Goal: Task Accomplishment & Management: Manage account settings

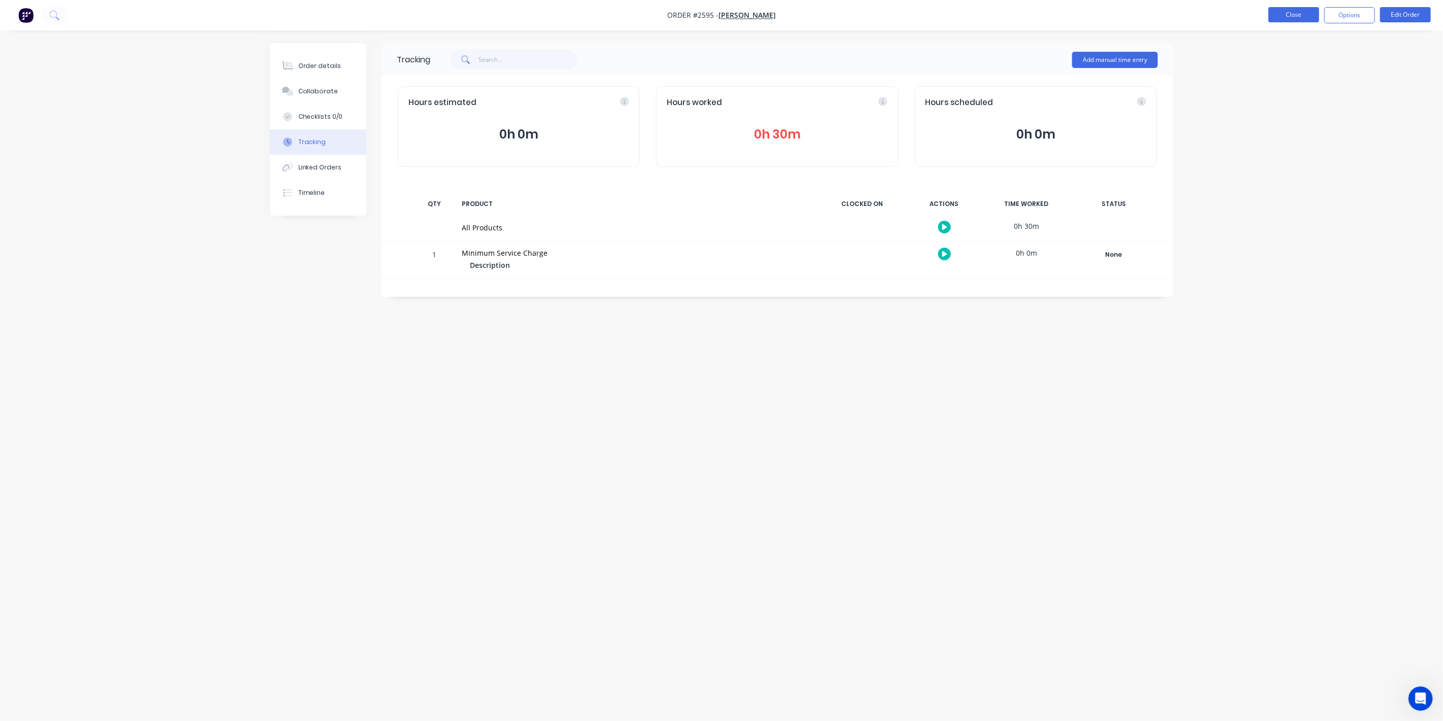
click at [1287, 18] on button "Close" at bounding box center [1293, 14] width 51 height 15
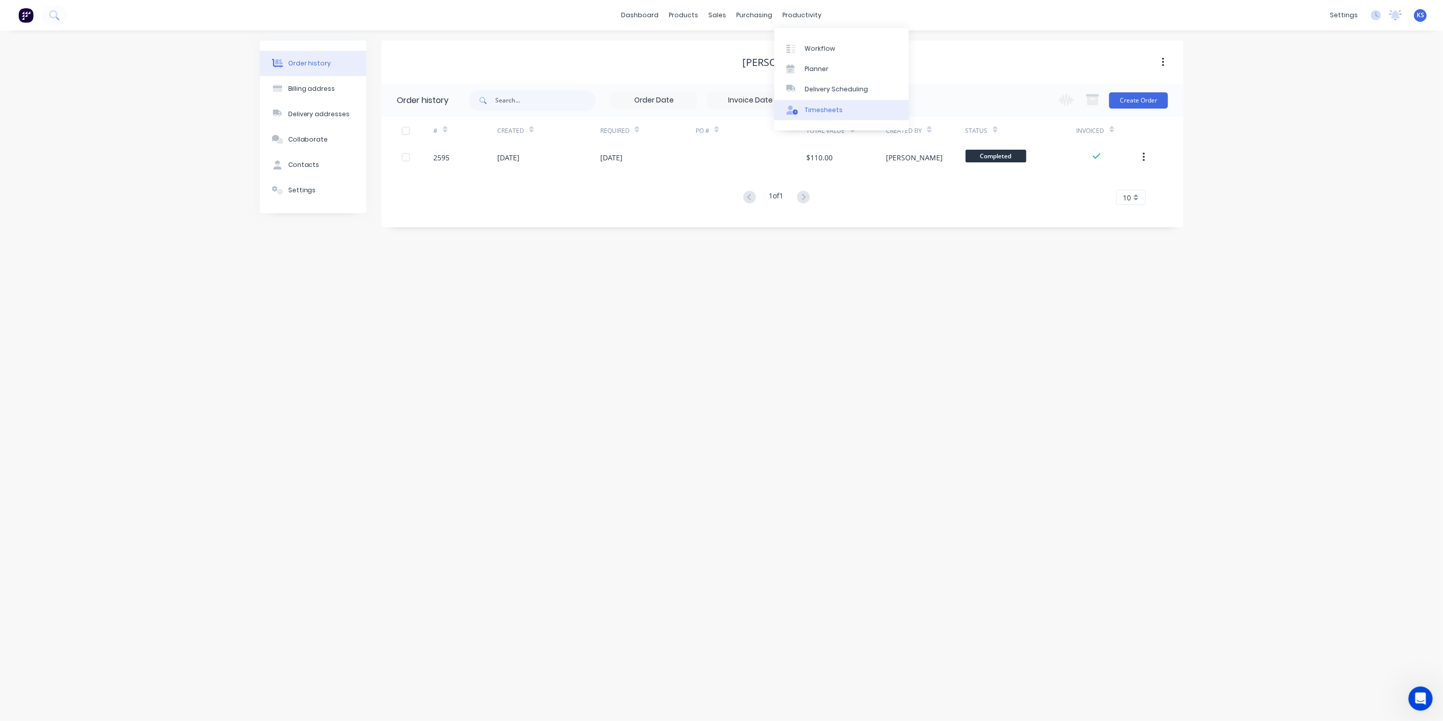
click at [826, 117] on link "Timesheets" at bounding box center [841, 110] width 134 height 20
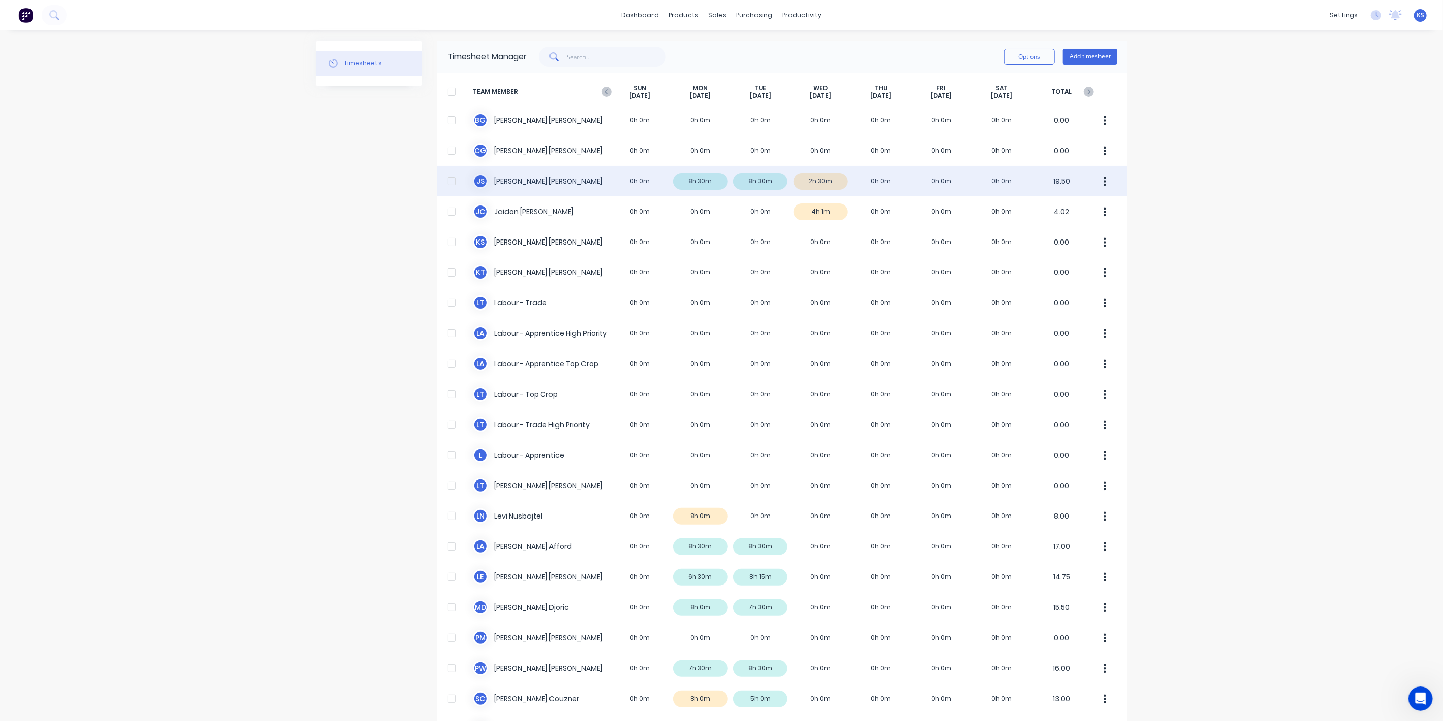
click at [498, 189] on div "J S Jacob Swann 0h 0m 8h 30m 8h 30m 2h 30m 0h 0m 0h 0m 0h 0m 19.50" at bounding box center [782, 181] width 690 height 30
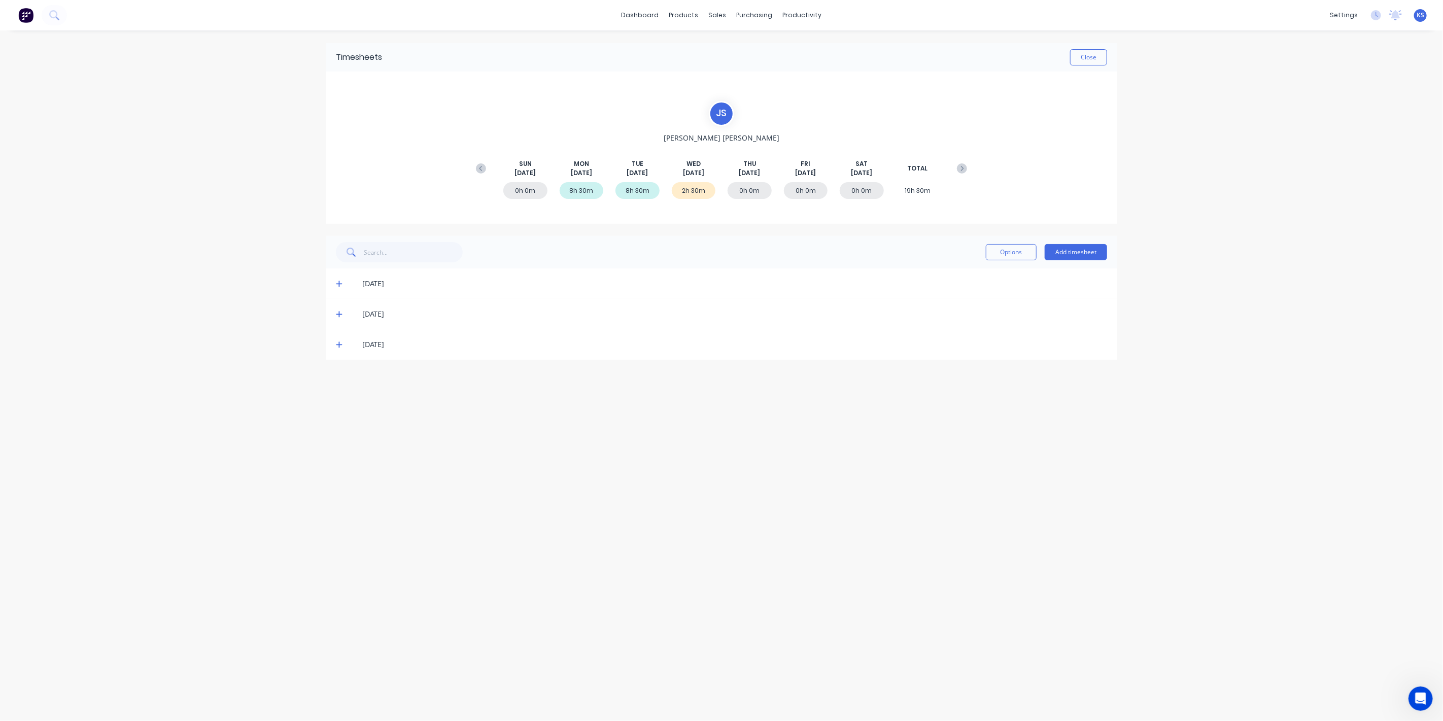
click at [335, 347] on div "[DATE]" at bounding box center [721, 344] width 791 height 30
click at [340, 341] on icon at bounding box center [339, 344] width 7 height 7
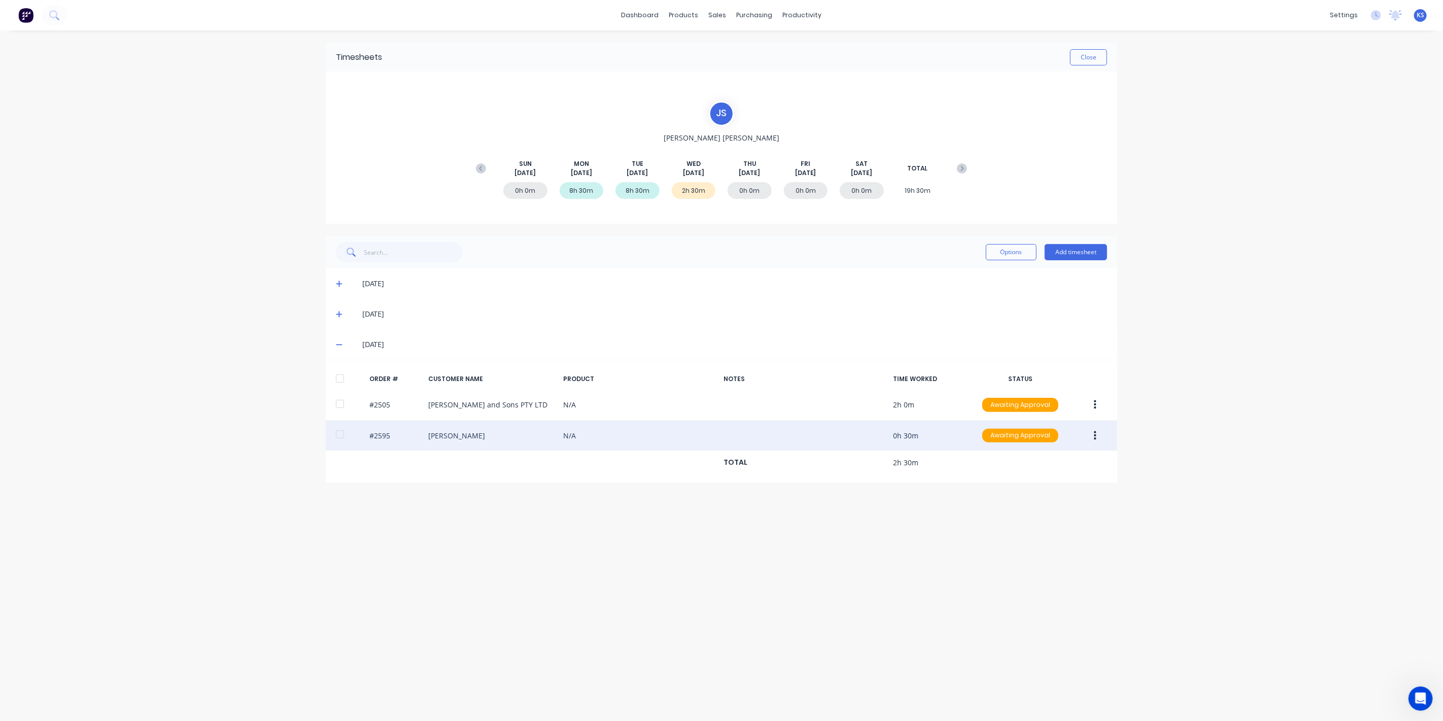
click at [343, 436] on div at bounding box center [340, 434] width 20 height 20
click at [1090, 430] on button "button" at bounding box center [1095, 436] width 24 height 18
click at [1069, 460] on div "Approve" at bounding box center [1059, 462] width 78 height 15
click at [656, 19] on link "dashboard" at bounding box center [640, 15] width 48 height 15
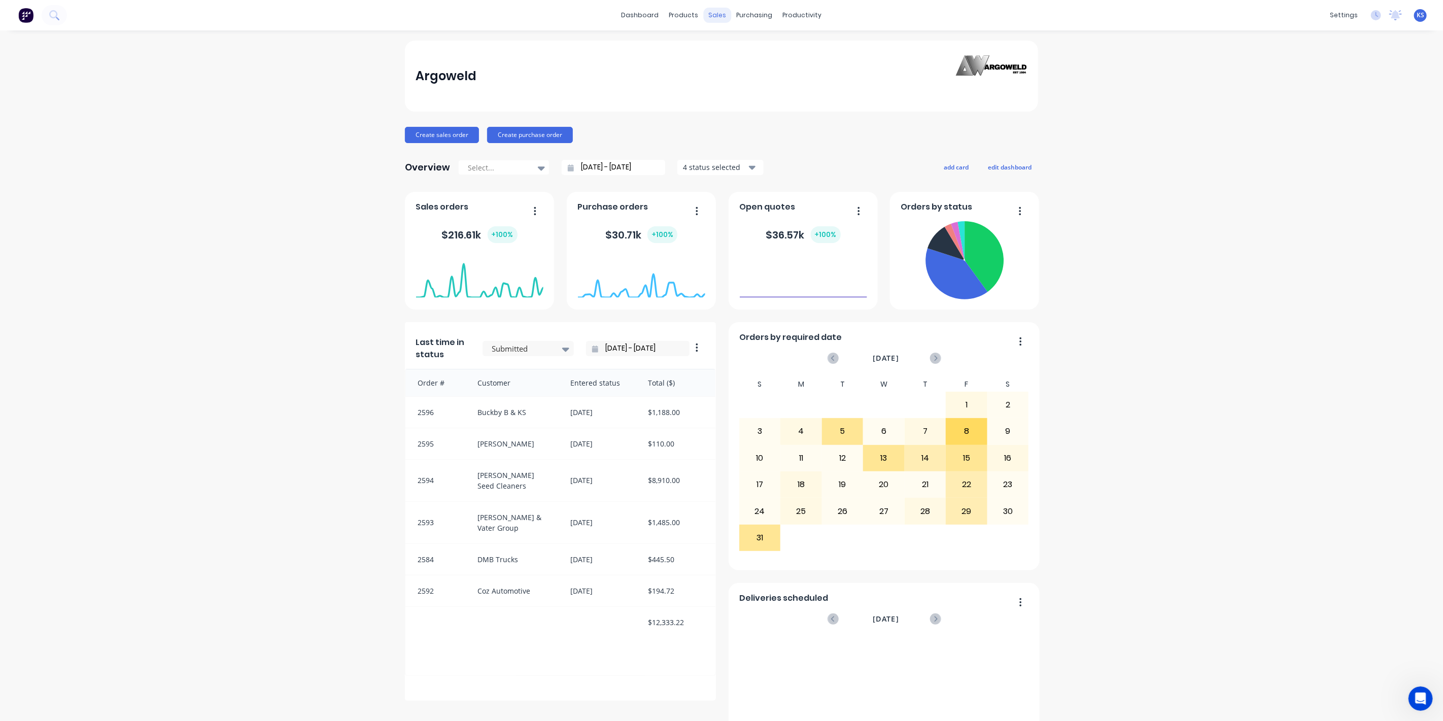
click at [709, 20] on div "sales" at bounding box center [718, 15] width 28 height 15
click at [60, 18] on button at bounding box center [54, 15] width 25 height 20
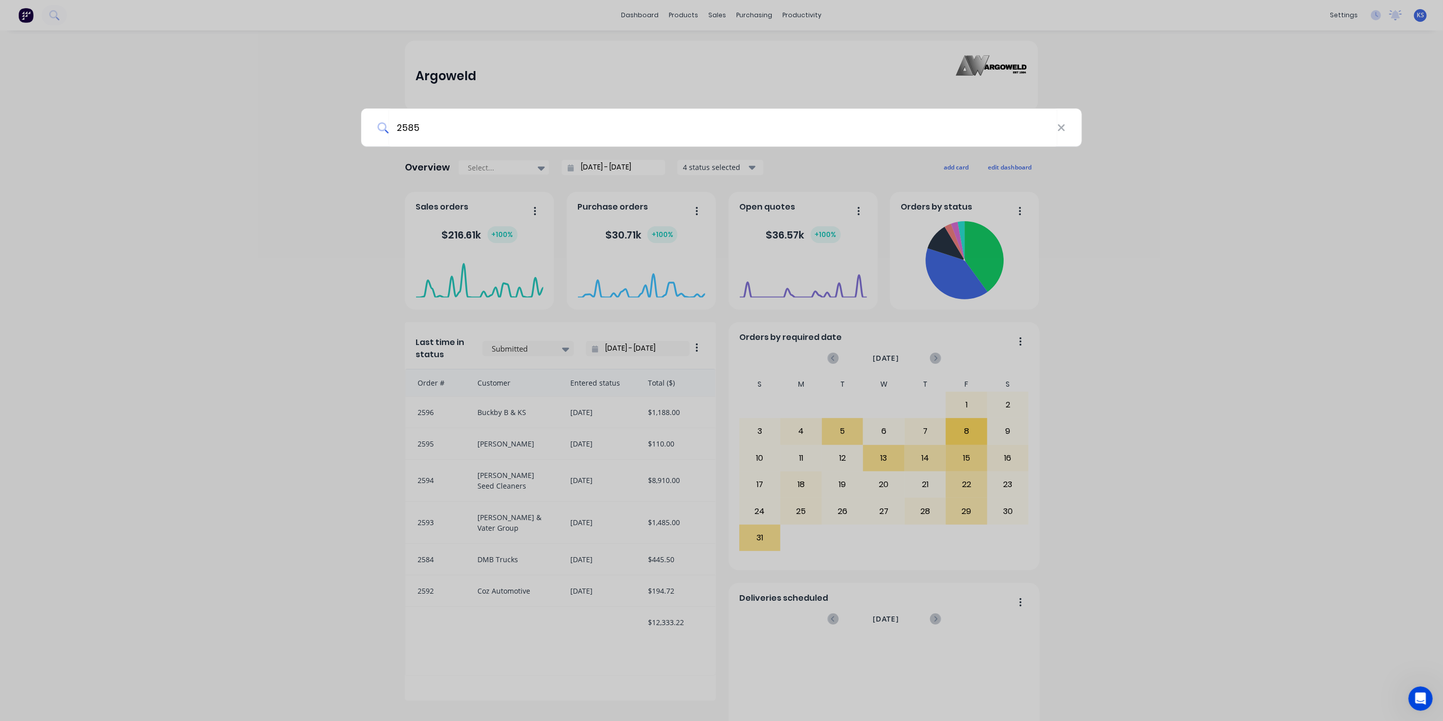
type input "2585"
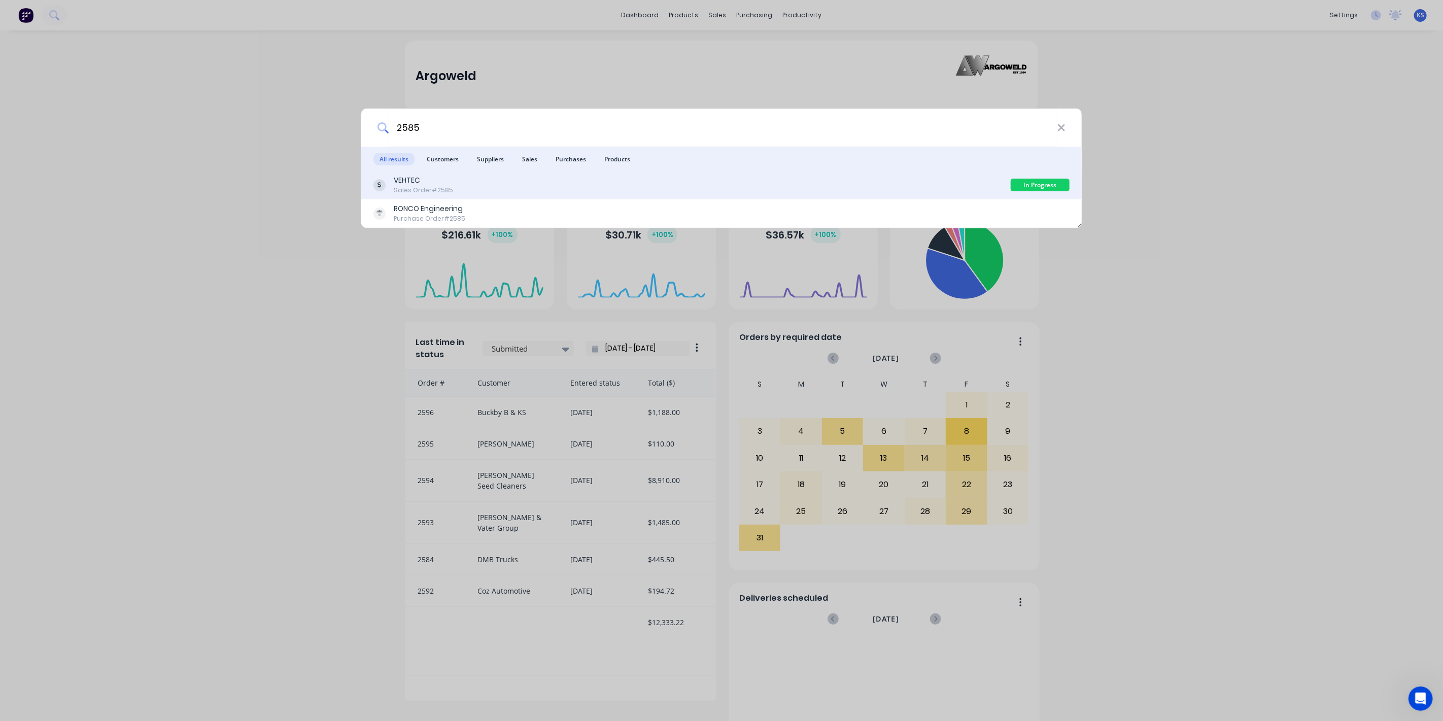
click at [422, 186] on div "Sales Order #2585" at bounding box center [423, 190] width 59 height 9
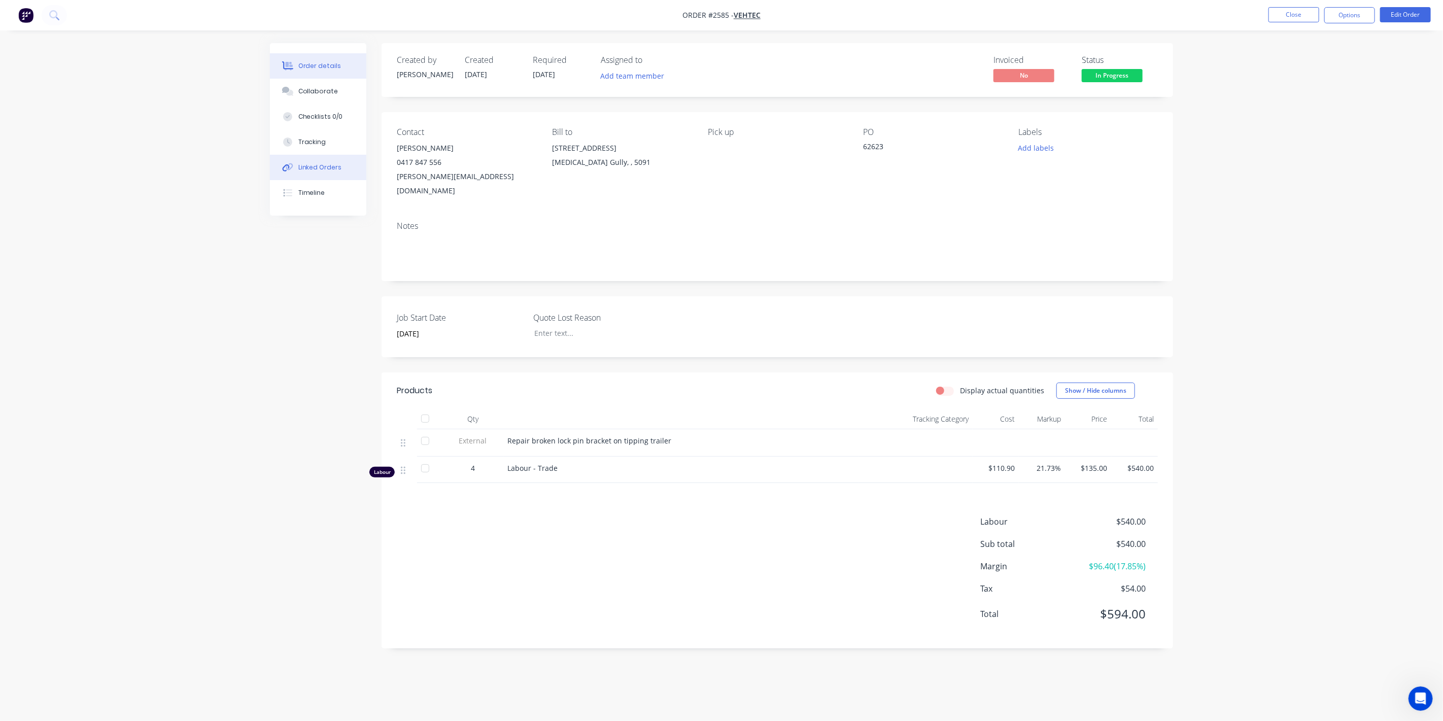
click at [326, 167] on div "Linked Orders" at bounding box center [320, 167] width 44 height 9
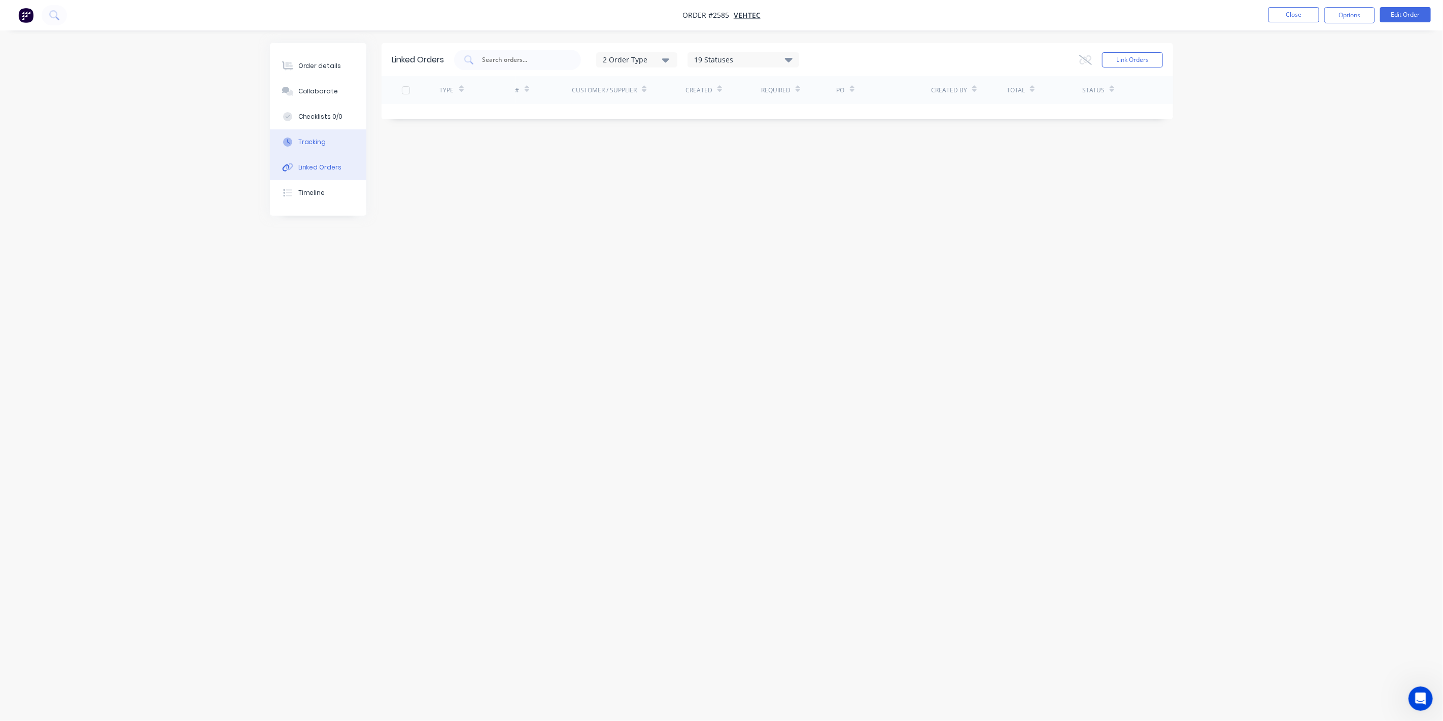
click at [329, 140] on button "Tracking" at bounding box center [318, 141] width 96 height 25
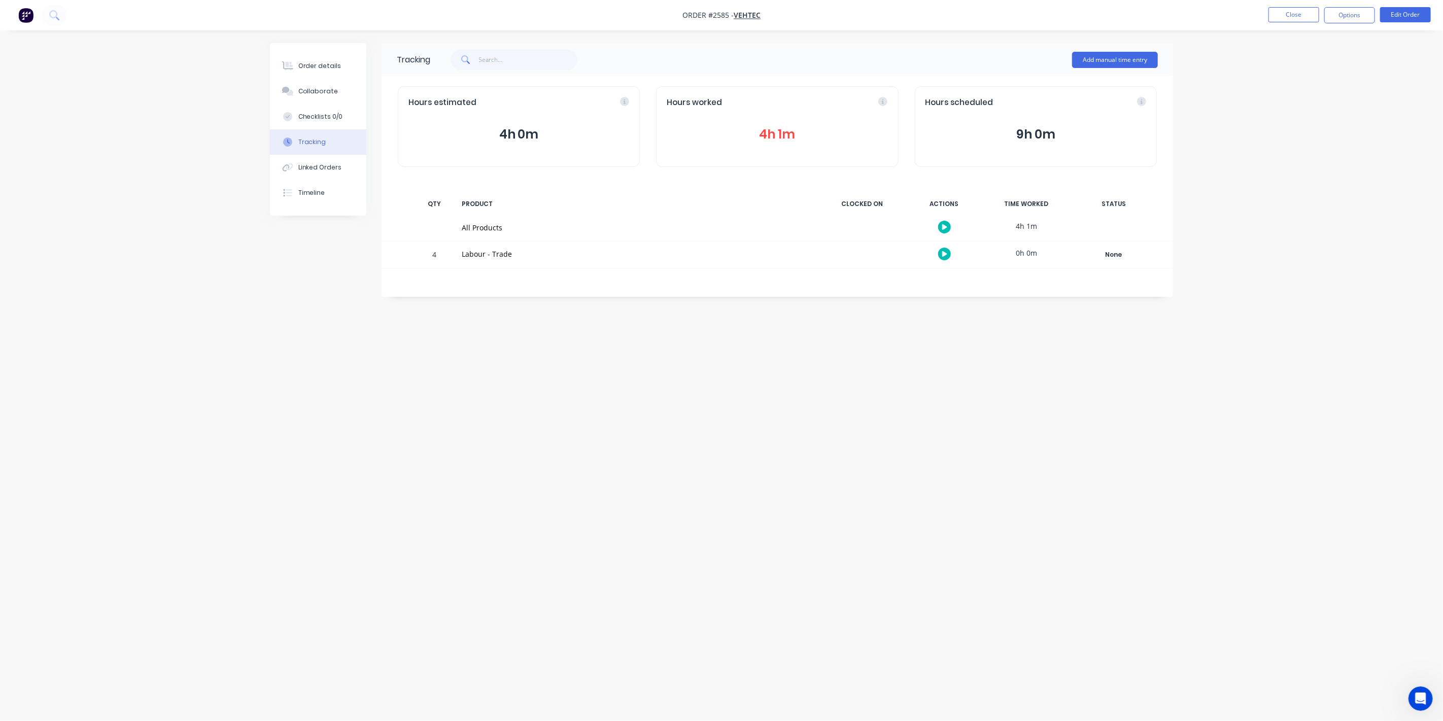
click at [766, 132] on button "4h 1m" at bounding box center [777, 134] width 221 height 19
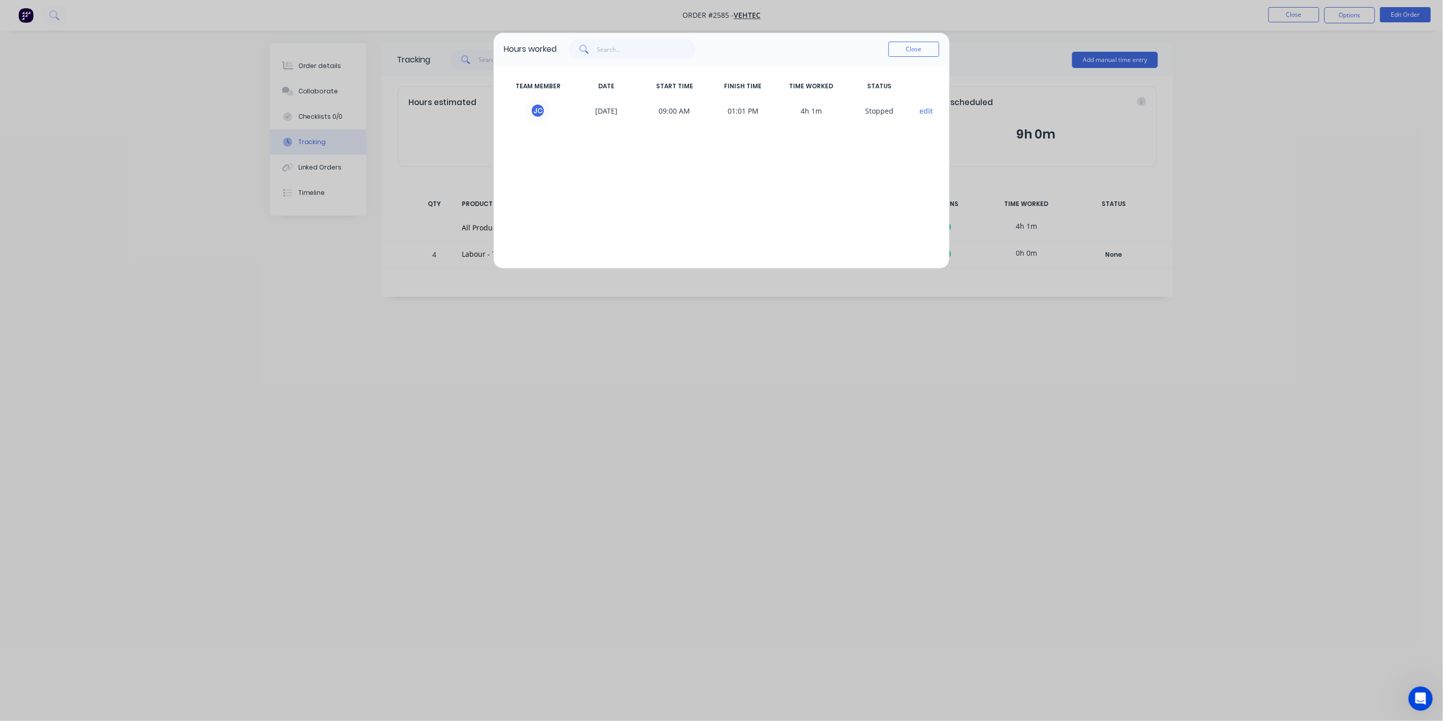
click at [927, 110] on button "edit" at bounding box center [927, 111] width 14 height 11
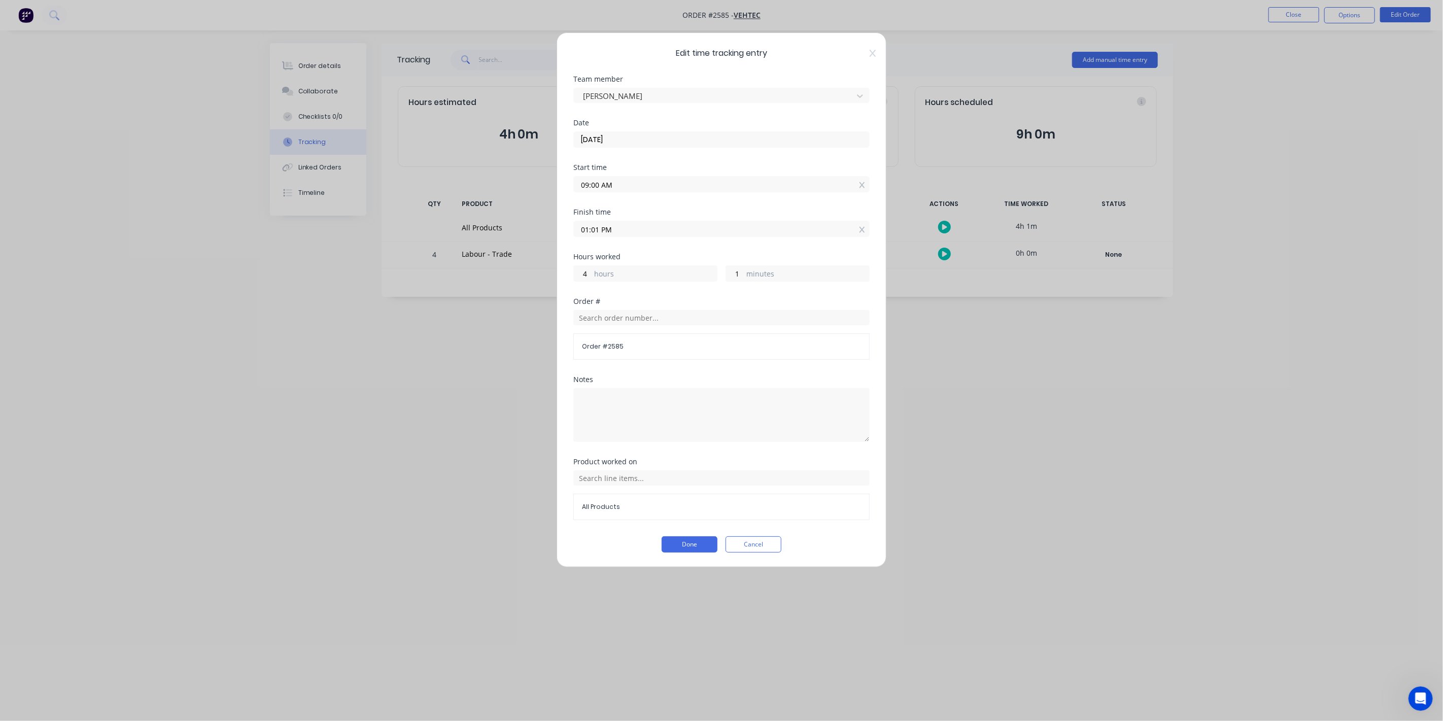
click at [597, 228] on input "01:01 PM" at bounding box center [721, 228] width 295 height 15
type input "01:00 PM"
type input "0"
click at [699, 540] on button "Done" at bounding box center [690, 544] width 56 height 16
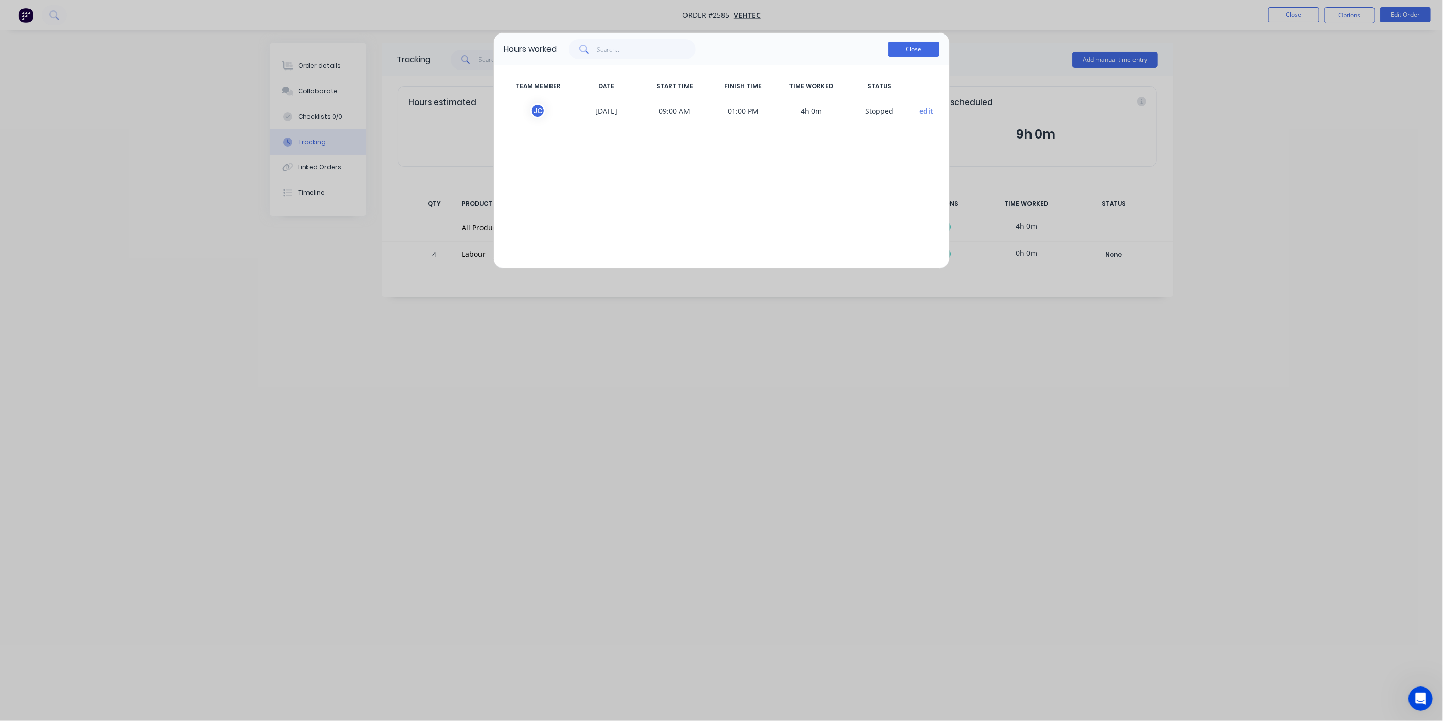
click at [905, 48] on button "Close" at bounding box center [913, 49] width 51 height 15
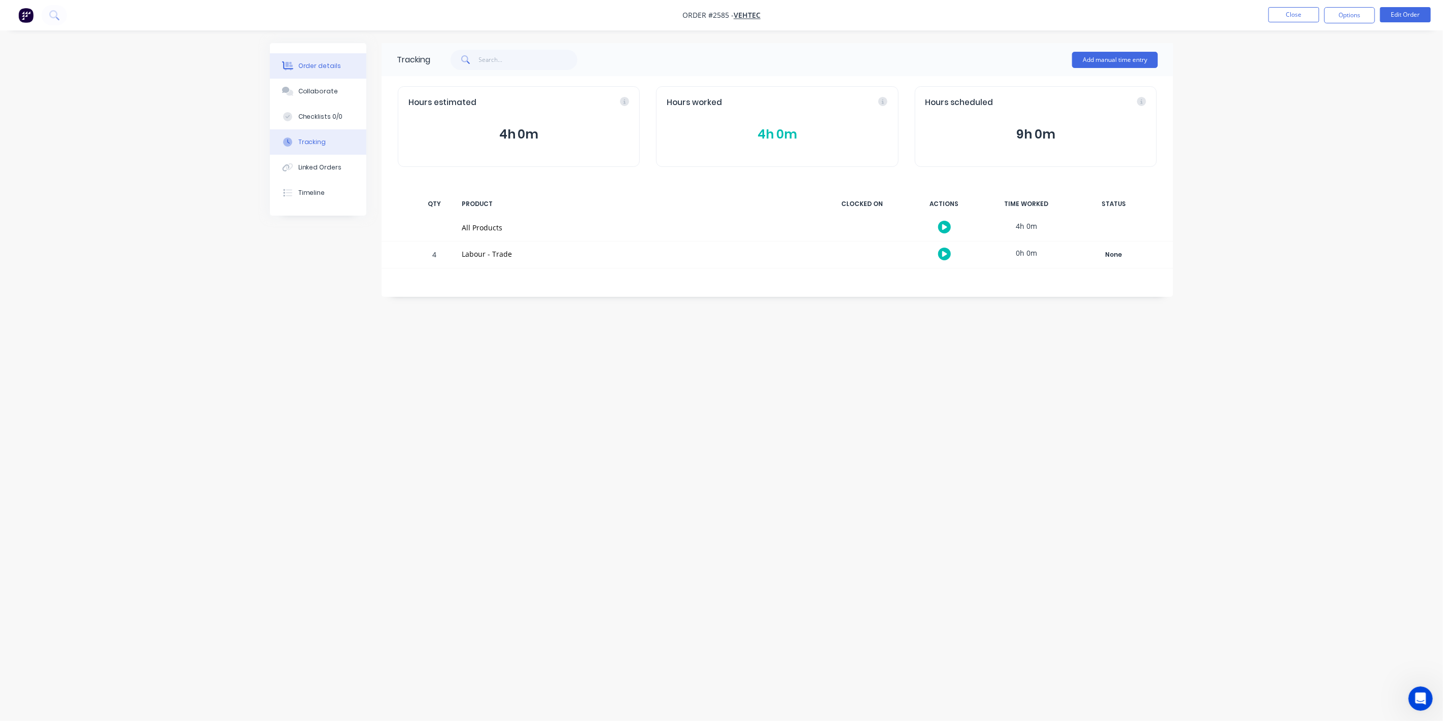
click at [329, 68] on div "Order details" at bounding box center [319, 65] width 43 height 9
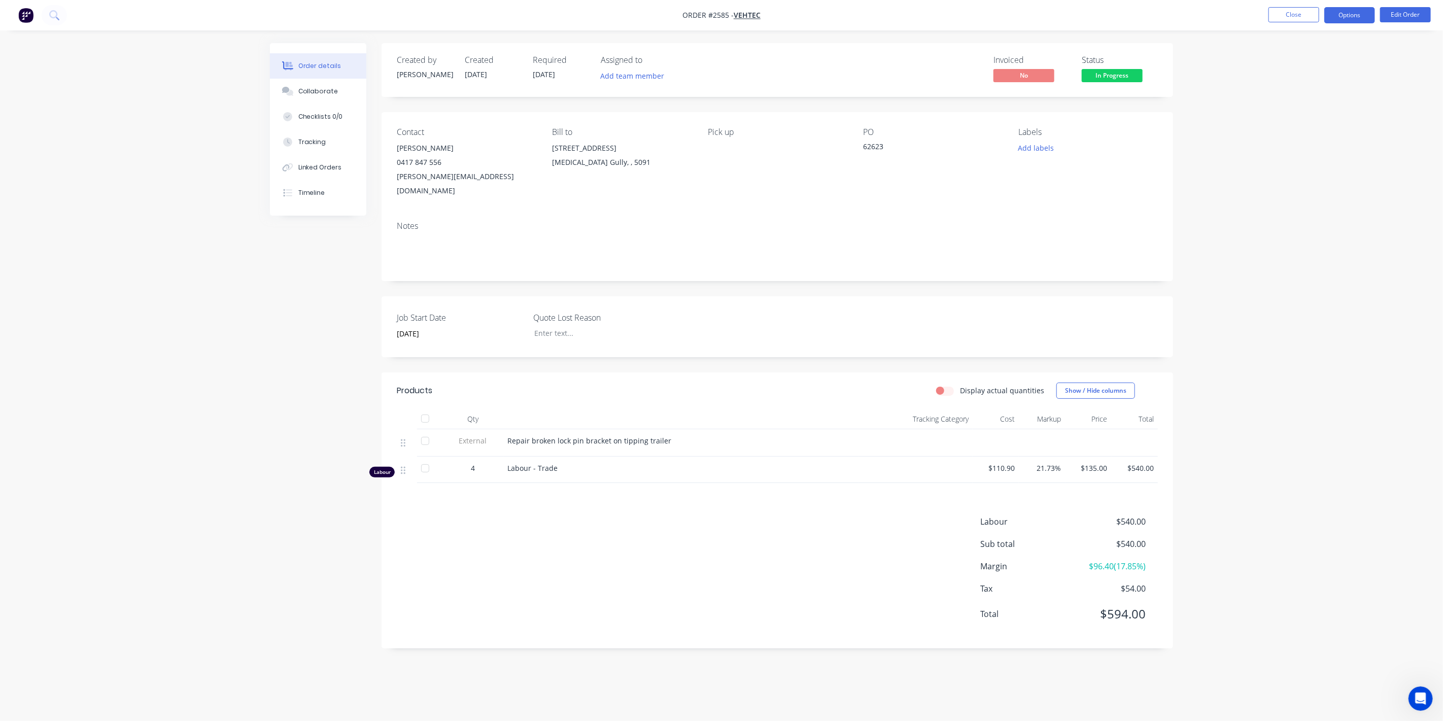
click at [1358, 14] on button "Options" at bounding box center [1349, 15] width 51 height 16
click at [317, 163] on div "Linked Orders" at bounding box center [320, 167] width 44 height 9
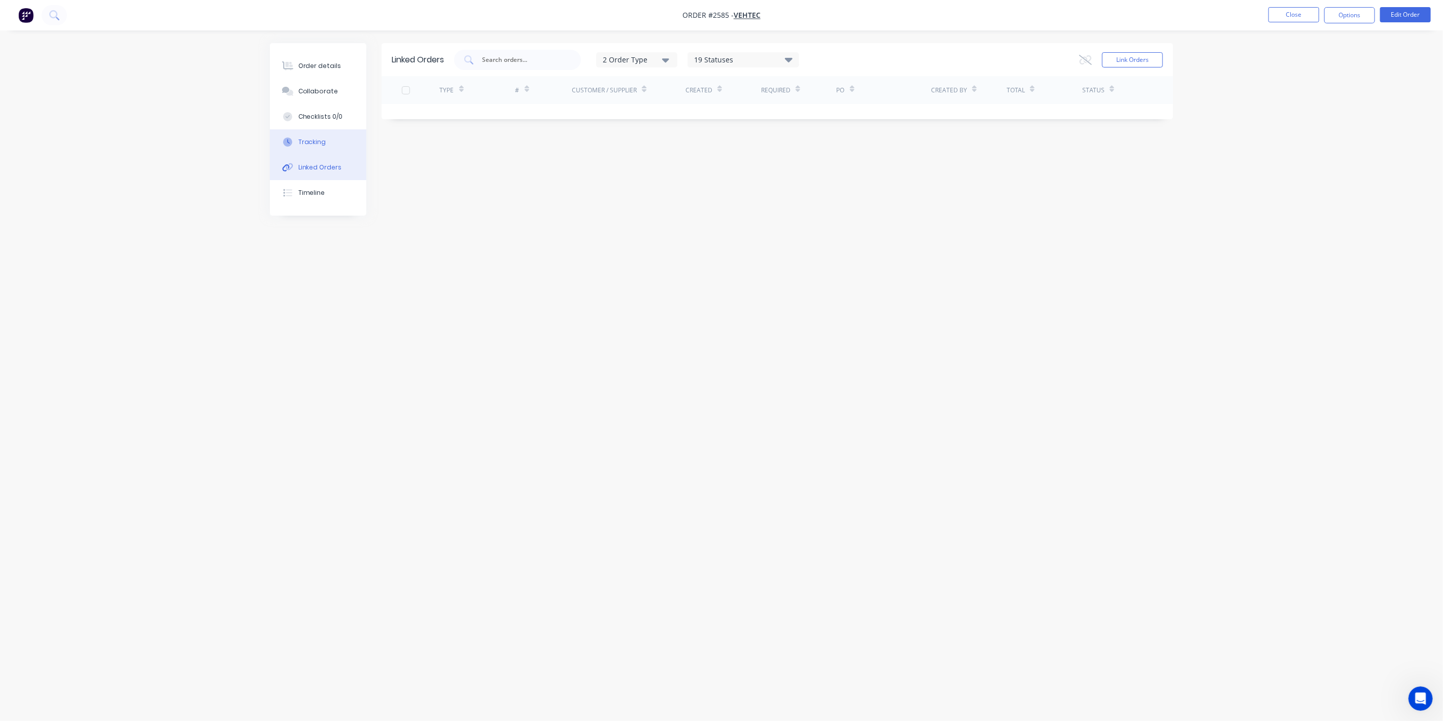
click at [323, 145] on div "Tracking" at bounding box center [312, 141] width 28 height 9
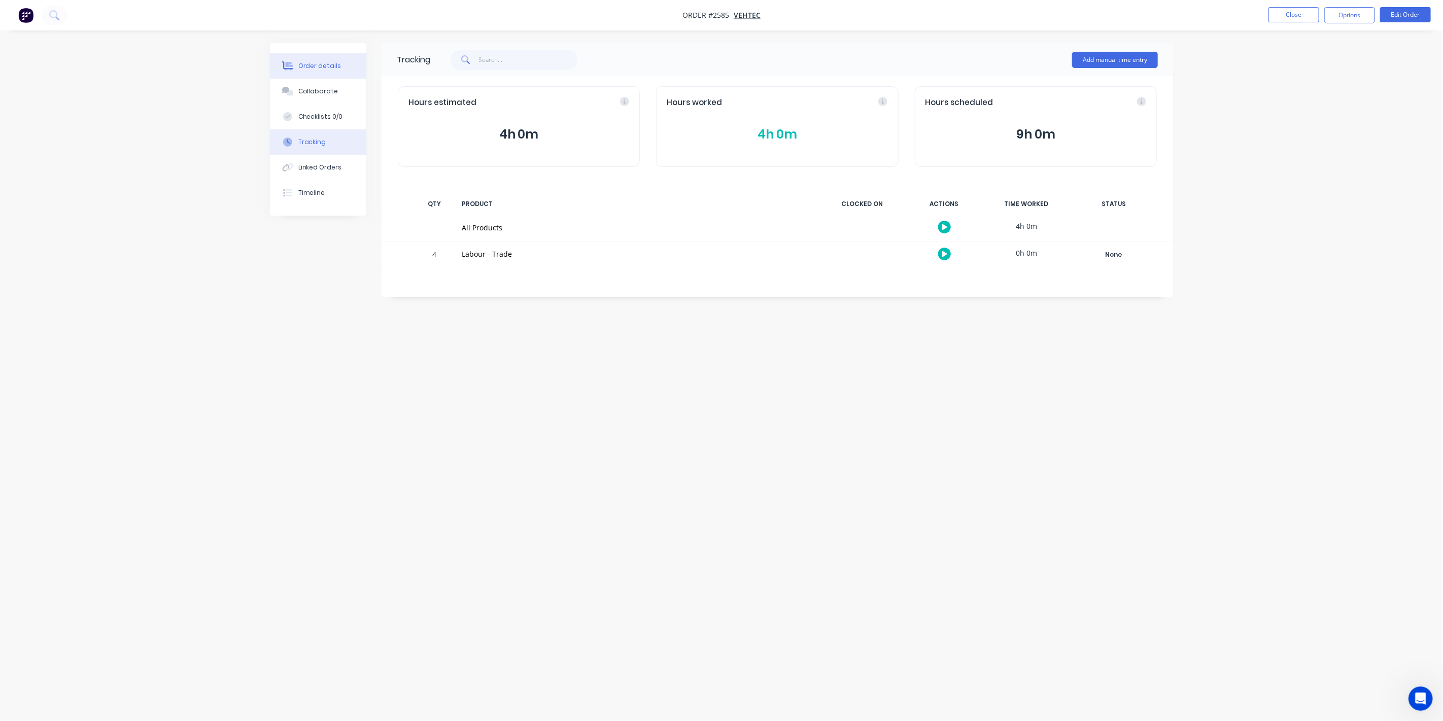
click at [325, 64] on div "Order details" at bounding box center [319, 65] width 43 height 9
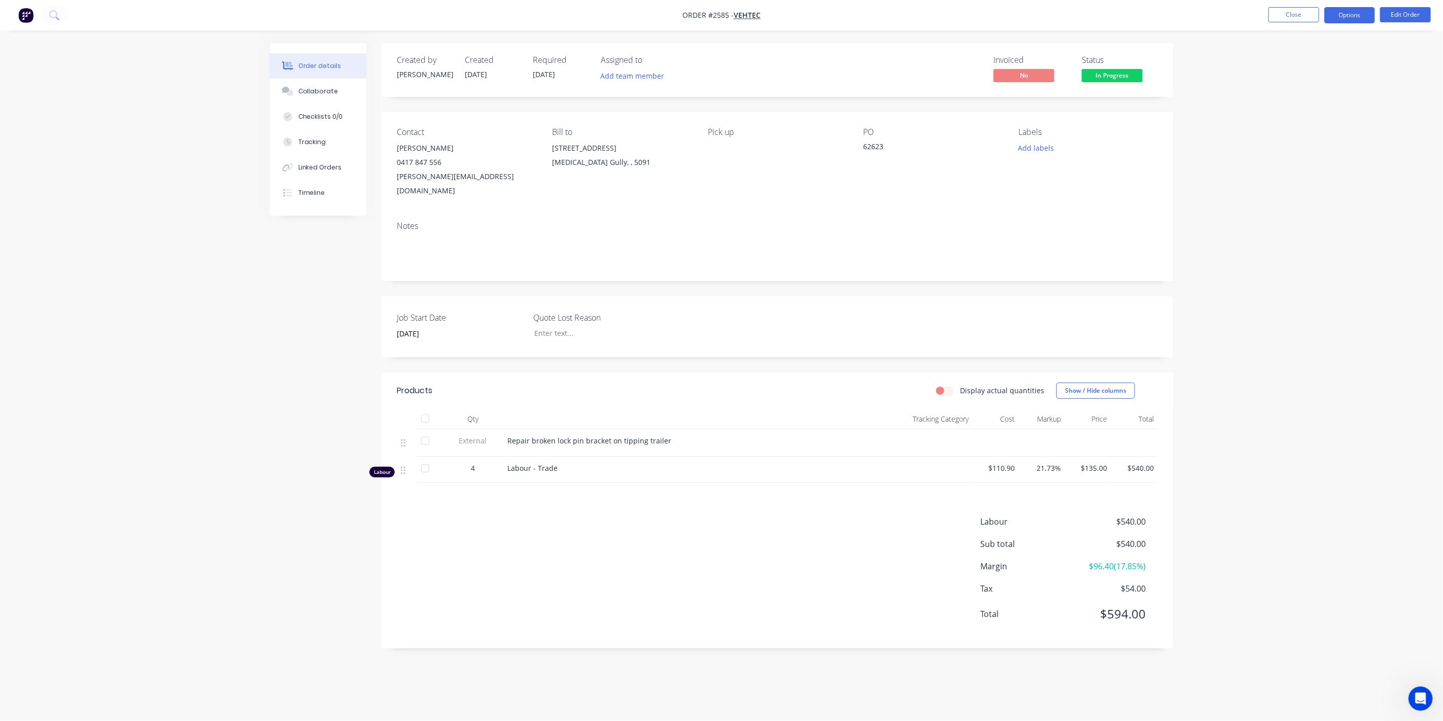
click at [1357, 20] on button "Options" at bounding box center [1349, 15] width 51 height 16
click at [1319, 61] on div "Invoice" at bounding box center [1318, 61] width 93 height 15
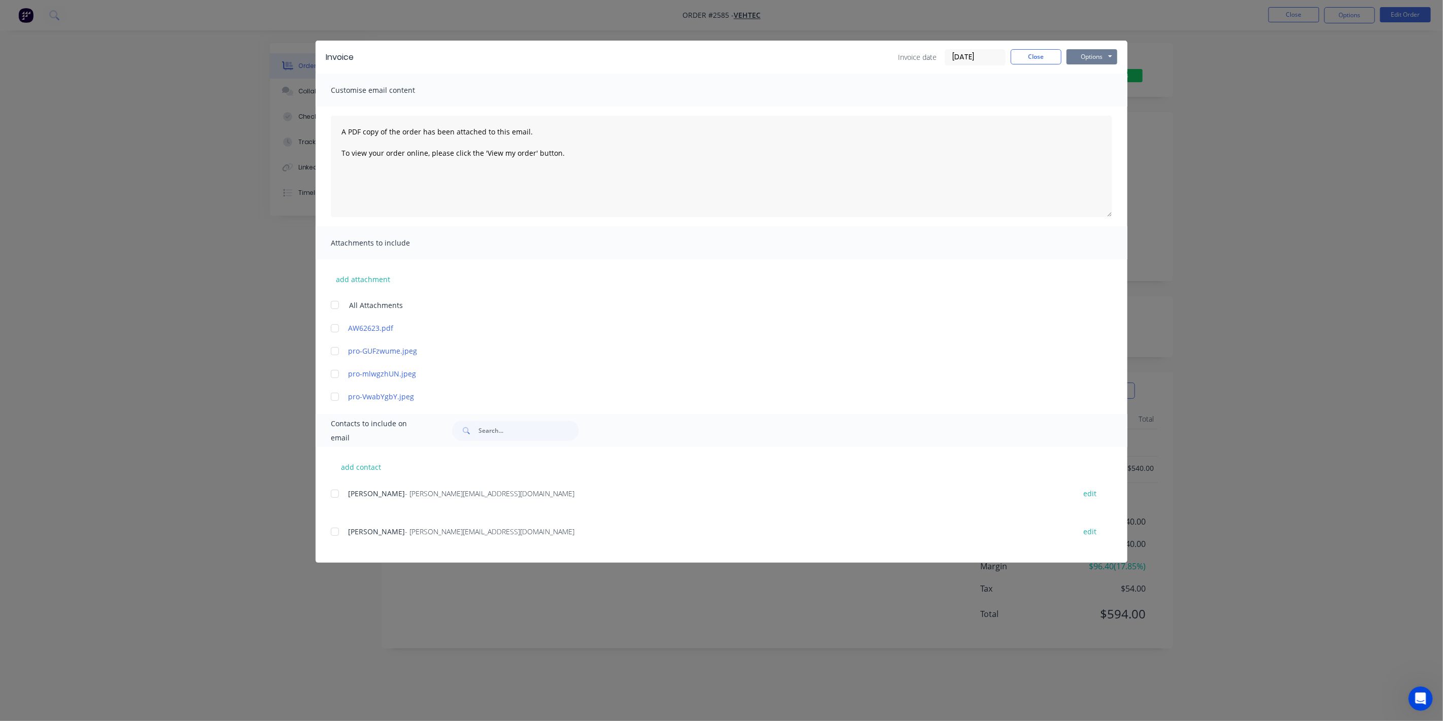
click at [1107, 60] on button "Options" at bounding box center [1091, 56] width 51 height 15
click at [1100, 77] on button "Preview" at bounding box center [1098, 74] width 65 height 17
click at [1094, 51] on button "Options" at bounding box center [1091, 56] width 51 height 15
click at [1090, 90] on button "Print" at bounding box center [1098, 91] width 65 height 17
click at [1031, 49] on button "Close" at bounding box center [1036, 56] width 51 height 15
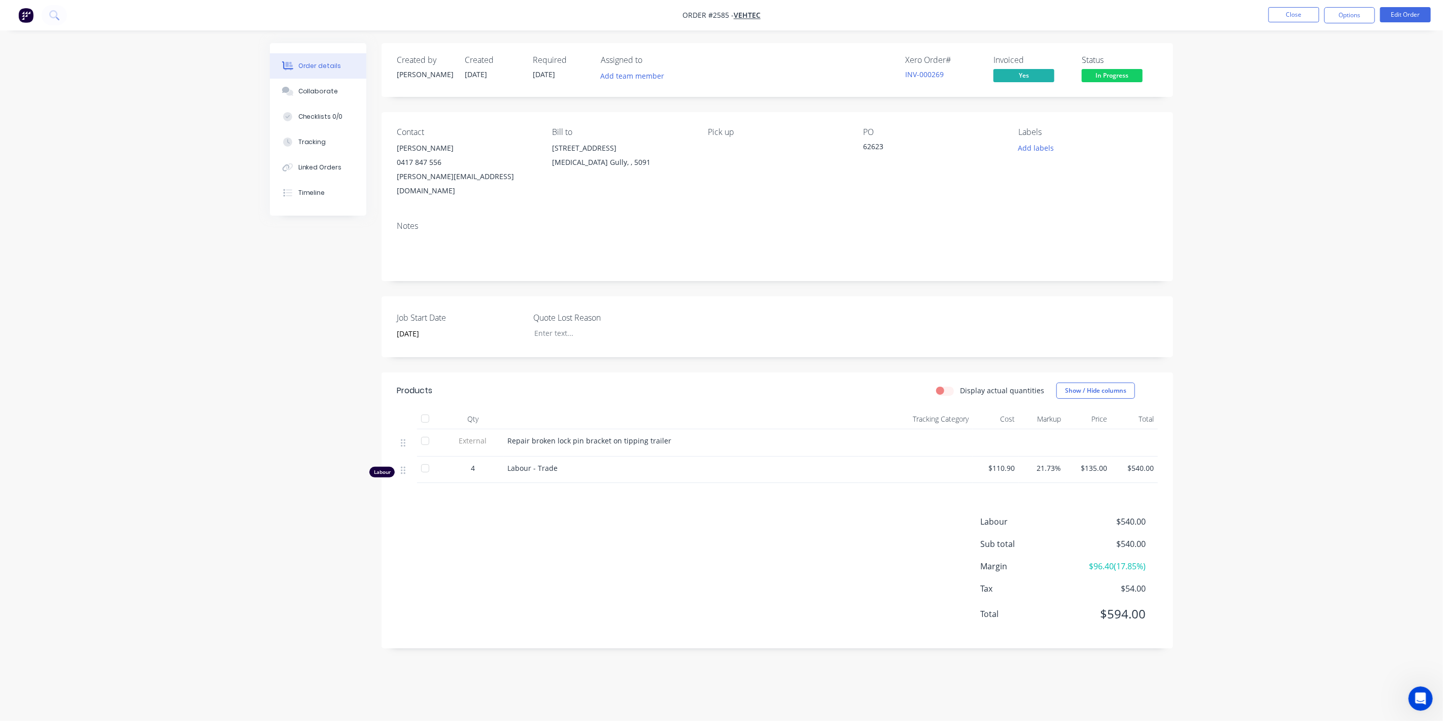
click at [542, 515] on div "Labour $540.00 Sub total $540.00 Margin $96.40 ( 17.85 %) Tax $54.00 Total $594…" at bounding box center [777, 574] width 761 height 118
click at [1396, 16] on button "Edit Order" at bounding box center [1405, 14] width 51 height 15
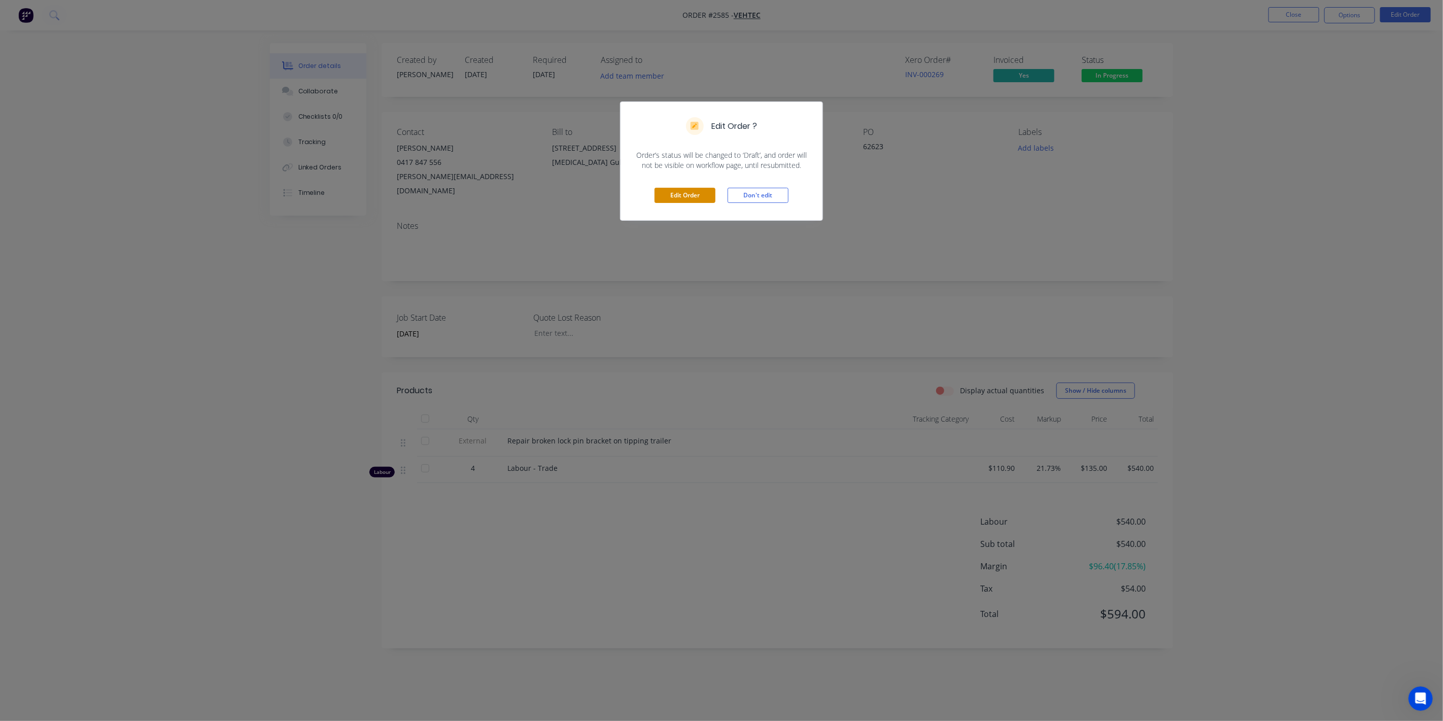
click at [687, 202] on button "Edit Order" at bounding box center [684, 195] width 61 height 15
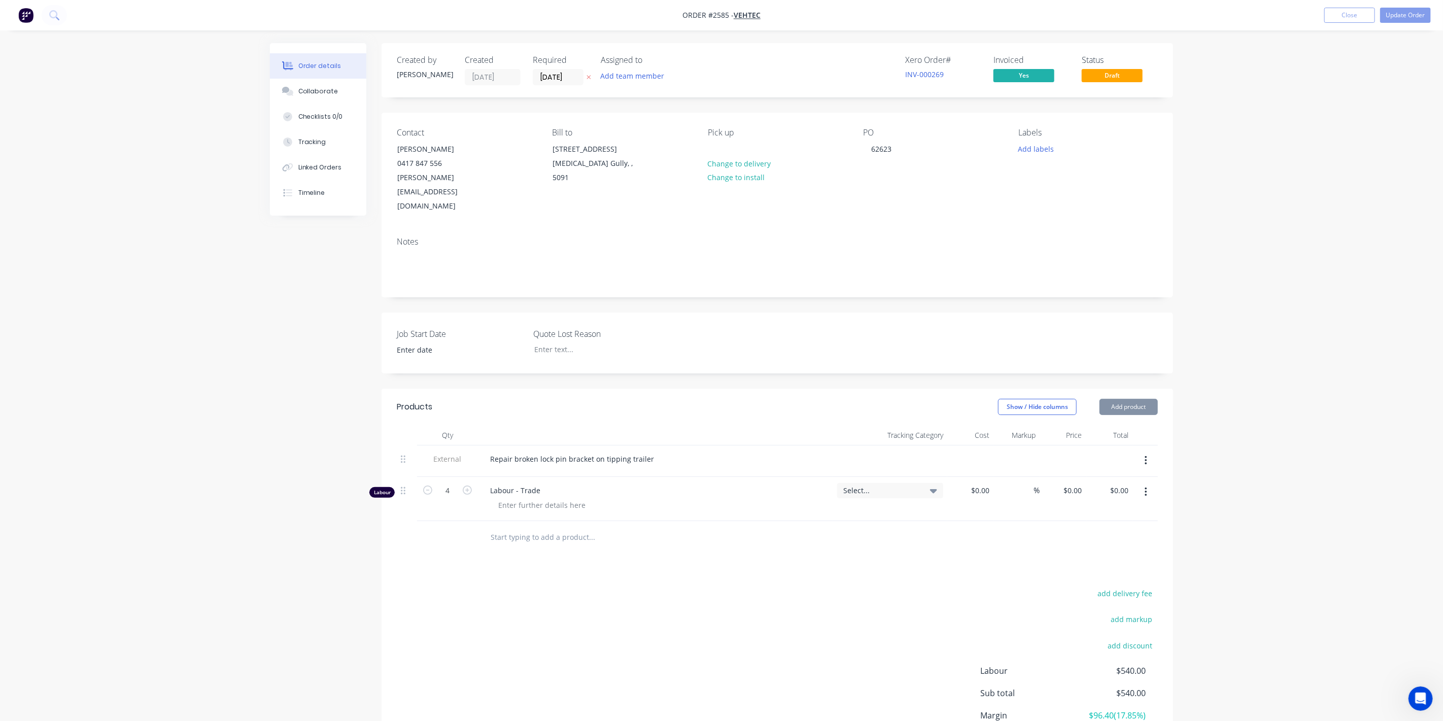
type input "[DATE]"
type input "$110.90"
type input "21.73"
type input "$135.00"
type input "$540.00"
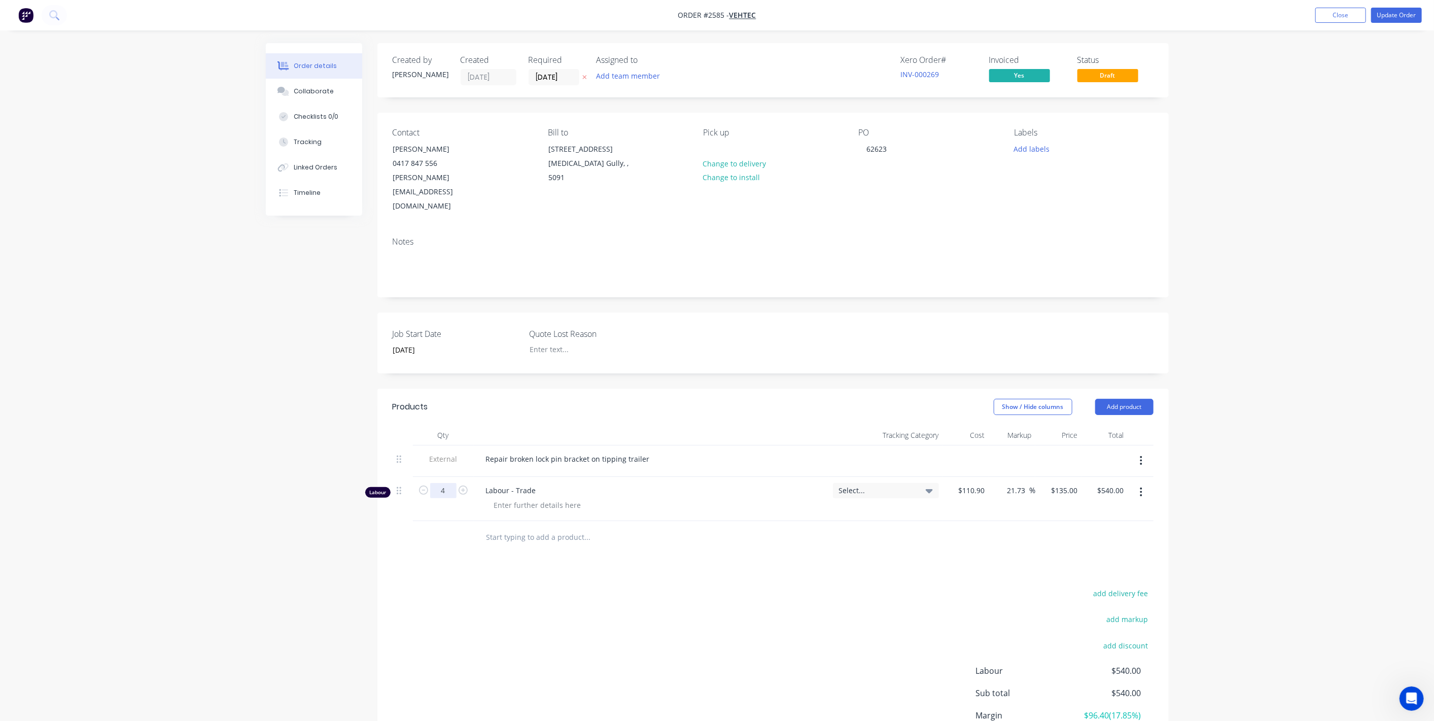
click at [451, 483] on input "4" at bounding box center [443, 490] width 26 height 15
click at [452, 483] on input "4" at bounding box center [443, 490] width 26 height 15
type input "4.5"
type input "$607.50"
click at [209, 305] on div "Order details Collaborate Checklists 0/0 Tracking Linked Orders Timeline Order …" at bounding box center [717, 406] width 1434 height 813
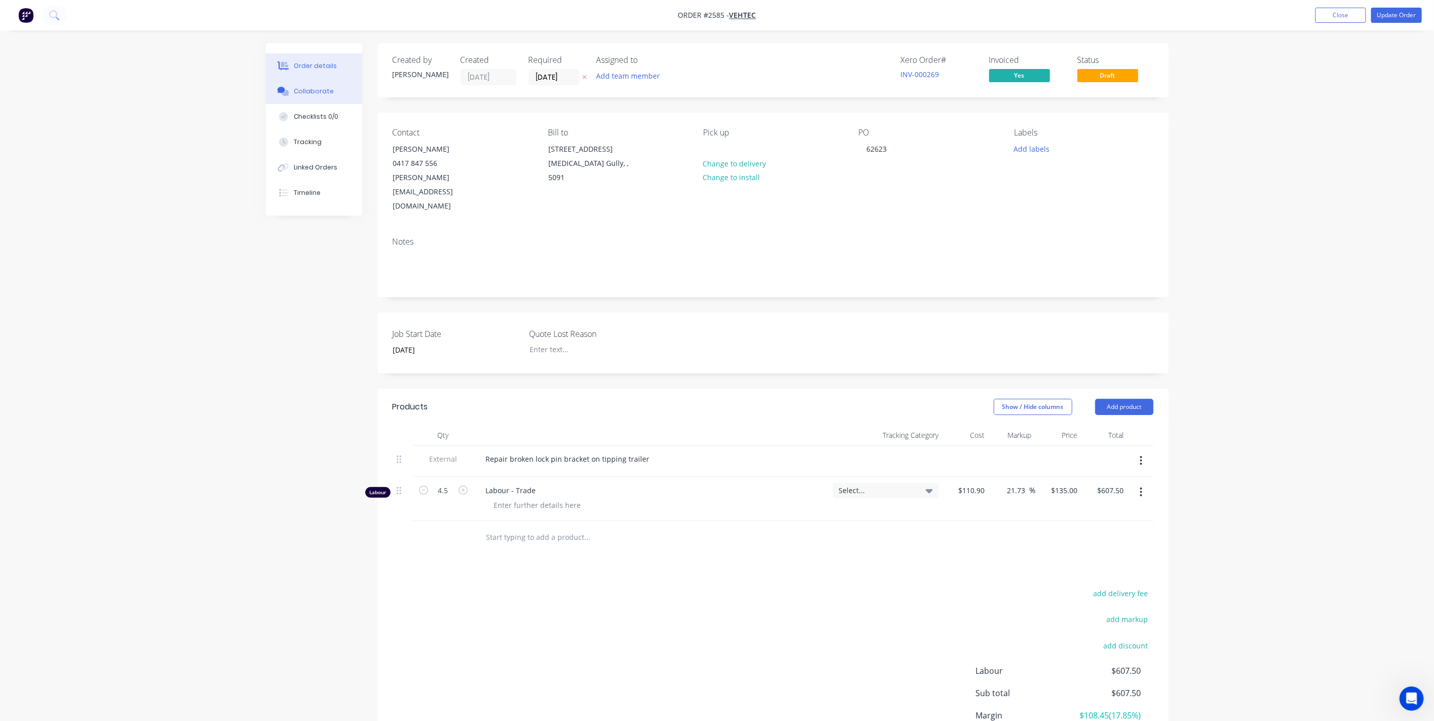
click at [330, 92] on button "Collaborate" at bounding box center [314, 91] width 96 height 25
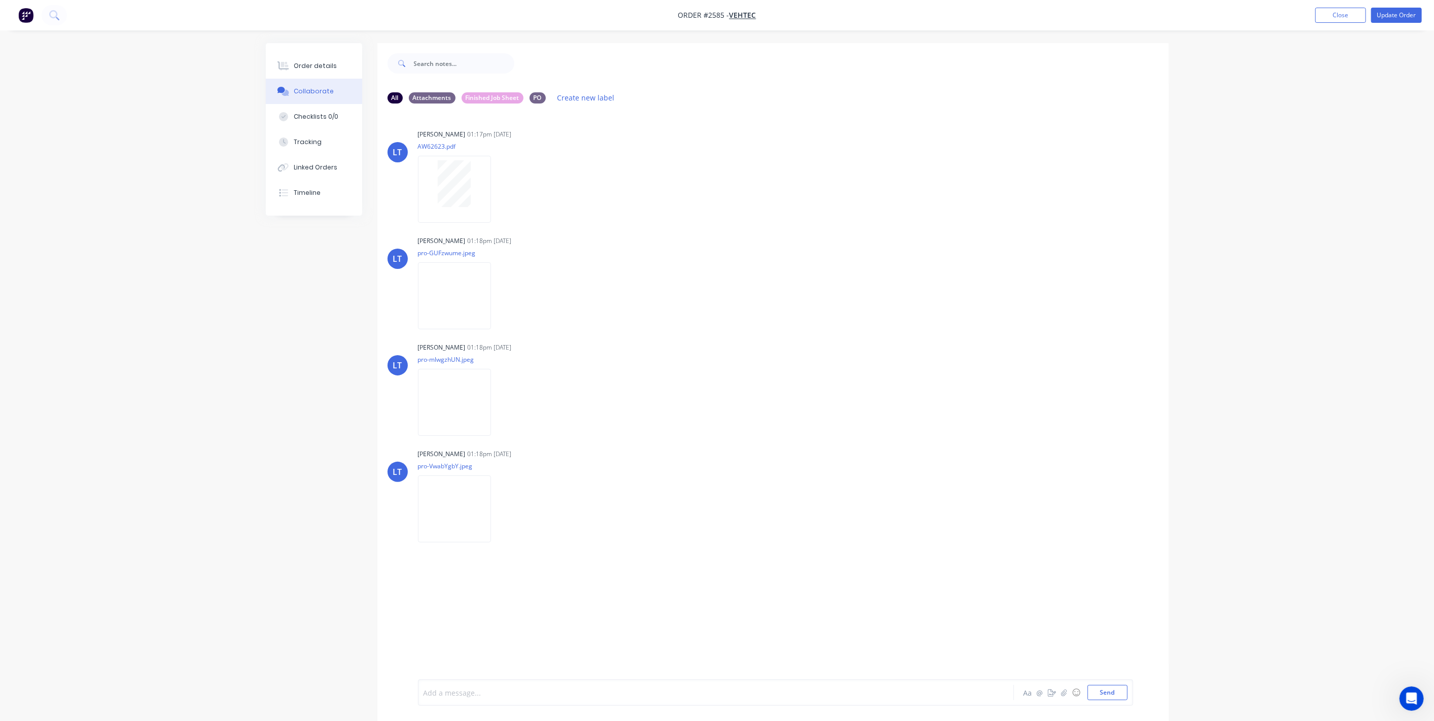
click at [471, 697] on div at bounding box center [688, 692] width 528 height 11
click at [1096, 689] on button "Send" at bounding box center [1108, 692] width 40 height 15
click at [317, 68] on div "Order details" at bounding box center [315, 65] width 43 height 9
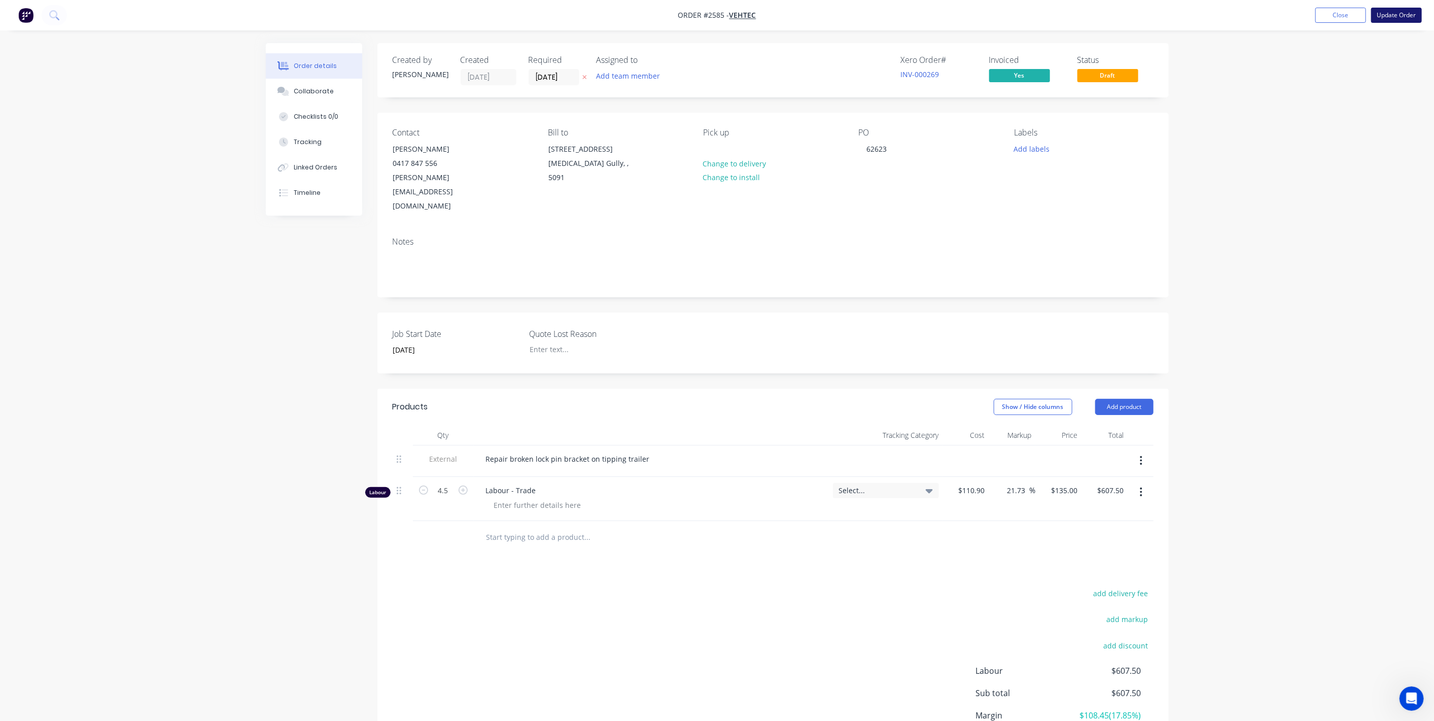
click at [1397, 14] on button "Update Order" at bounding box center [1396, 15] width 51 height 15
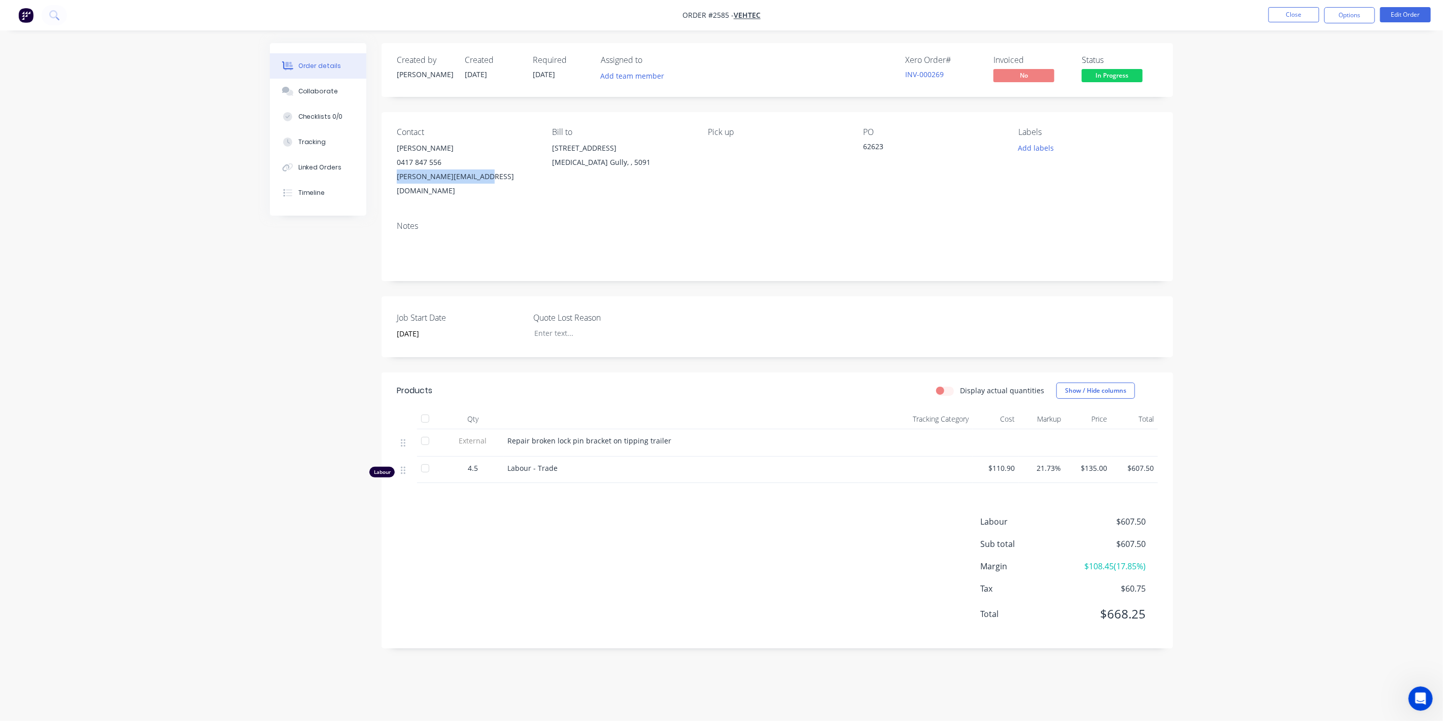
drag, startPoint x: 481, startPoint y: 179, endPoint x: 393, endPoint y: 188, distance: 88.7
click at [393, 188] on div "Contact Jeremy Sparrow 0417 847 556 j.sparrow@vehtec.com.au Bill to 1293 North …" at bounding box center [777, 162] width 791 height 101
copy div "j.sparrow@vehtec.com.au"
click at [1367, 15] on button "Options" at bounding box center [1349, 15] width 51 height 16
click at [1311, 59] on div "Invoice" at bounding box center [1318, 61] width 93 height 15
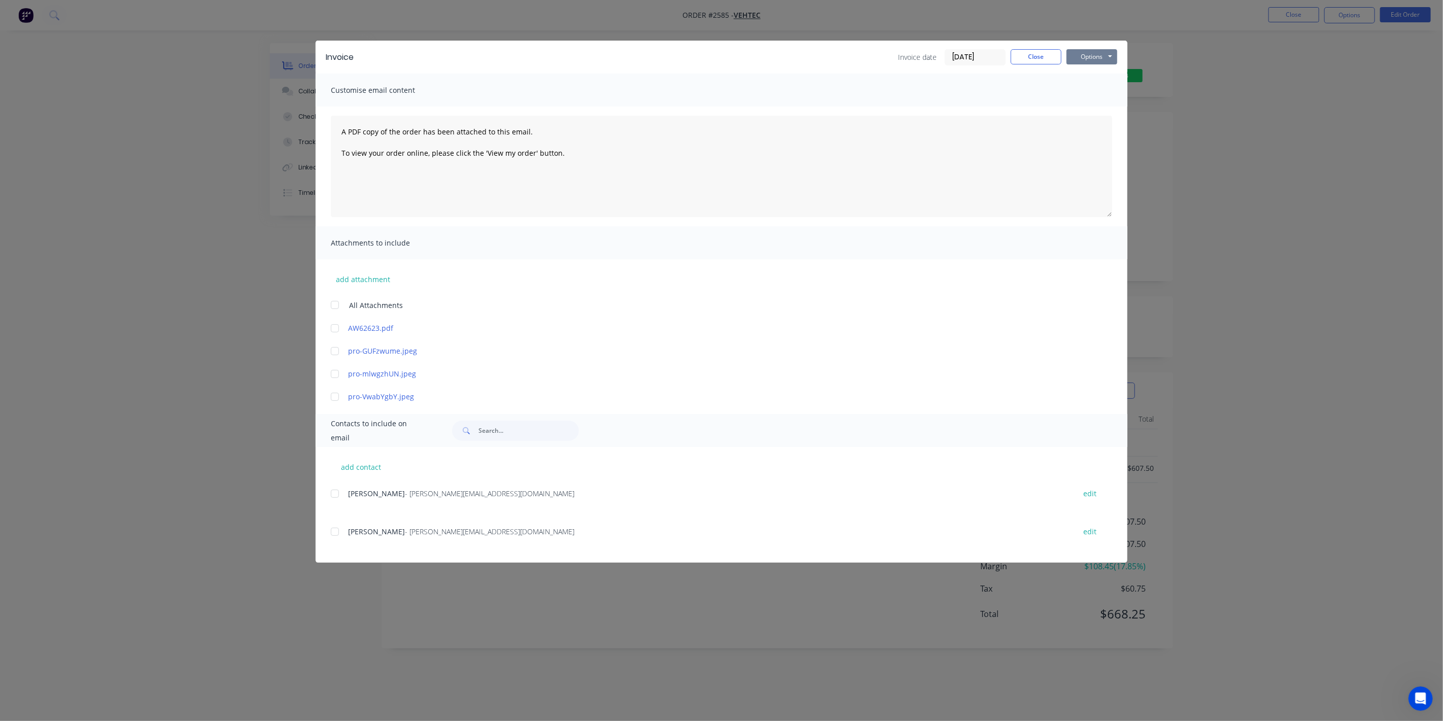
click at [1086, 50] on button "Options" at bounding box center [1091, 56] width 51 height 15
click at [1094, 71] on button "Preview" at bounding box center [1098, 74] width 65 height 17
click at [1028, 56] on button "Close" at bounding box center [1036, 56] width 51 height 15
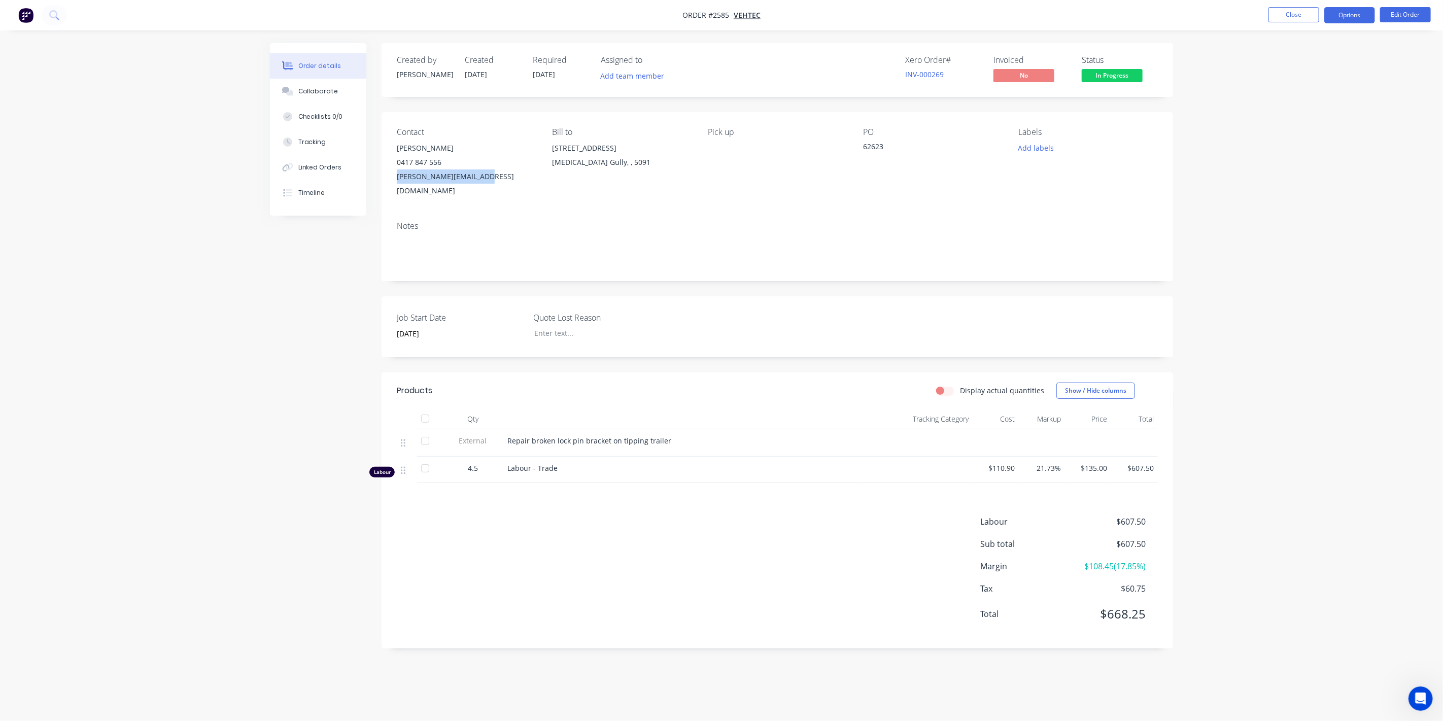
click at [1355, 19] on button "Options" at bounding box center [1349, 15] width 51 height 16
click at [1304, 59] on div "Invoice" at bounding box center [1318, 61] width 93 height 15
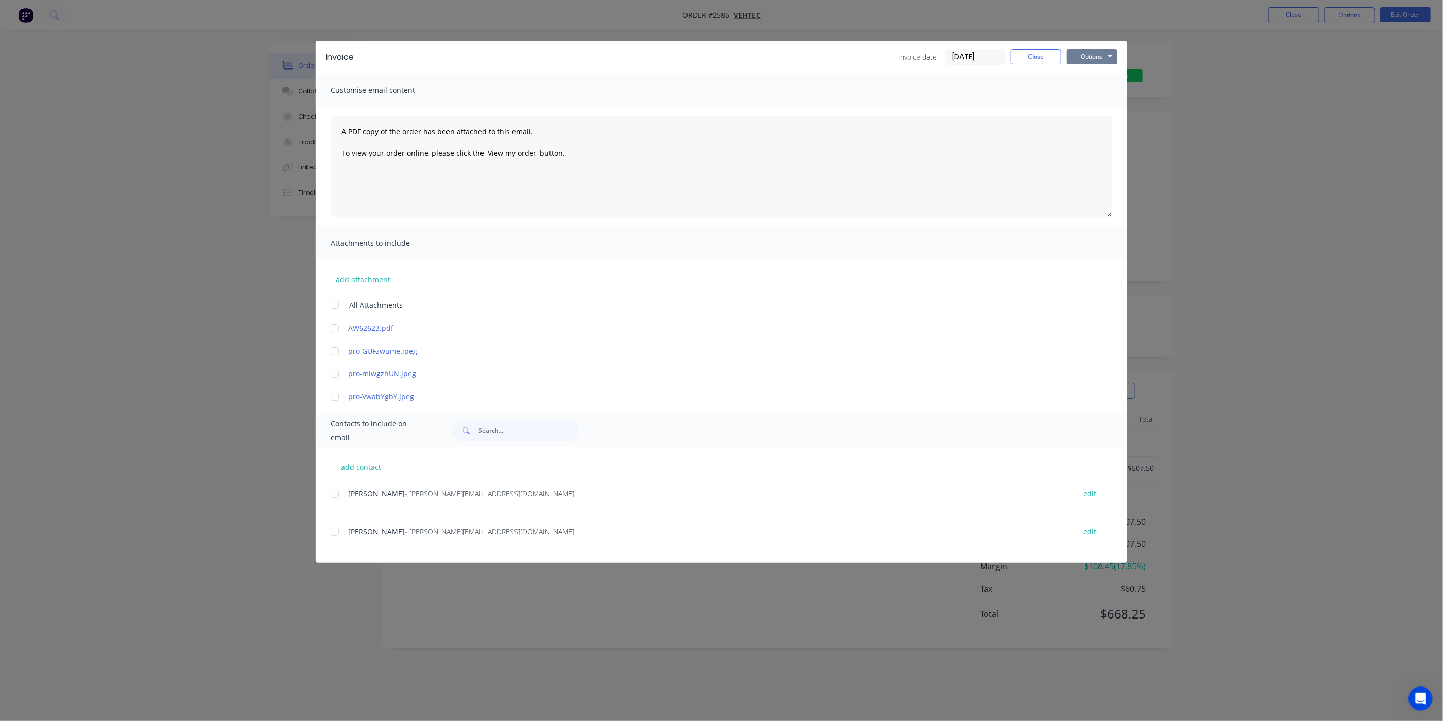
click at [1069, 60] on button "Options" at bounding box center [1091, 56] width 51 height 15
click at [1077, 73] on button "Preview" at bounding box center [1098, 74] width 65 height 17
click at [1090, 58] on button "Options" at bounding box center [1091, 56] width 51 height 15
click at [1076, 90] on button "Print" at bounding box center [1098, 91] width 65 height 17
click at [1051, 60] on button "Close" at bounding box center [1036, 56] width 51 height 15
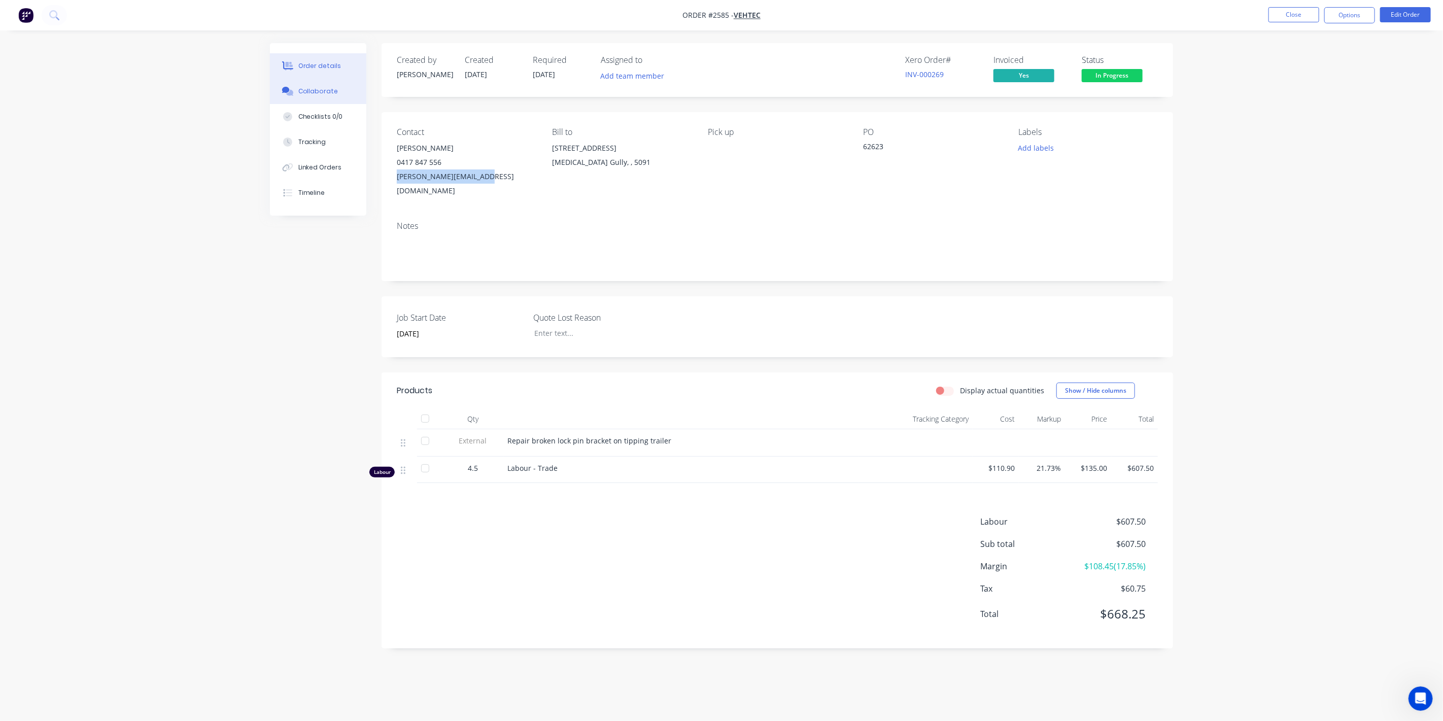
click at [308, 96] on button "Collaborate" at bounding box center [318, 91] width 96 height 25
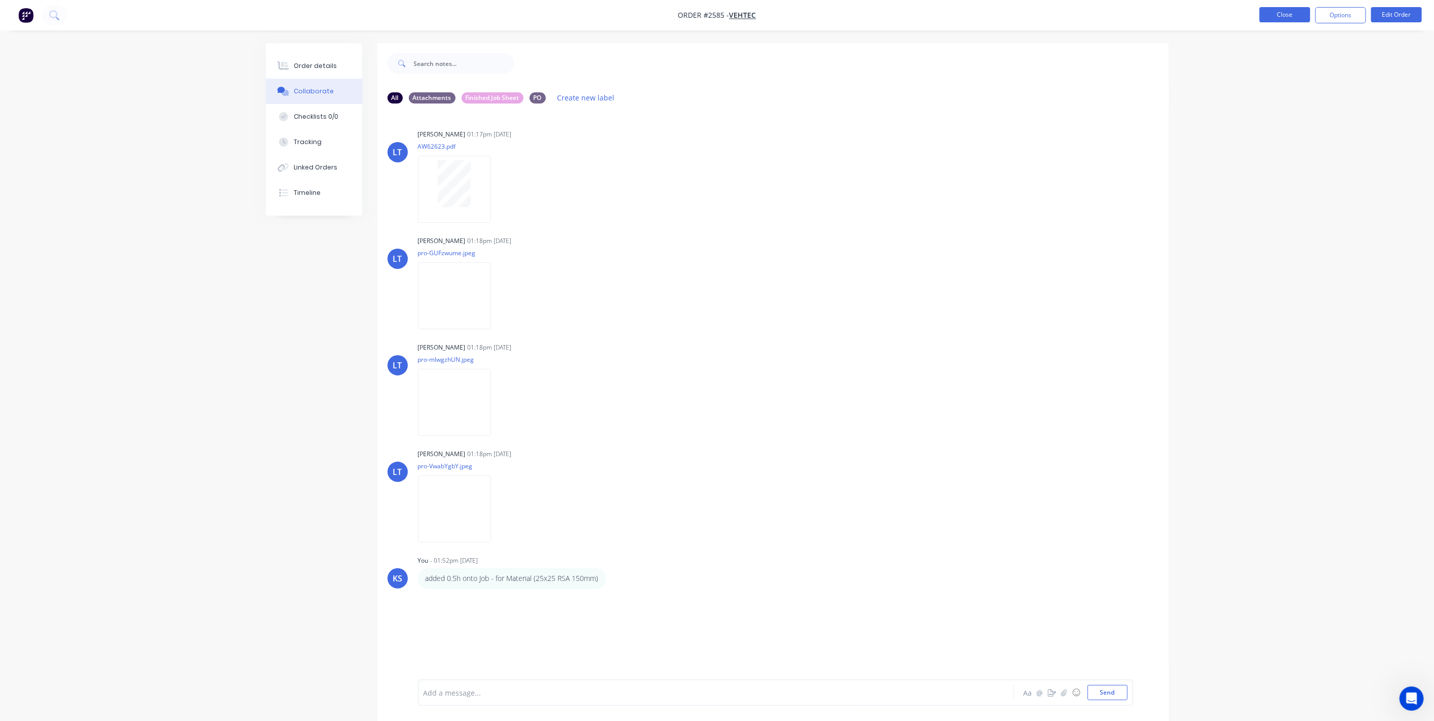
click at [1300, 8] on button "Close" at bounding box center [1285, 14] width 51 height 15
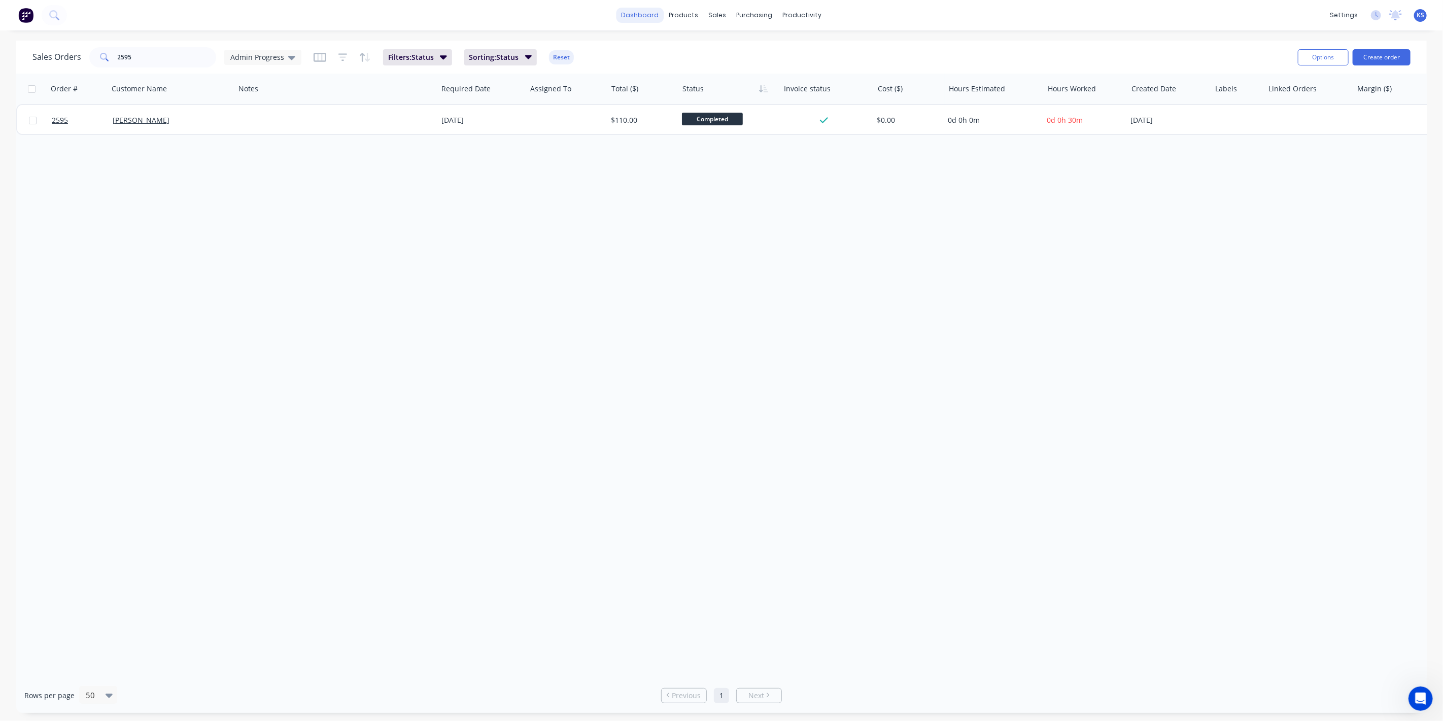
click at [658, 18] on link "dashboard" at bounding box center [640, 15] width 48 height 15
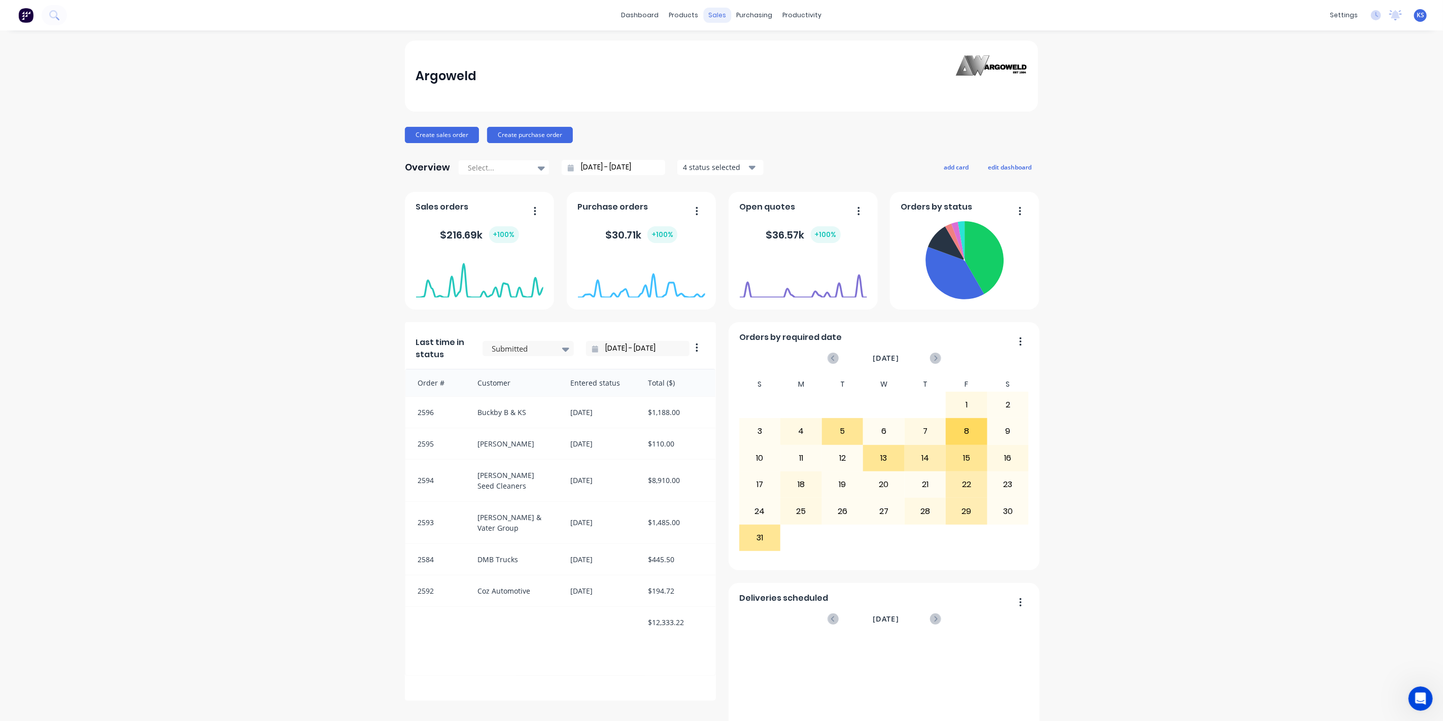
click at [704, 18] on div "sales" at bounding box center [718, 15] width 28 height 15
click at [682, 17] on div "products" at bounding box center [684, 15] width 40 height 15
click at [739, 44] on div "Sales Orders" at bounding box center [751, 48] width 42 height 9
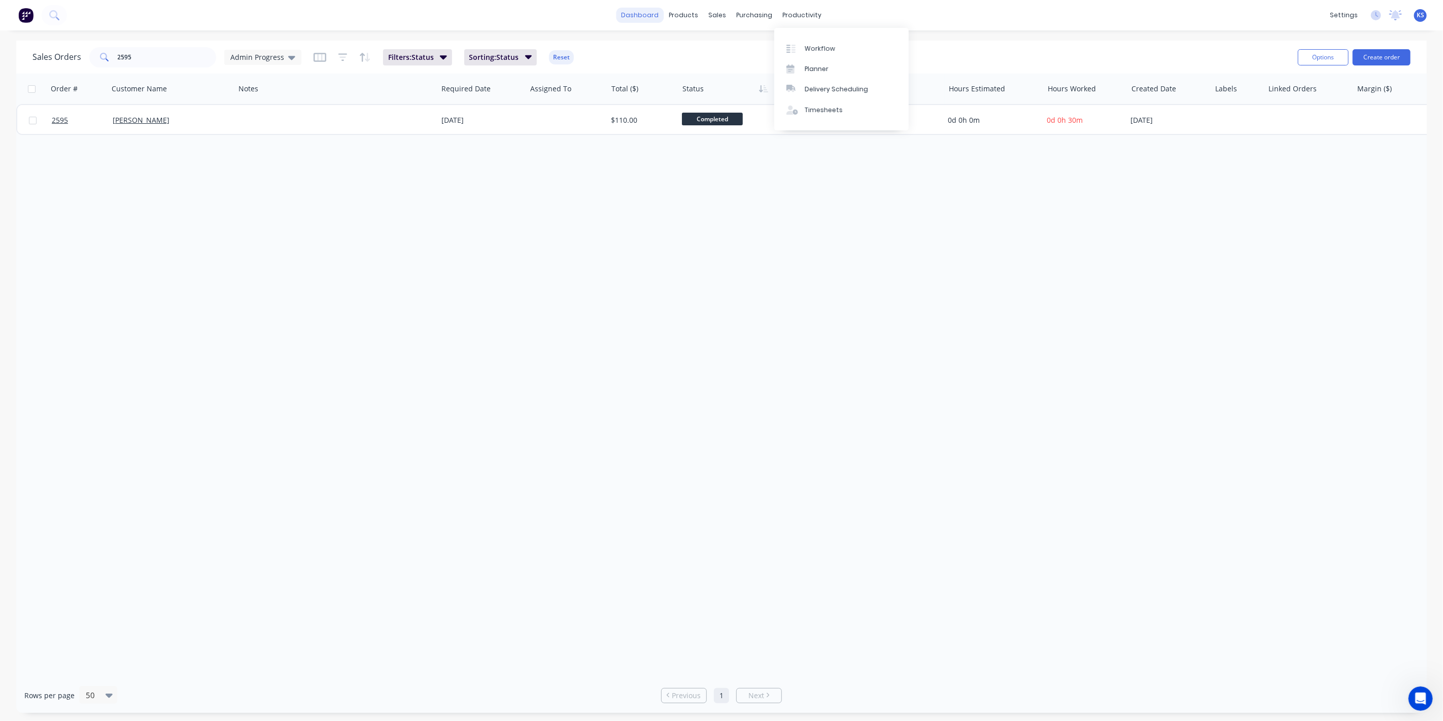
click at [643, 17] on link "dashboard" at bounding box center [640, 15] width 48 height 15
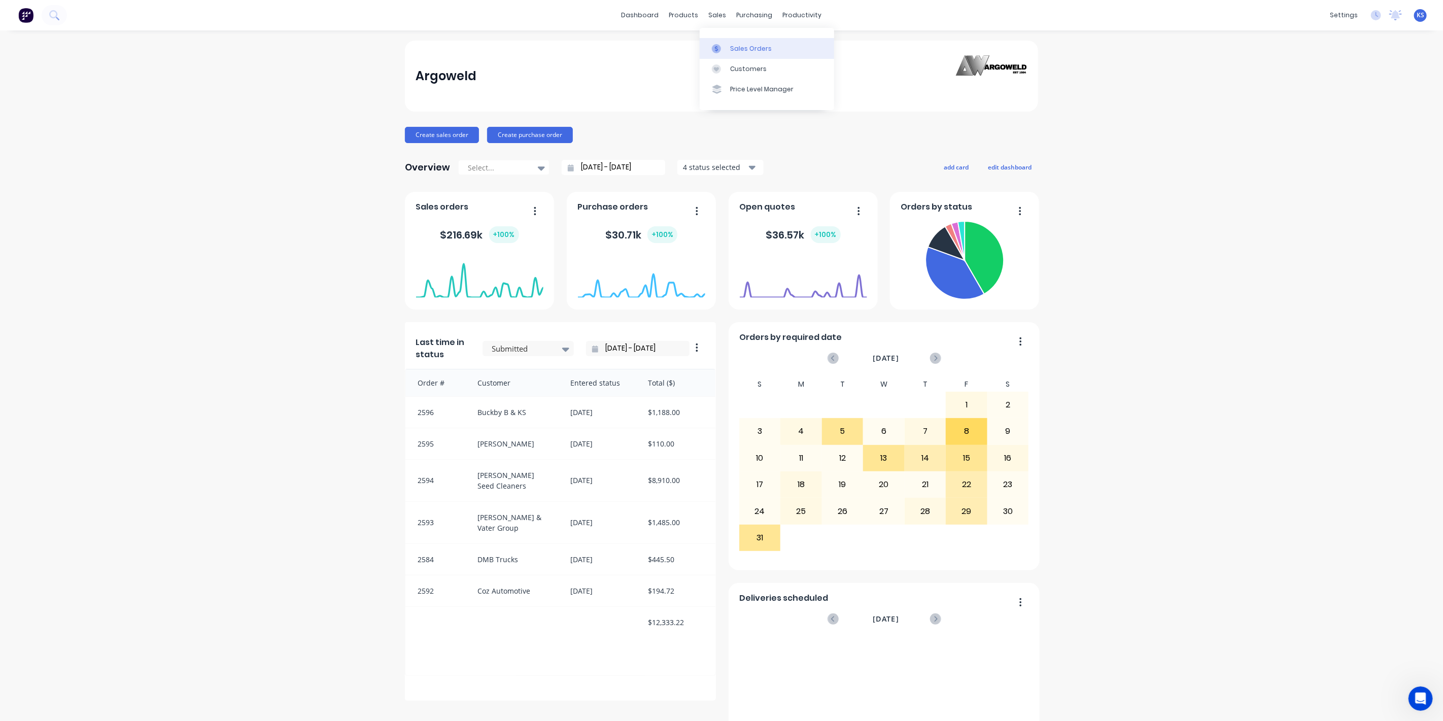
click at [749, 48] on div "Sales Orders" at bounding box center [751, 48] width 42 height 9
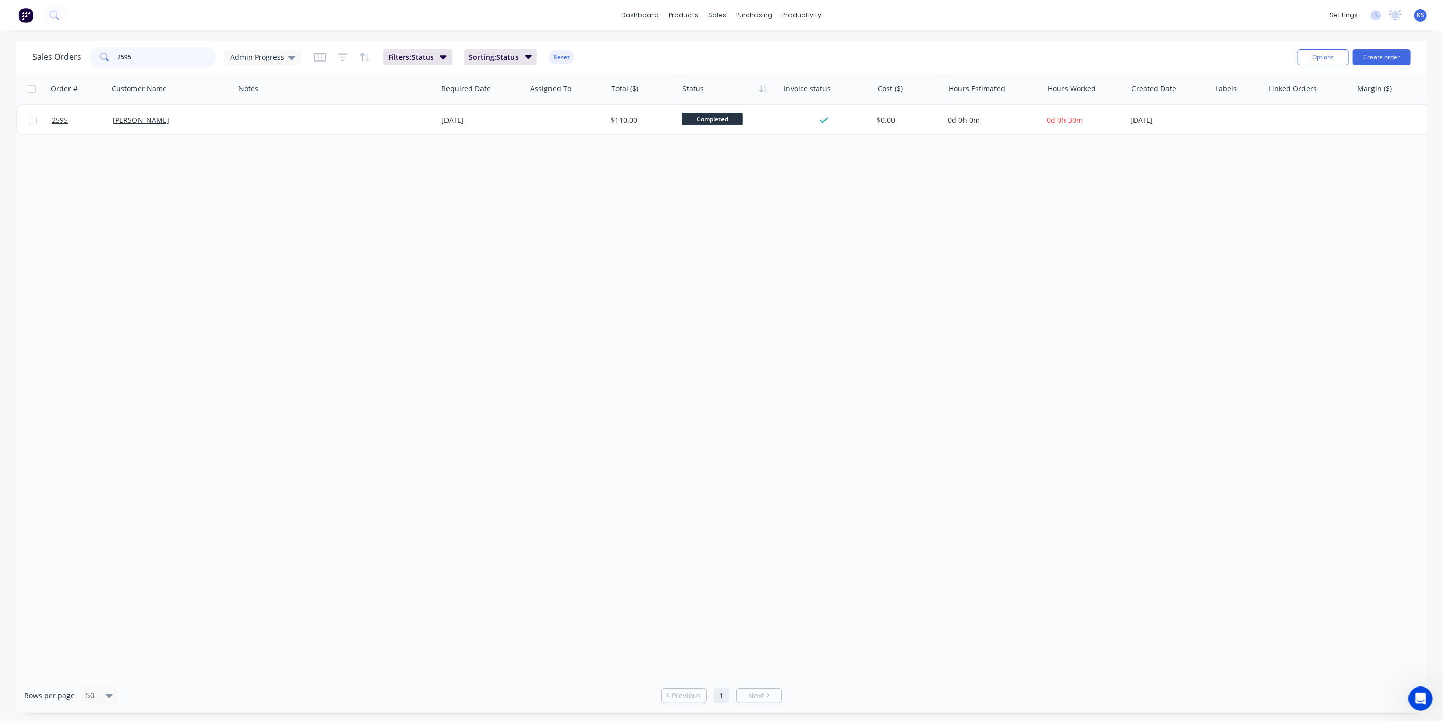
drag, startPoint x: 137, startPoint y: 54, endPoint x: 90, endPoint y: 57, distance: 47.3
click at [90, 57] on div "2595" at bounding box center [152, 57] width 127 height 20
type input "2568"
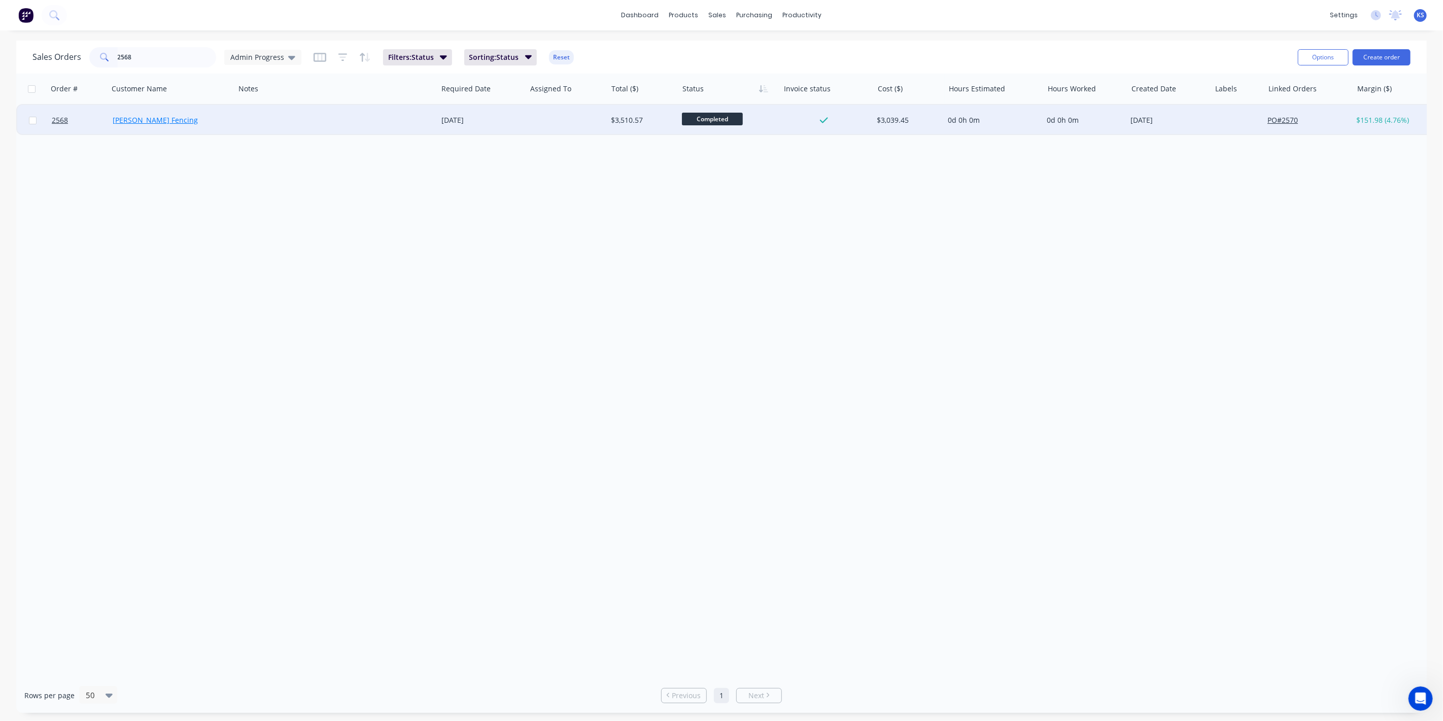
click at [159, 122] on link "Schwartz Fencing" at bounding box center [155, 120] width 85 height 10
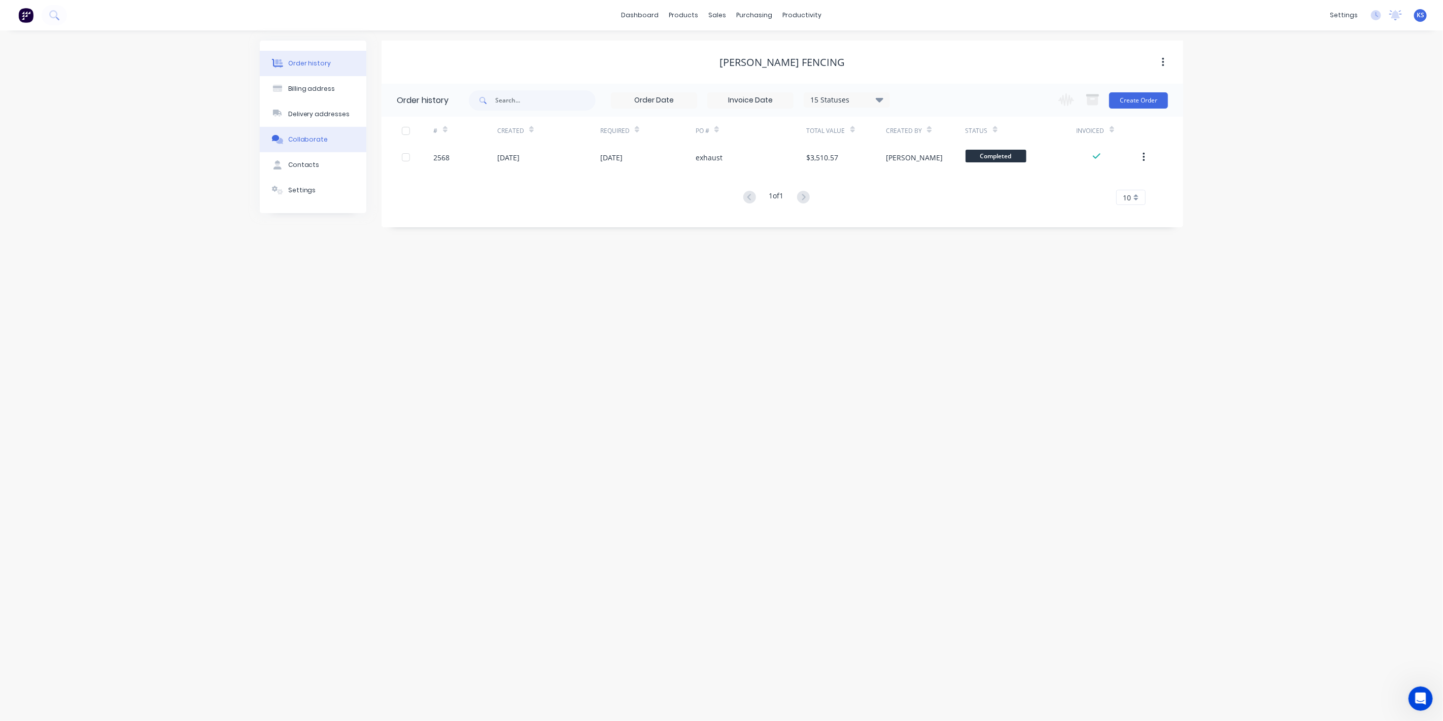
click at [299, 144] on button "Collaborate" at bounding box center [313, 139] width 107 height 25
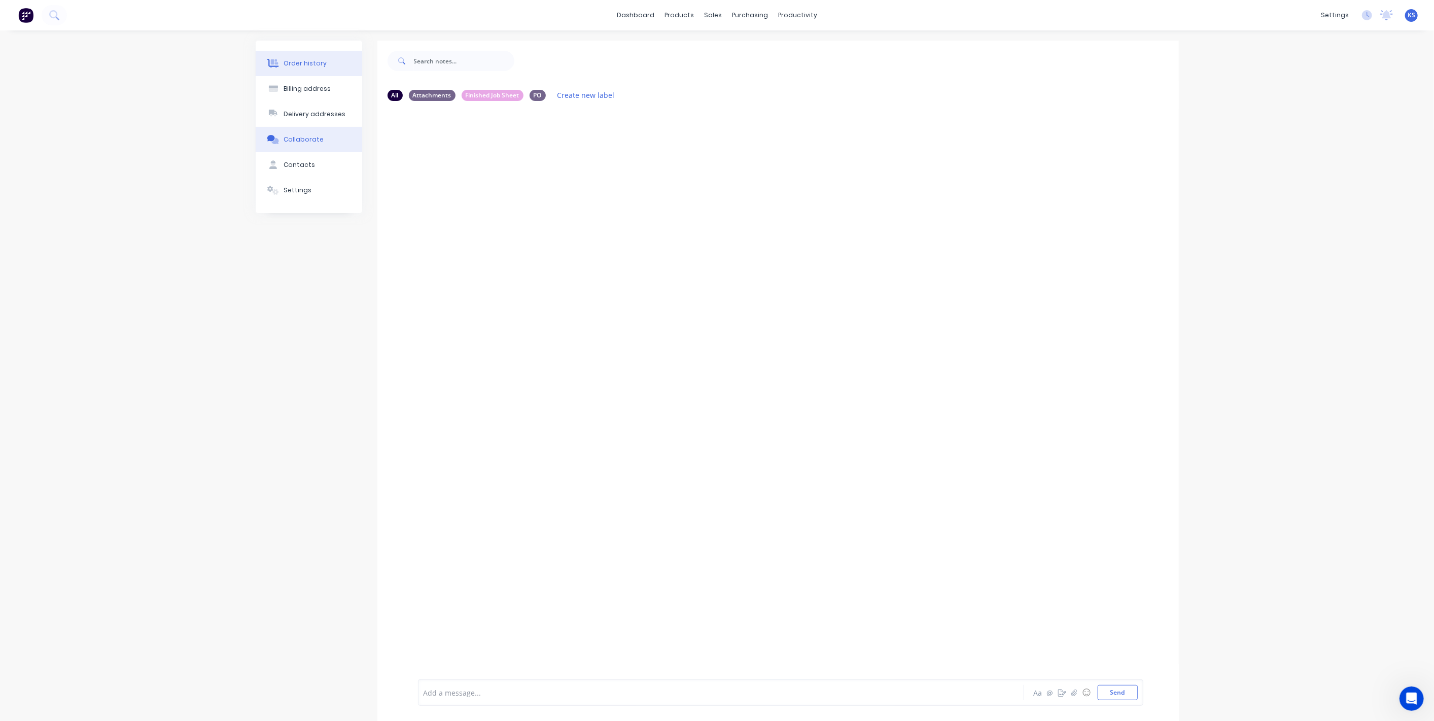
click at [316, 58] on button "Order history" at bounding box center [309, 63] width 107 height 25
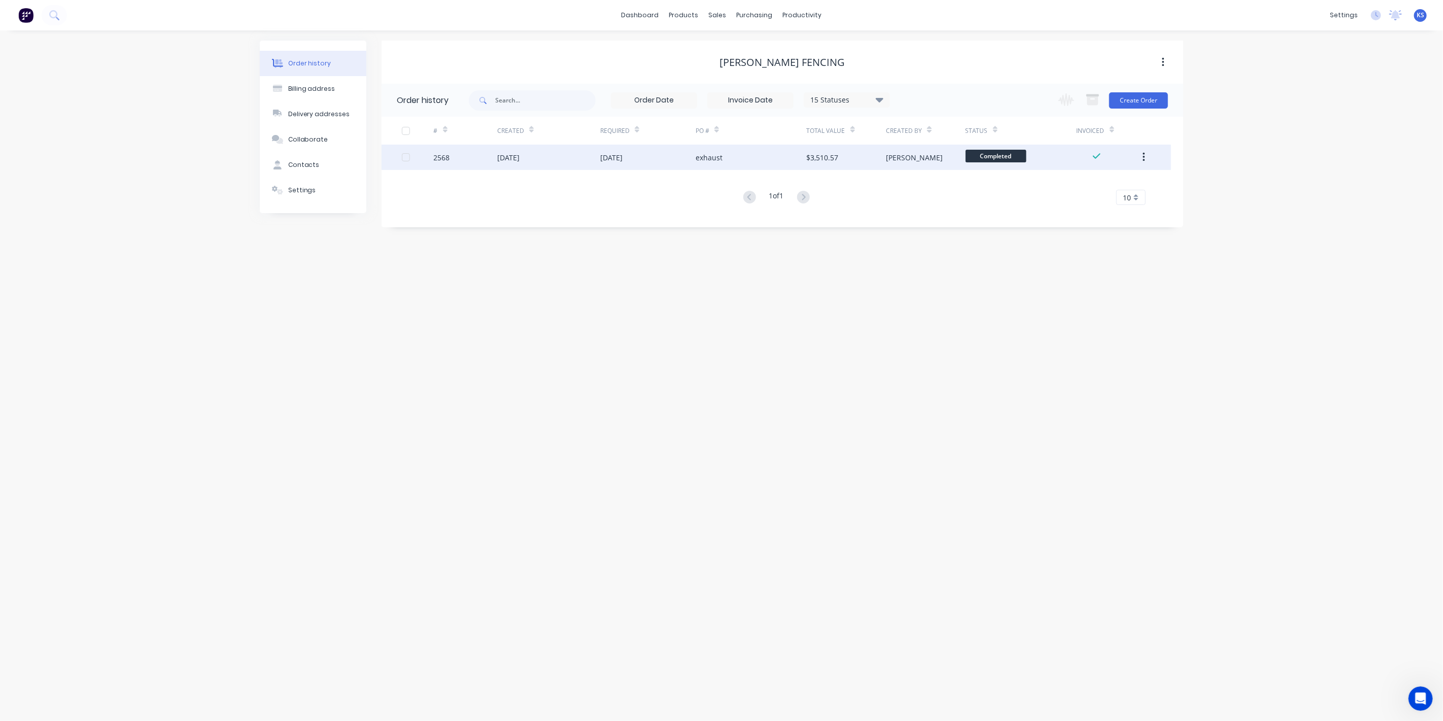
click at [524, 163] on div "[DATE]" at bounding box center [548, 157] width 103 height 25
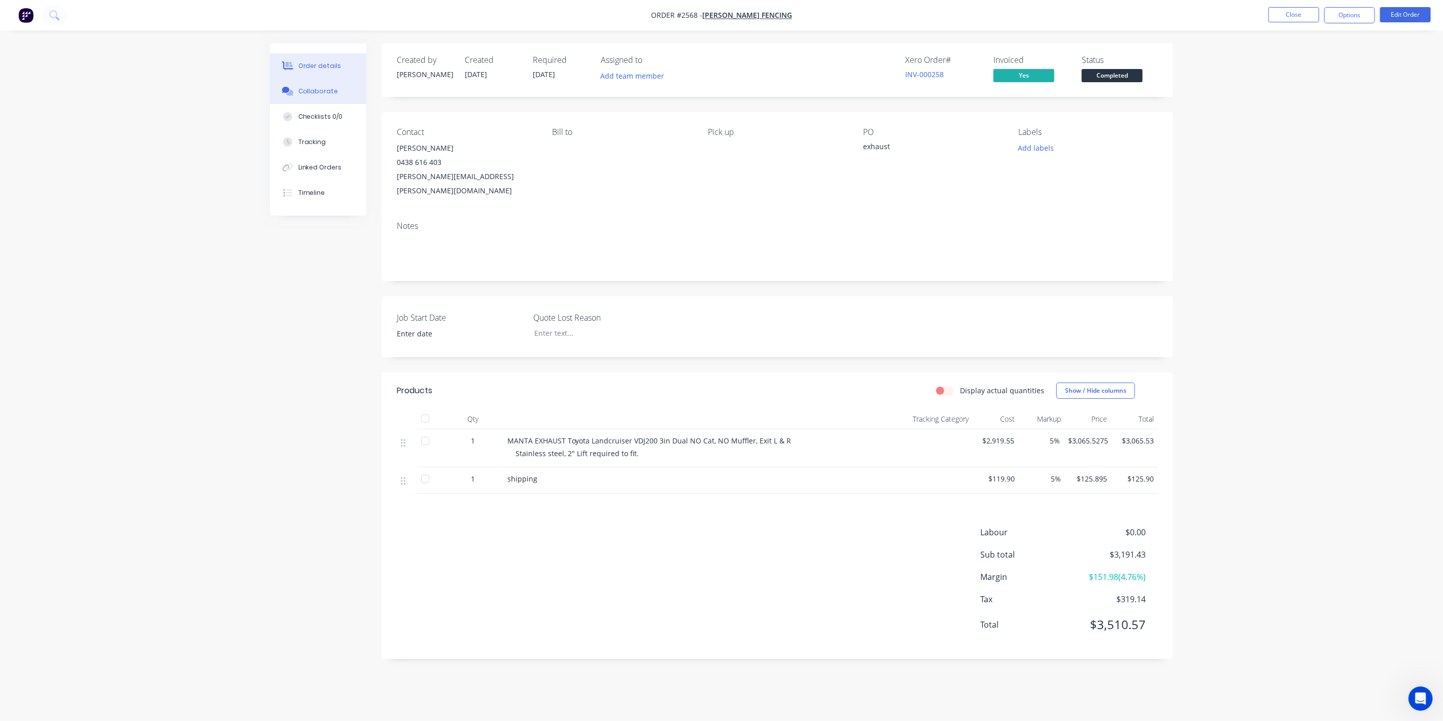
click at [320, 93] on div "Collaborate" at bounding box center [318, 91] width 40 height 9
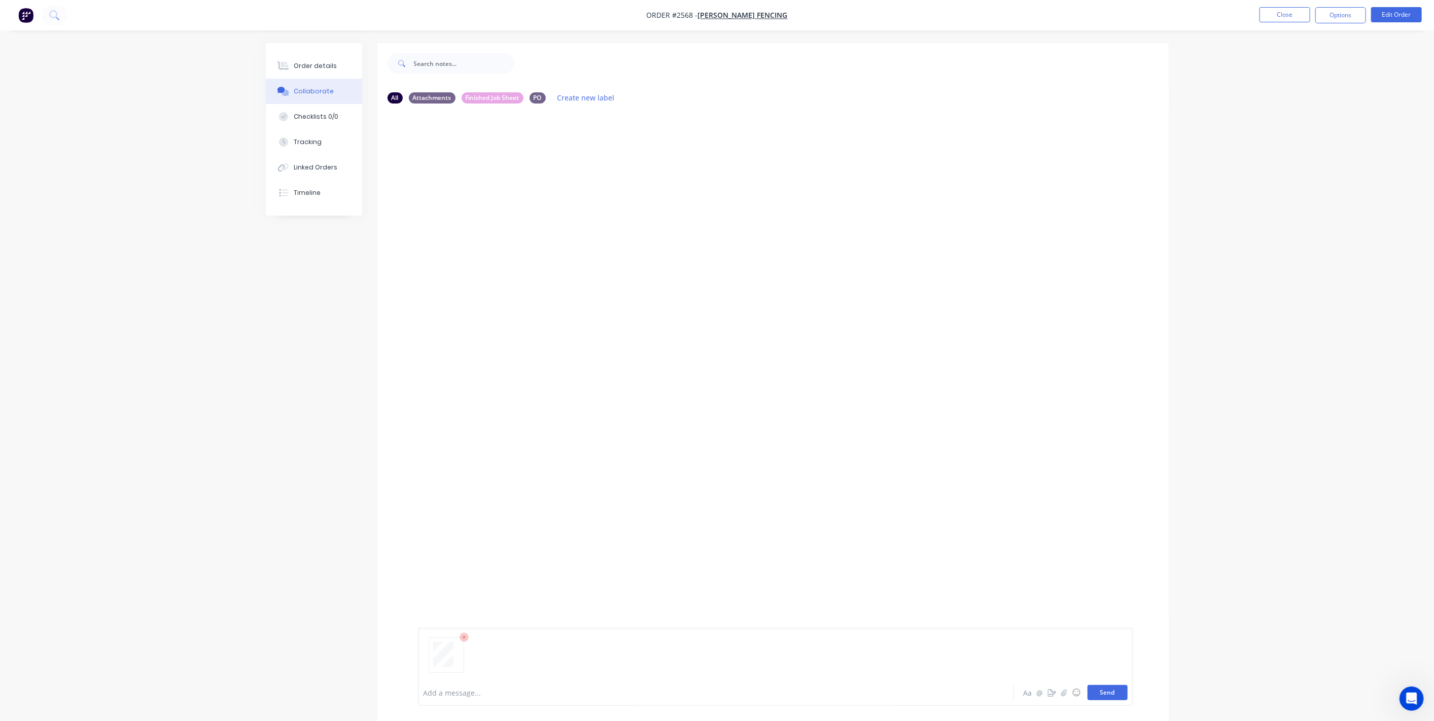
click at [1108, 690] on button "Send" at bounding box center [1108, 692] width 40 height 15
click at [303, 71] on button "Order details" at bounding box center [314, 65] width 96 height 25
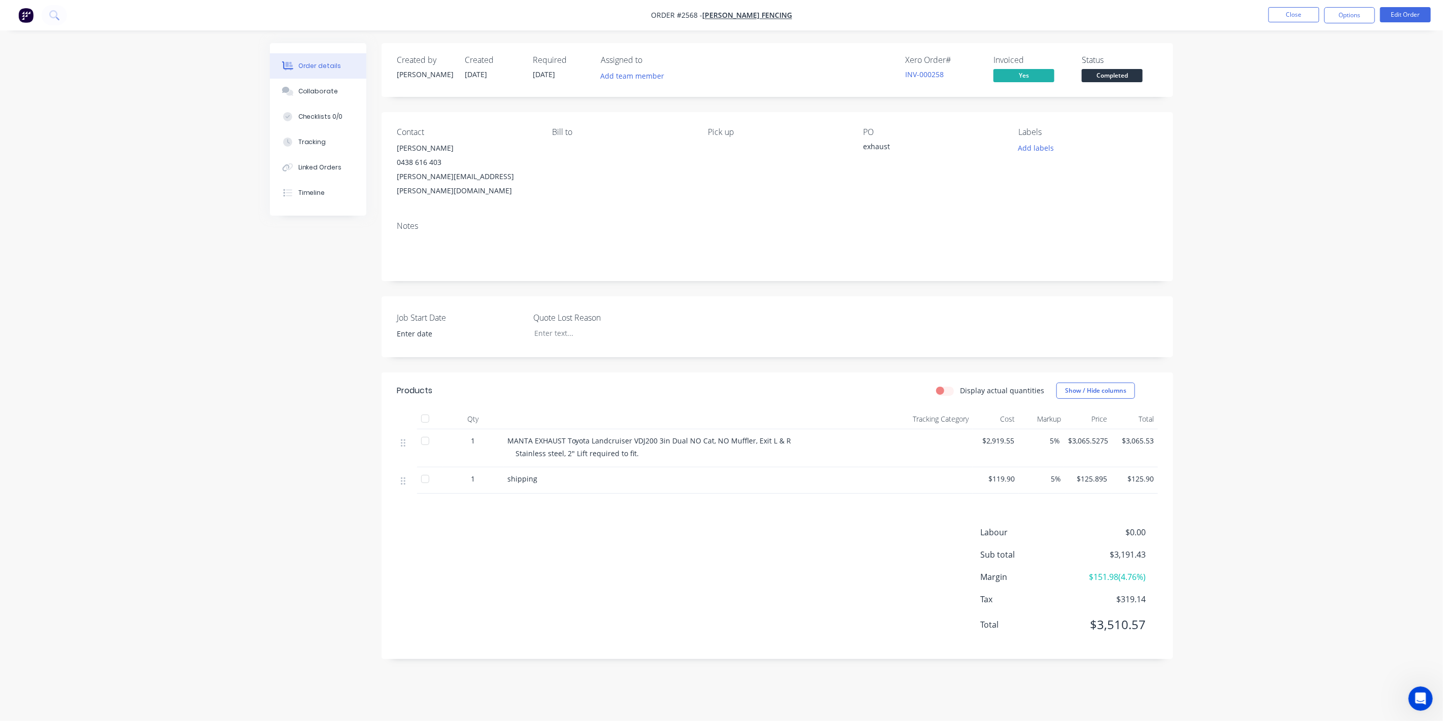
click at [1112, 66] on div "Status Completed" at bounding box center [1120, 69] width 76 height 29
click at [1112, 67] on div "Status Completed" at bounding box center [1120, 69] width 76 height 29
click at [1112, 73] on span "Completed" at bounding box center [1112, 75] width 61 height 13
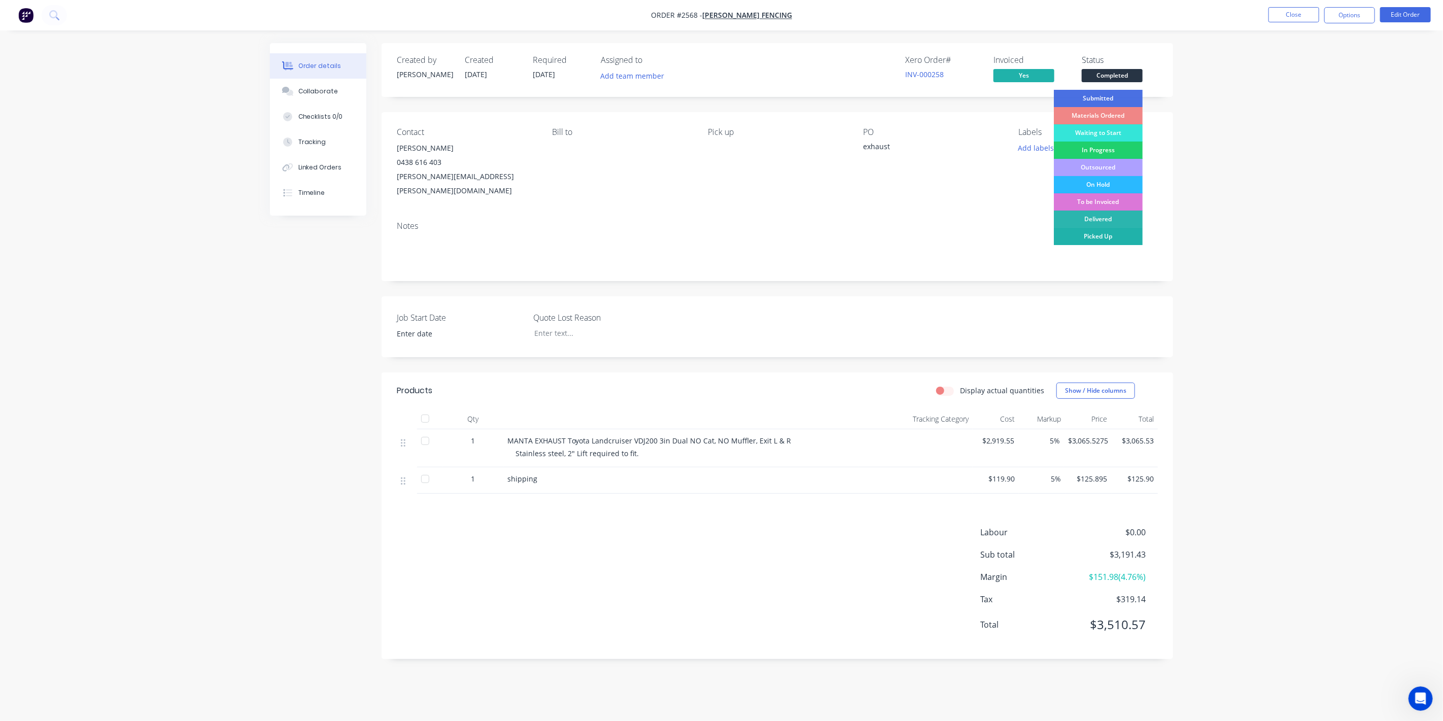
click at [1101, 234] on div "Picked Up" at bounding box center [1098, 236] width 89 height 17
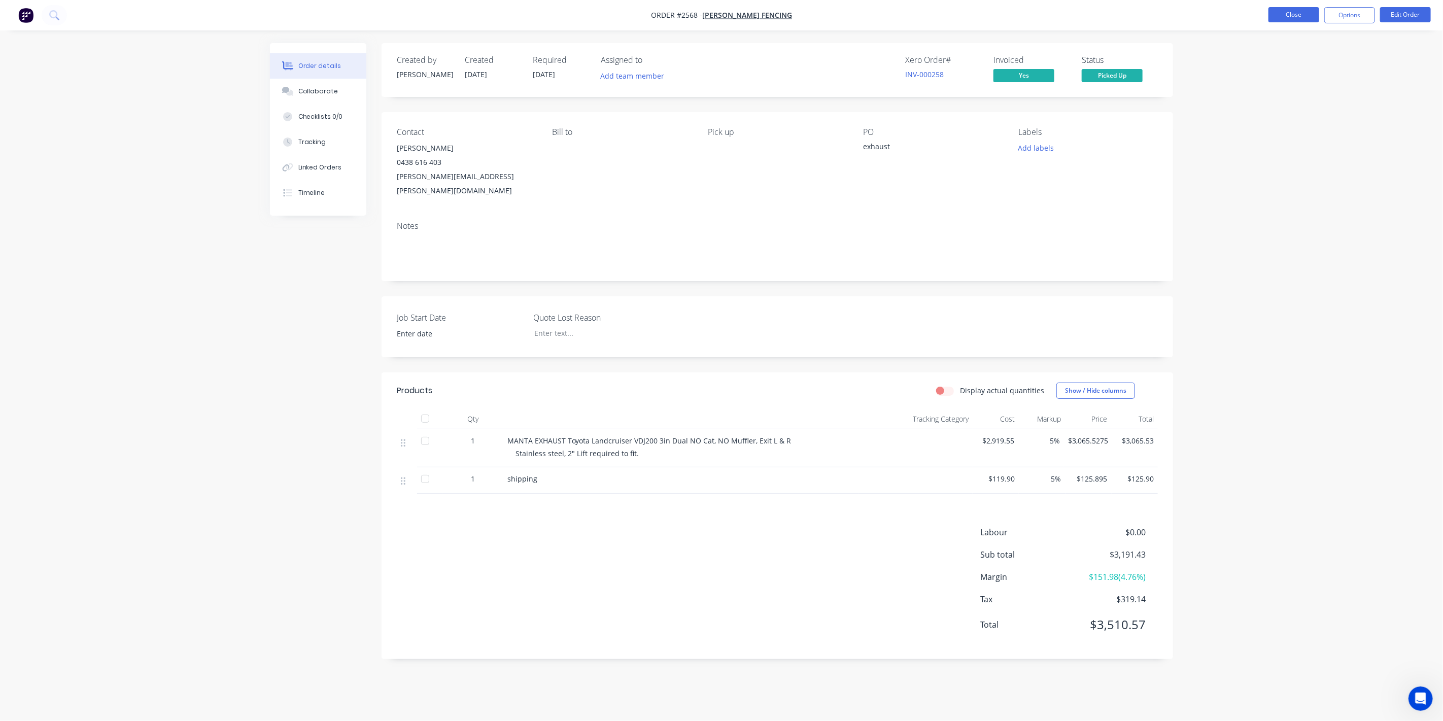
click at [1276, 15] on button "Close" at bounding box center [1293, 14] width 51 height 15
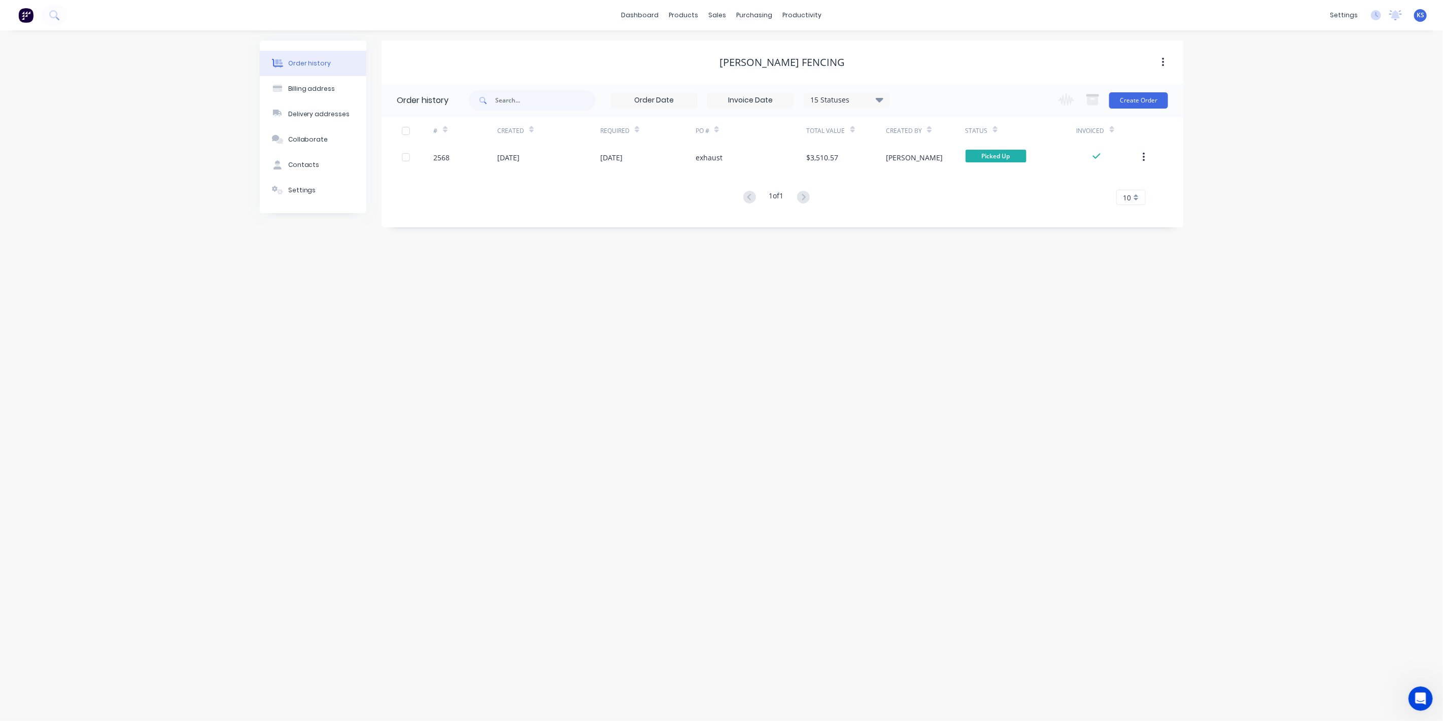
click at [68, 16] on div "dashboard products sales purchasing productivity dashboard products Product Cat…" at bounding box center [721, 15] width 1443 height 30
click at [57, 16] on icon at bounding box center [54, 15] width 10 height 10
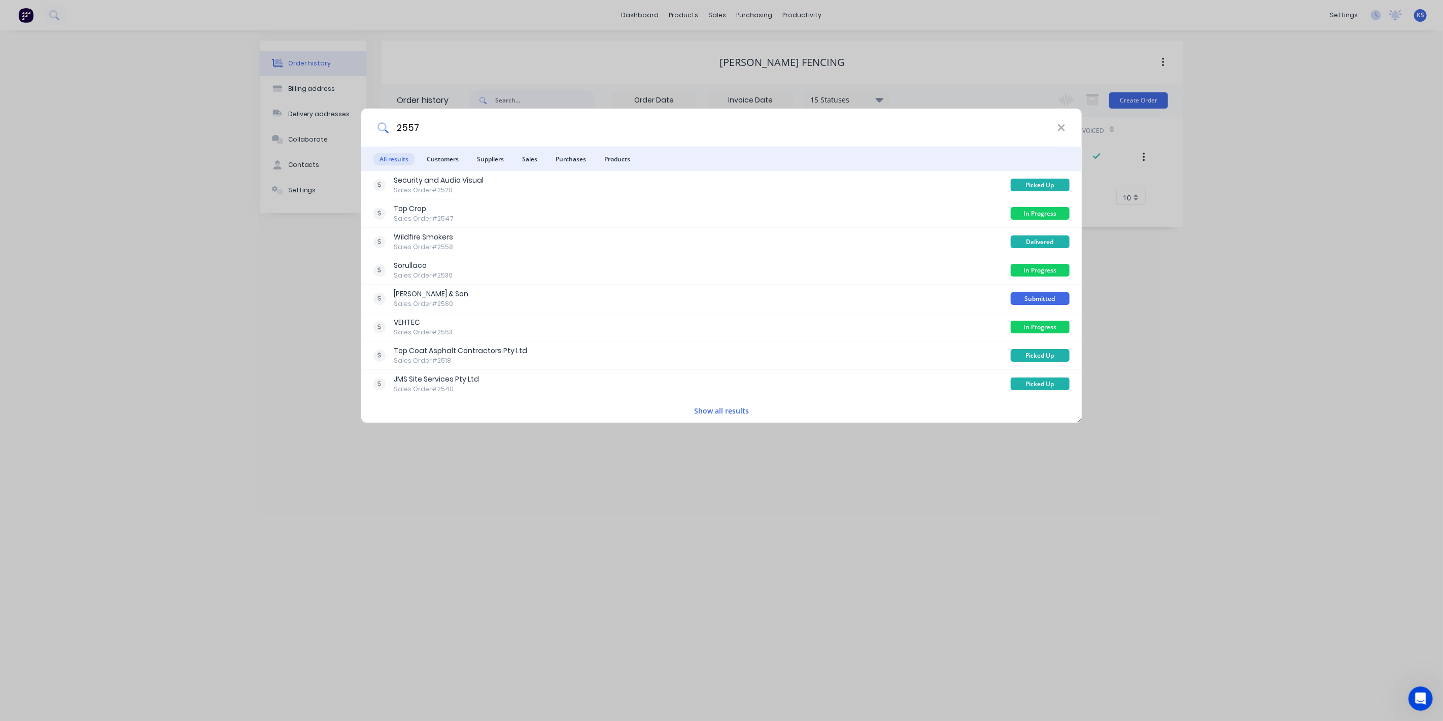
type input "2557"
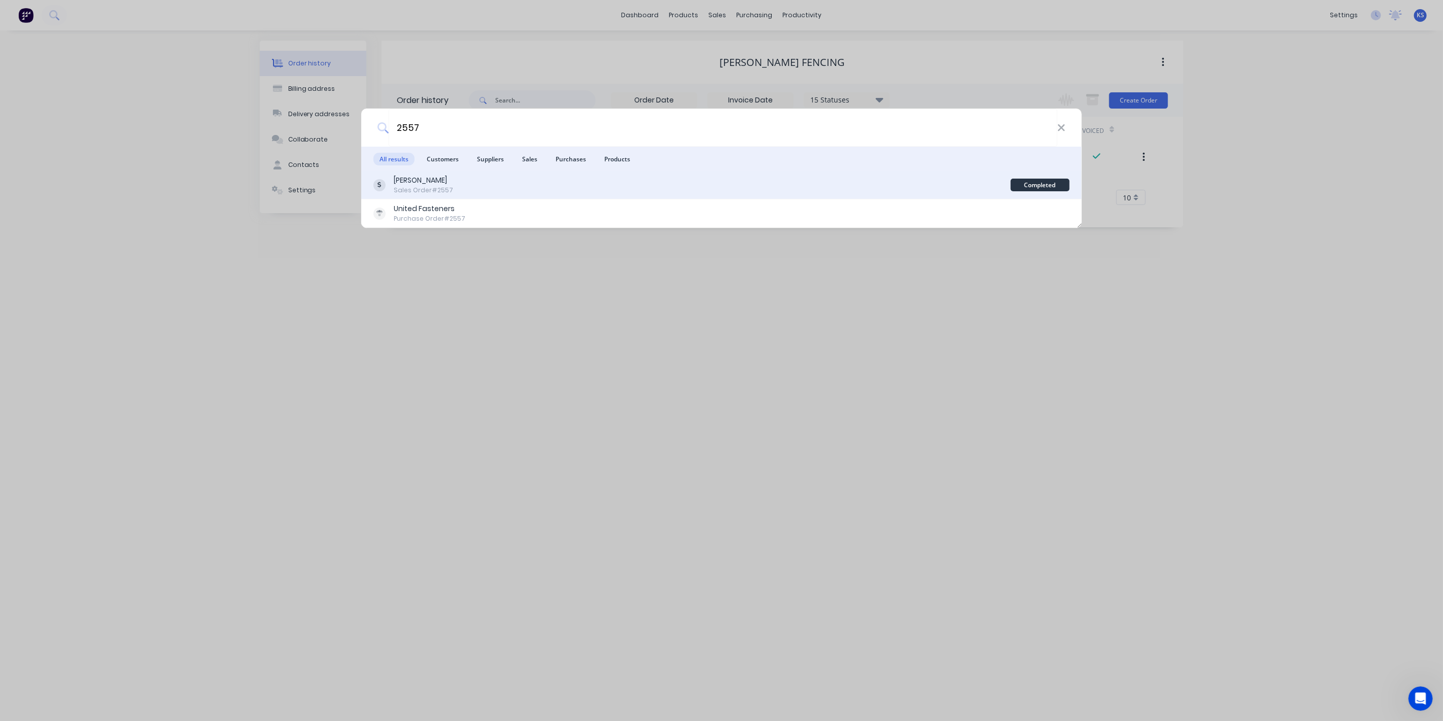
click at [411, 185] on div "Mick Lovell" at bounding box center [423, 180] width 59 height 11
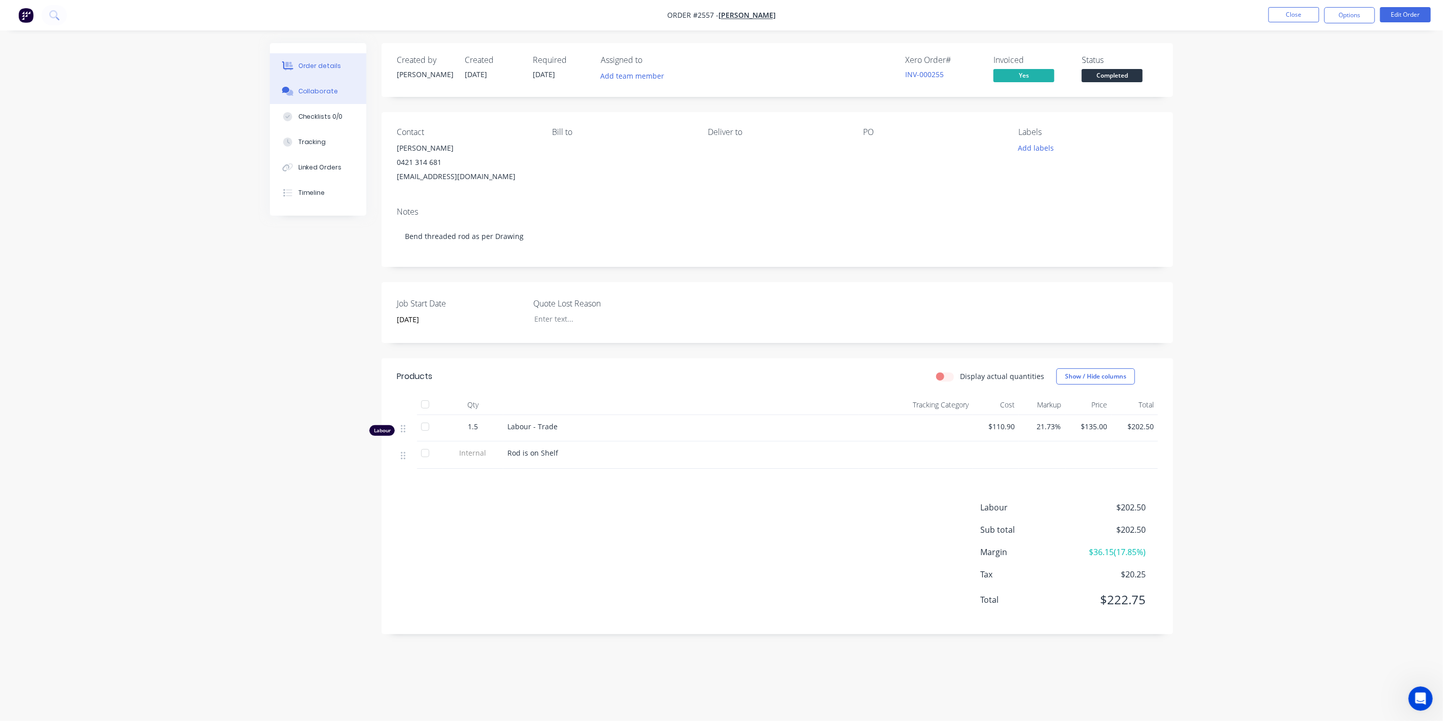
click at [341, 97] on button "Collaborate" at bounding box center [318, 91] width 96 height 25
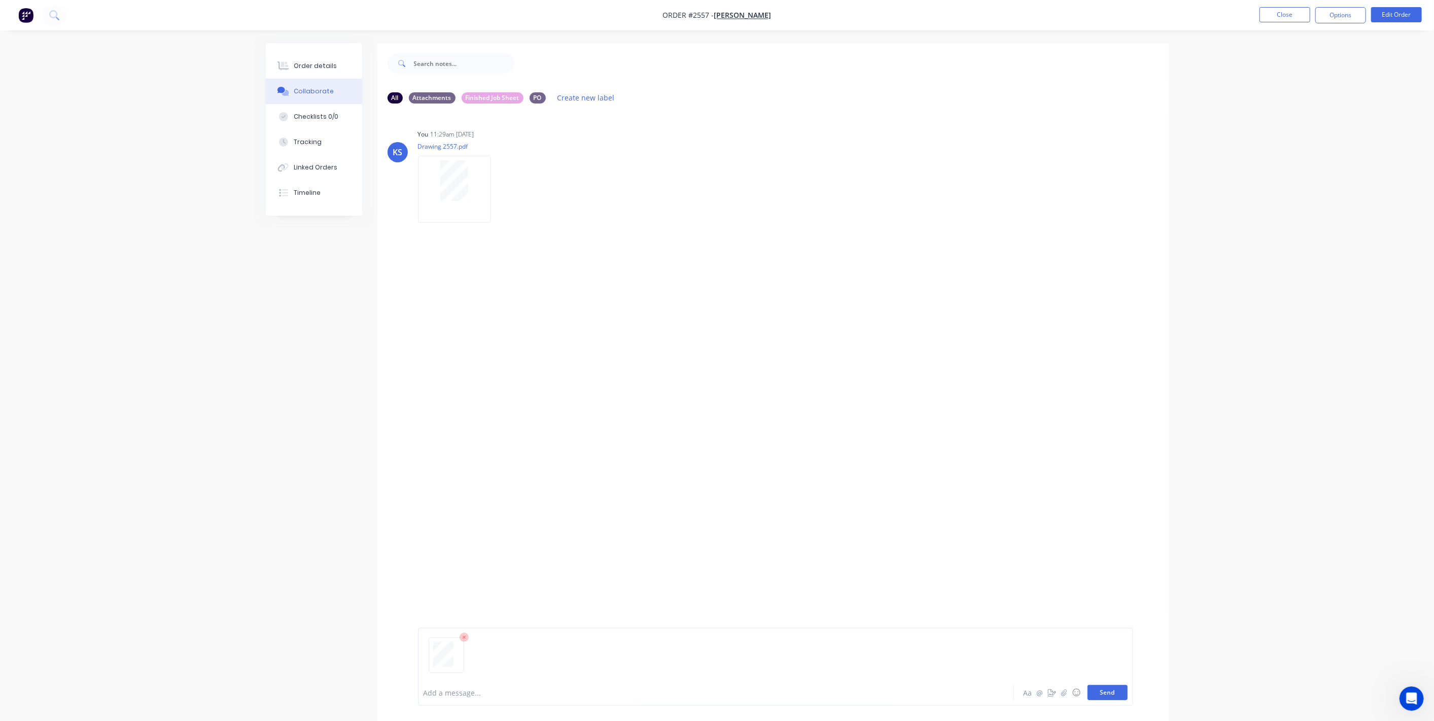
click at [1120, 690] on button "Send" at bounding box center [1108, 692] width 40 height 15
click at [313, 67] on div "Order details" at bounding box center [315, 65] width 43 height 9
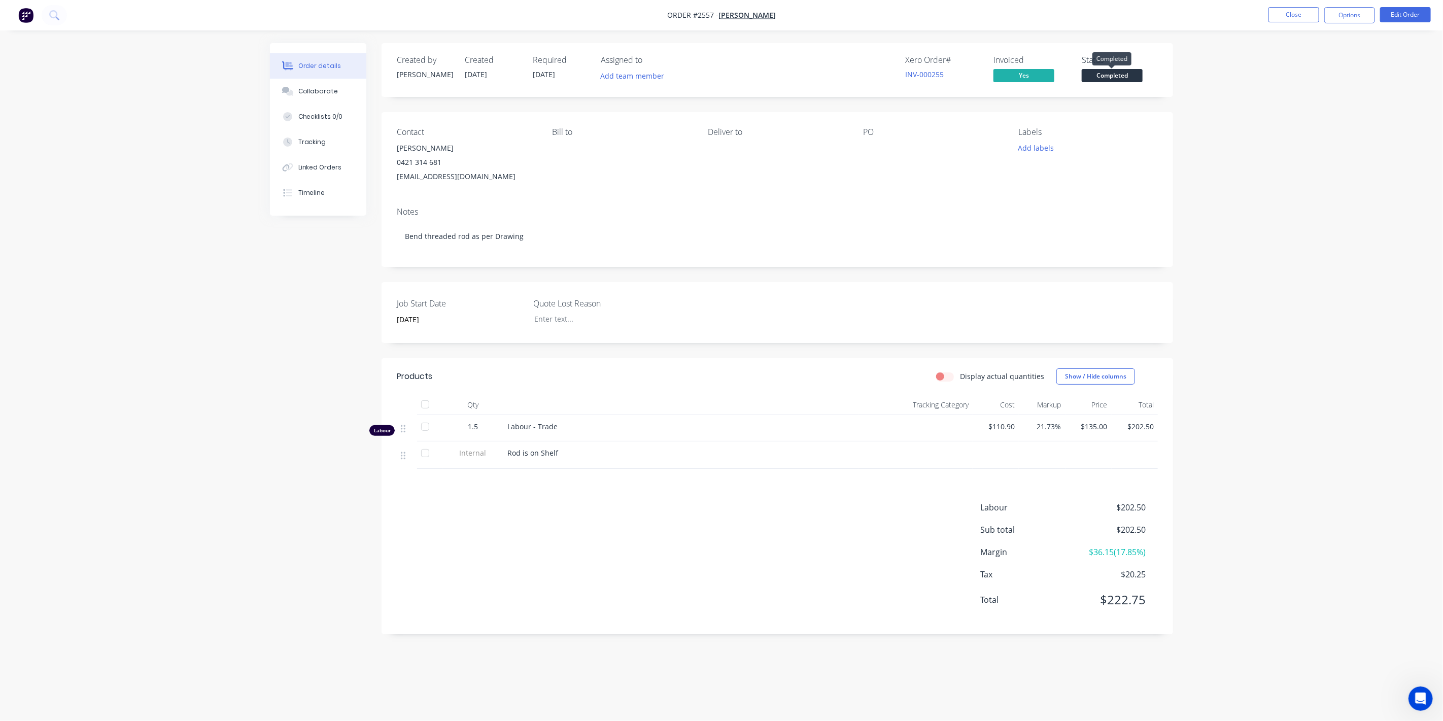
click at [1141, 79] on span "Completed" at bounding box center [1112, 75] width 61 height 13
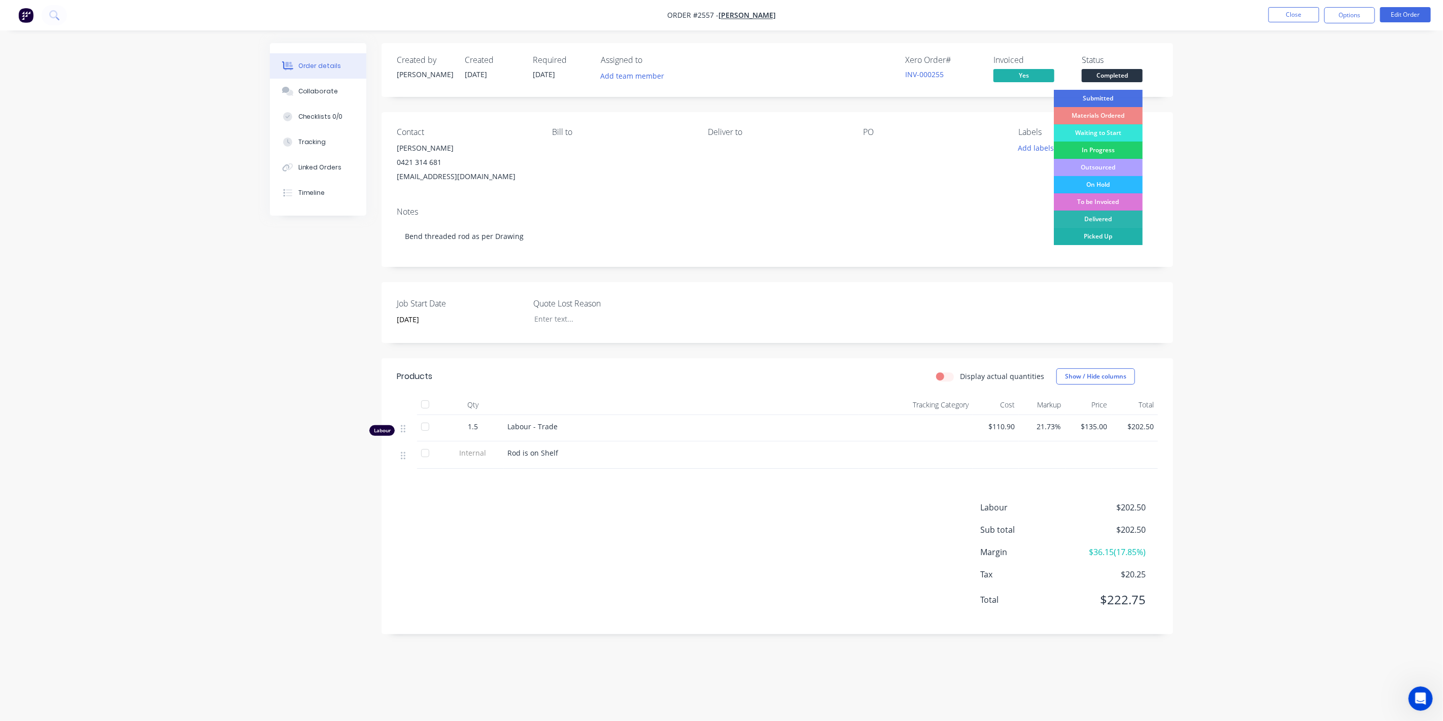
click at [1107, 235] on div "Picked Up" at bounding box center [1098, 236] width 89 height 17
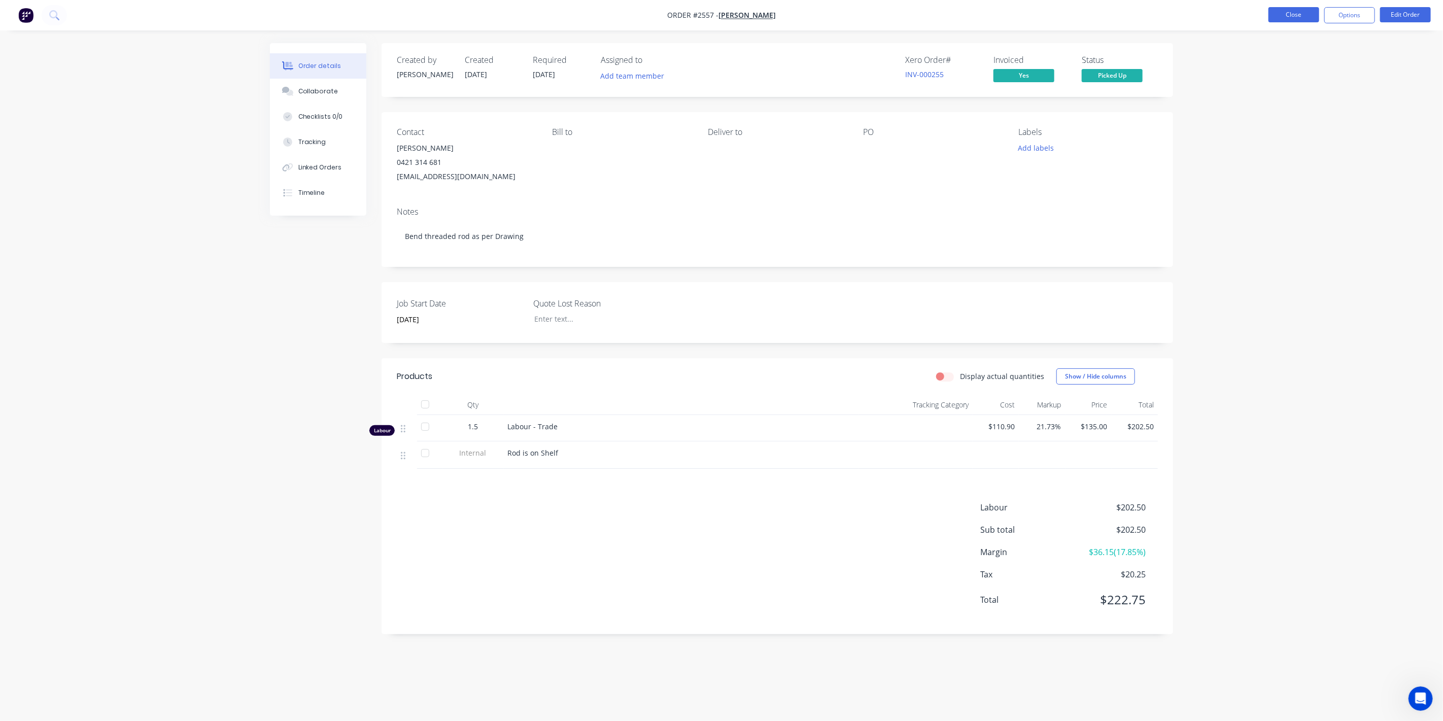
click at [1292, 14] on button "Close" at bounding box center [1293, 14] width 51 height 15
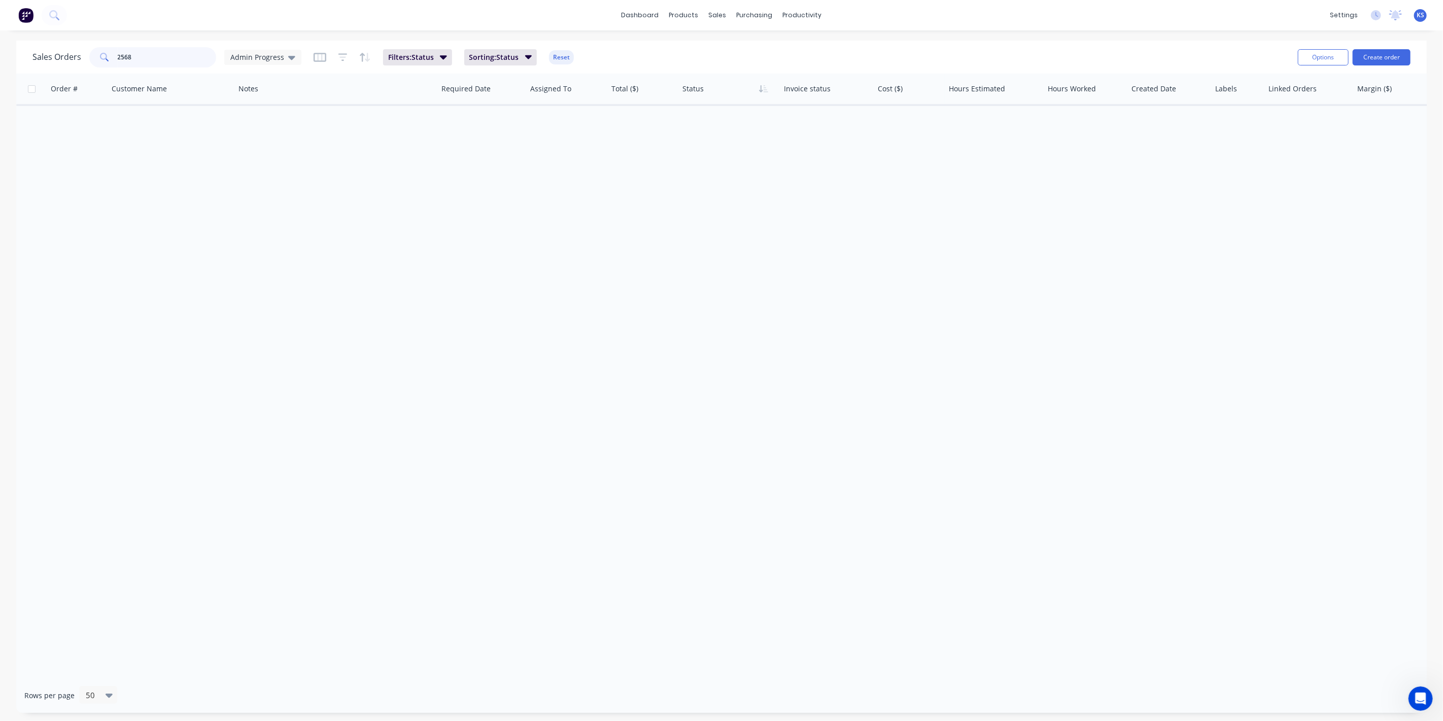
drag, startPoint x: 65, startPoint y: 46, endPoint x: -133, endPoint y: 30, distance: 199.0
click at [0, 30] on html "dashboard products sales purchasing productivity dashboard products Product Cat…" at bounding box center [721, 360] width 1443 height 721
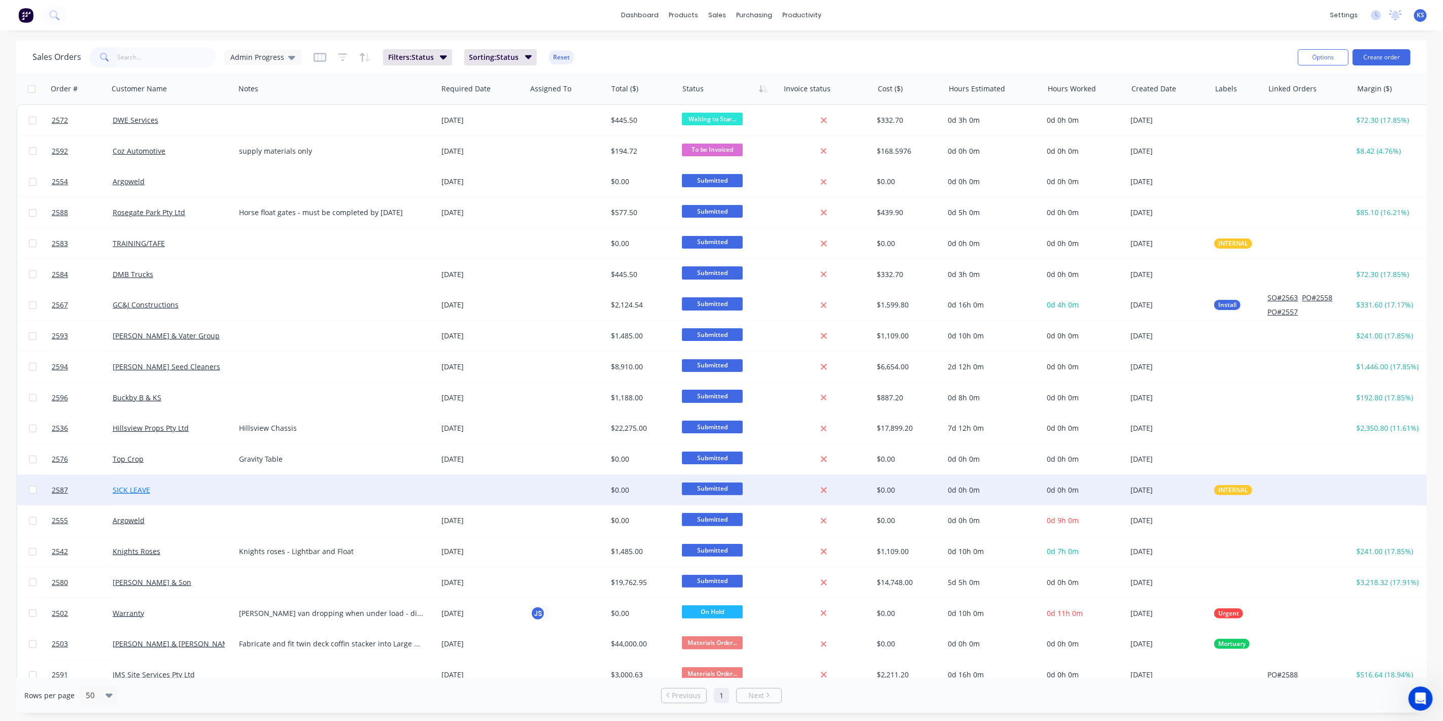
click at [125, 493] on link "SICK LEAVE" at bounding box center [132, 490] width 38 height 10
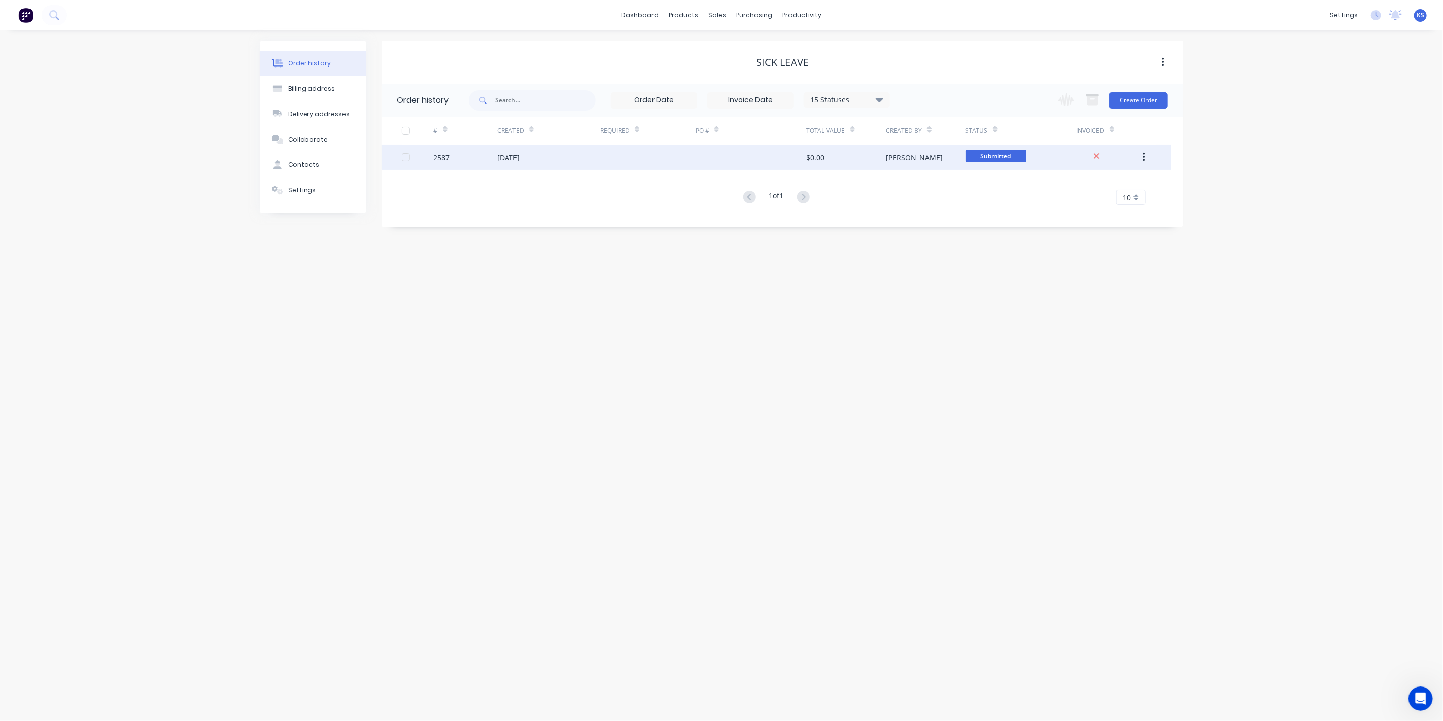
click at [517, 162] on div "[DATE]" at bounding box center [548, 157] width 103 height 25
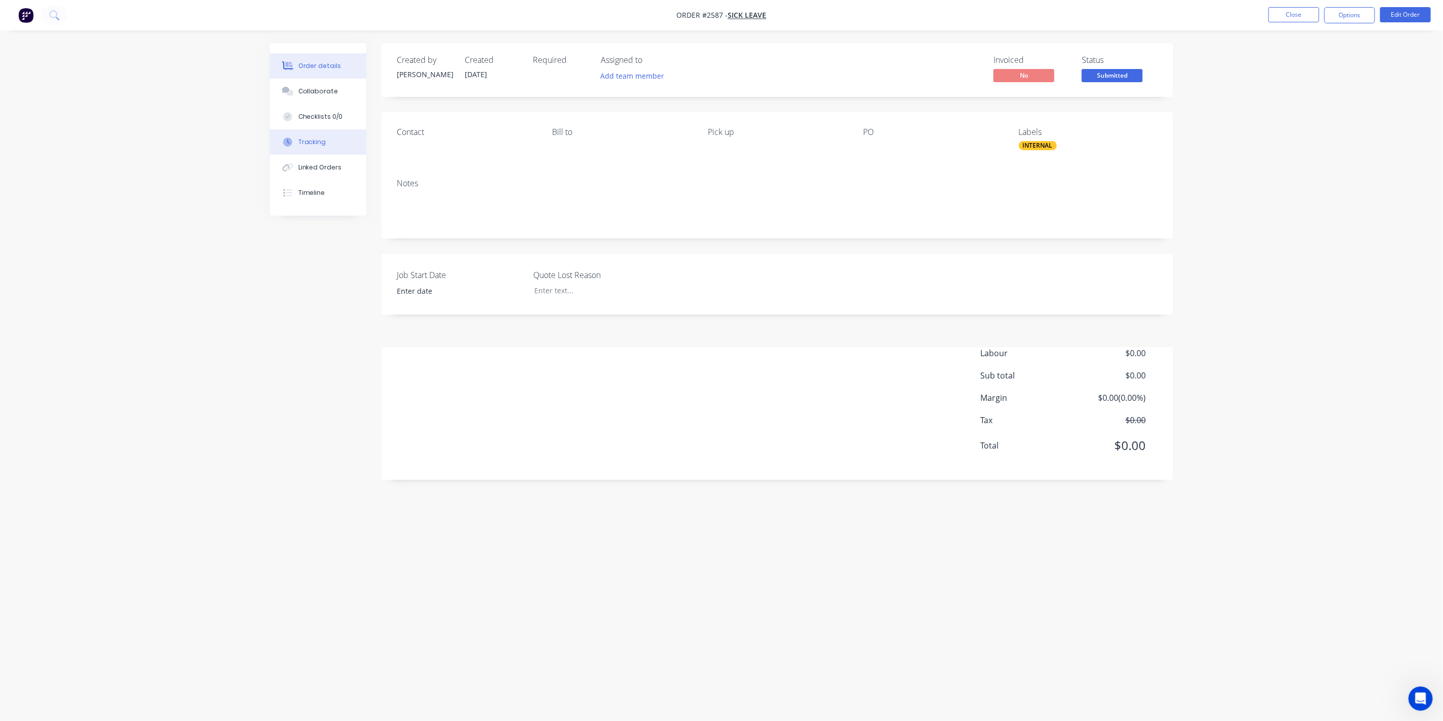
click at [303, 140] on div "Tracking" at bounding box center [312, 141] width 28 height 9
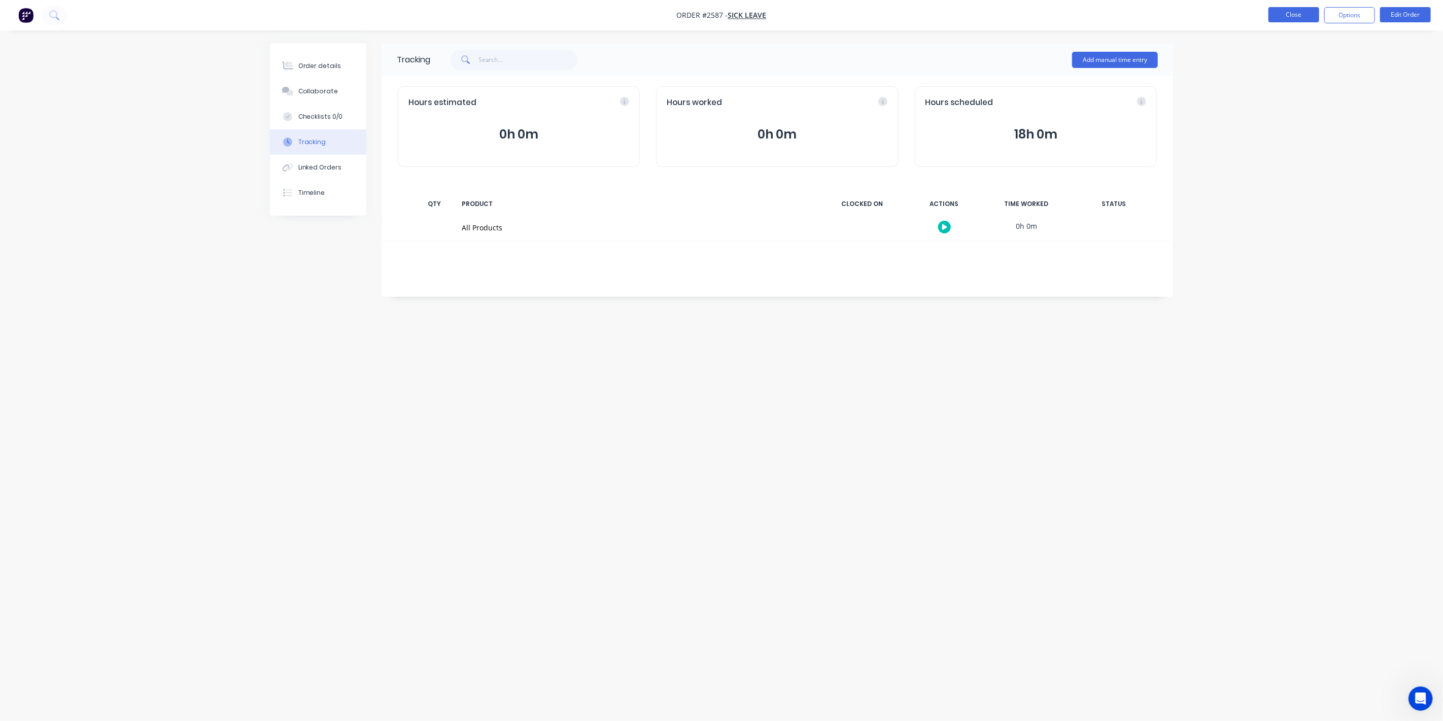
click at [1307, 19] on button "Close" at bounding box center [1293, 14] width 51 height 15
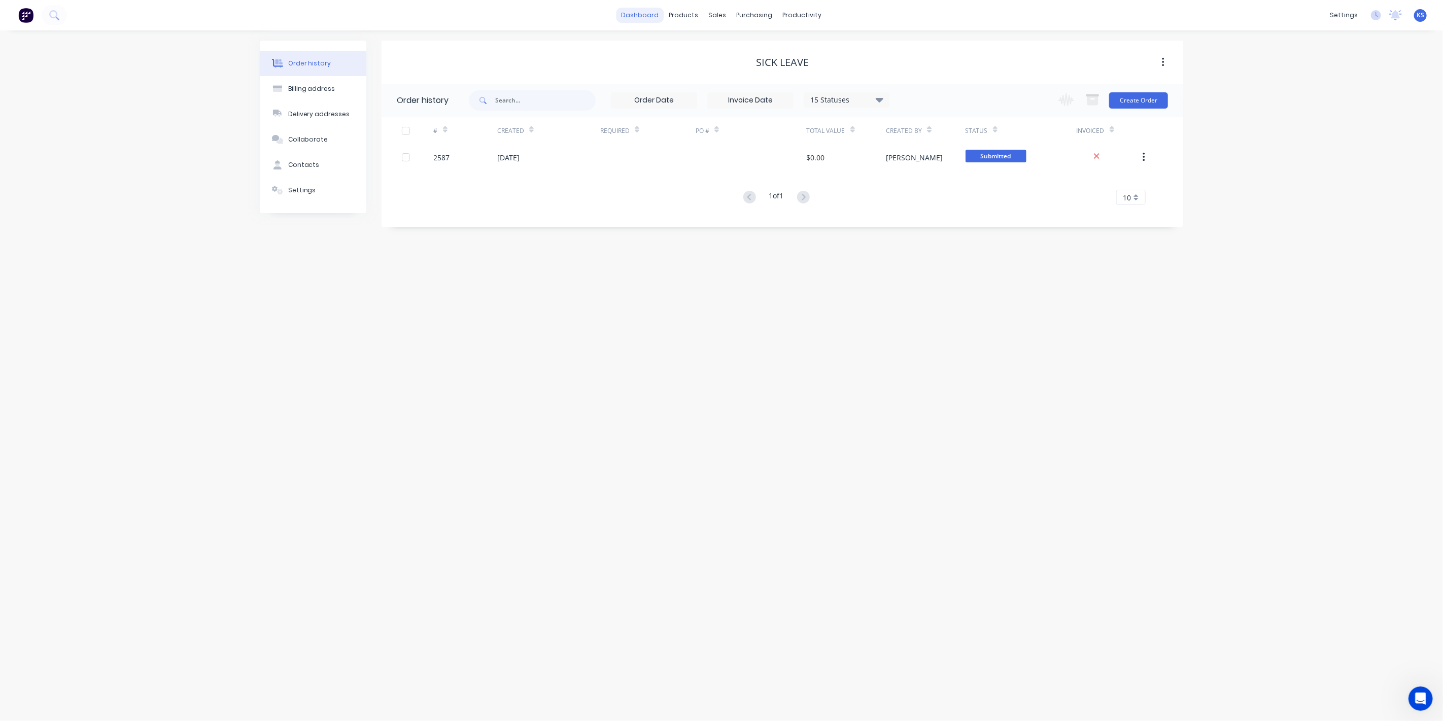
click at [646, 11] on link "dashboard" at bounding box center [640, 15] width 48 height 15
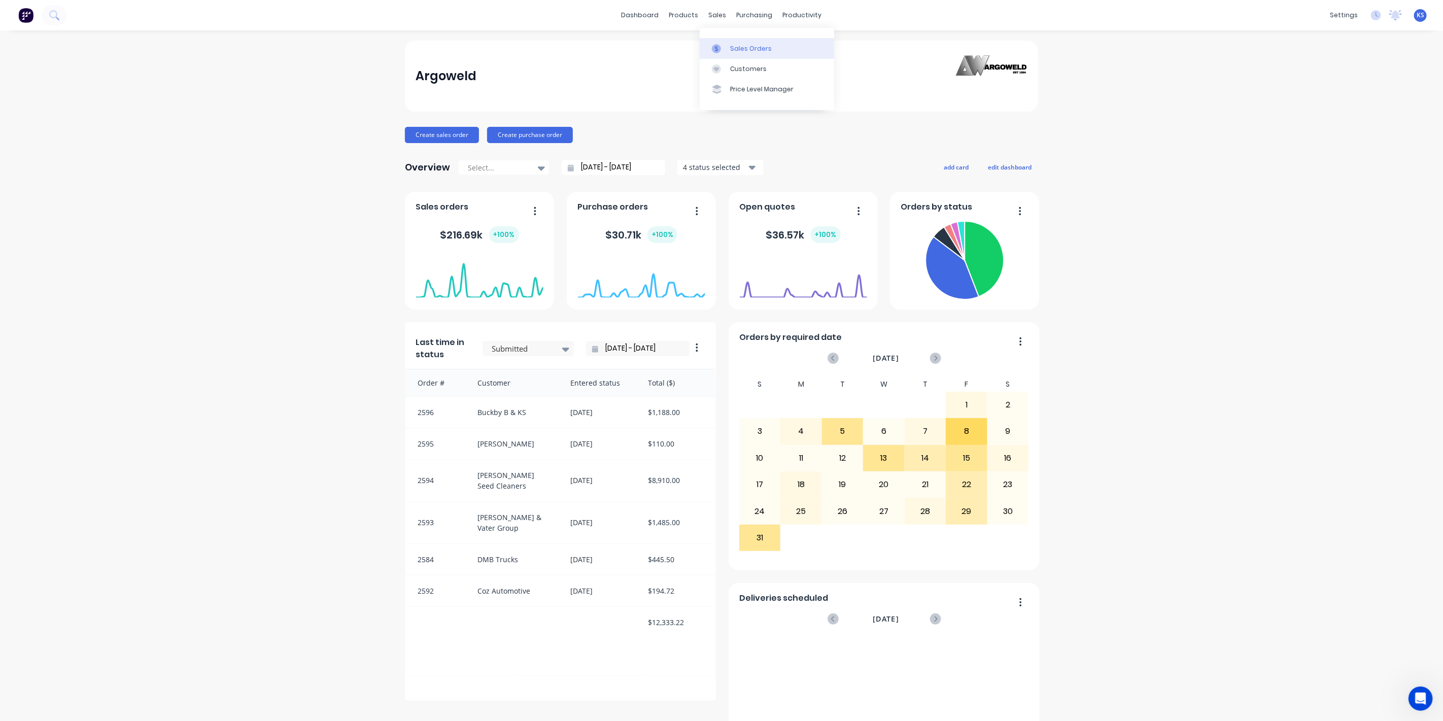
click at [727, 40] on link "Sales Orders" at bounding box center [767, 48] width 134 height 20
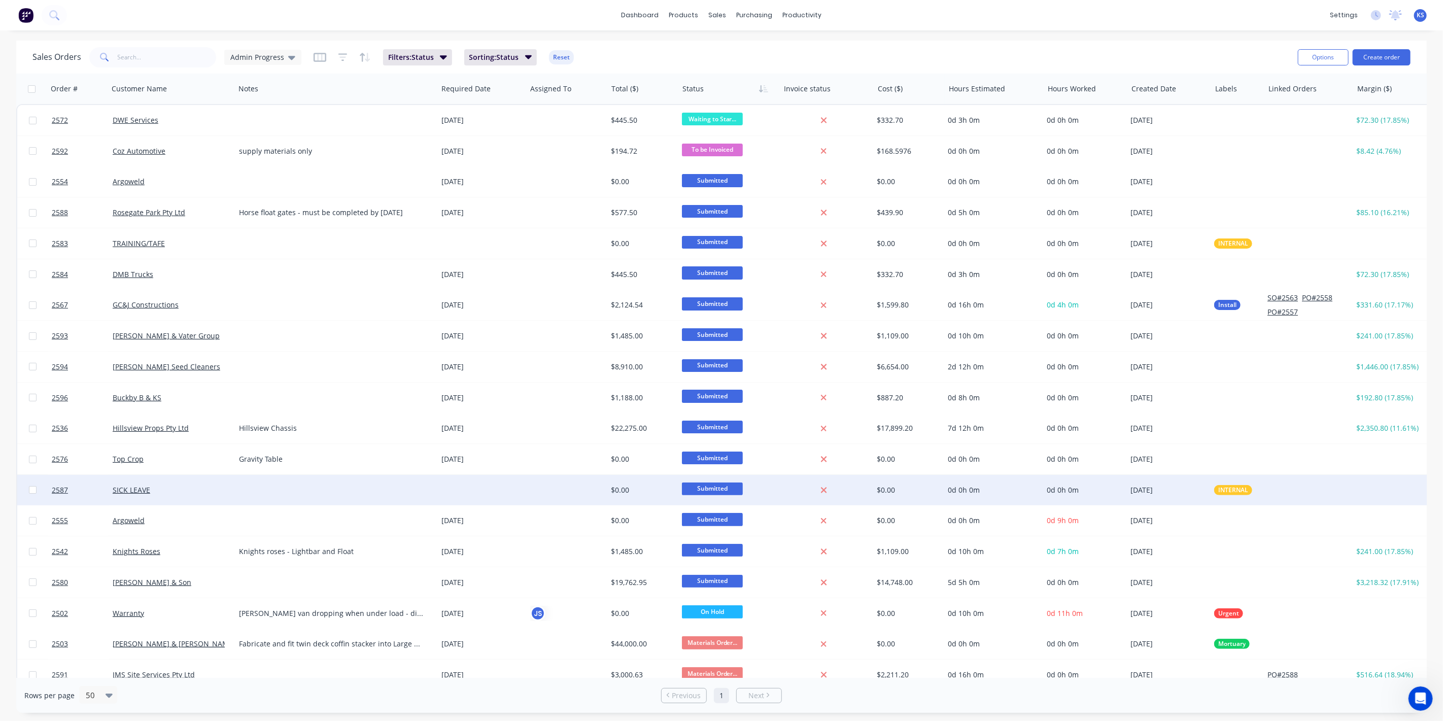
click at [151, 488] on div "SICK LEAVE" at bounding box center [169, 490] width 113 height 10
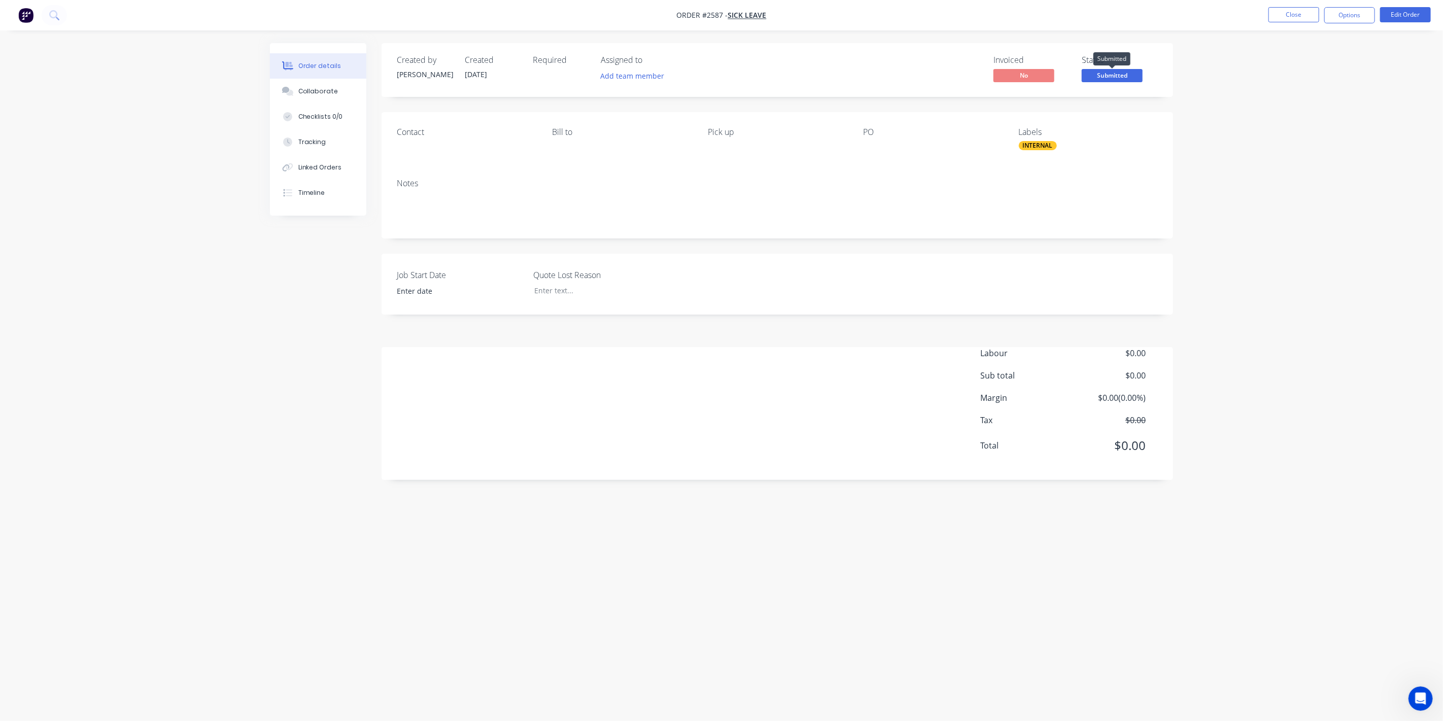
click at [1128, 75] on span "Submitted" at bounding box center [1112, 75] width 61 height 13
click at [1303, 16] on button "Close" at bounding box center [1293, 14] width 51 height 15
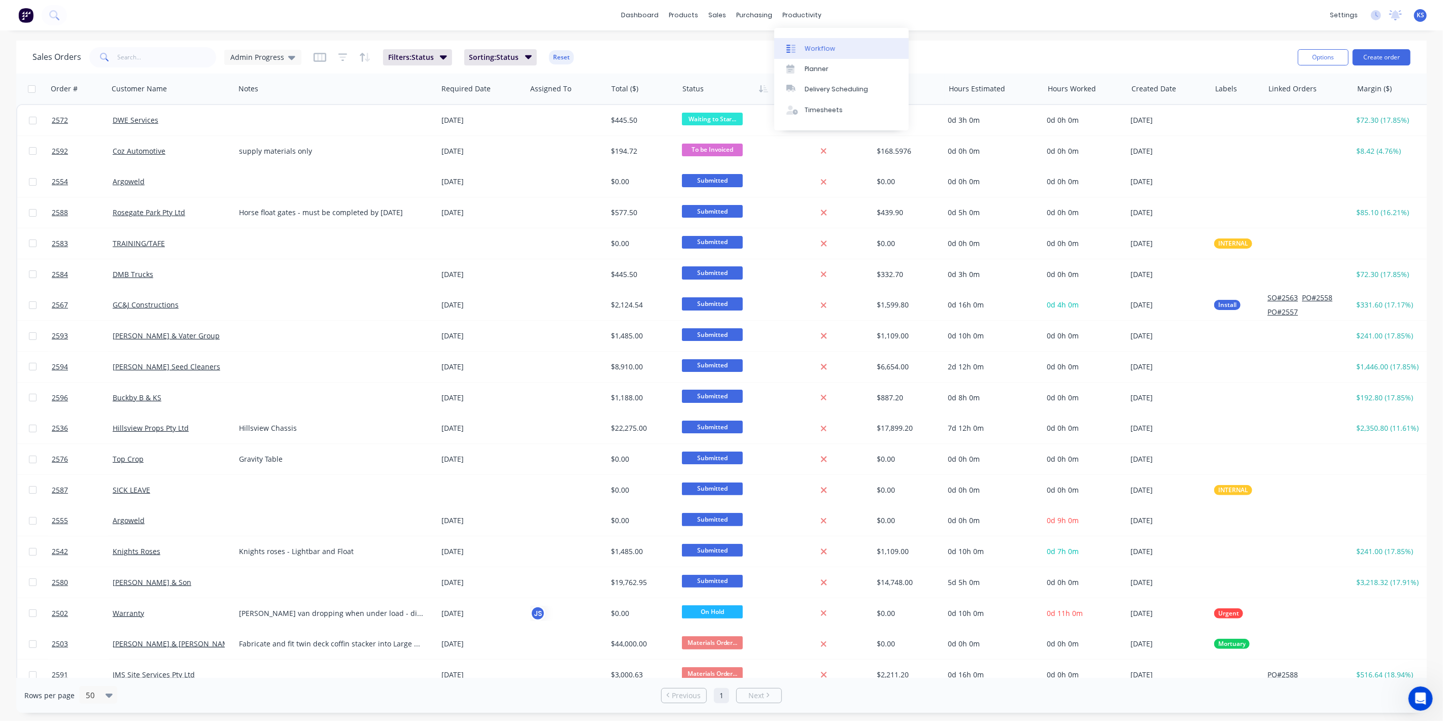
click at [829, 51] on div "Workflow" at bounding box center [820, 48] width 30 height 9
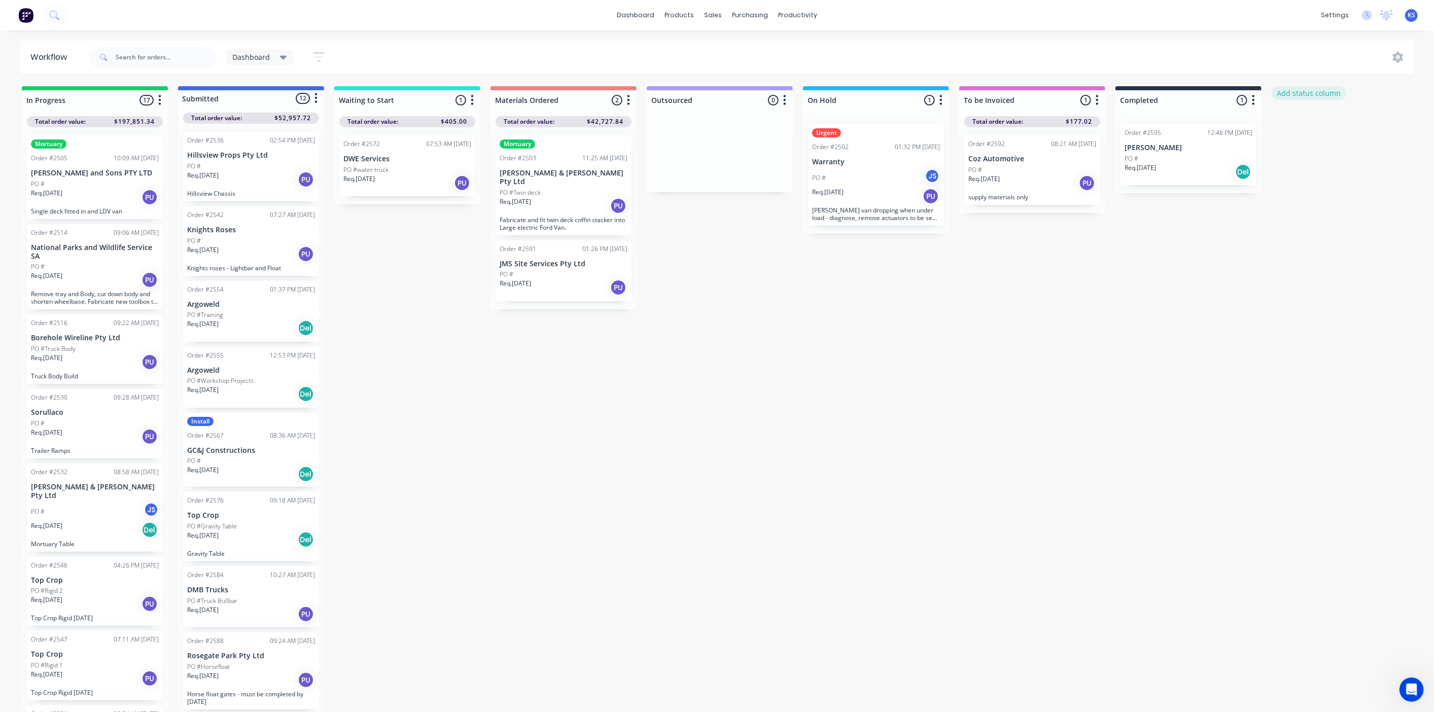
click at [1301, 90] on button "Add status column" at bounding box center [1309, 93] width 75 height 14
click at [1371, 124] on button "Cancel" at bounding box center [1384, 124] width 56 height 16
click at [61, 18] on button at bounding box center [54, 15] width 25 height 20
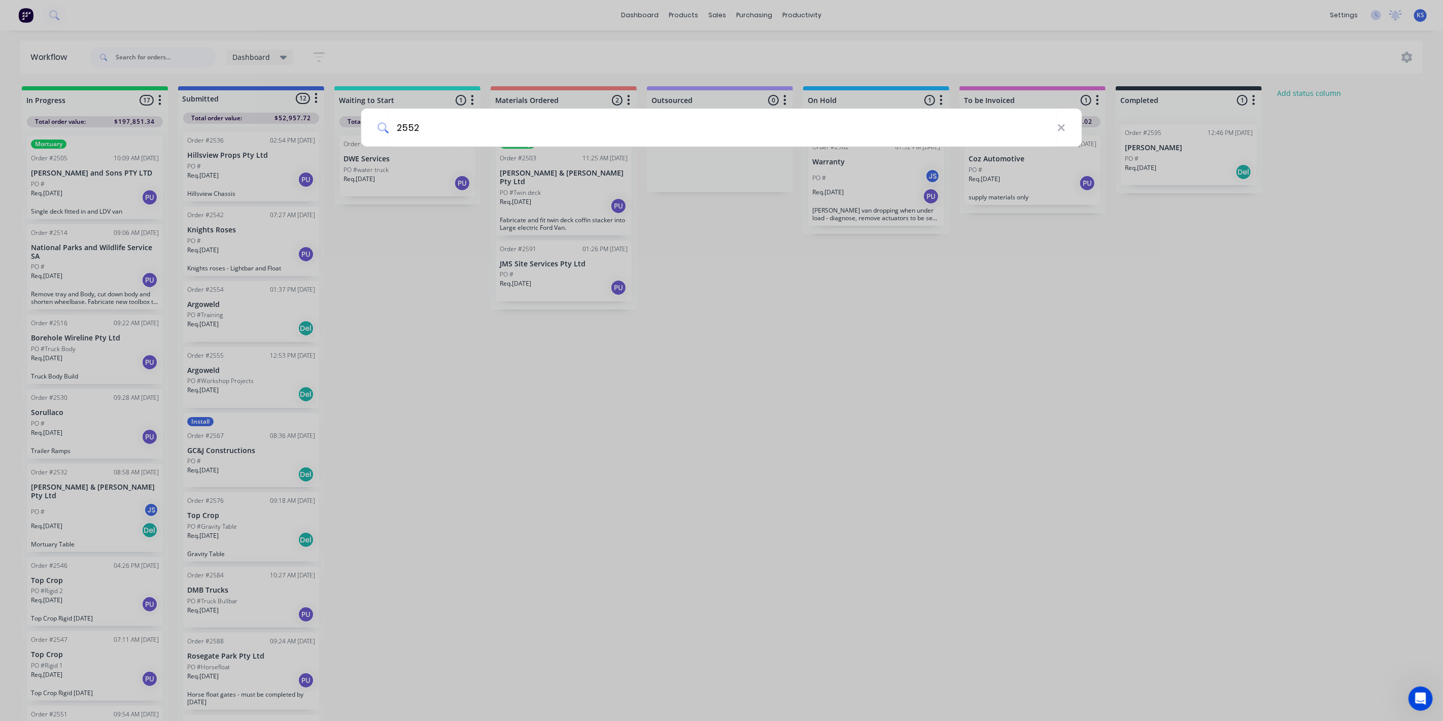
type input "2552"
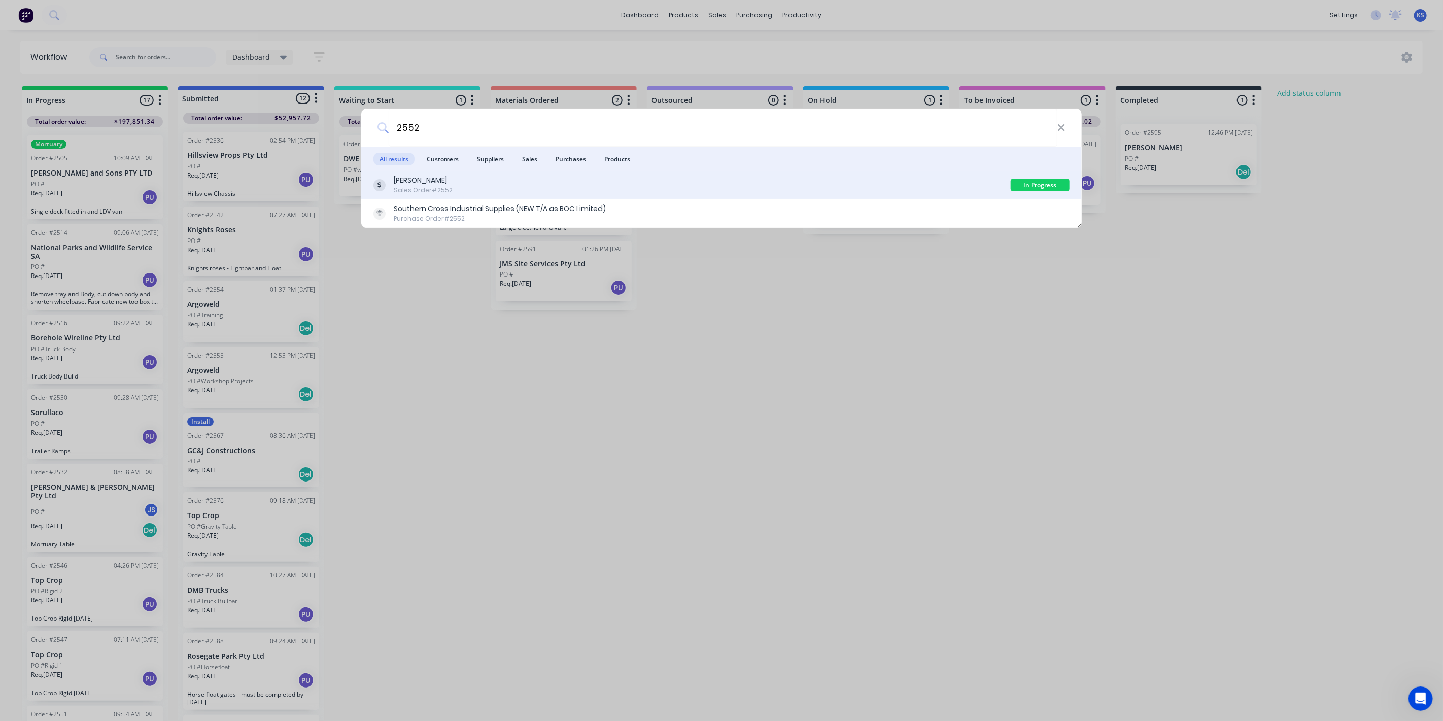
click at [427, 187] on div "Sales Order #2552" at bounding box center [423, 190] width 59 height 9
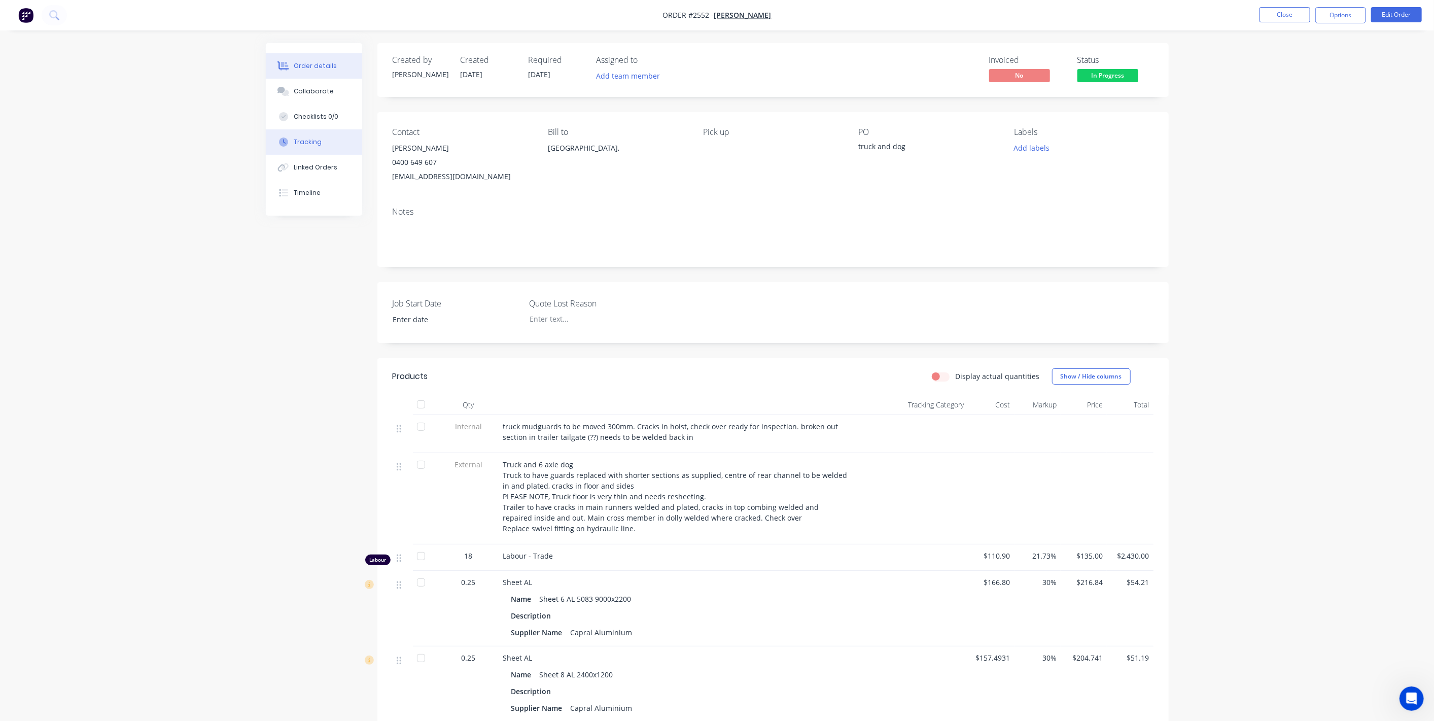
click at [317, 137] on div "Tracking" at bounding box center [308, 141] width 28 height 9
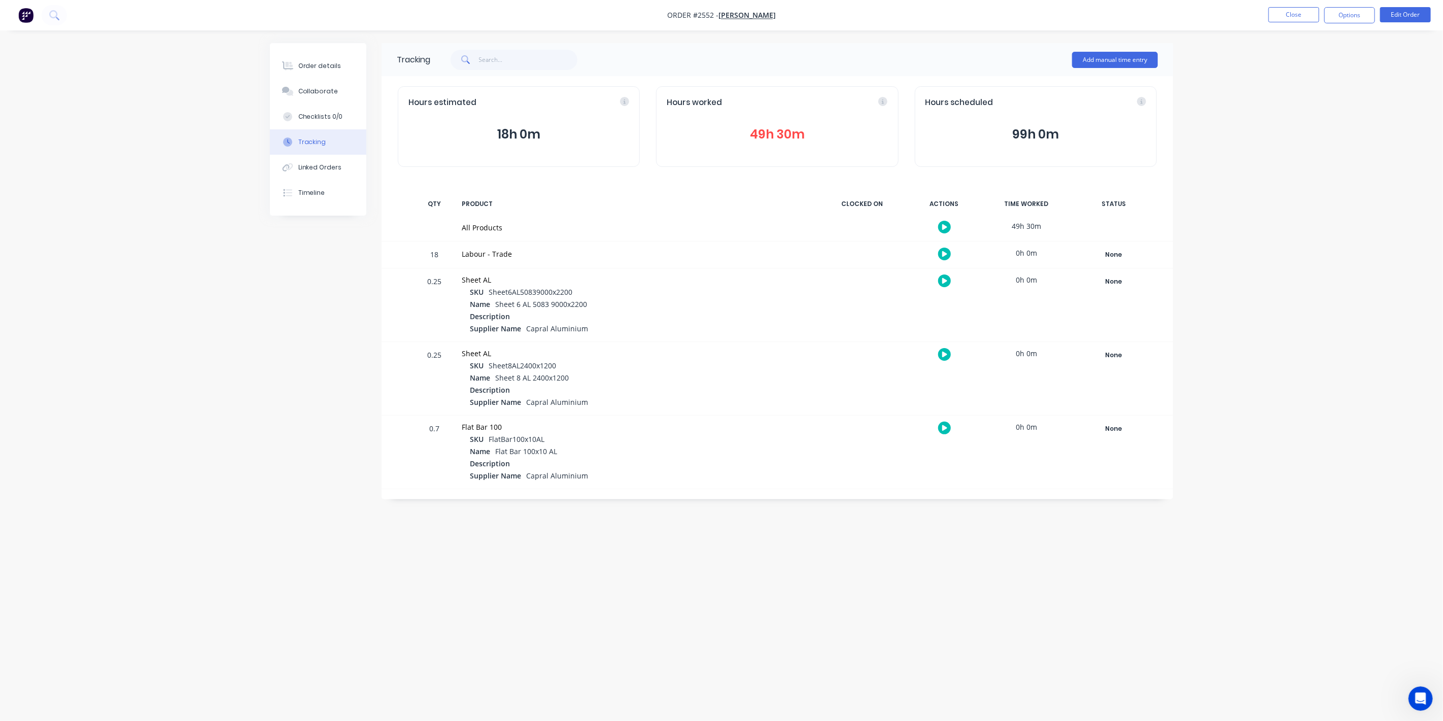
click at [791, 134] on button "49h 30m" at bounding box center [777, 134] width 221 height 19
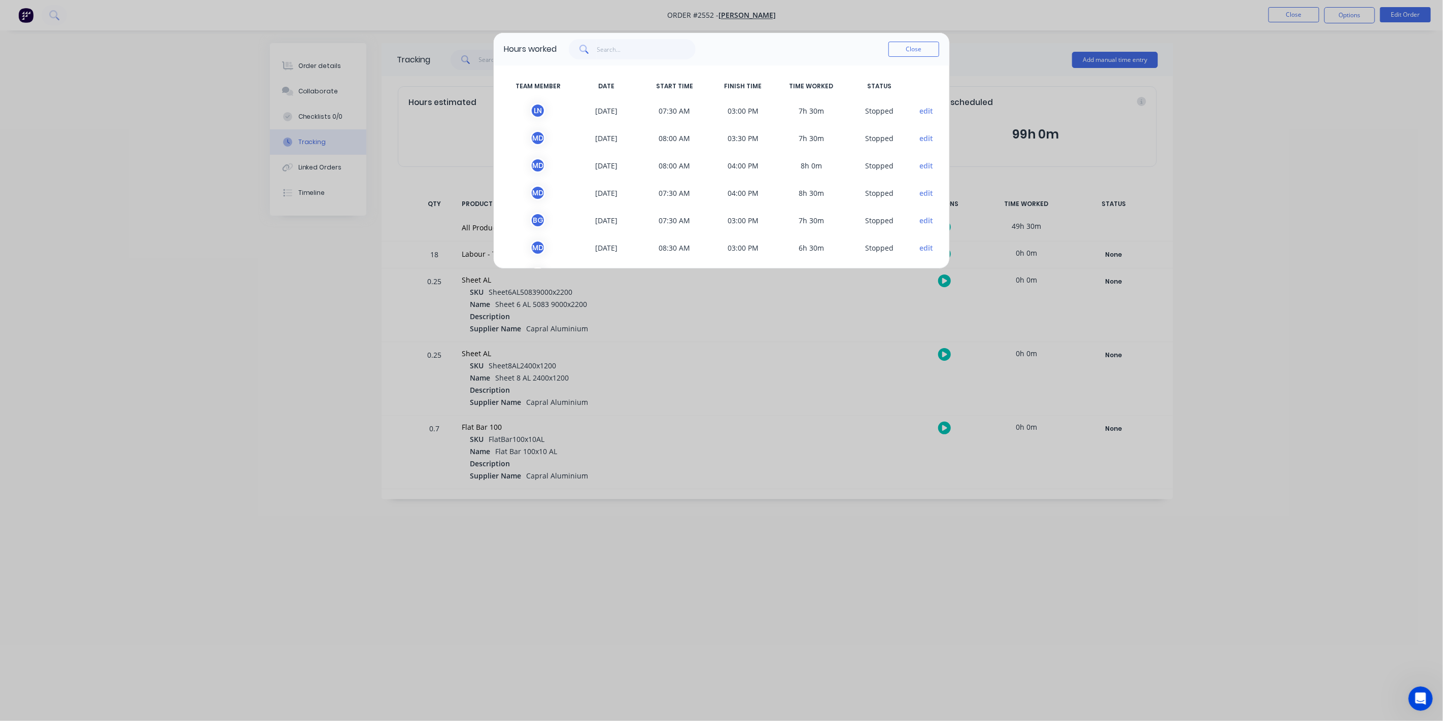
scroll to position [30, 0]
click at [920, 245] on button "edit" at bounding box center [927, 245] width 14 height 11
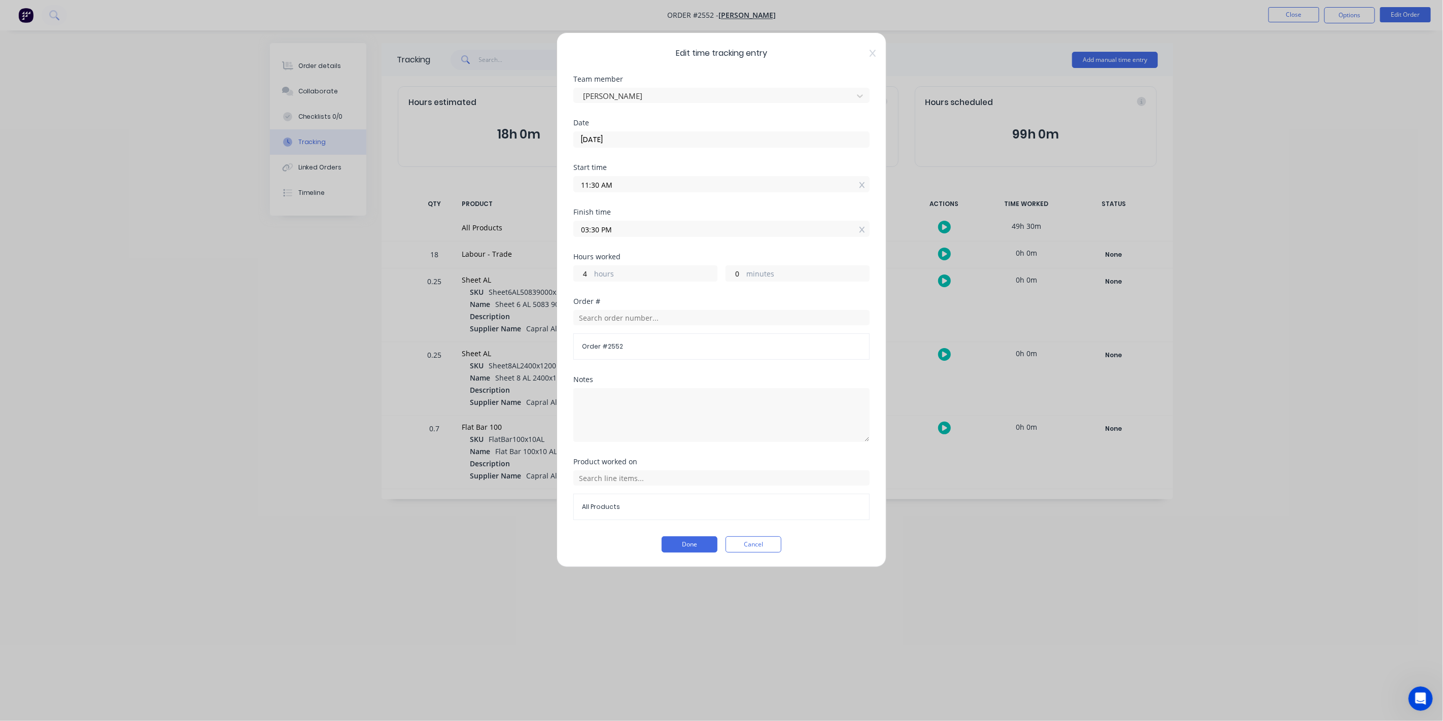
click at [597, 224] on input "03:30 PM" at bounding box center [721, 228] width 295 height 15
click at [593, 225] on input "03:30 PM" at bounding box center [721, 228] width 295 height 15
type input "03:00 PM"
type input "3"
type input "30"
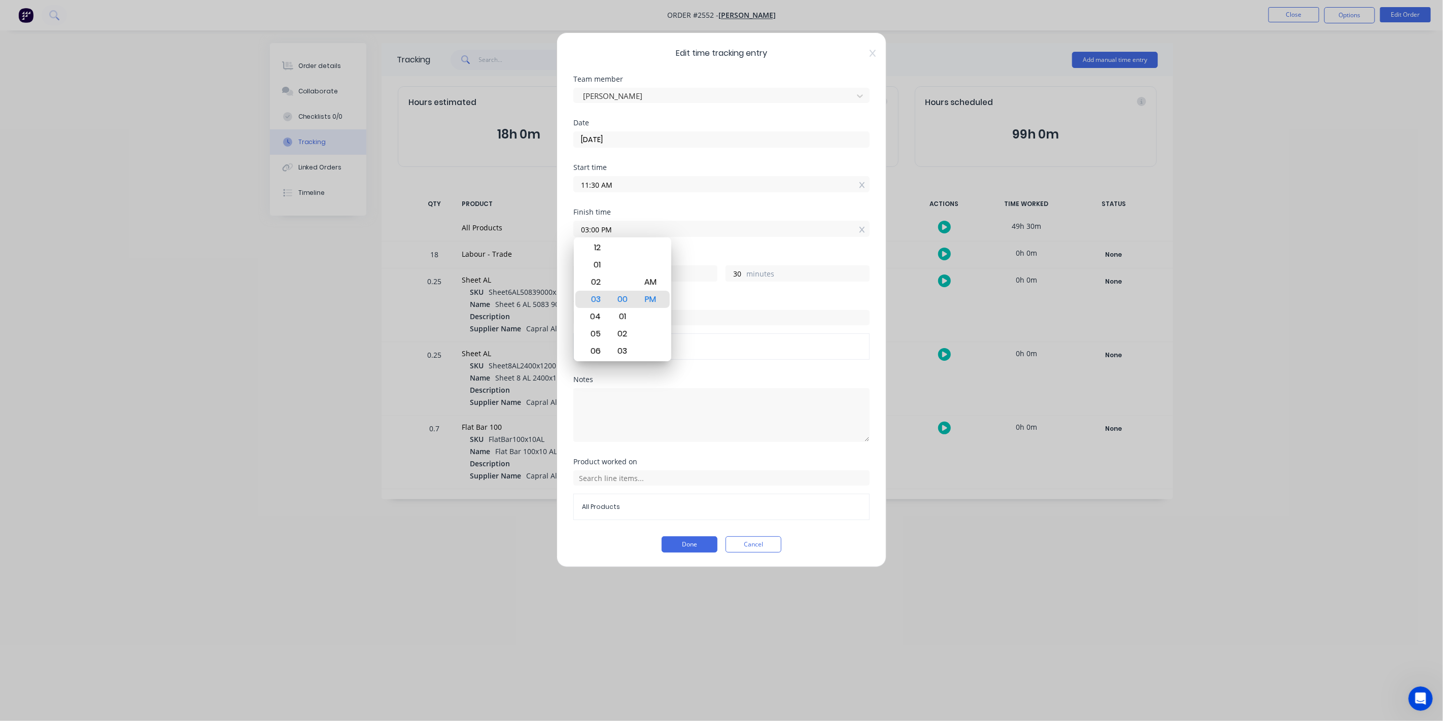
click at [732, 235] on label "03:00 PM" at bounding box center [721, 229] width 296 height 16
click at [732, 235] on input "03:00 PM" at bounding box center [721, 228] width 295 height 15
click at [680, 540] on button "Done" at bounding box center [690, 544] width 56 height 16
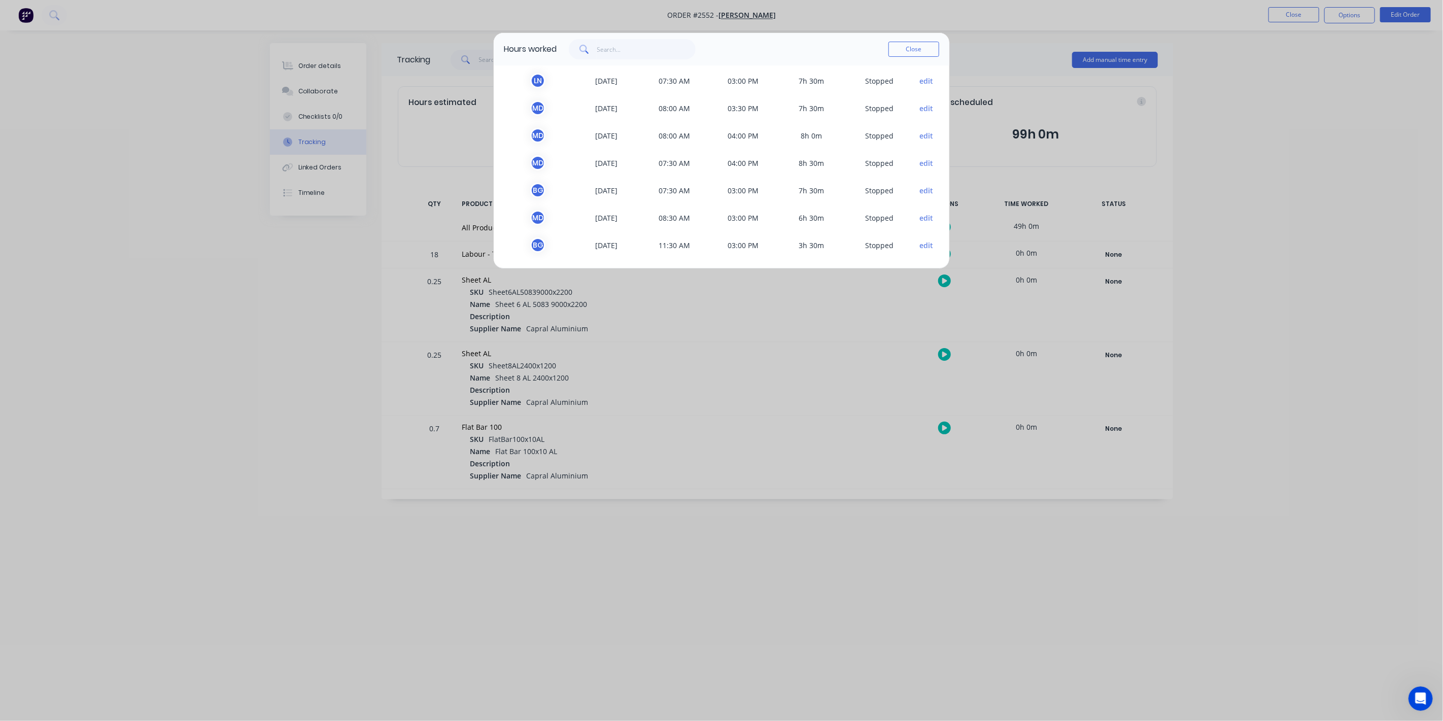
click at [920, 165] on button "edit" at bounding box center [927, 163] width 14 height 11
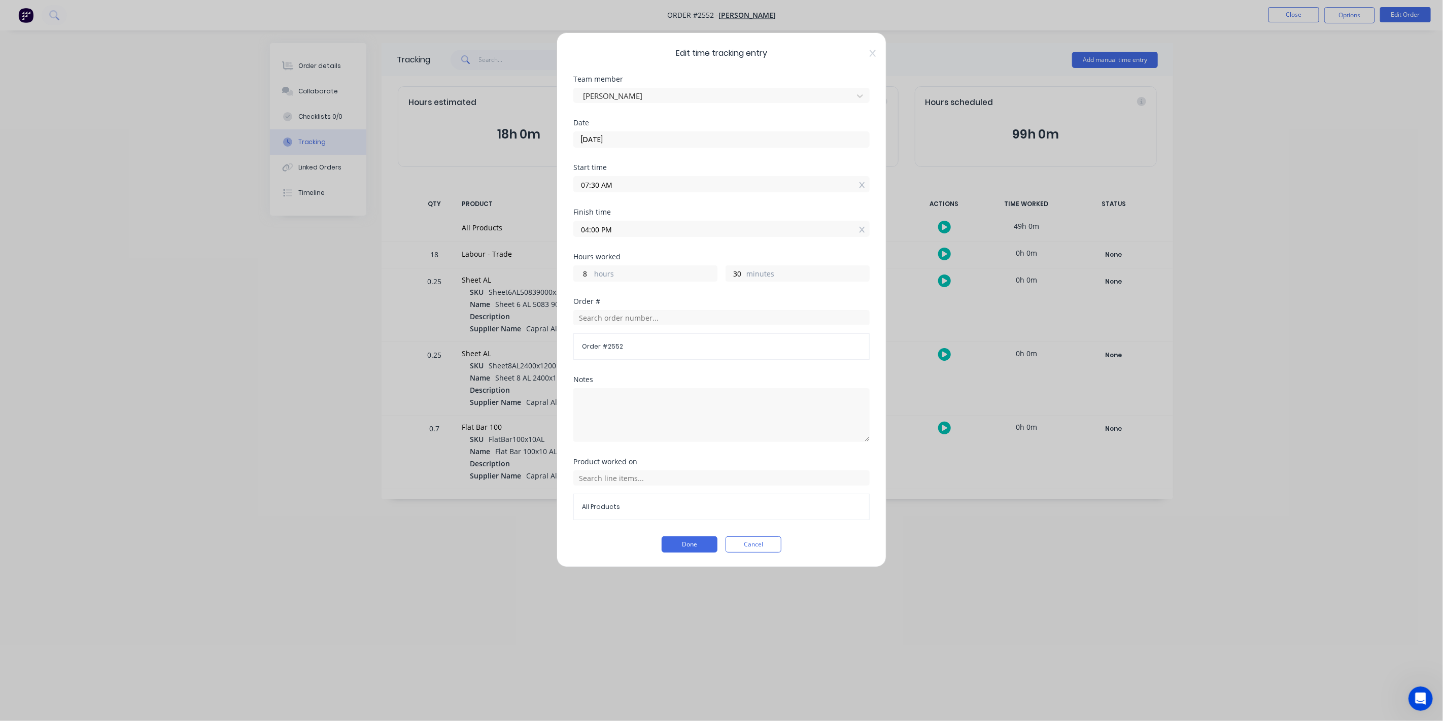
click at [878, 58] on div "Edit time tracking entry Team member Micheal Djoric Date 08/08/2025 Start time …" at bounding box center [722, 299] width 330 height 535
click at [874, 51] on icon at bounding box center [873, 53] width 6 height 7
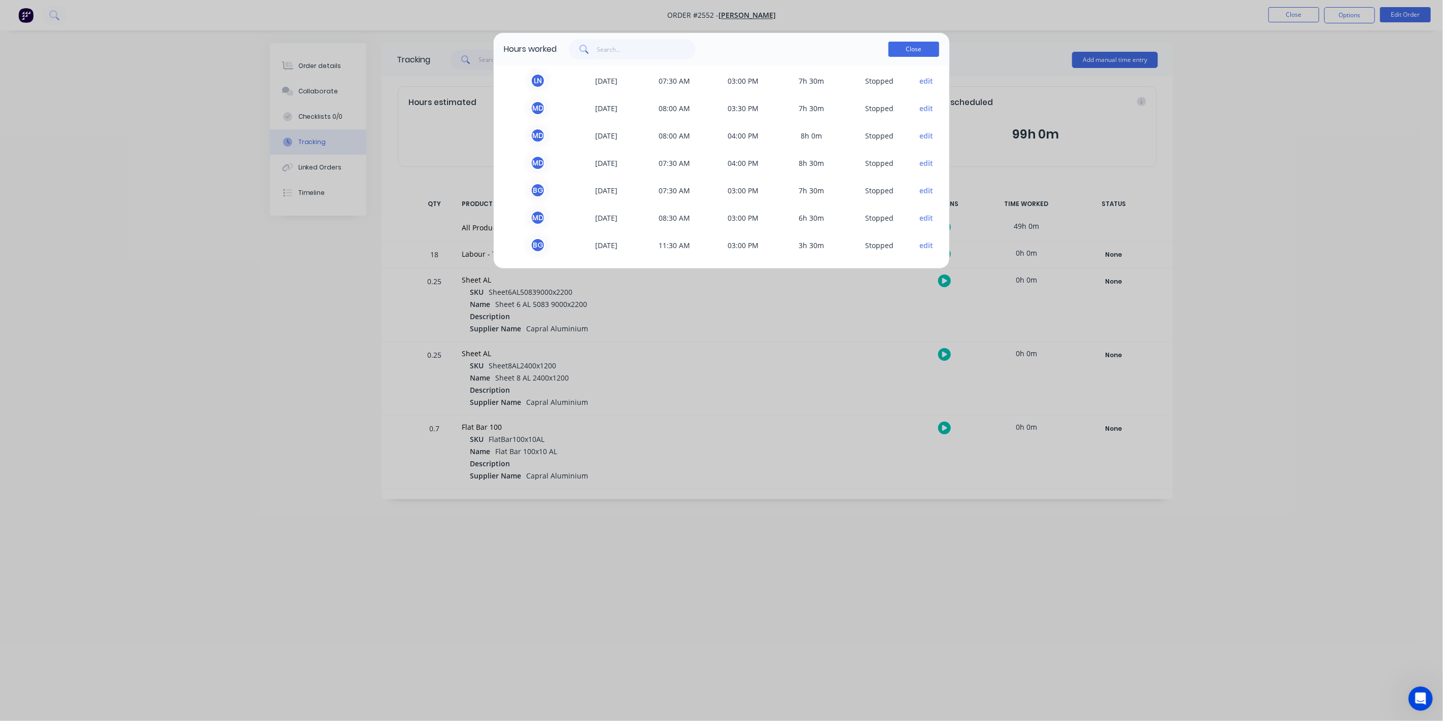
click at [911, 51] on button "Close" at bounding box center [913, 49] width 51 height 15
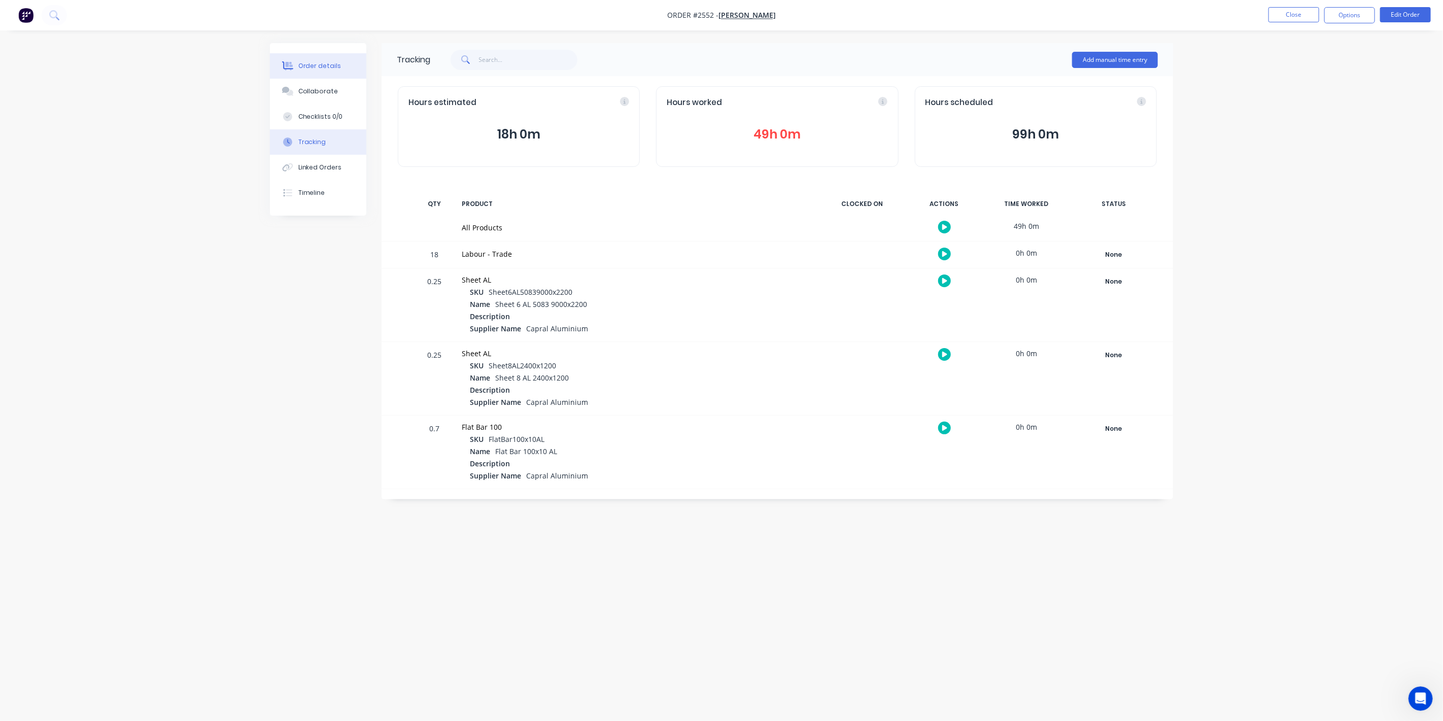
click at [330, 61] on div "Order details" at bounding box center [319, 65] width 43 height 9
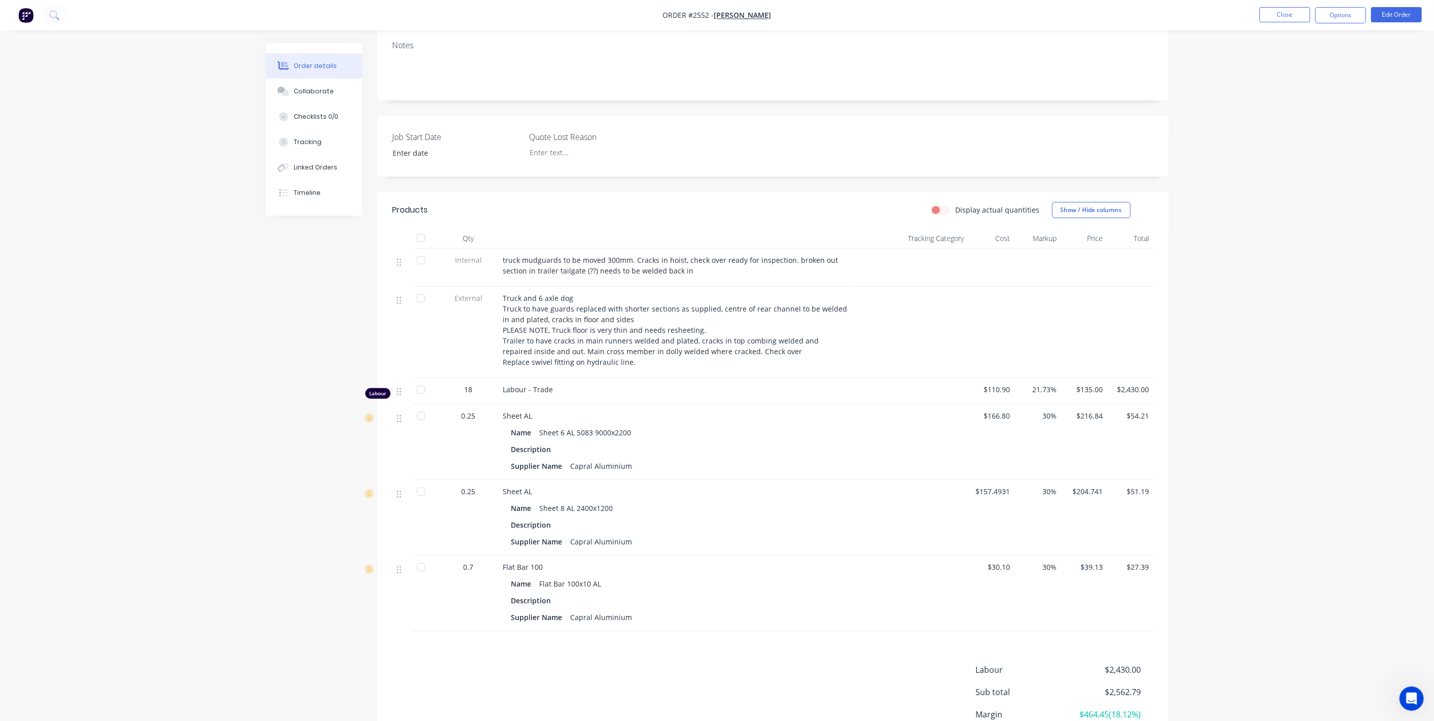
scroll to position [169, 0]
click at [1410, 15] on button "Edit Order" at bounding box center [1396, 14] width 51 height 15
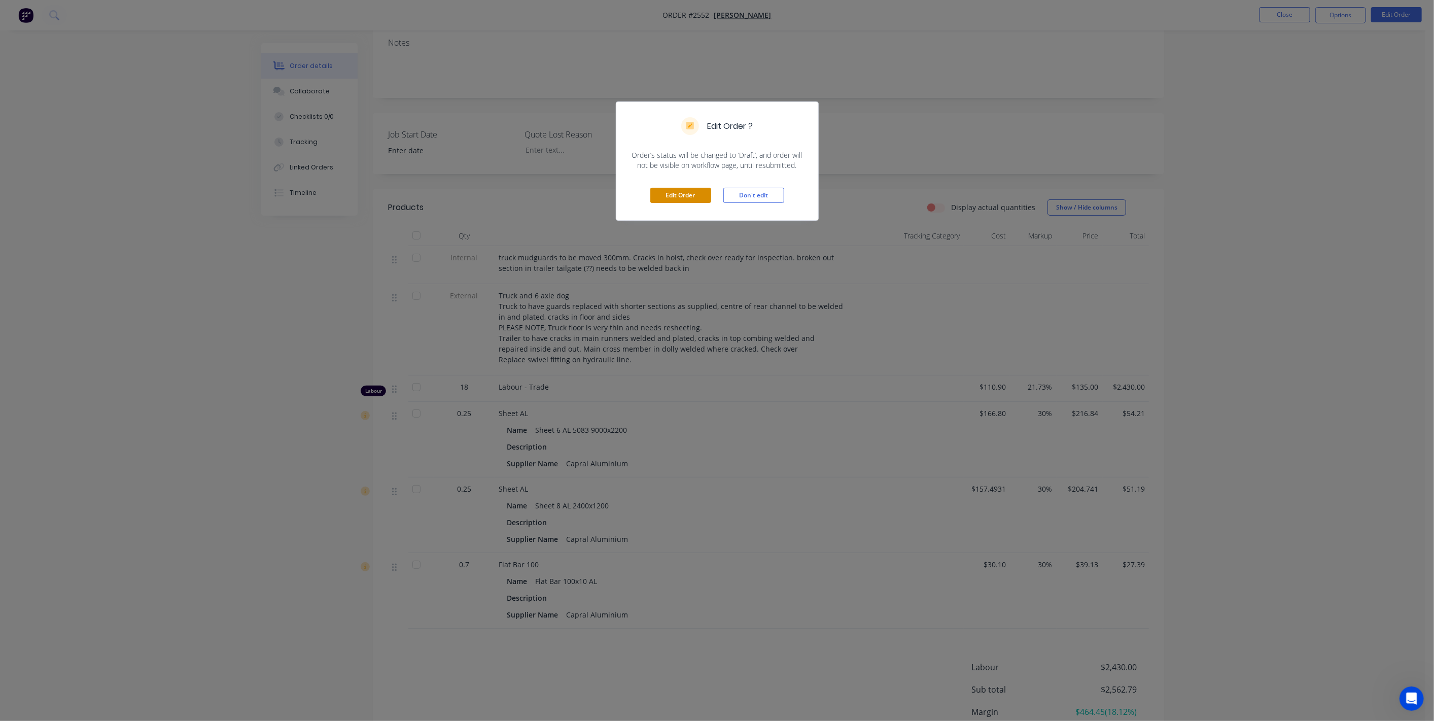
click at [677, 192] on button "Edit Order" at bounding box center [680, 195] width 61 height 15
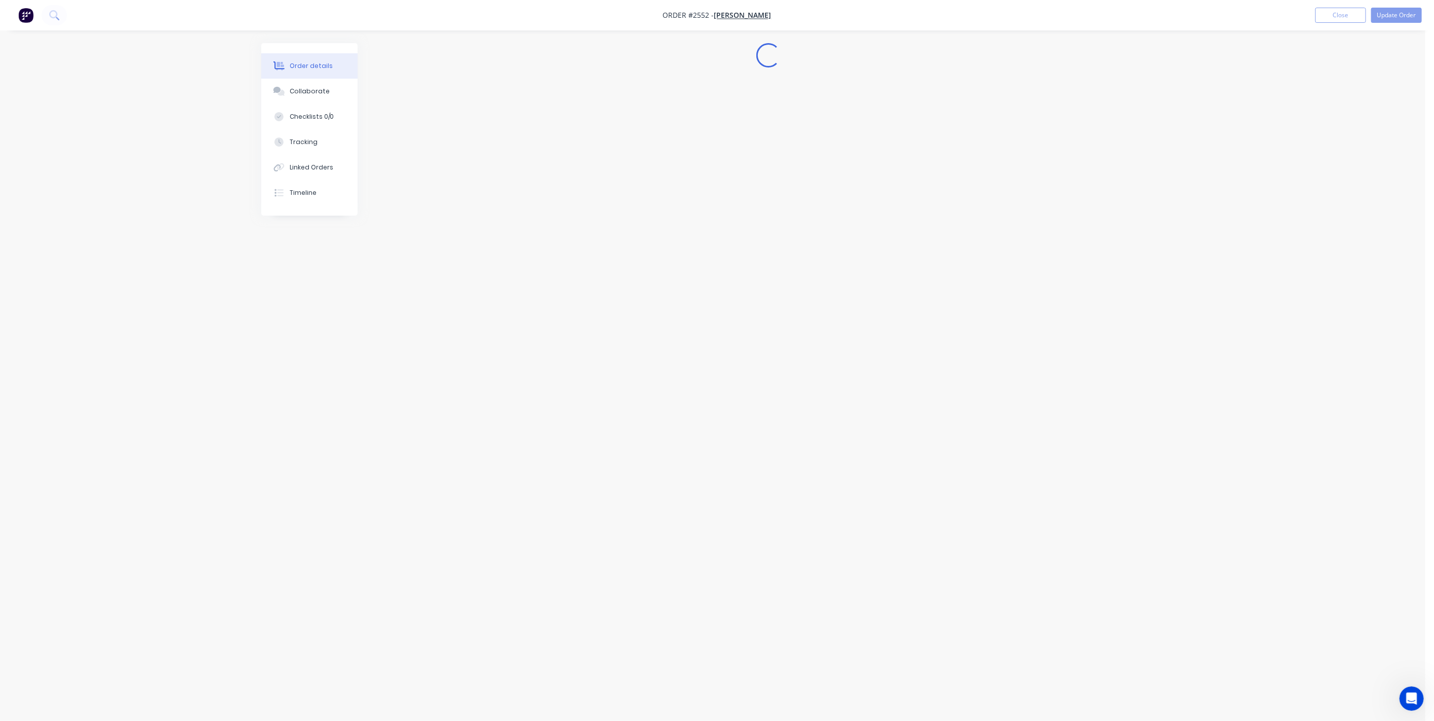
scroll to position [0, 0]
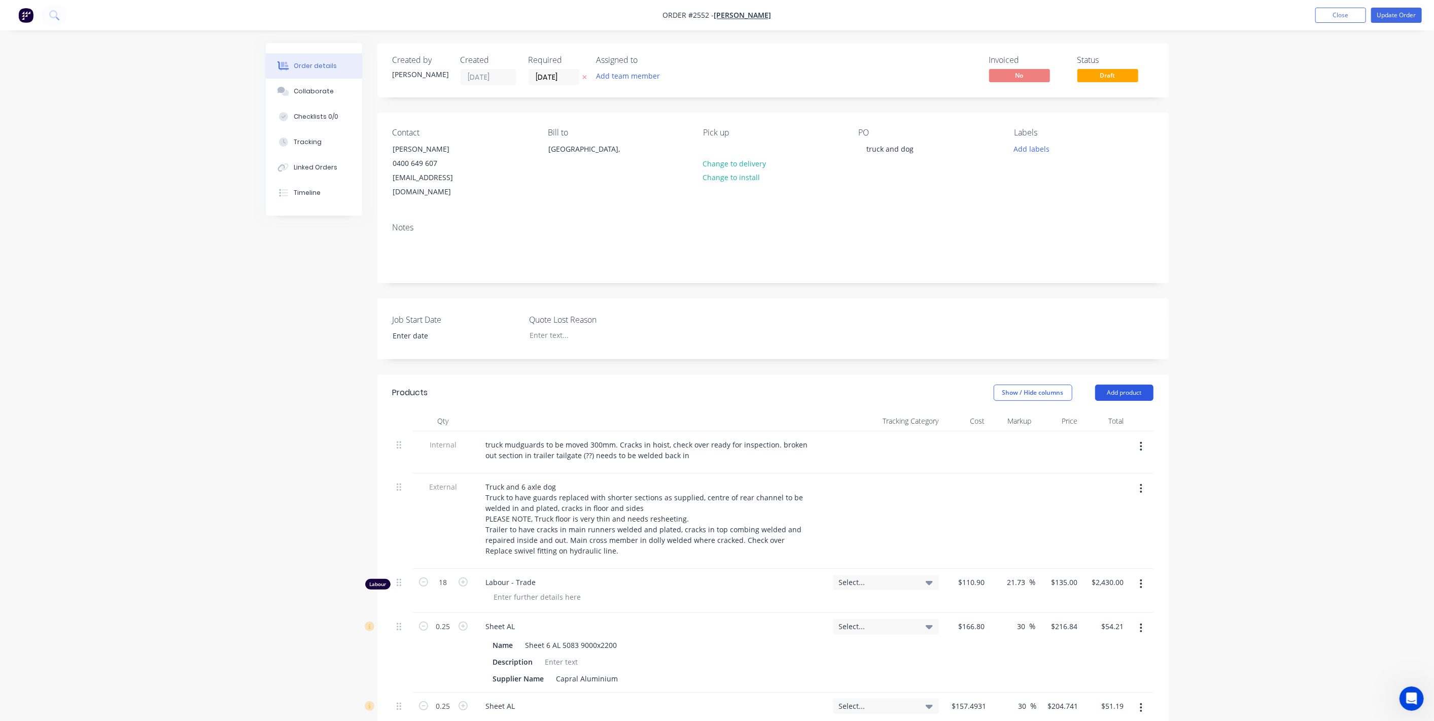
click at [1134, 385] on button "Add product" at bounding box center [1124, 393] width 58 height 16
click at [1104, 411] on div "Product catalogue" at bounding box center [1105, 418] width 78 height 15
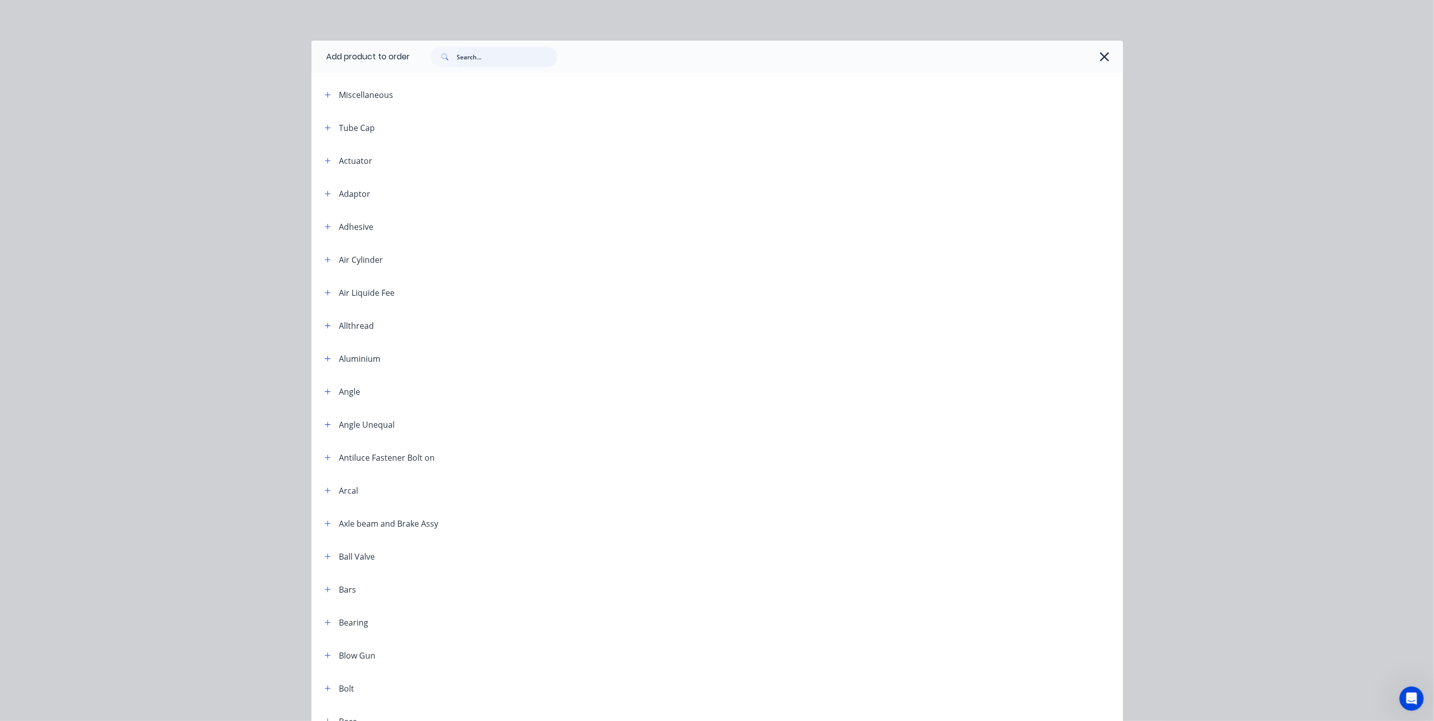
click at [503, 60] on input "text" at bounding box center [507, 57] width 100 height 20
type input "lab"
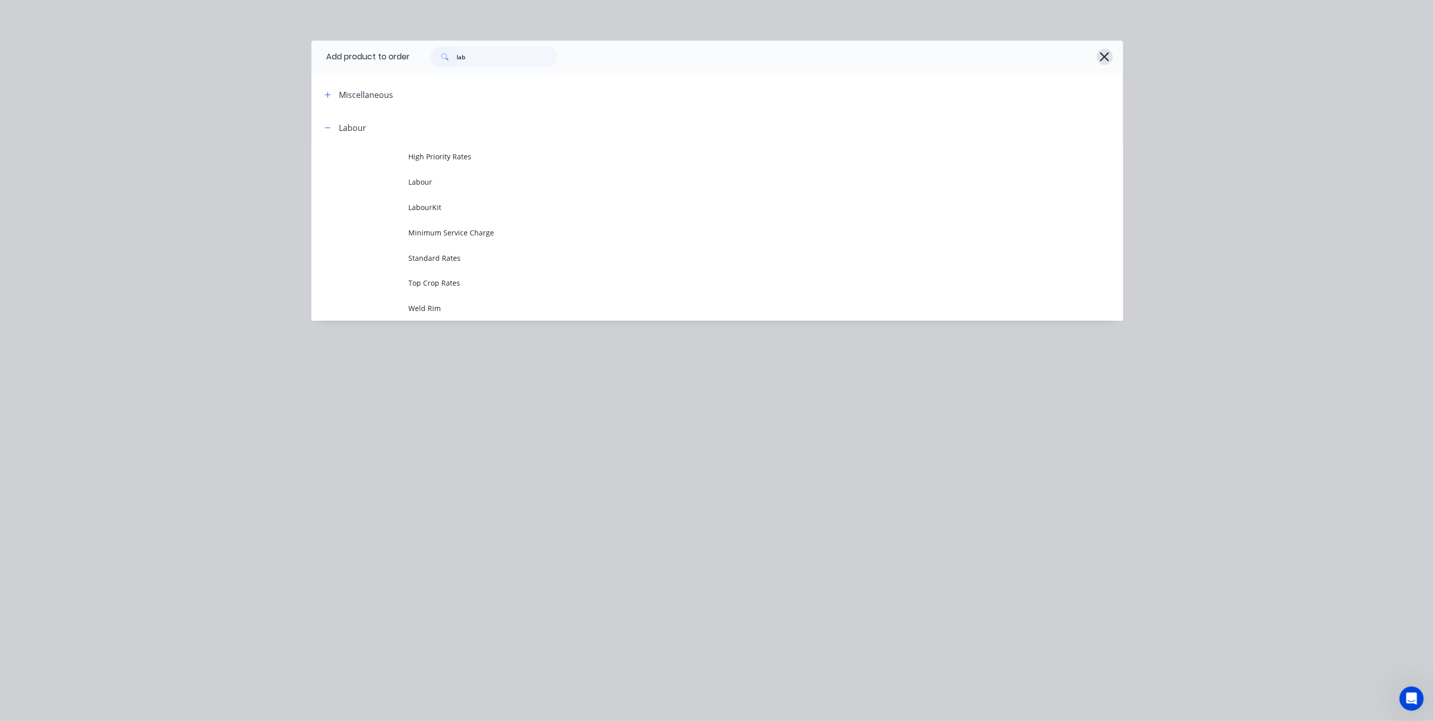
click at [1109, 56] on icon "button" at bounding box center [1104, 57] width 11 height 14
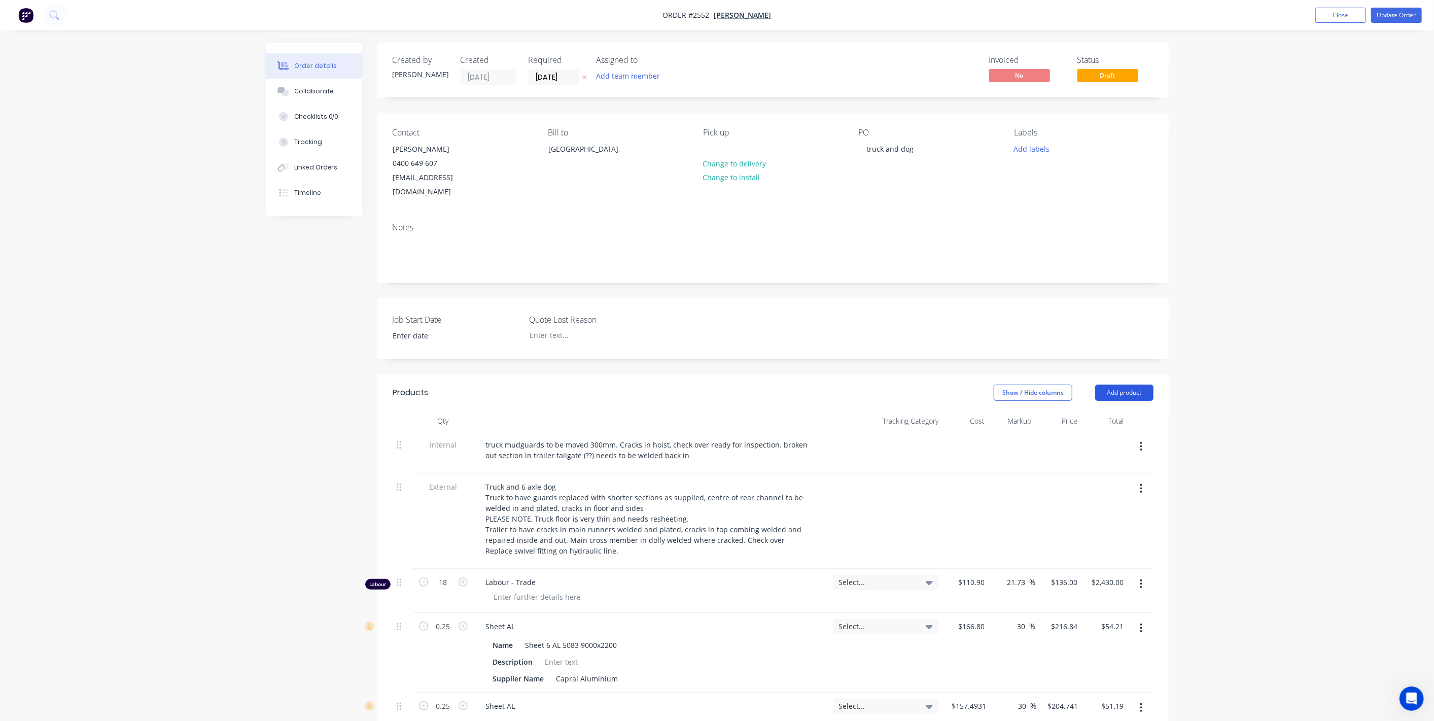
click at [1135, 385] on button "Add product" at bounding box center [1124, 393] width 58 height 16
click at [1108, 411] on div "Product catalogue" at bounding box center [1105, 418] width 78 height 15
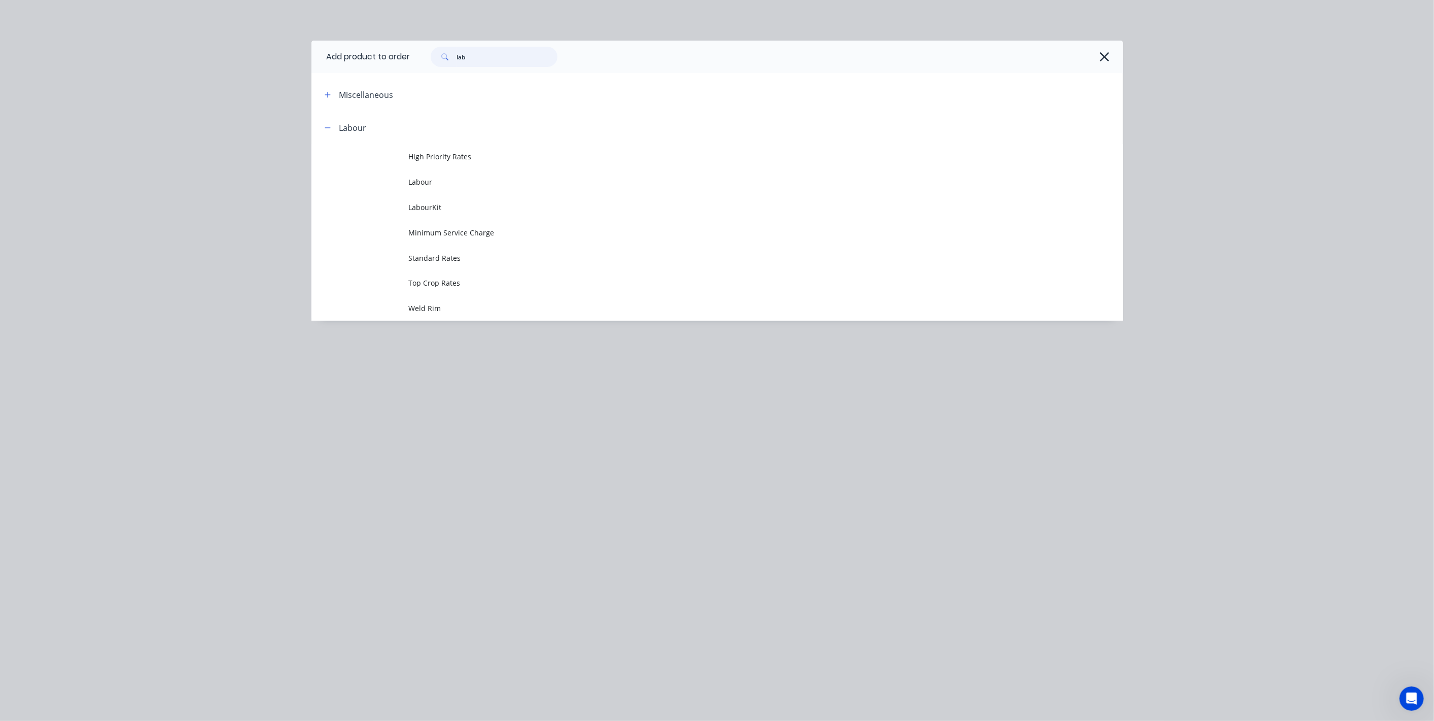
click at [491, 58] on input "lab" at bounding box center [507, 57] width 100 height 20
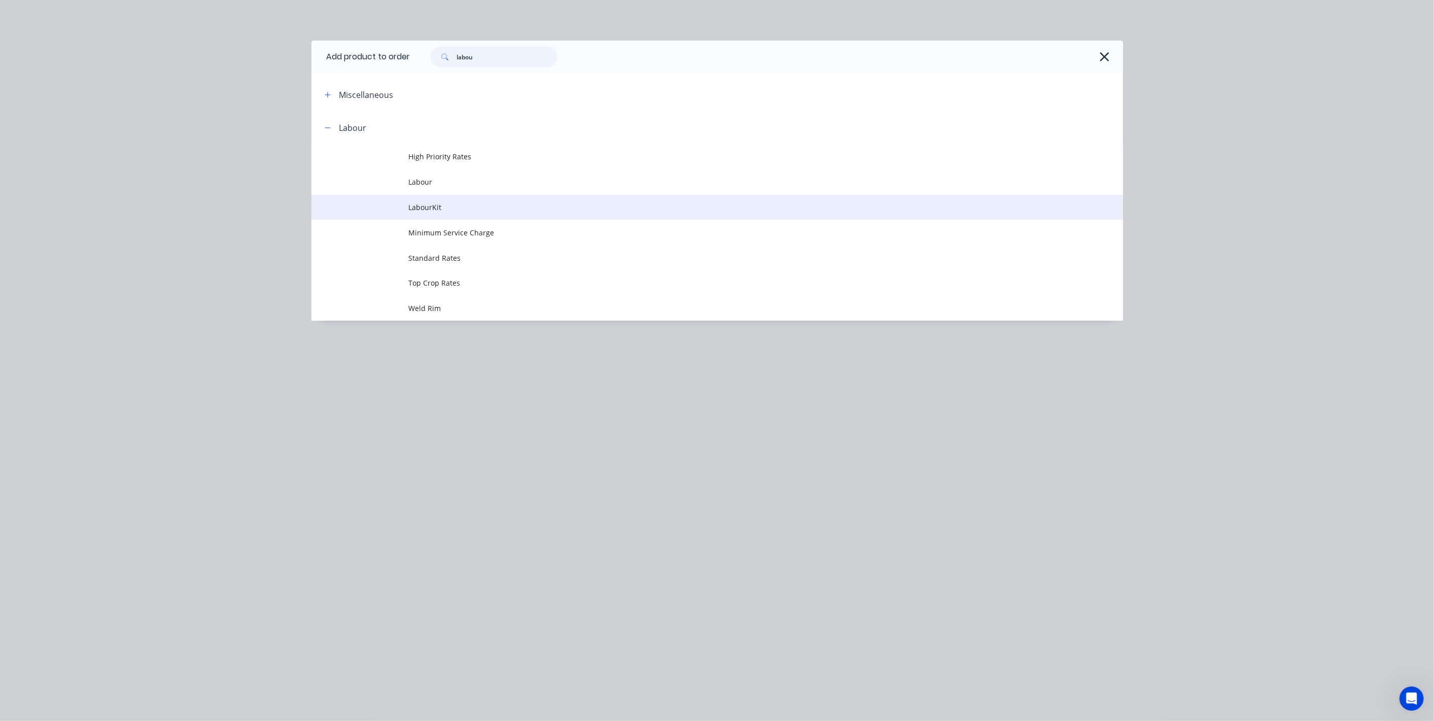
type input "labou"
click at [432, 201] on td "LabourKit" at bounding box center [766, 207] width 714 height 25
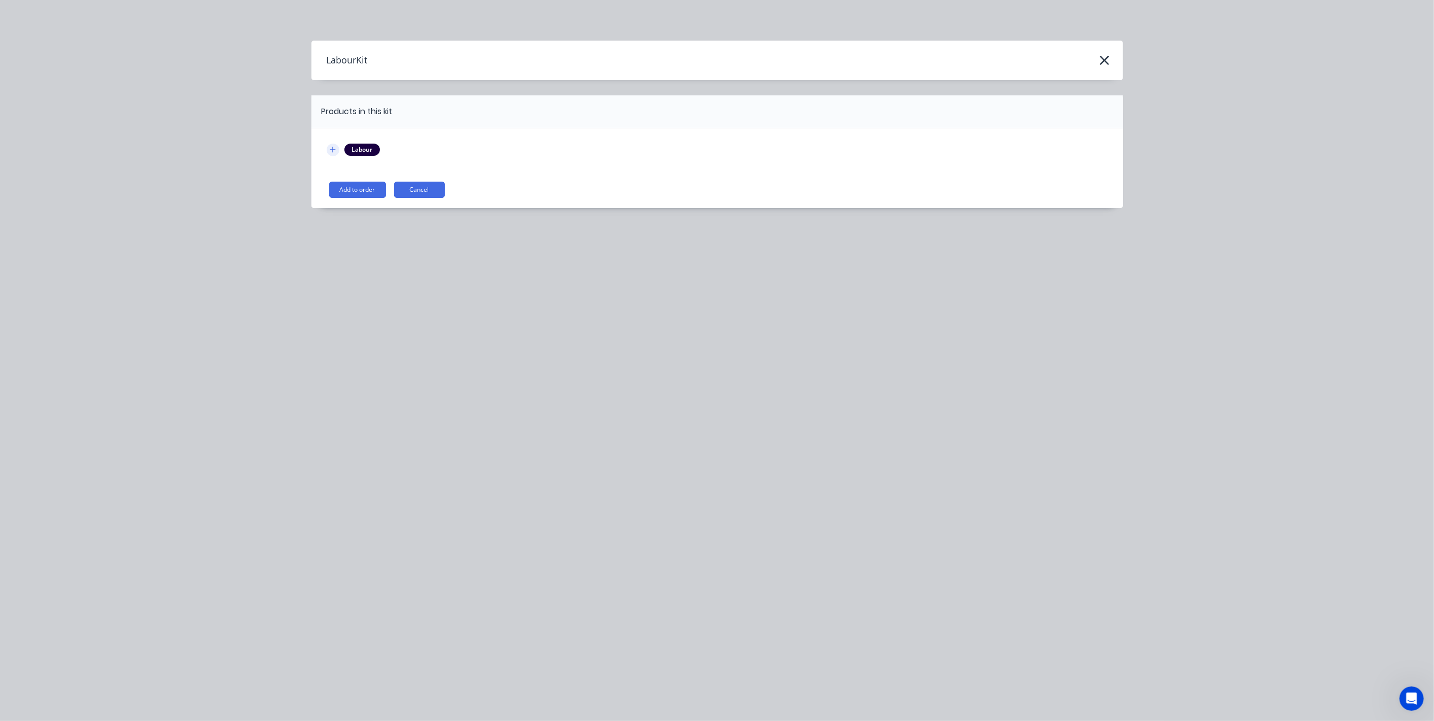
click at [331, 148] on icon "button" at bounding box center [333, 149] width 6 height 7
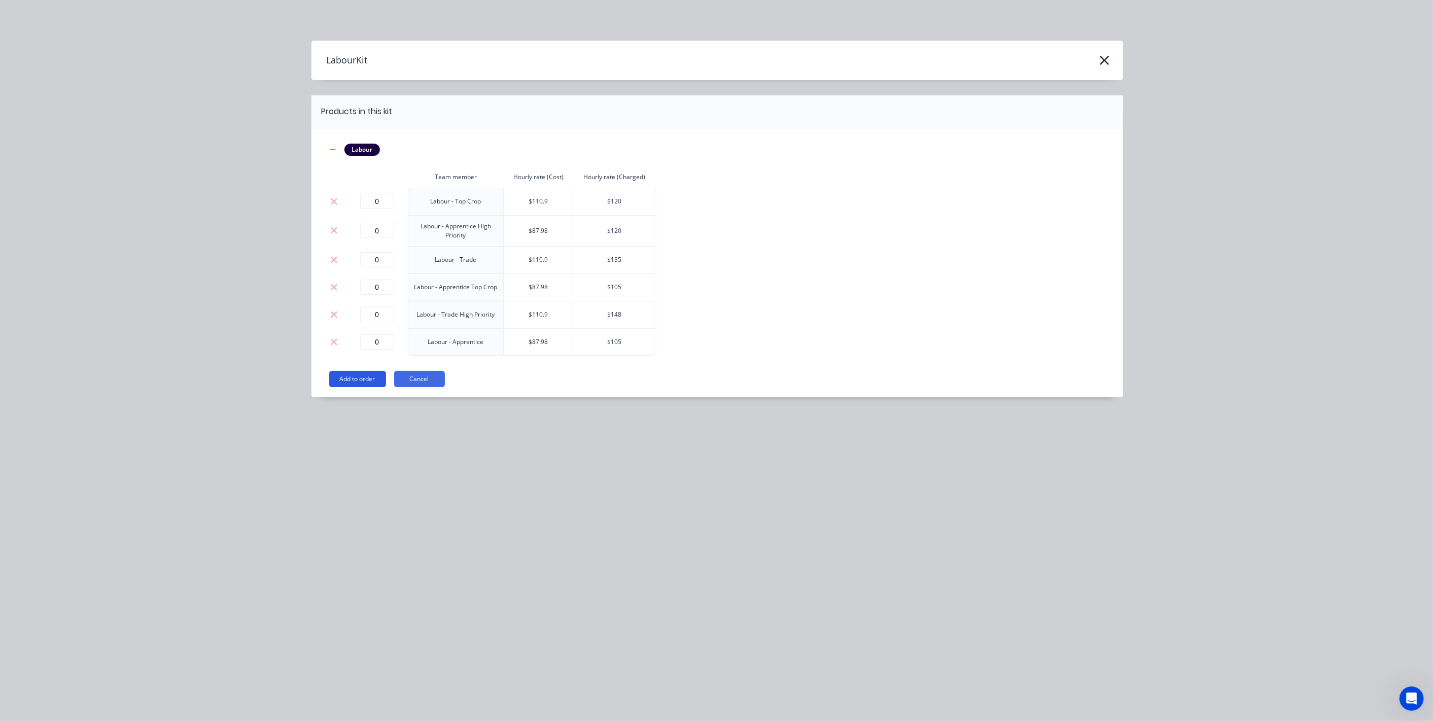
click at [356, 383] on button "Add to order" at bounding box center [357, 379] width 57 height 16
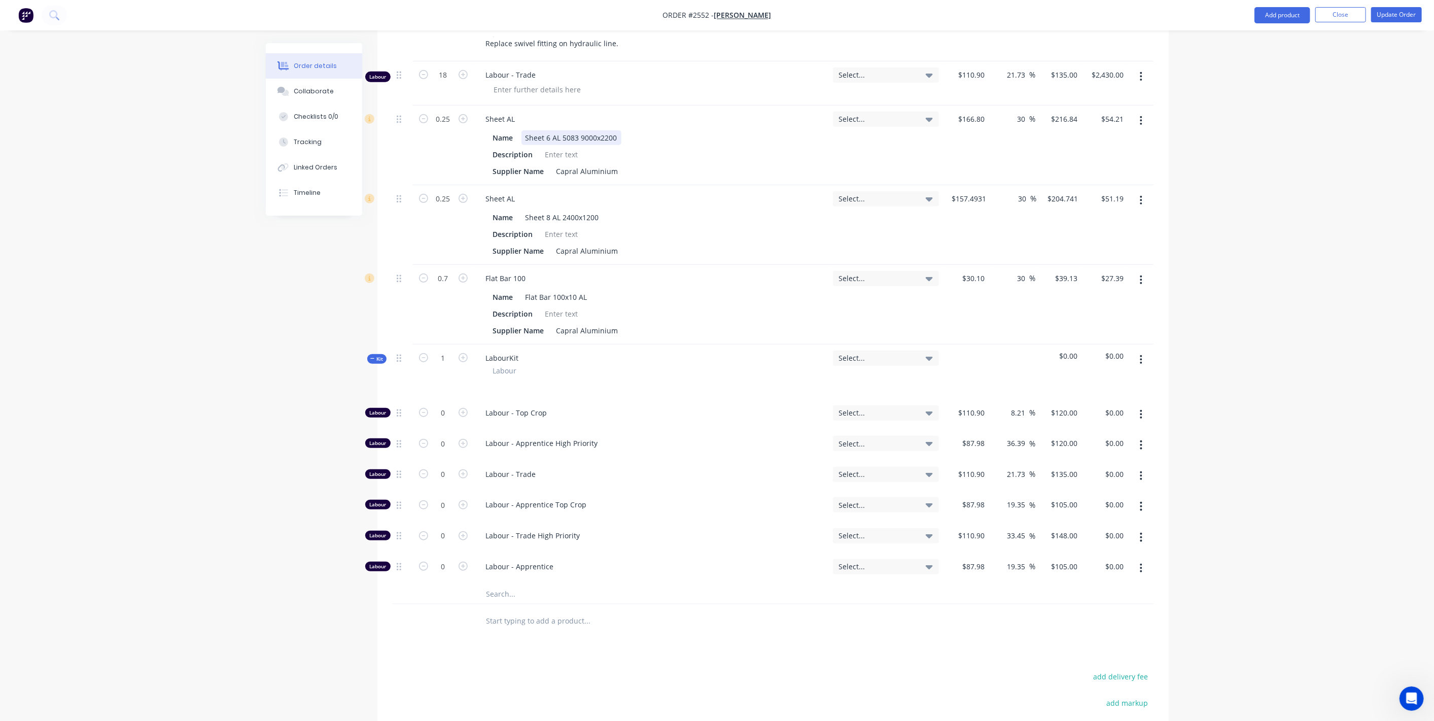
scroll to position [451, 0]
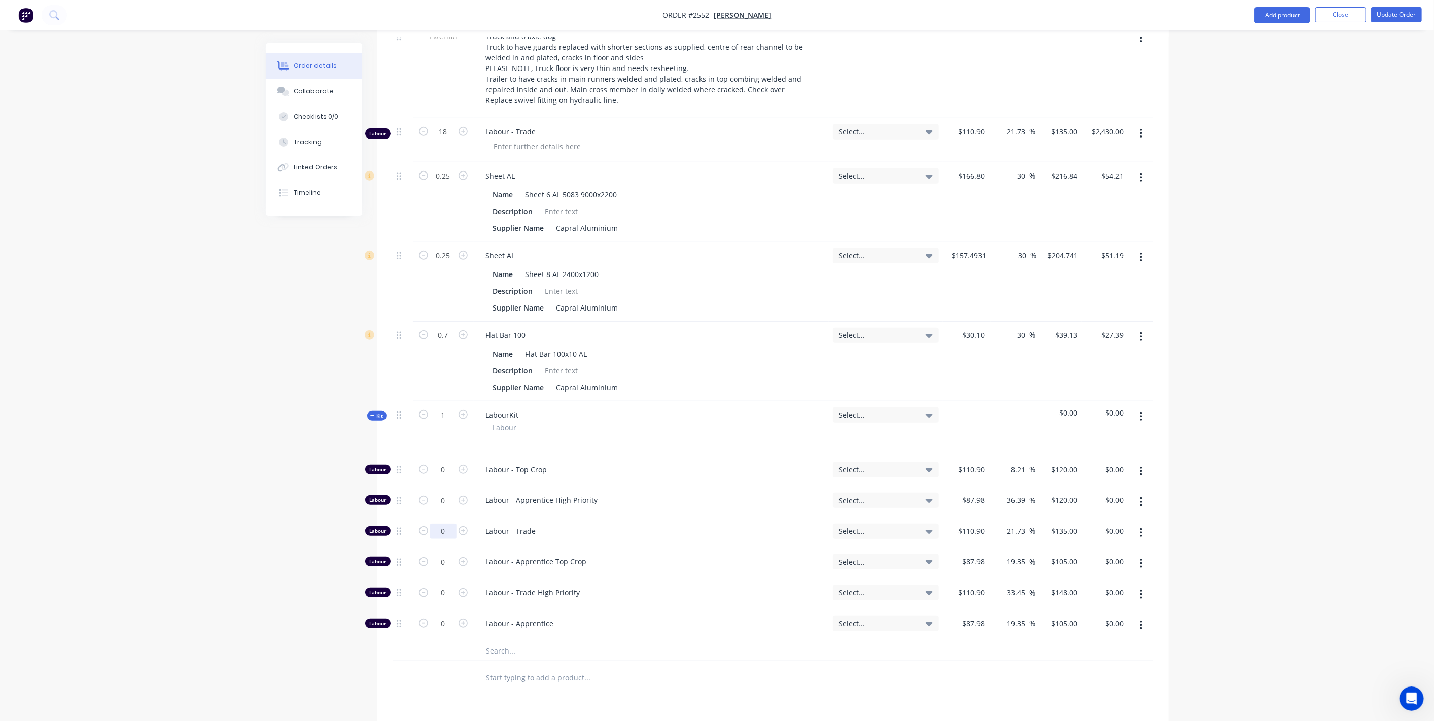
click at [442, 477] on input "0" at bounding box center [443, 469] width 26 height 15
type input "11"
type input "$1,485.00"
click at [442, 477] on input "0" at bounding box center [443, 469] width 26 height 15
type input "4"
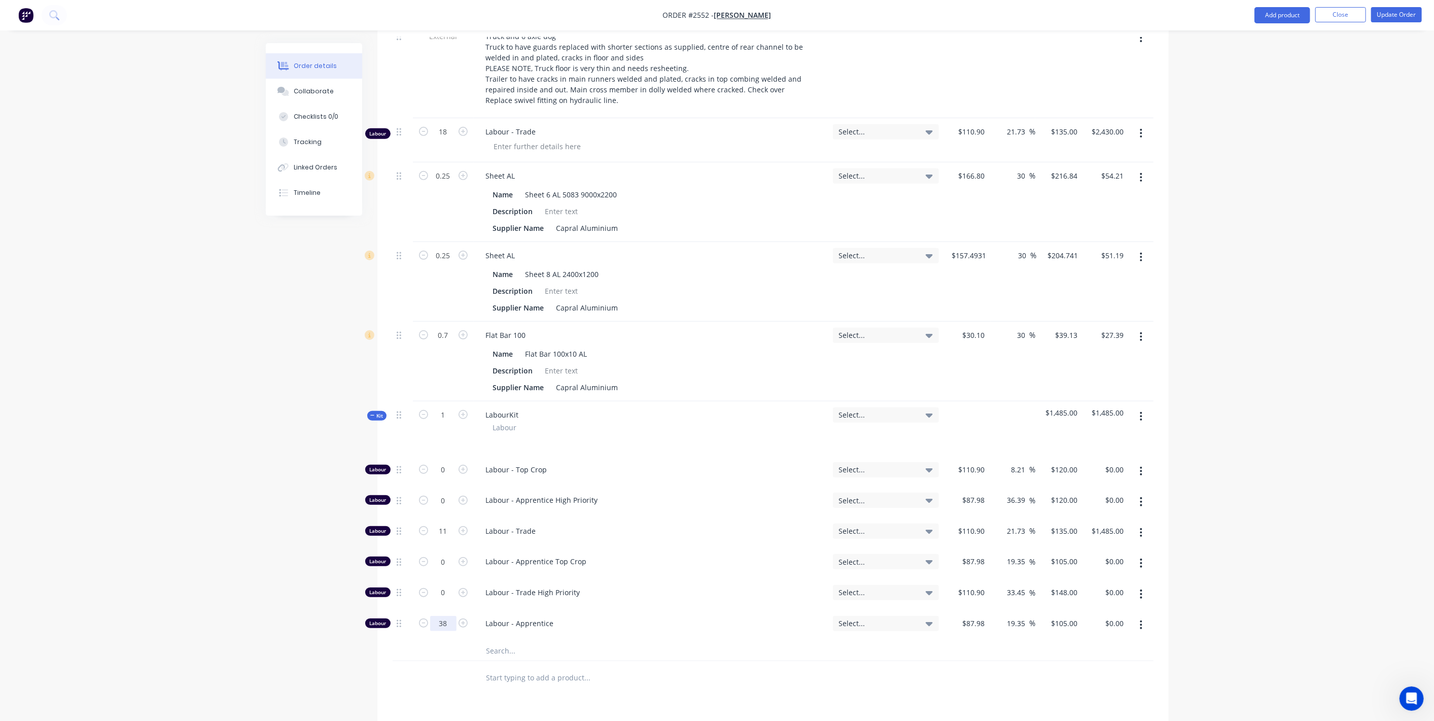
type input "38"
type input "$3,990.00"
click at [148, 527] on div "Order details Collaborate Checklists 0/0 Tracking Linked Orders Timeline Order …" at bounding box center [717, 250] width 1434 height 1403
click at [1145, 585] on button "button" at bounding box center [1141, 594] width 24 height 18
click at [1085, 654] on div "Delete" at bounding box center [1105, 661] width 78 height 15
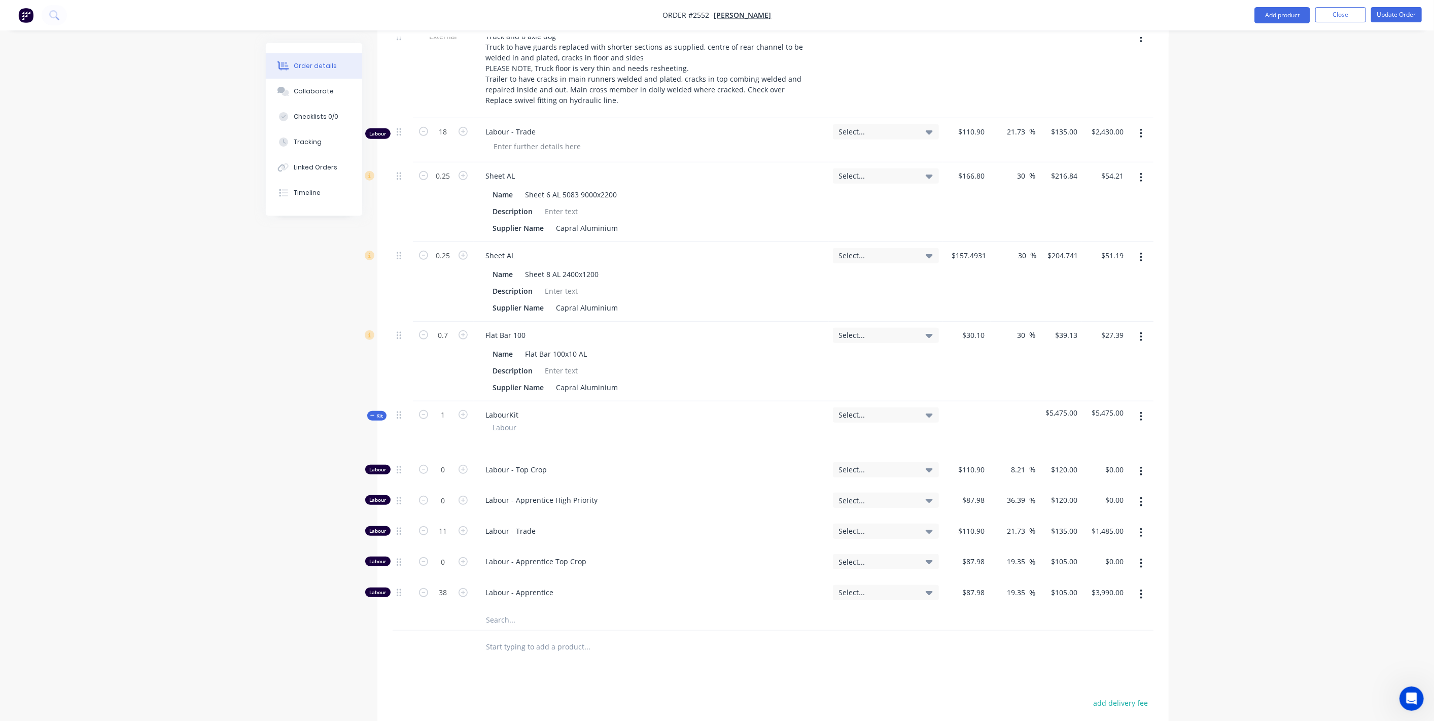
click at [1140, 558] on icon "button" at bounding box center [1141, 563] width 3 height 11
click at [1088, 623] on div "Delete" at bounding box center [1105, 630] width 78 height 15
click at [1144, 493] on button "button" at bounding box center [1141, 502] width 24 height 18
click at [1083, 562] on div "Delete" at bounding box center [1105, 569] width 78 height 15
click at [1140, 462] on button "button" at bounding box center [1141, 471] width 24 height 18
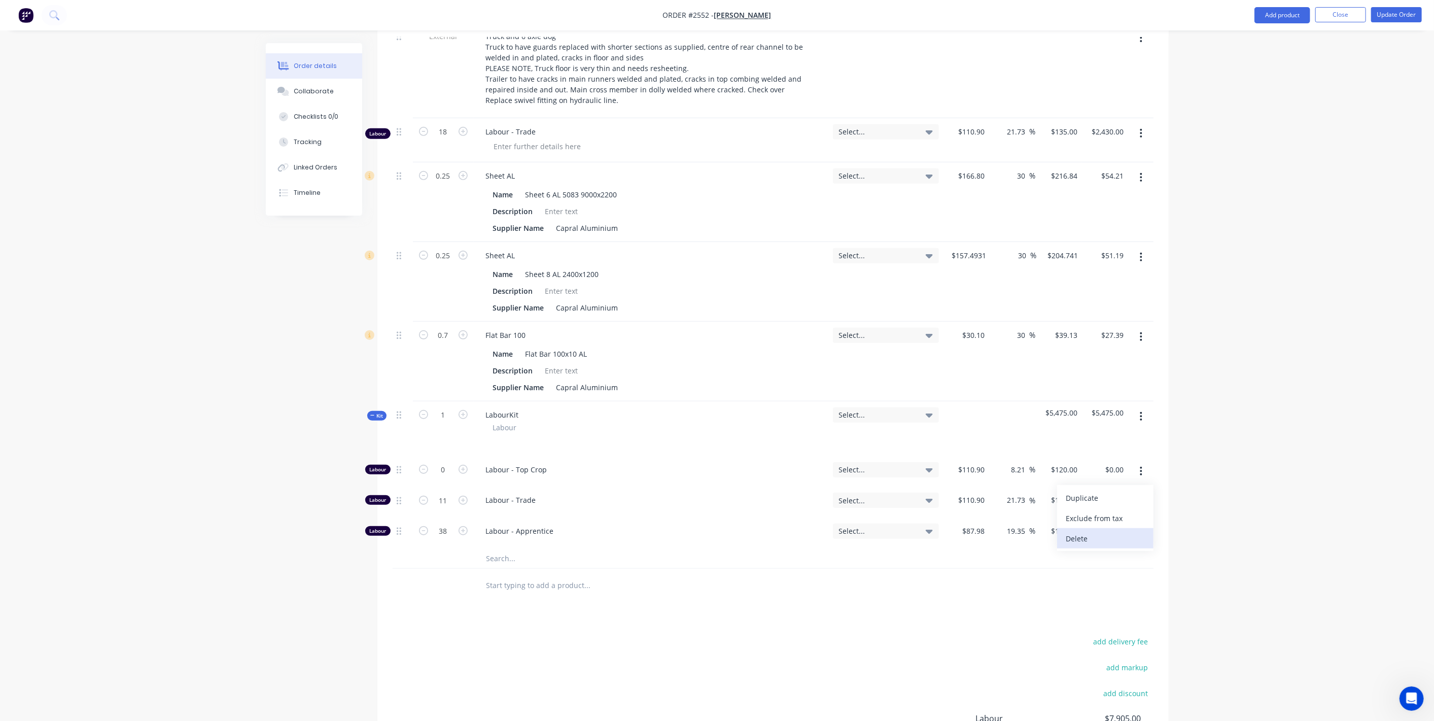
click at [1080, 531] on div "Delete" at bounding box center [1105, 538] width 78 height 15
click at [1137, 124] on button "button" at bounding box center [1141, 133] width 24 height 18
click at [1090, 214] on div "Delete" at bounding box center [1105, 221] width 78 height 15
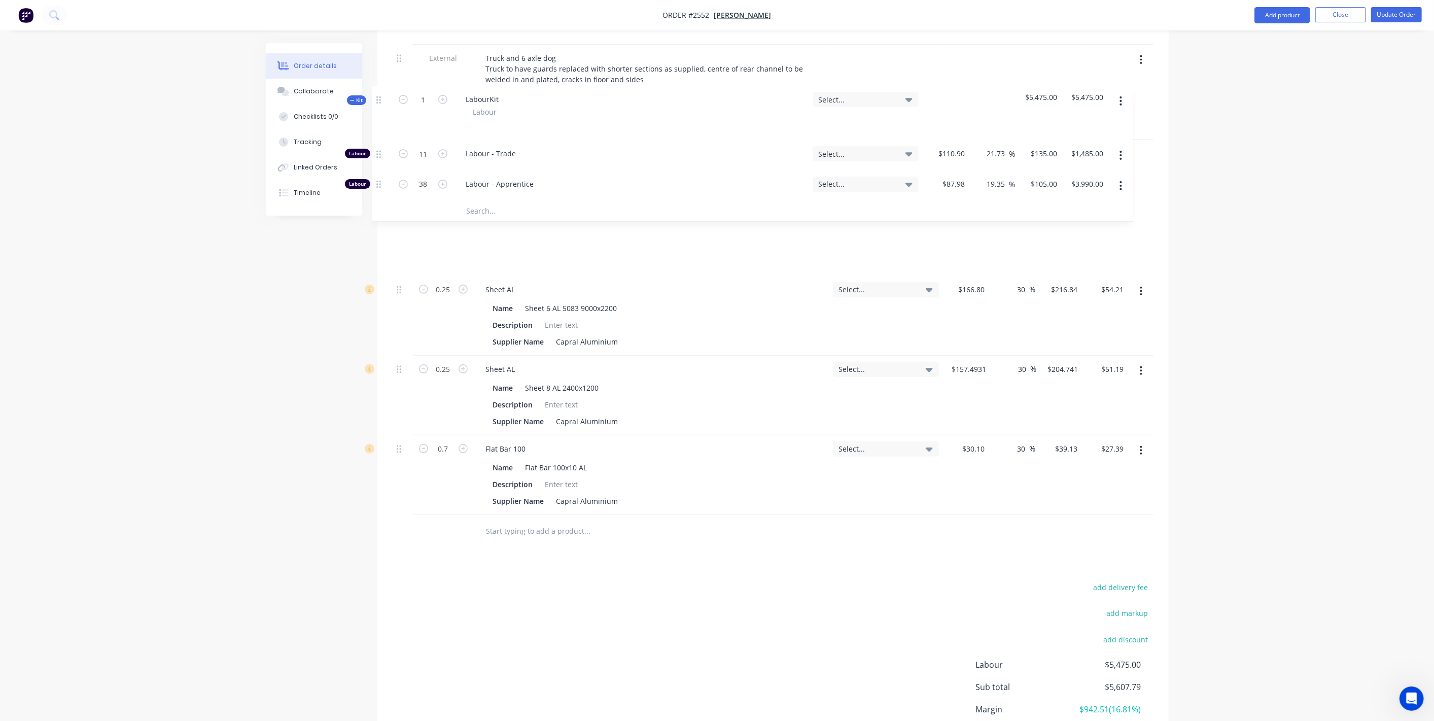
scroll to position [426, 0]
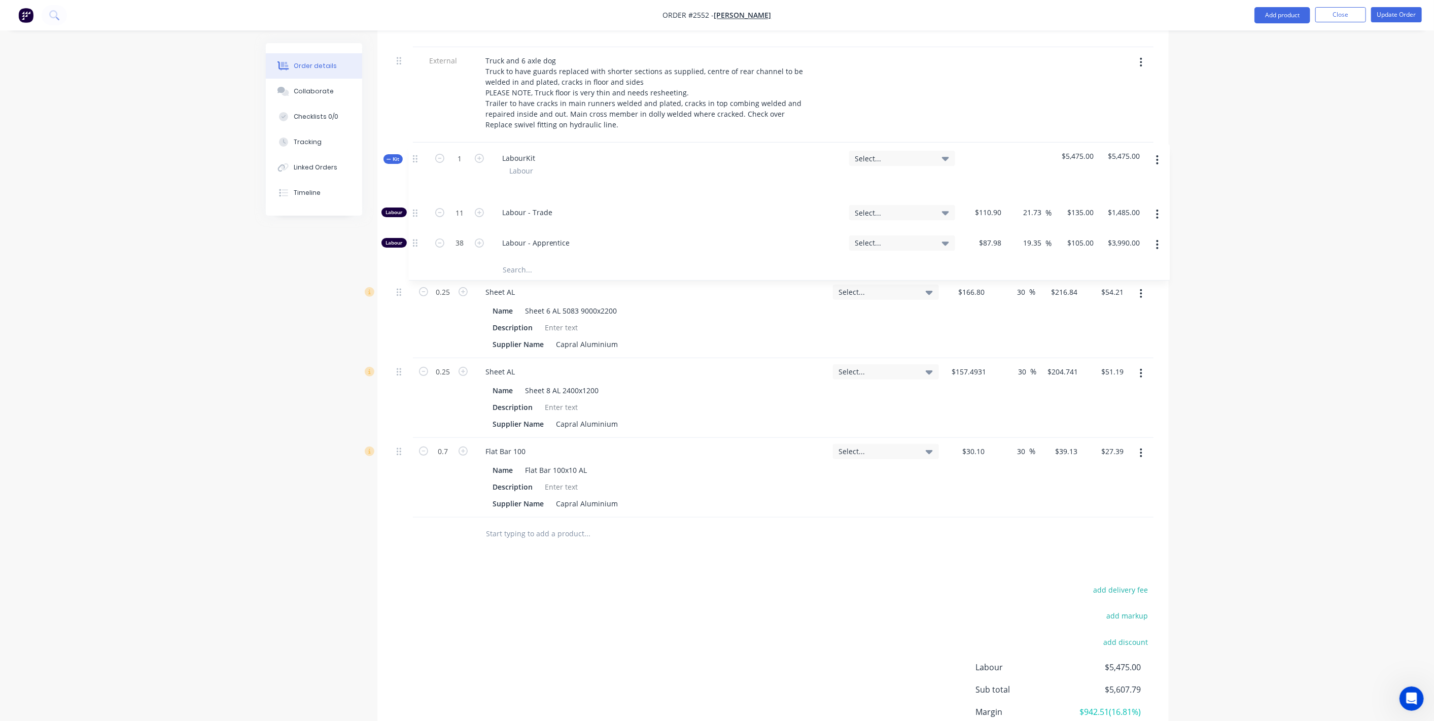
drag, startPoint x: 397, startPoint y: 357, endPoint x: 412, endPoint y: 149, distance: 208.1
click at [412, 149] on div "Internal truck mudguards to be moved 300mm. Cracks in hoist, check over ready f…" at bounding box center [773, 261] width 761 height 512
click at [1395, 17] on button "Update Order" at bounding box center [1396, 14] width 51 height 15
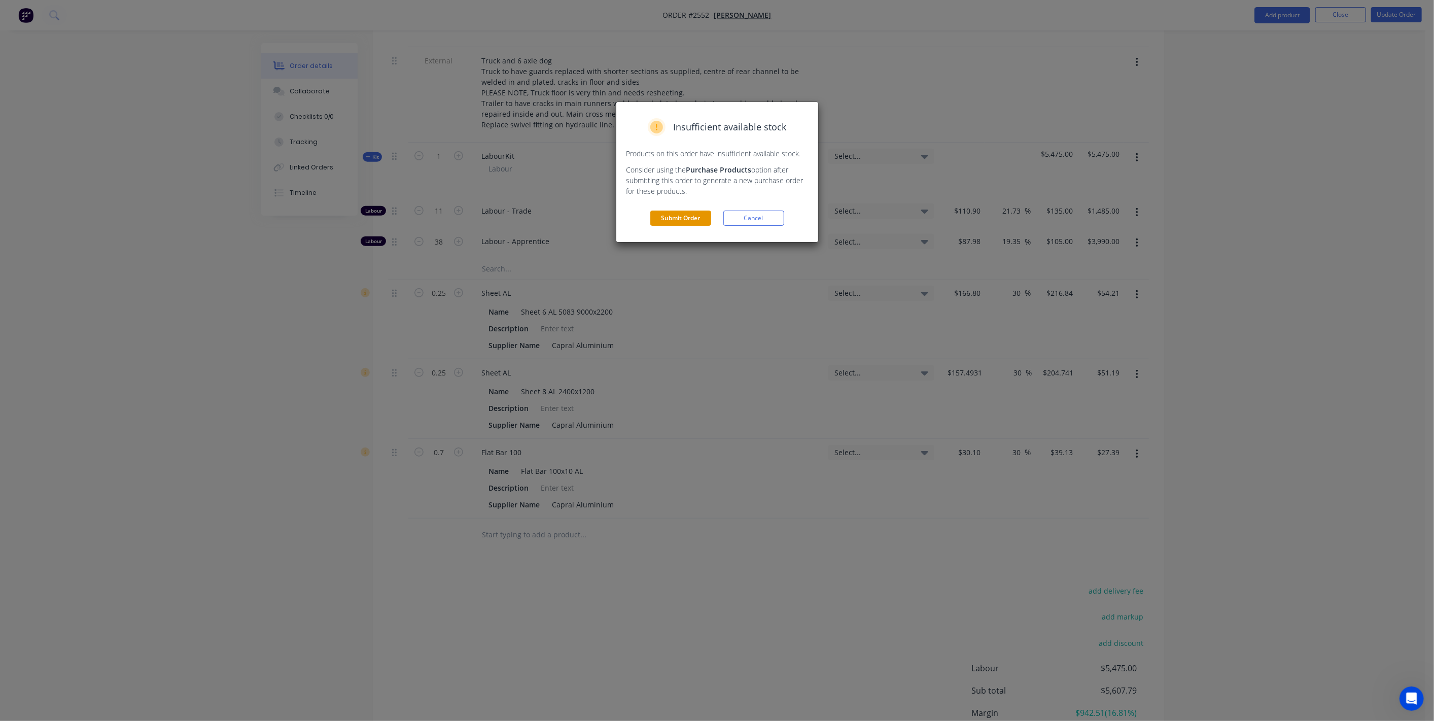
click at [691, 221] on button "Submit Order" at bounding box center [680, 218] width 61 height 15
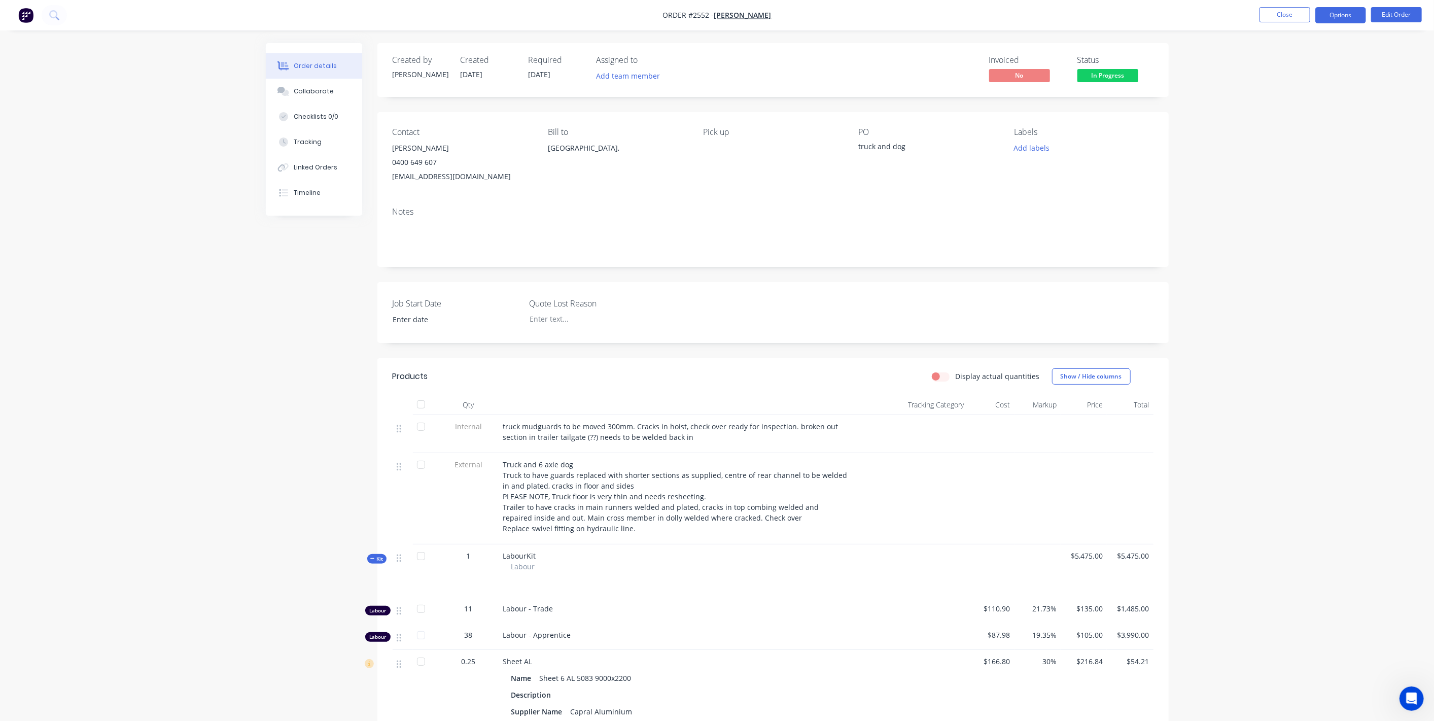
click at [1355, 21] on button "Options" at bounding box center [1341, 15] width 51 height 16
click at [1313, 60] on div "Invoice" at bounding box center [1310, 61] width 93 height 15
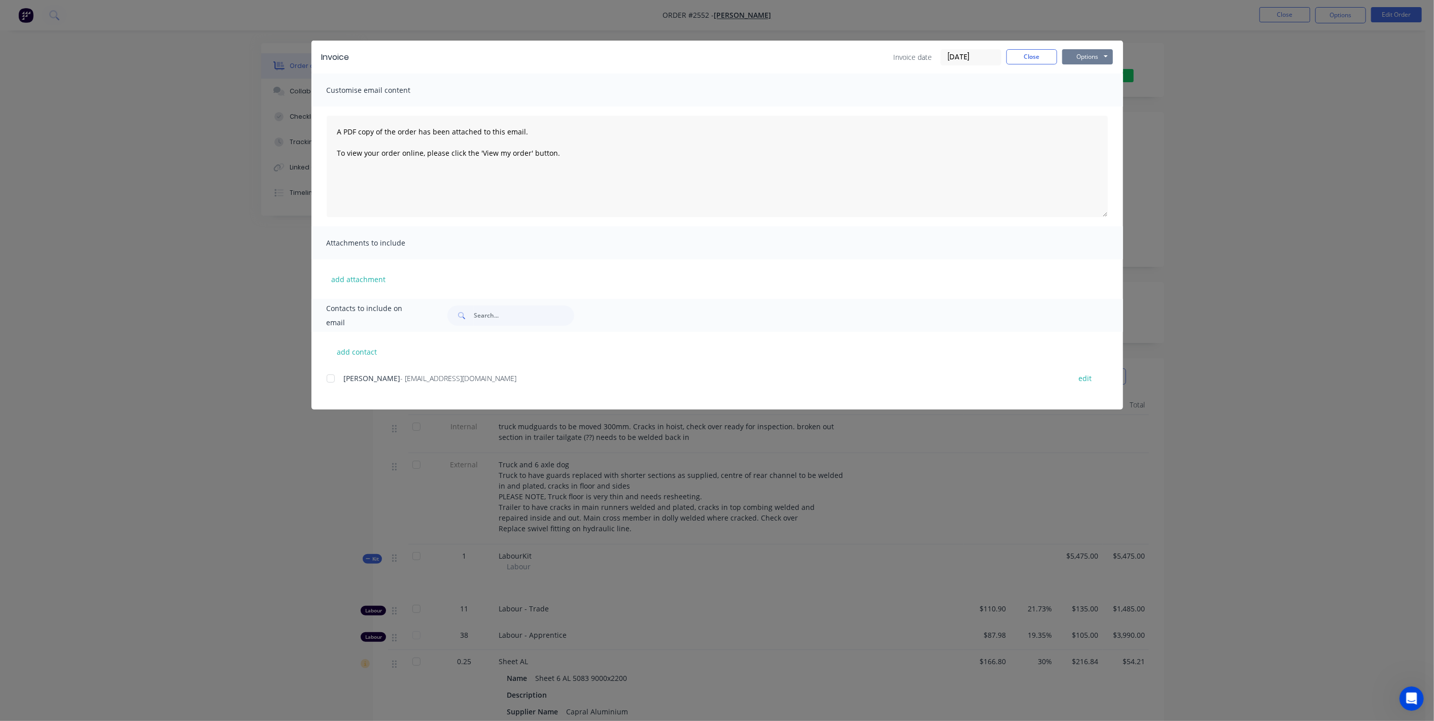
click at [1080, 58] on button "Options" at bounding box center [1087, 56] width 51 height 15
click at [1086, 78] on button "Preview" at bounding box center [1094, 74] width 65 height 17
click at [1046, 59] on button "Close" at bounding box center [1032, 56] width 51 height 15
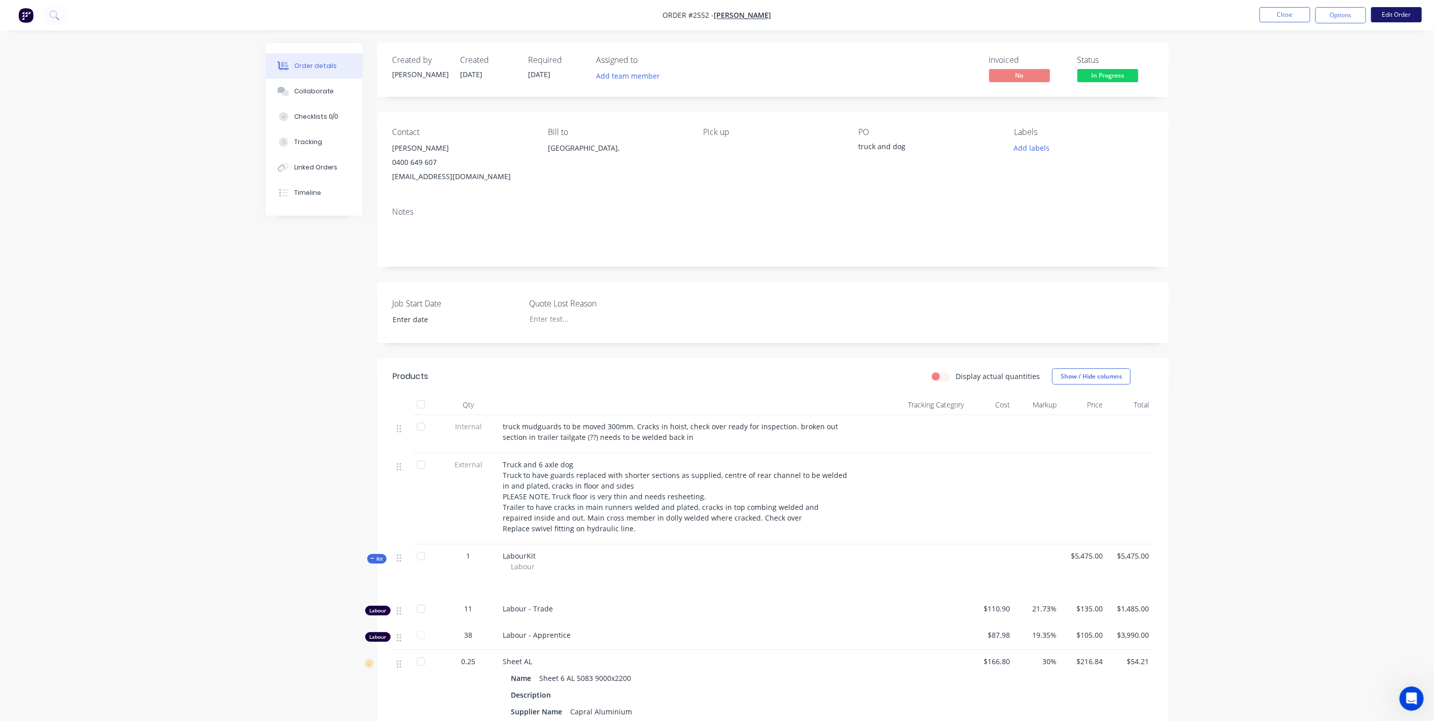
click at [1399, 14] on button "Edit Order" at bounding box center [1396, 14] width 51 height 15
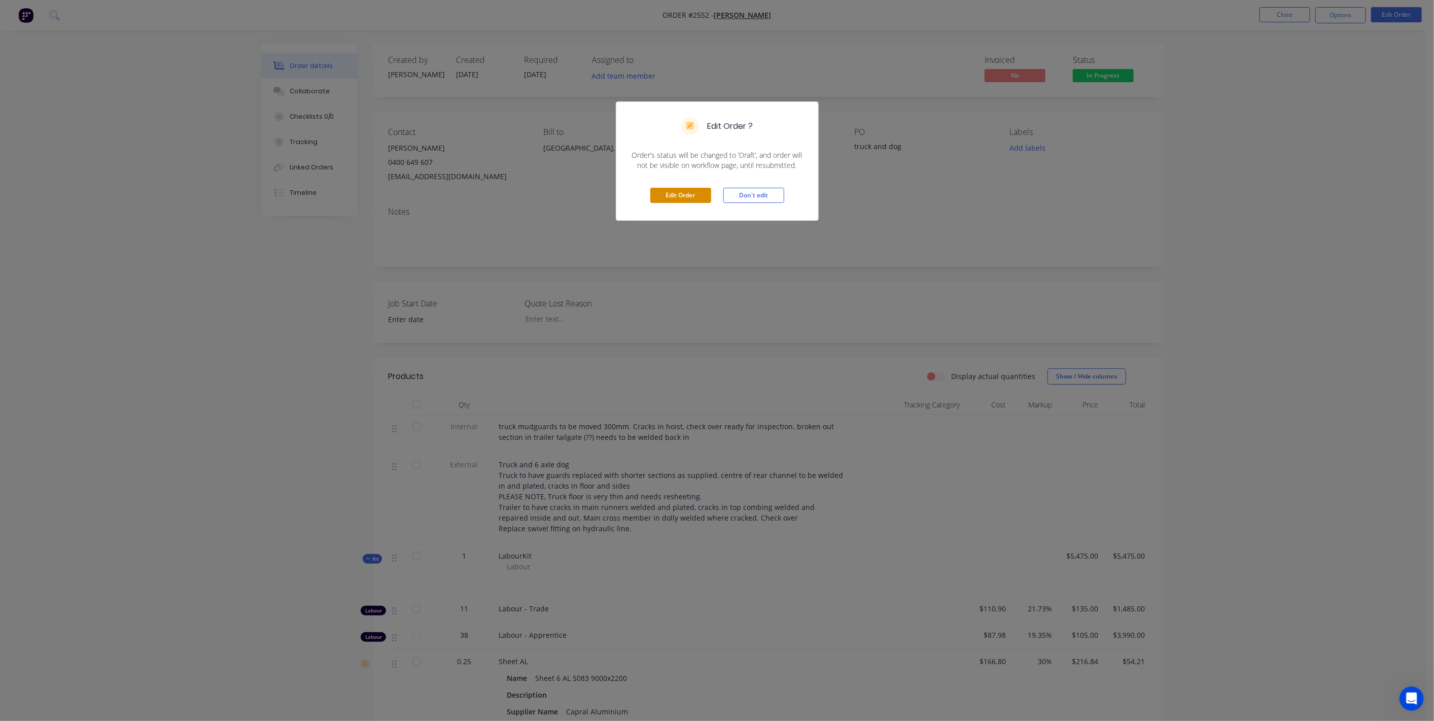
click at [685, 197] on button "Edit Order" at bounding box center [680, 195] width 61 height 15
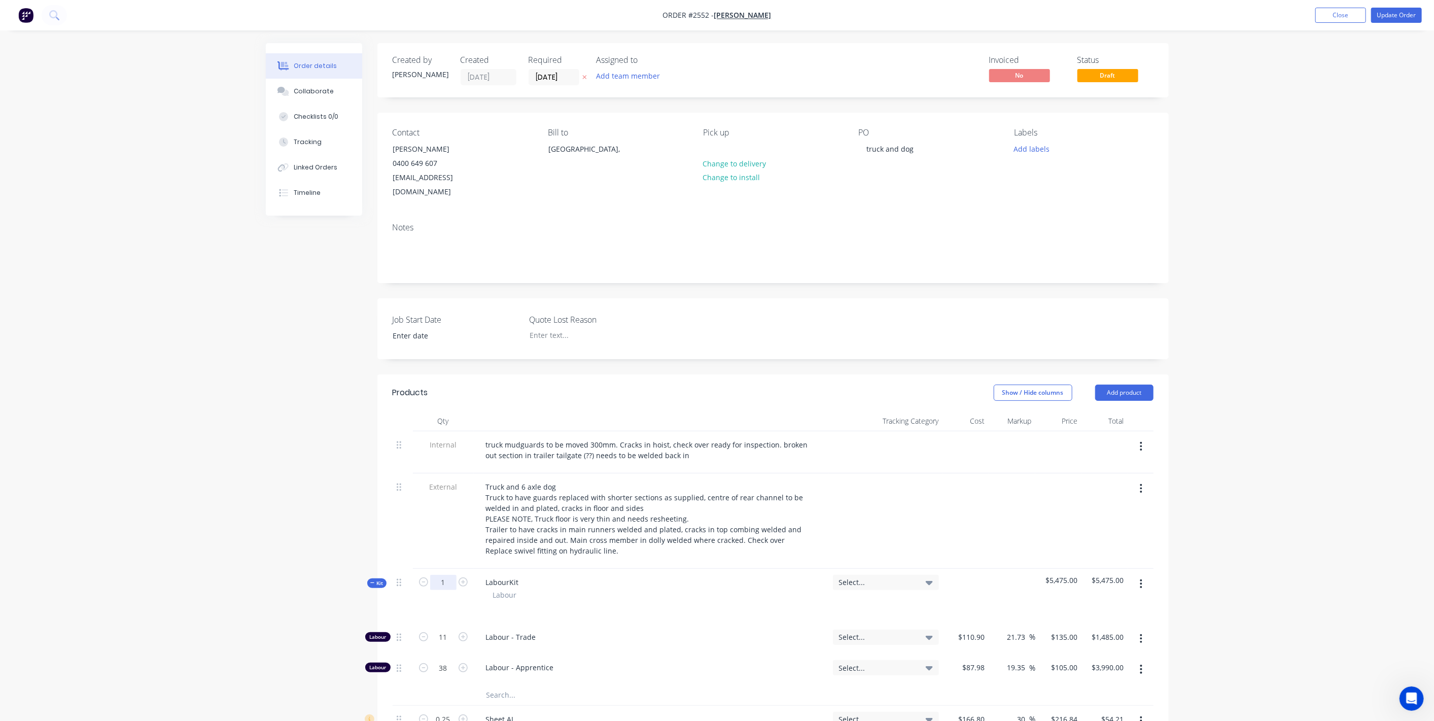
click at [440, 575] on input "1" at bounding box center [443, 582] width 26 height 15
type input "49"
type input "539"
type input "$72,765.00"
type input "1862"
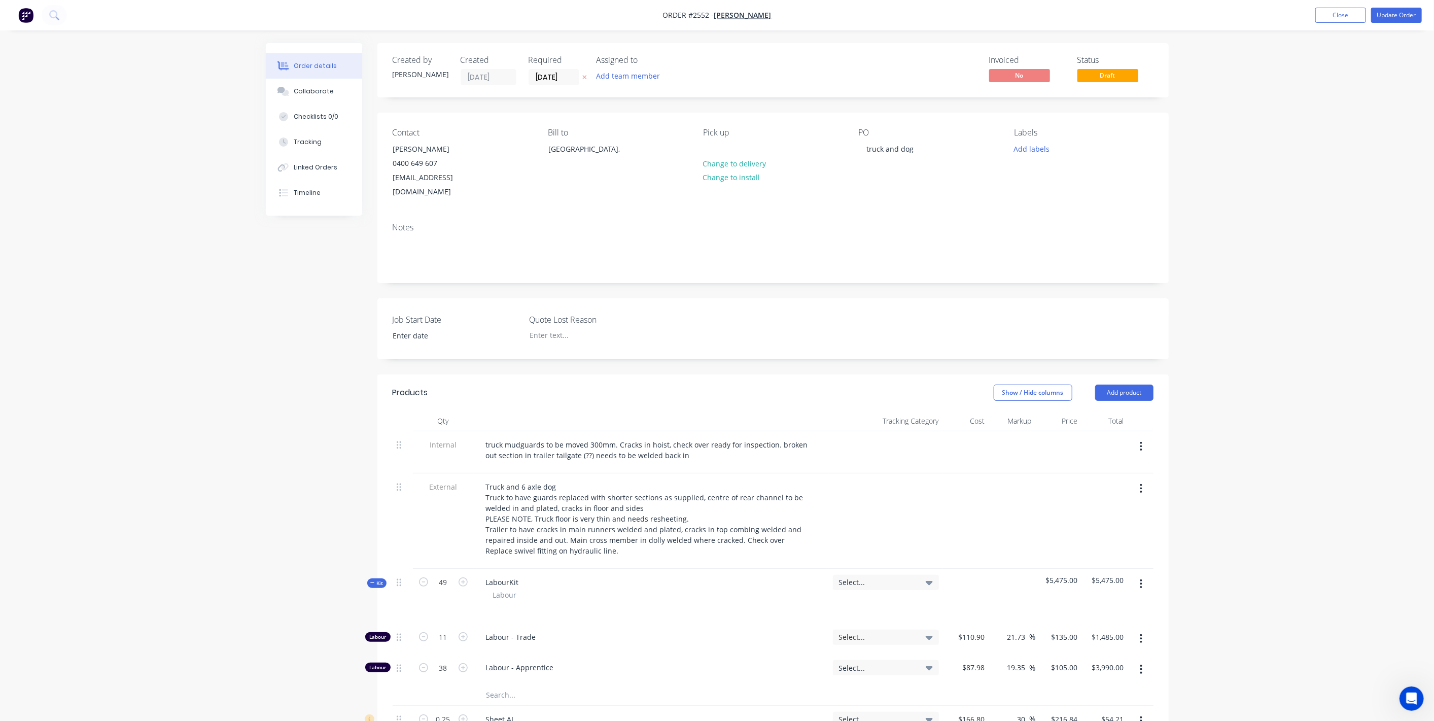
type input "$195,510.00"
click at [541, 569] on div "LabourKit Labour" at bounding box center [651, 596] width 355 height 55
click at [440, 575] on input "49" at bounding box center [443, 582] width 26 height 15
type input "0"
click at [233, 491] on div "Order details Collaborate Checklists 0/0 Tracking Linked Orders Timeline Order …" at bounding box center [717, 618] width 1434 height 1236
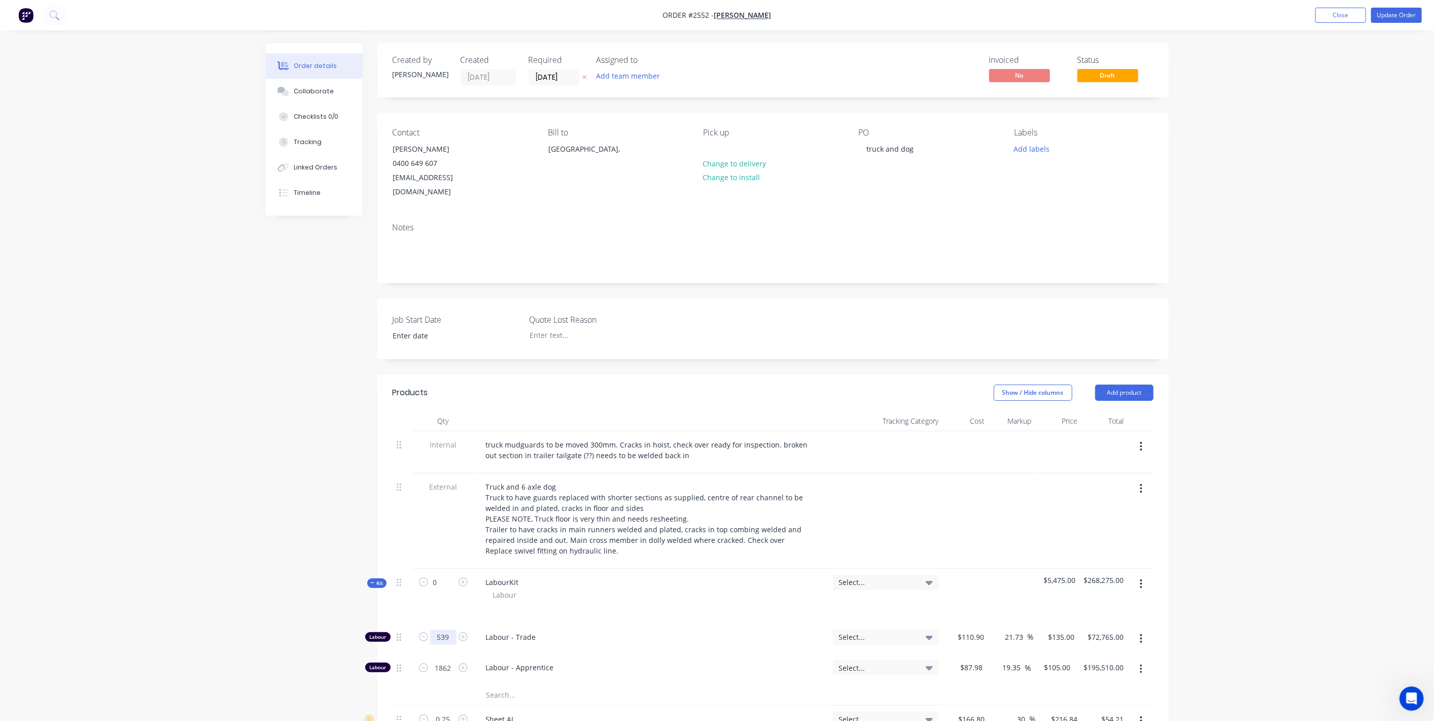
click at [447, 630] on input "539" at bounding box center [443, 637] width 26 height 15
type input "11"
type input "$1,485.00"
click at [446, 645] on input "1862" at bounding box center [443, 637] width 26 height 15
type input "38"
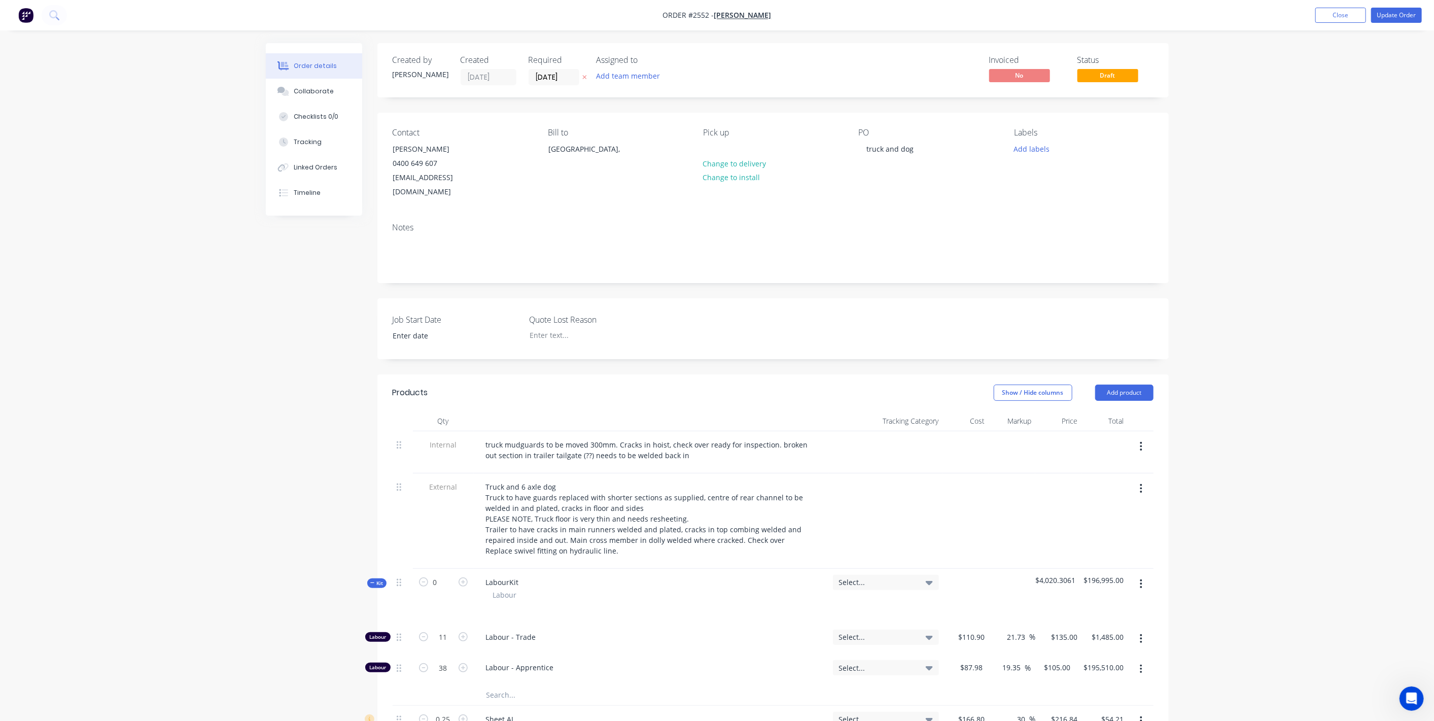
type input "$3,990.00"
click at [239, 562] on div "Order details Collaborate Checklists 0/0 Tracking Linked Orders Timeline Order …" at bounding box center [717, 618] width 1434 height 1236
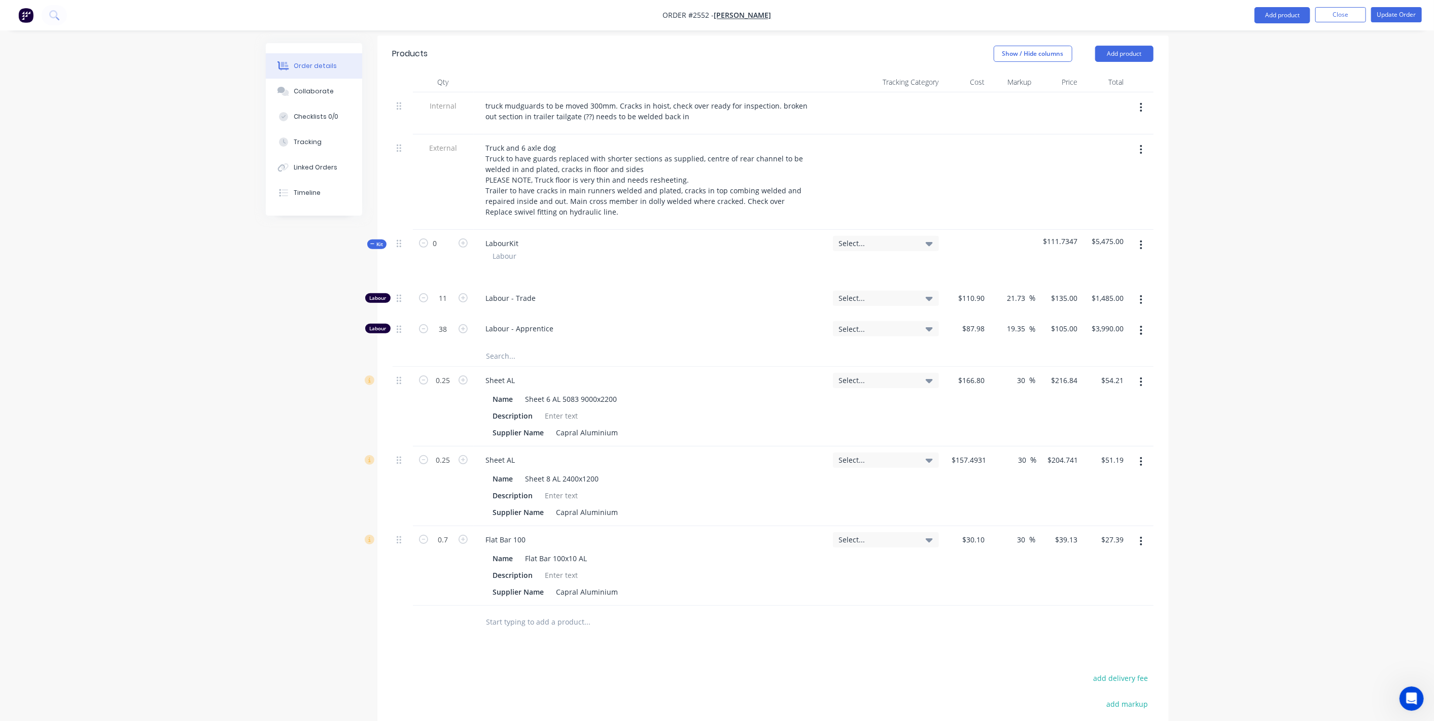
scroll to position [338, 0]
drag, startPoint x: 511, startPoint y: 224, endPoint x: 528, endPoint y: 224, distance: 16.2
click at [528, 231] on div "LabourKit Labour" at bounding box center [651, 258] width 355 height 55
drag, startPoint x: 1382, startPoint y: 149, endPoint x: 1382, endPoint y: 131, distance: 18.3
click at [1382, 147] on div "Order details Collaborate Checklists 0/0 Tracking Linked Orders Timeline Order …" at bounding box center [717, 280] width 1434 height 1236
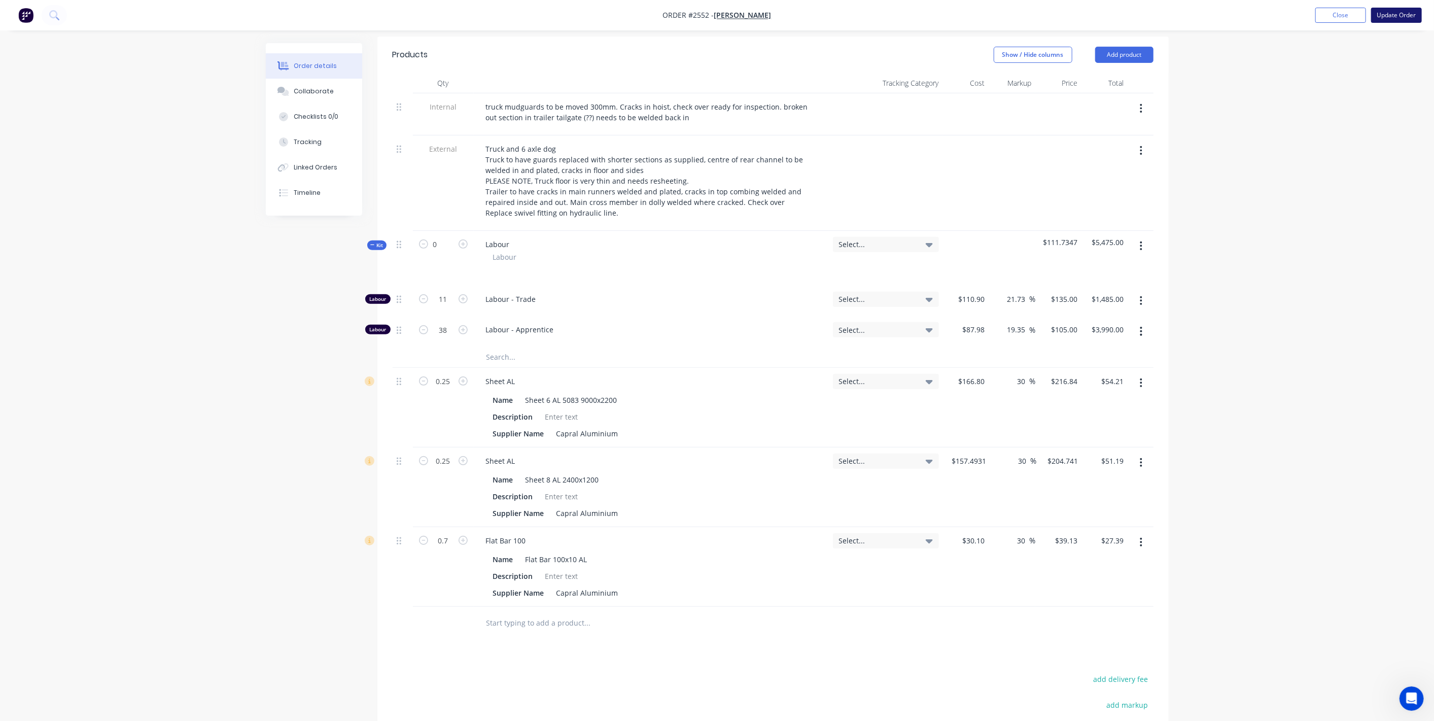
click at [1405, 18] on button "Update Order" at bounding box center [1396, 15] width 51 height 15
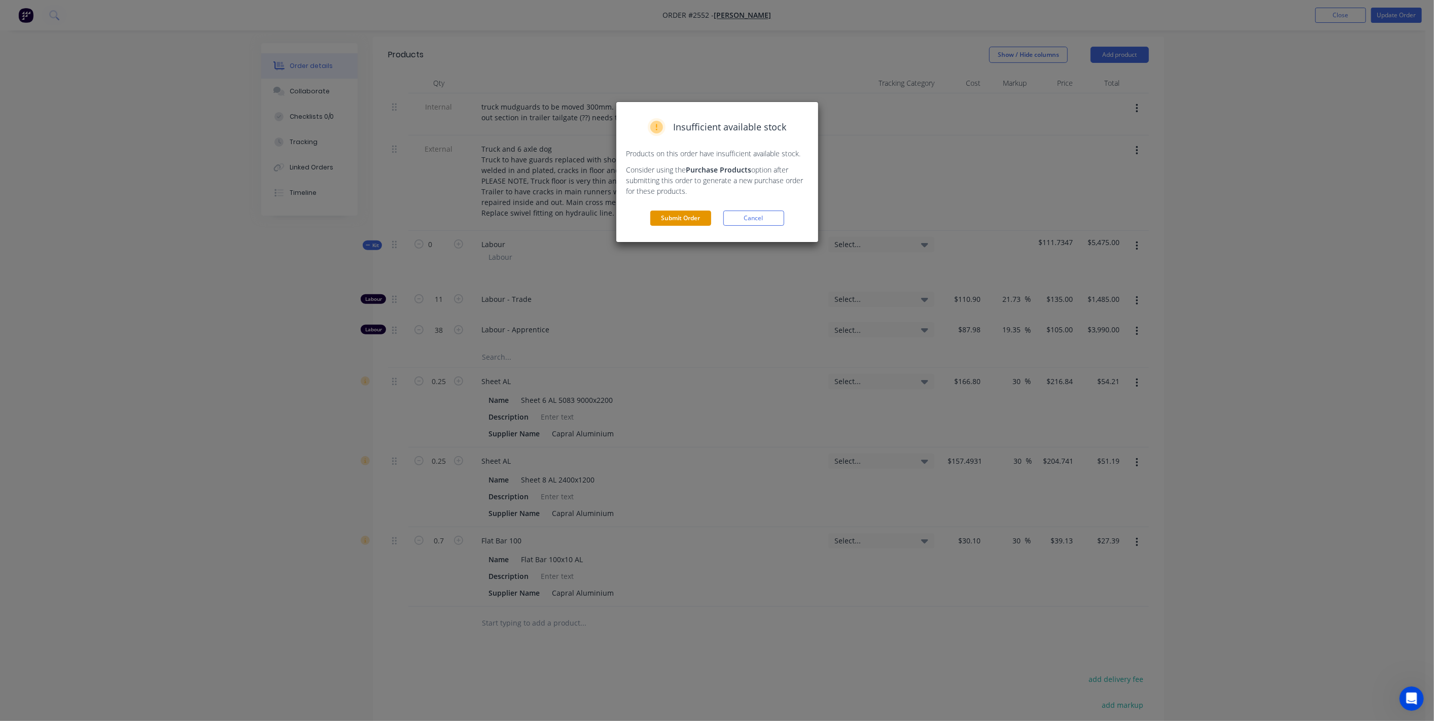
click at [680, 222] on button "Submit Order" at bounding box center [680, 218] width 61 height 15
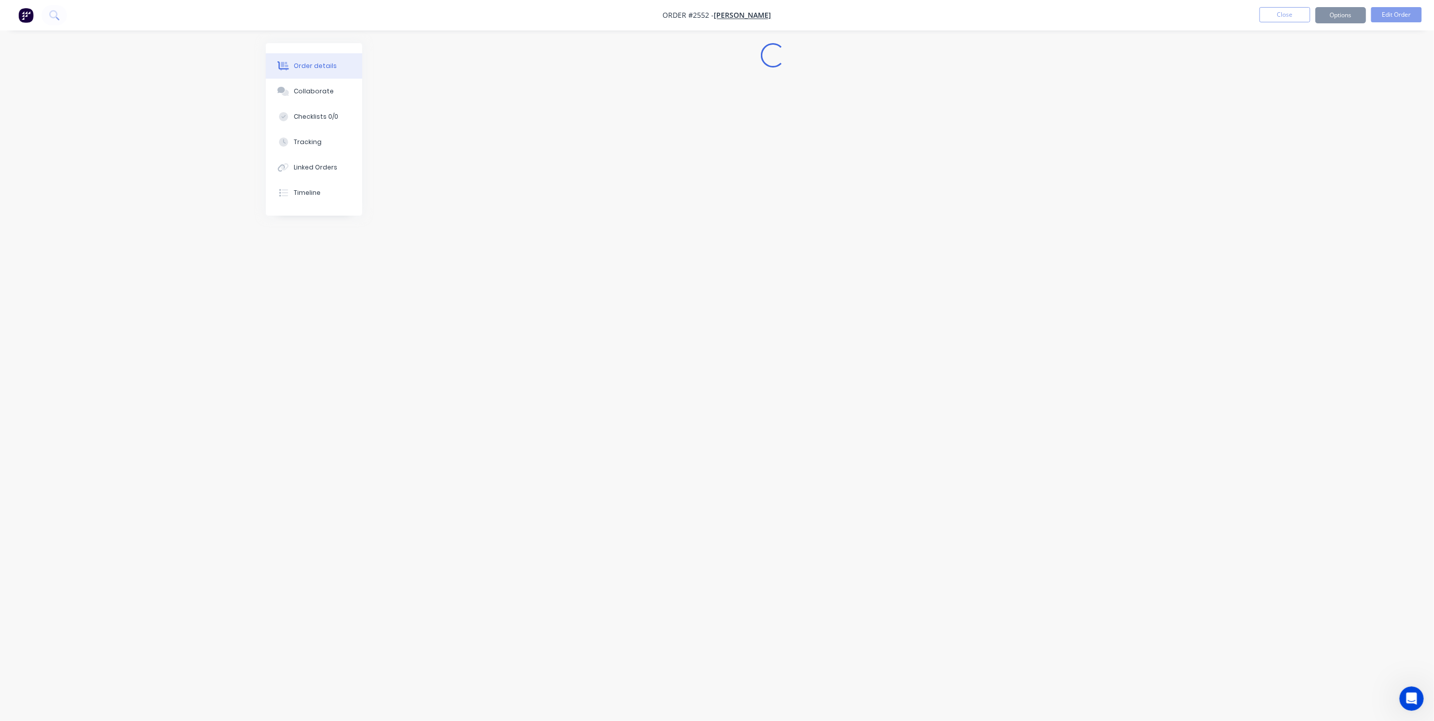
scroll to position [0, 0]
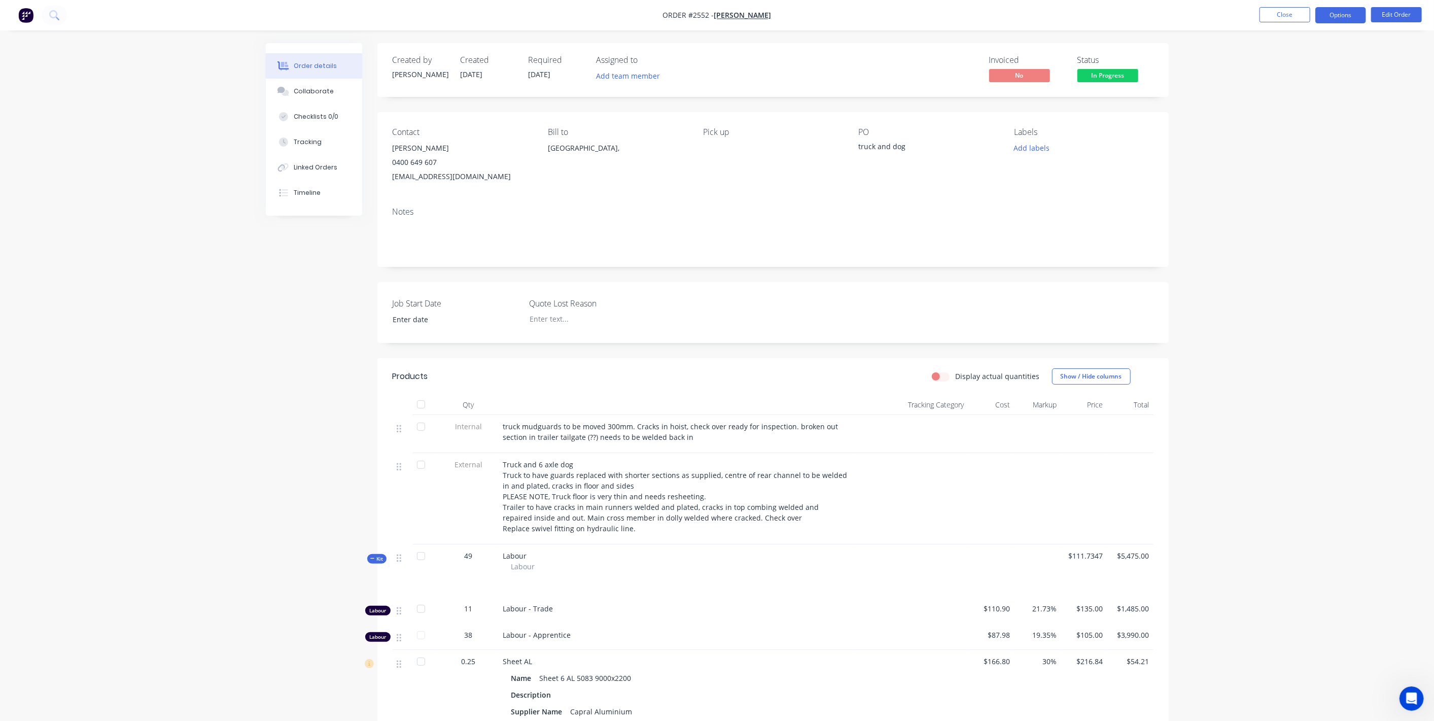
click at [1352, 22] on button "Options" at bounding box center [1341, 15] width 51 height 16
click at [1302, 53] on button "Invoice" at bounding box center [1311, 61] width 112 height 20
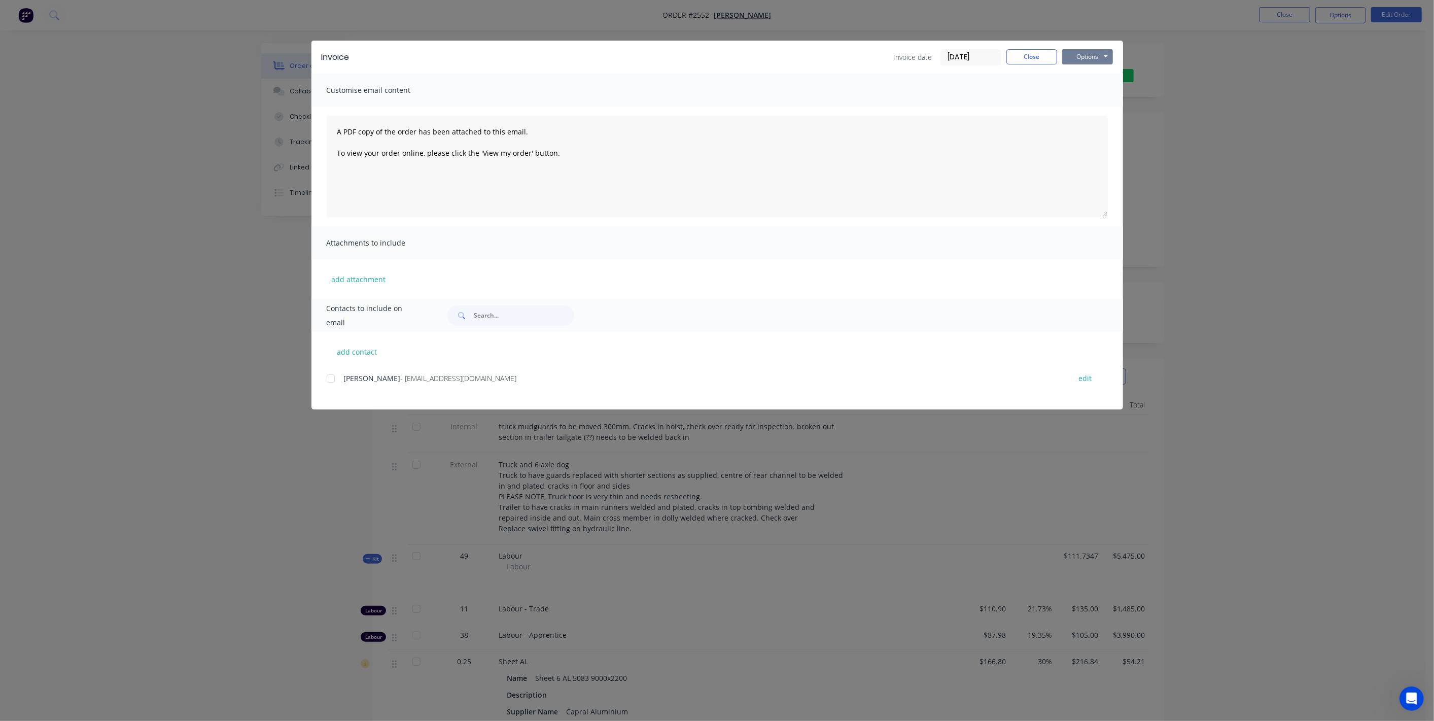
click at [1076, 54] on button "Options" at bounding box center [1087, 56] width 51 height 15
click at [1077, 79] on button "Preview" at bounding box center [1094, 74] width 65 height 17
click at [1024, 56] on button "Close" at bounding box center [1032, 56] width 51 height 15
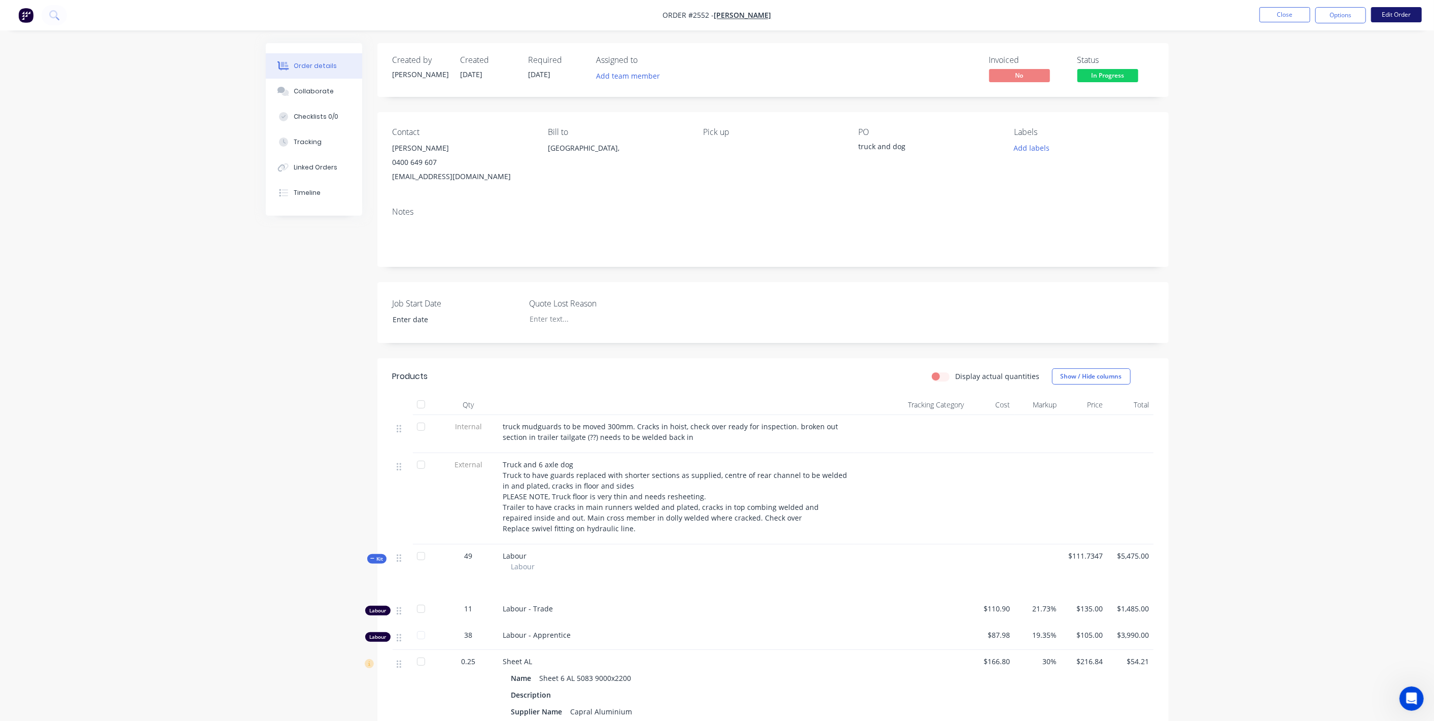
click at [1402, 19] on button "Edit Order" at bounding box center [1396, 14] width 51 height 15
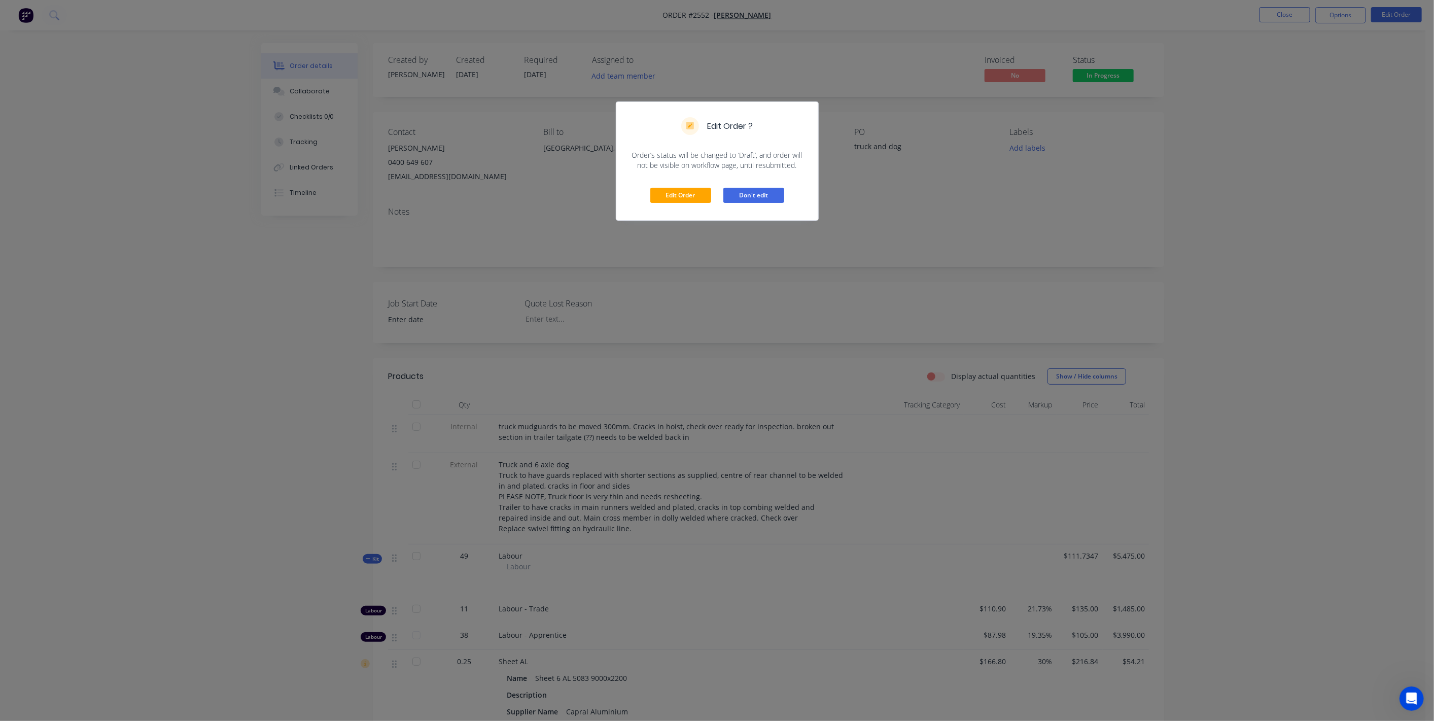
click at [761, 195] on button "Don't edit" at bounding box center [753, 195] width 61 height 15
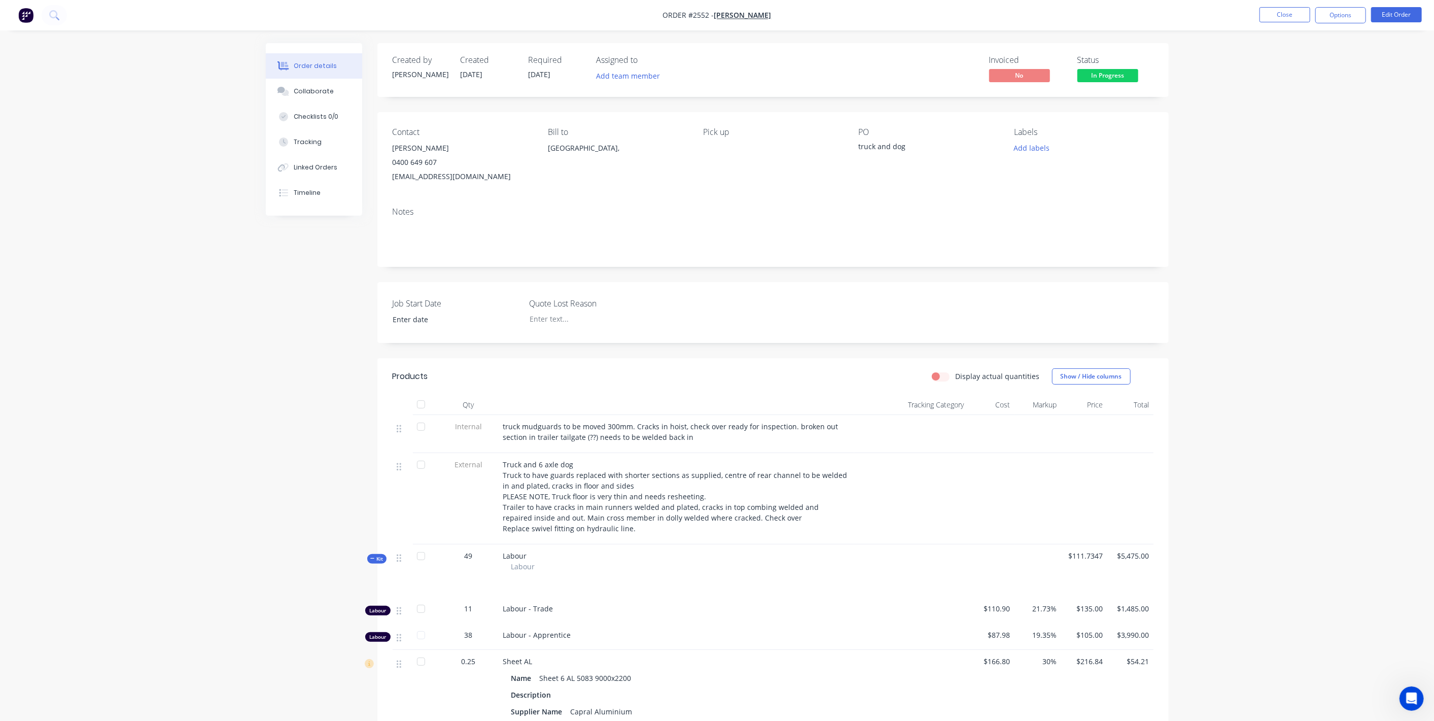
click at [468, 557] on span "49" at bounding box center [469, 555] width 8 height 11
click at [1390, 12] on button "Edit Order" at bounding box center [1396, 14] width 51 height 15
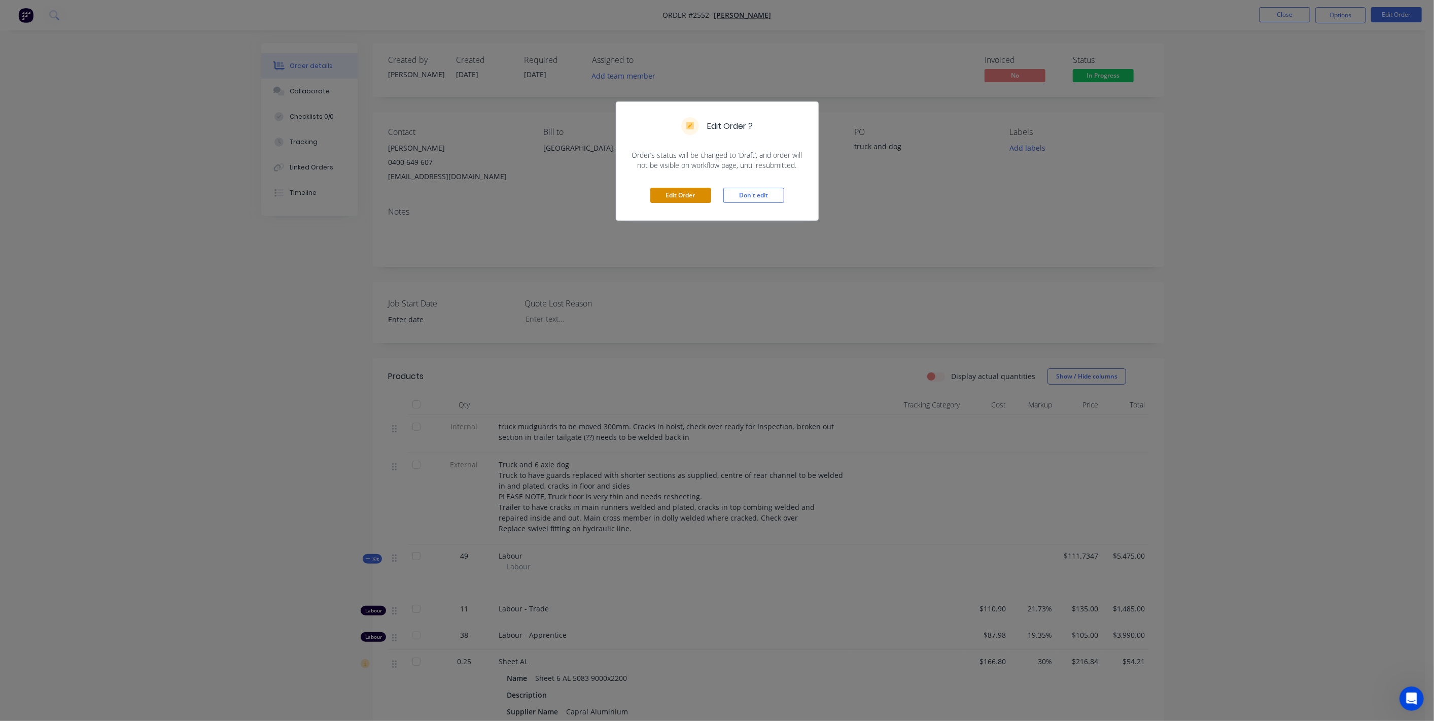
click at [688, 201] on button "Edit Order" at bounding box center [680, 195] width 61 height 15
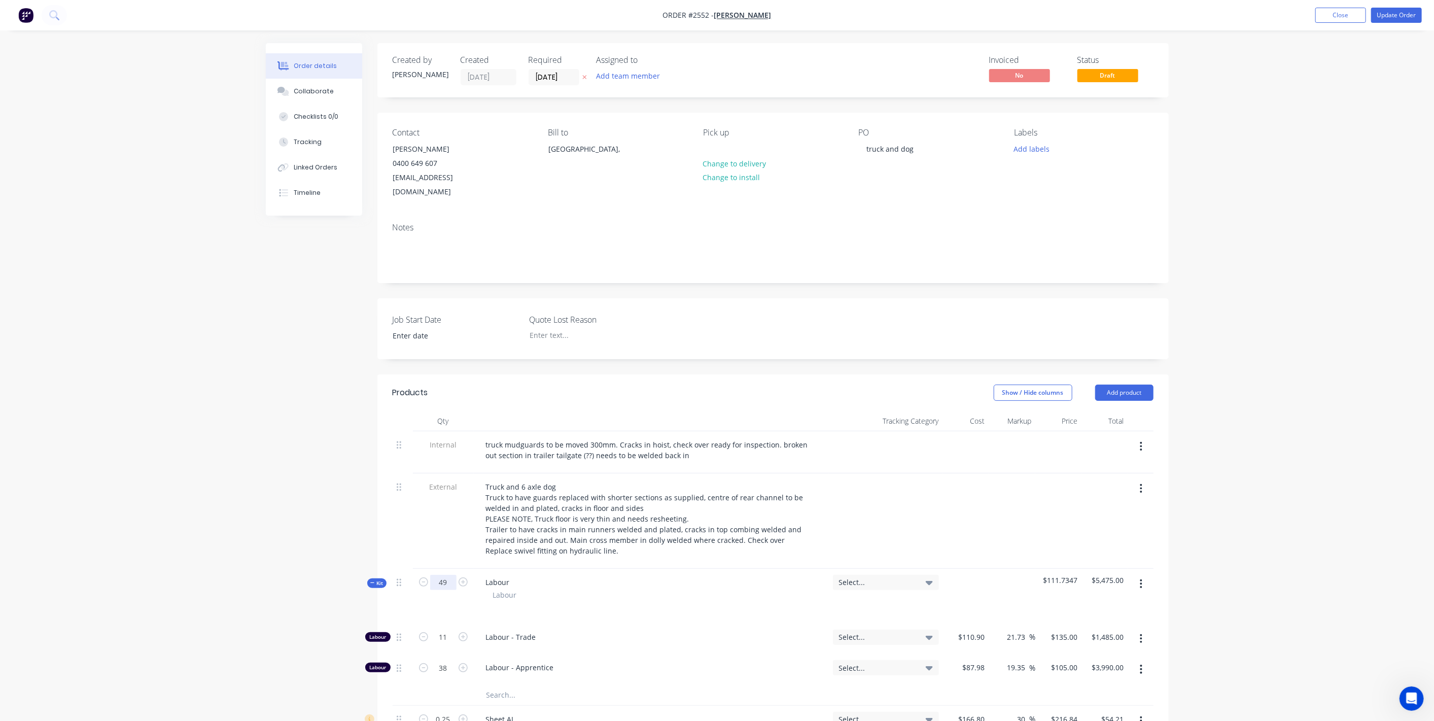
click at [441, 575] on input "49" at bounding box center [443, 582] width 26 height 15
type input "1"
type input "0.2245"
type input "$30.31"
type input "0.7755"
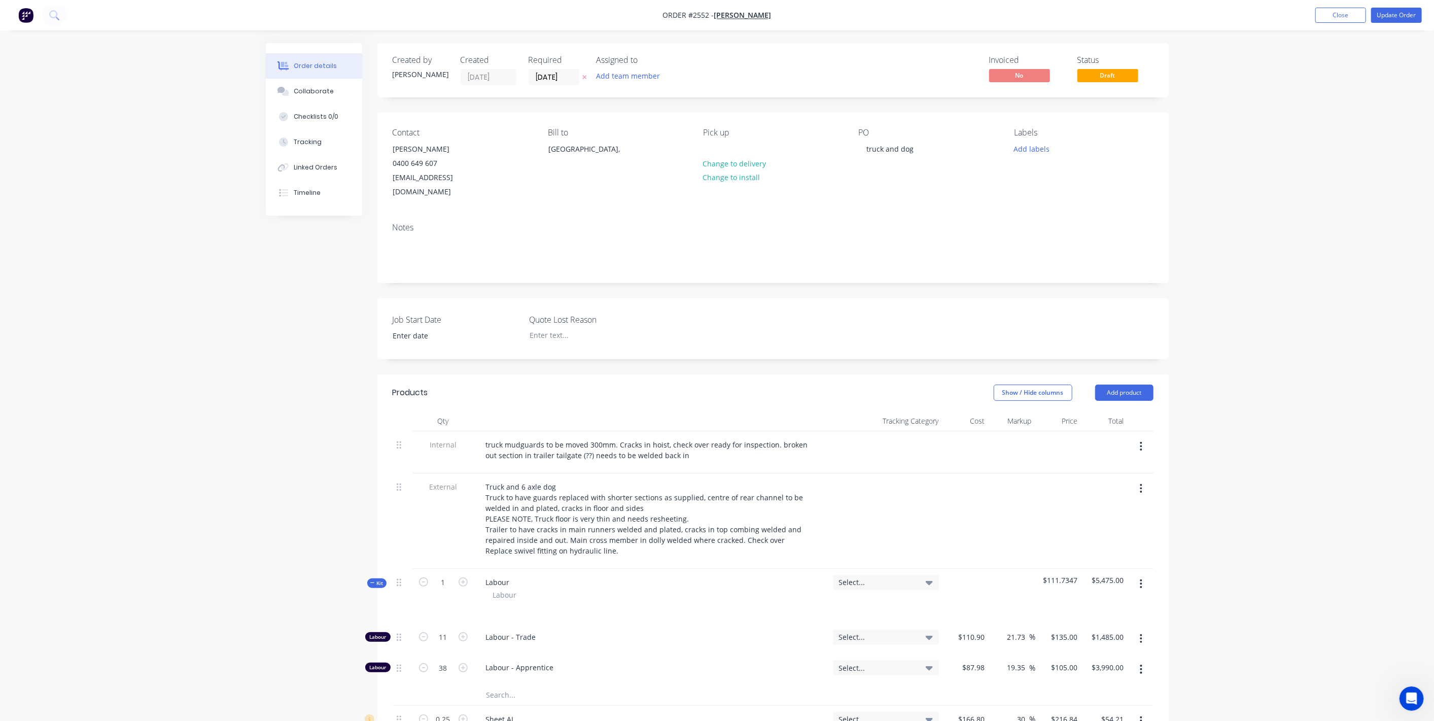
type input "$81.43"
click at [232, 521] on div "Order details Collaborate Checklists 0/0 Tracking Linked Orders Timeline Order …" at bounding box center [717, 618] width 1434 height 1236
click at [441, 630] on input "0.2245" at bounding box center [443, 637] width 26 height 15
type input "11"
type input "$1,485.00"
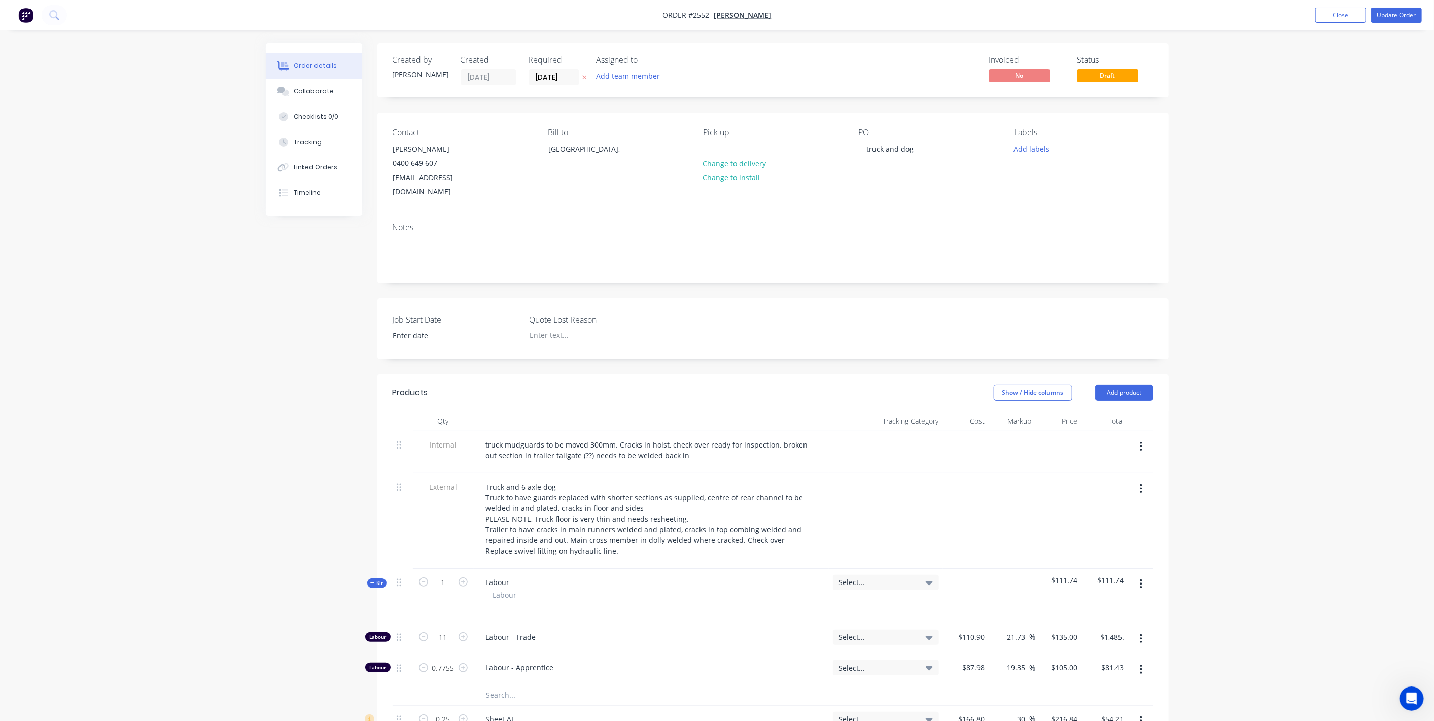
click at [140, 670] on div "Order details Collaborate Checklists 0/0 Tracking Linked Orders Timeline Order …" at bounding box center [717, 618] width 1434 height 1236
click at [466, 663] on icon "button" at bounding box center [463, 667] width 9 height 9
type input "1.7755"
type input "$186.43"
click at [449, 645] on input "1.7755" at bounding box center [443, 637] width 26 height 15
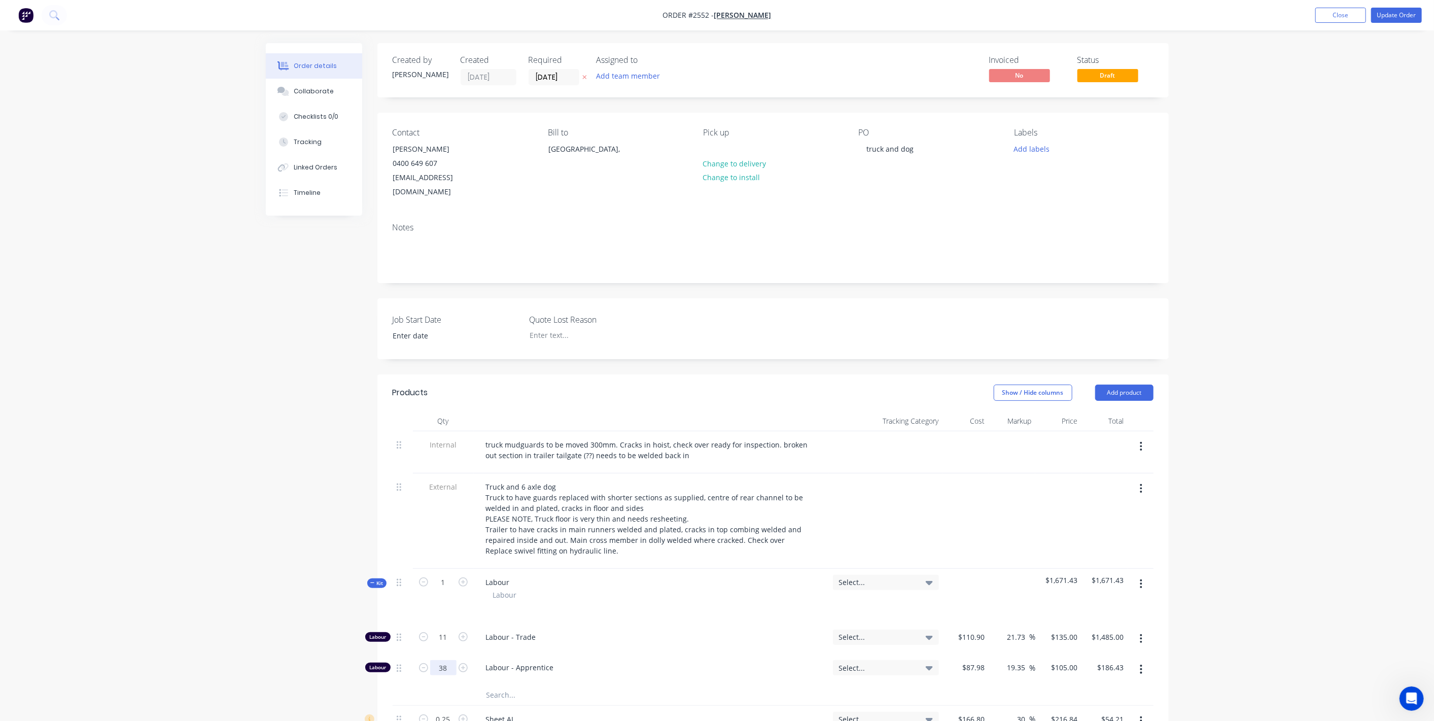
type input "38"
type input "$3,990.00"
click at [151, 417] on div "Order details Collaborate Checklists 0/0 Tracking Linked Orders Timeline Order …" at bounding box center [717, 618] width 1434 height 1236
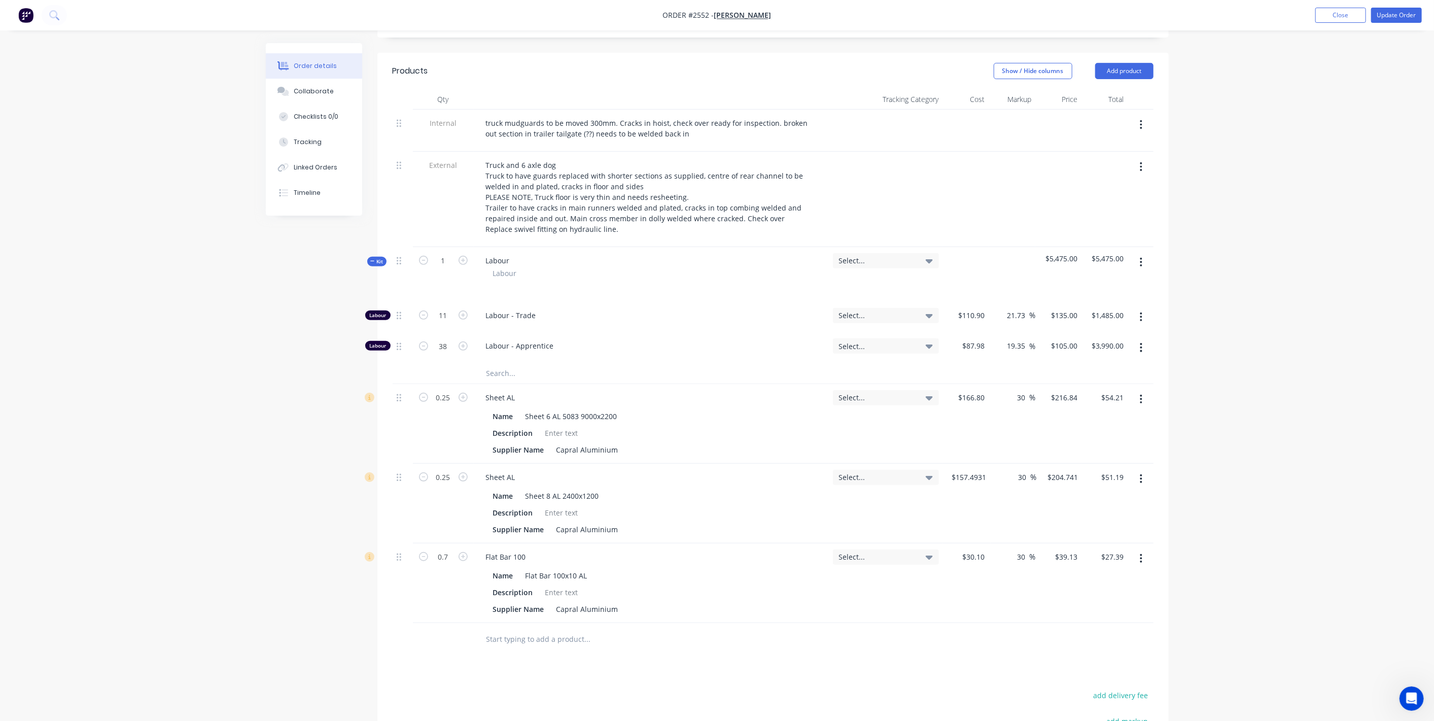
scroll to position [338, 0]
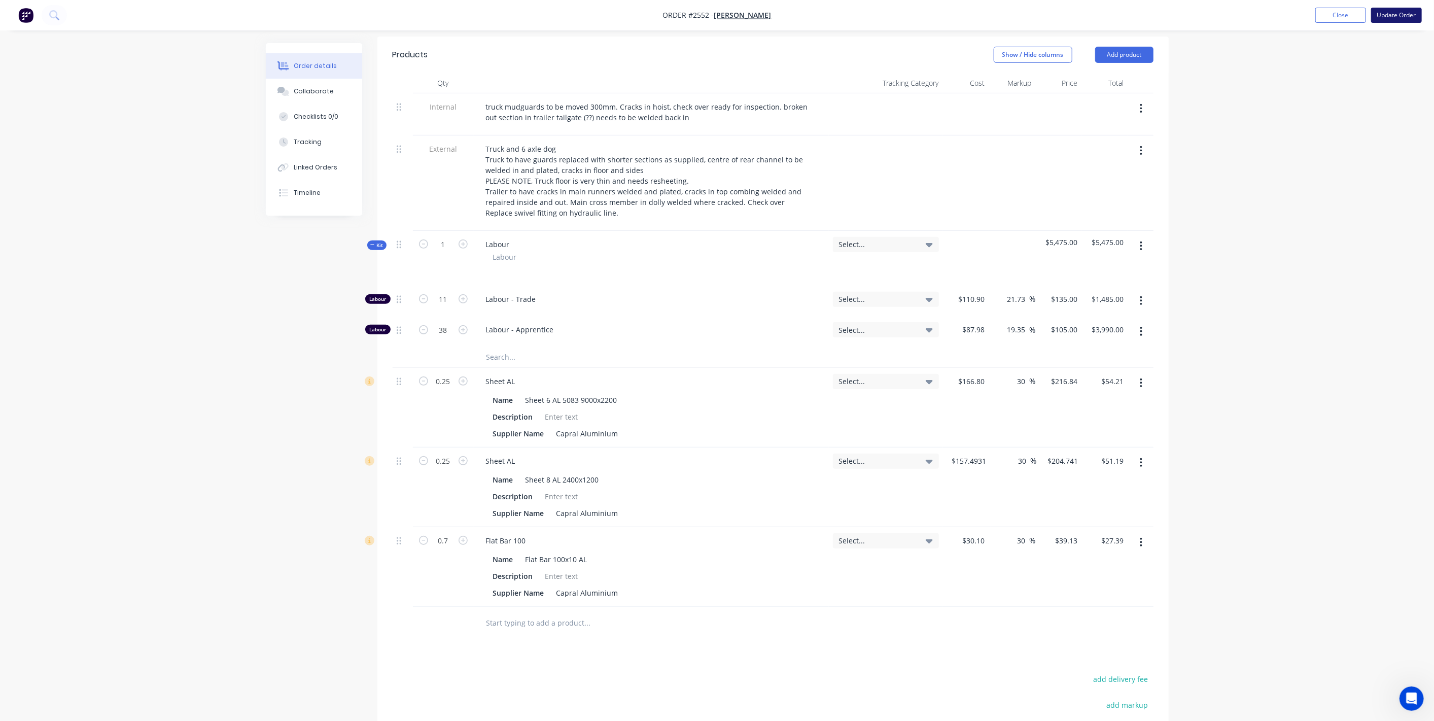
click at [1406, 13] on button "Update Order" at bounding box center [1396, 15] width 51 height 15
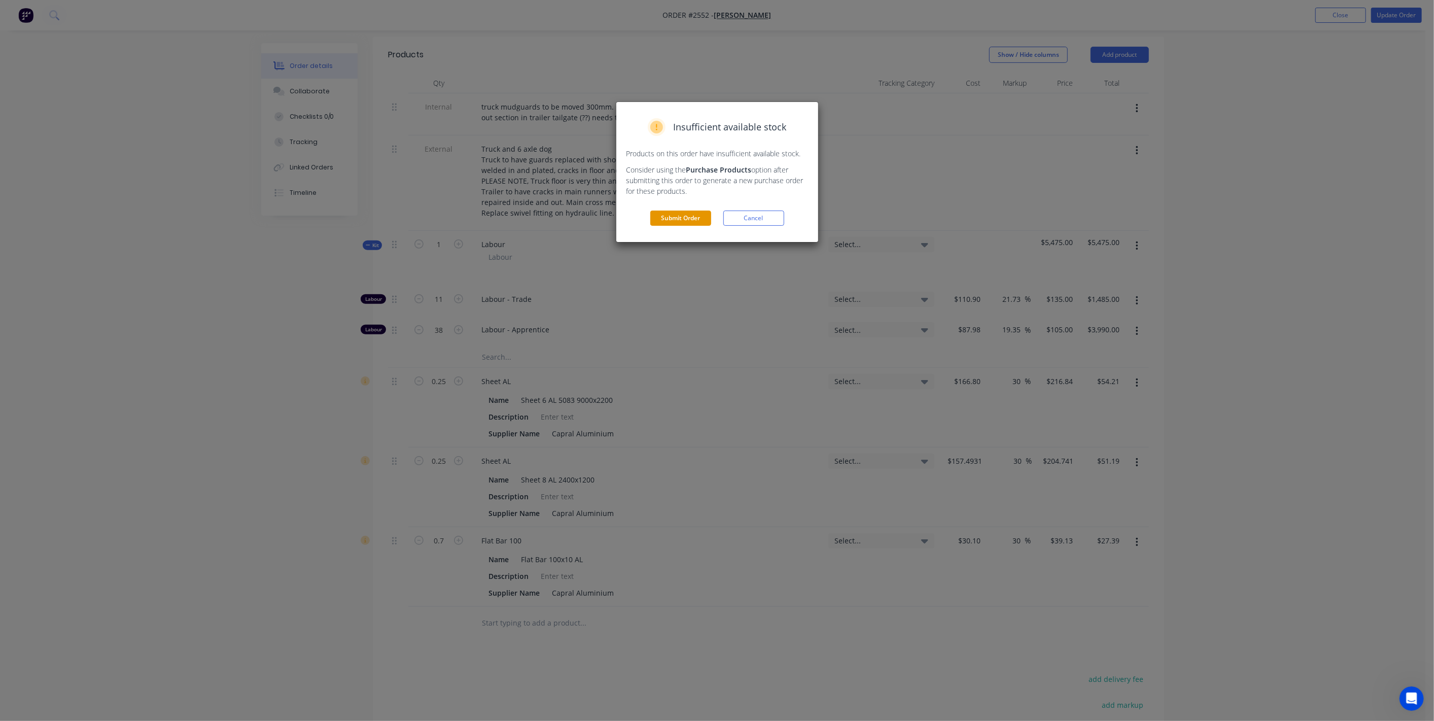
click at [687, 217] on button "Submit Order" at bounding box center [680, 218] width 61 height 15
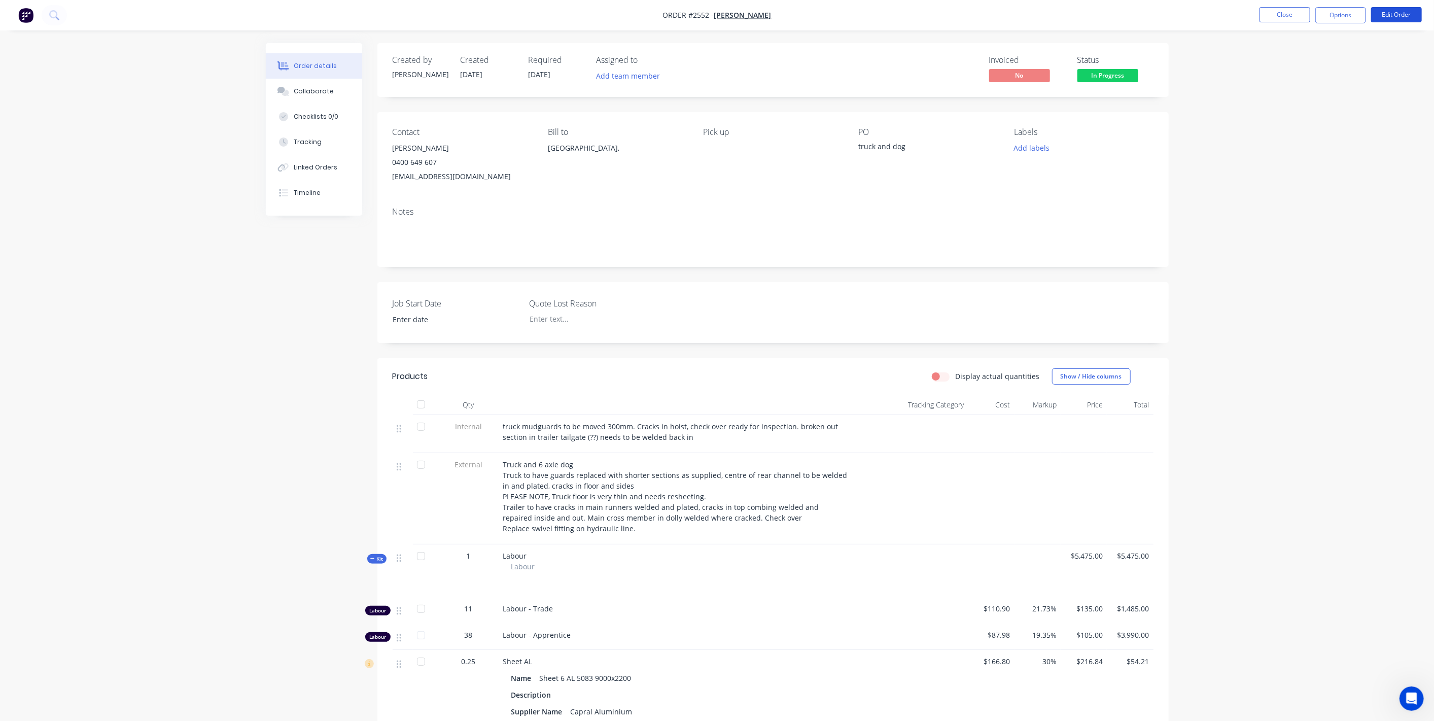
drag, startPoint x: 1404, startPoint y: 14, endPoint x: 1391, endPoint y: 42, distance: 30.7
click at [1410, 67] on div "Order #2552 - Daniel Browne Close Options Edit Order Order details Collaborate …" at bounding box center [717, 528] width 1434 height 1057
click at [1362, 12] on button "Options" at bounding box center [1341, 15] width 51 height 16
click at [1294, 59] on div "Invoice" at bounding box center [1310, 61] width 93 height 15
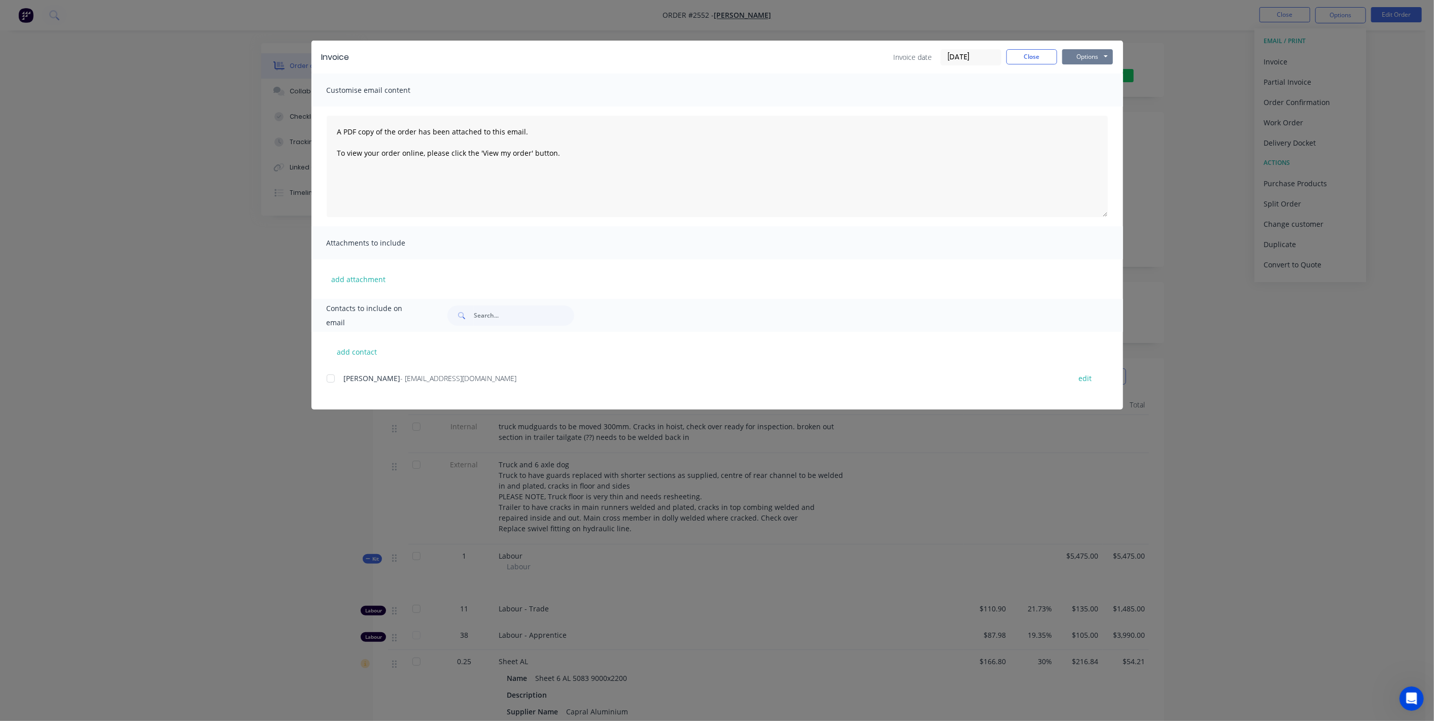
click at [1100, 50] on button "Options" at bounding box center [1087, 56] width 51 height 15
click at [1064, 82] on button "Preview" at bounding box center [1094, 74] width 65 height 17
click at [1092, 62] on button "Options" at bounding box center [1087, 56] width 51 height 15
click at [1097, 92] on button "Print" at bounding box center [1094, 91] width 65 height 17
click at [1027, 55] on button "Close" at bounding box center [1032, 56] width 51 height 15
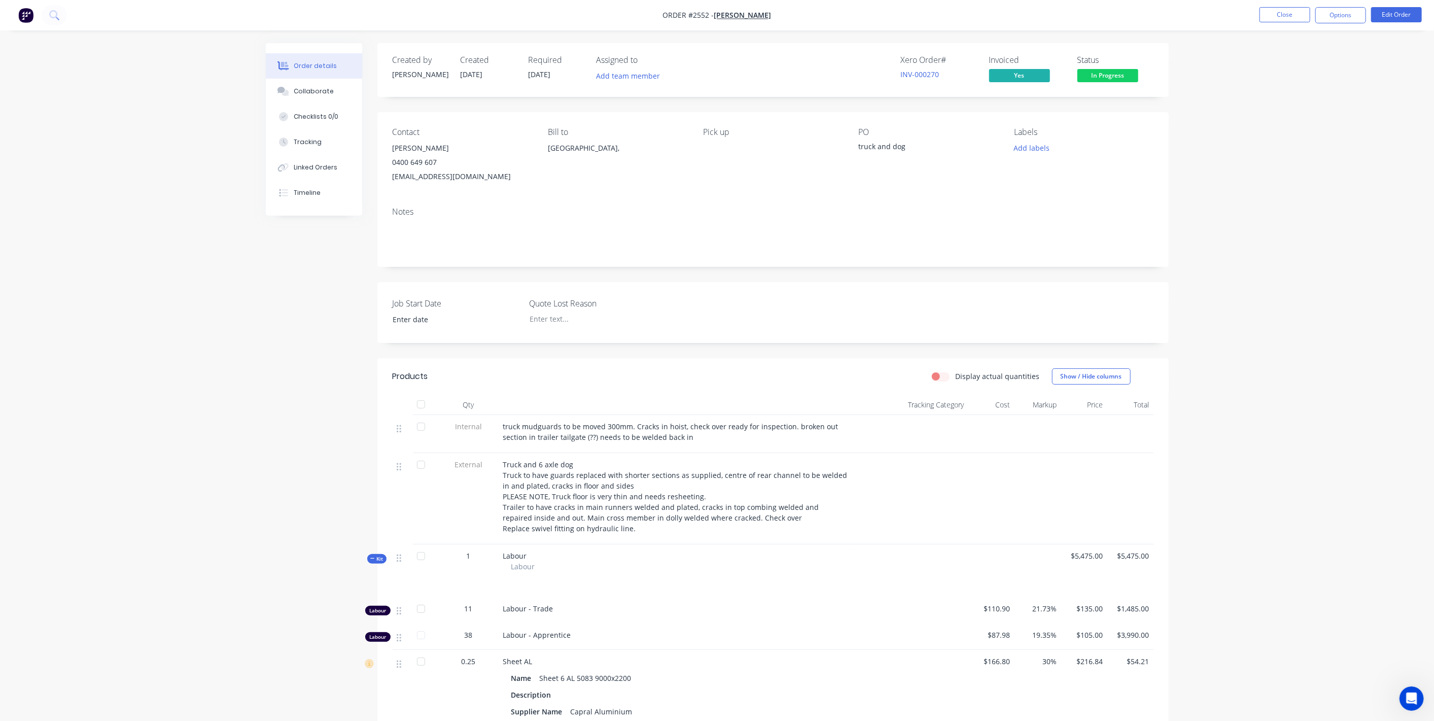
click at [471, 632] on span "38" at bounding box center [469, 635] width 8 height 11
click at [1407, 14] on button "Edit Order" at bounding box center [1396, 14] width 51 height 15
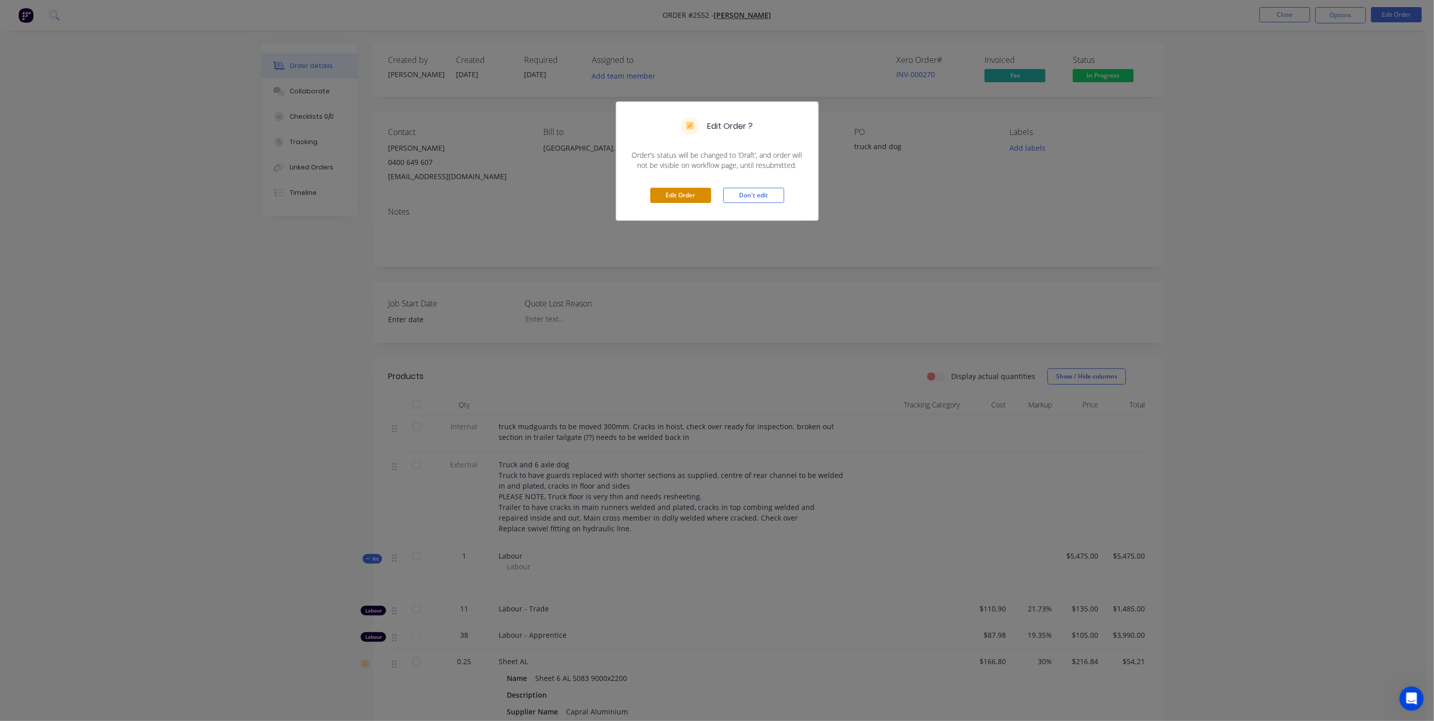
click at [688, 190] on button "Edit Order" at bounding box center [680, 195] width 61 height 15
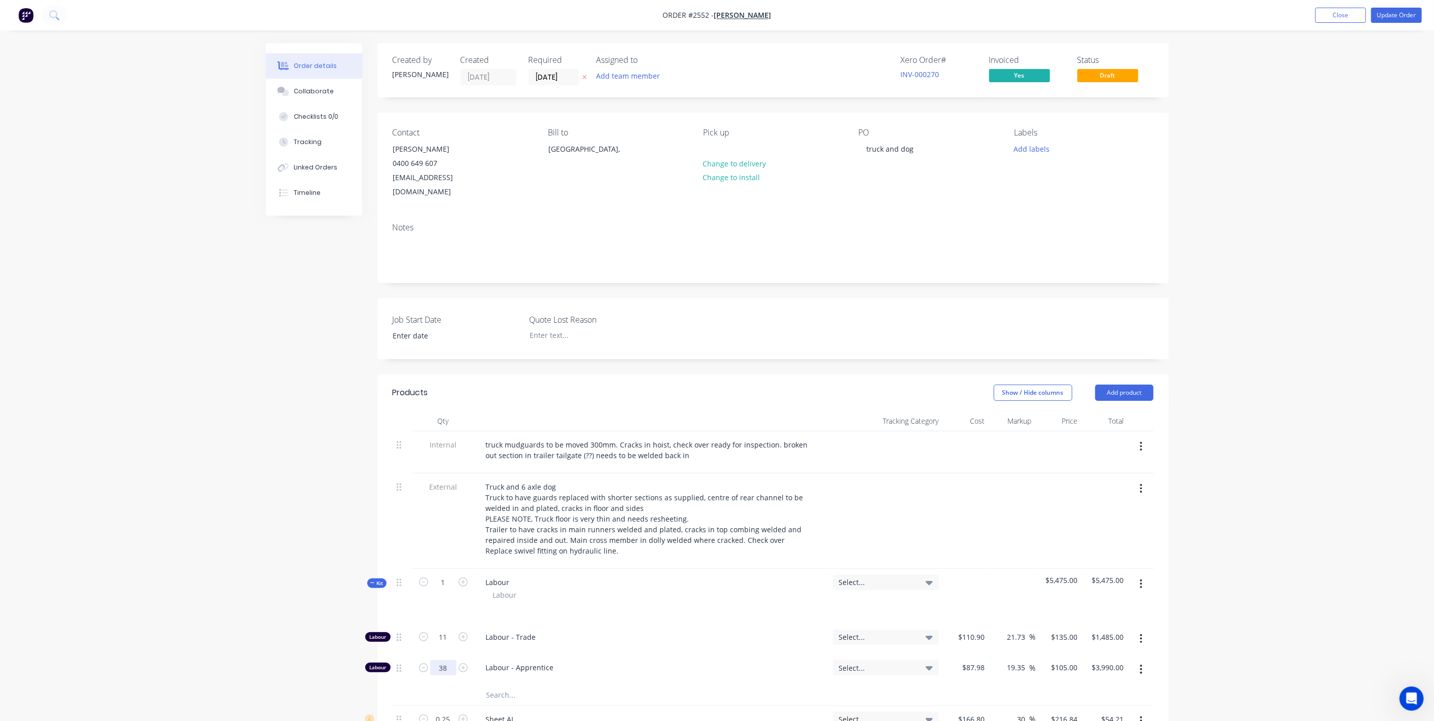
click at [444, 645] on input "38" at bounding box center [443, 637] width 26 height 15
type input "39"
type input "$4,095.00"
click at [175, 569] on div "Order details Collaborate Checklists 0/0 Tracking Linked Orders Timeline Order …" at bounding box center [717, 618] width 1434 height 1236
click at [1407, 17] on button "Update Order" at bounding box center [1396, 15] width 51 height 15
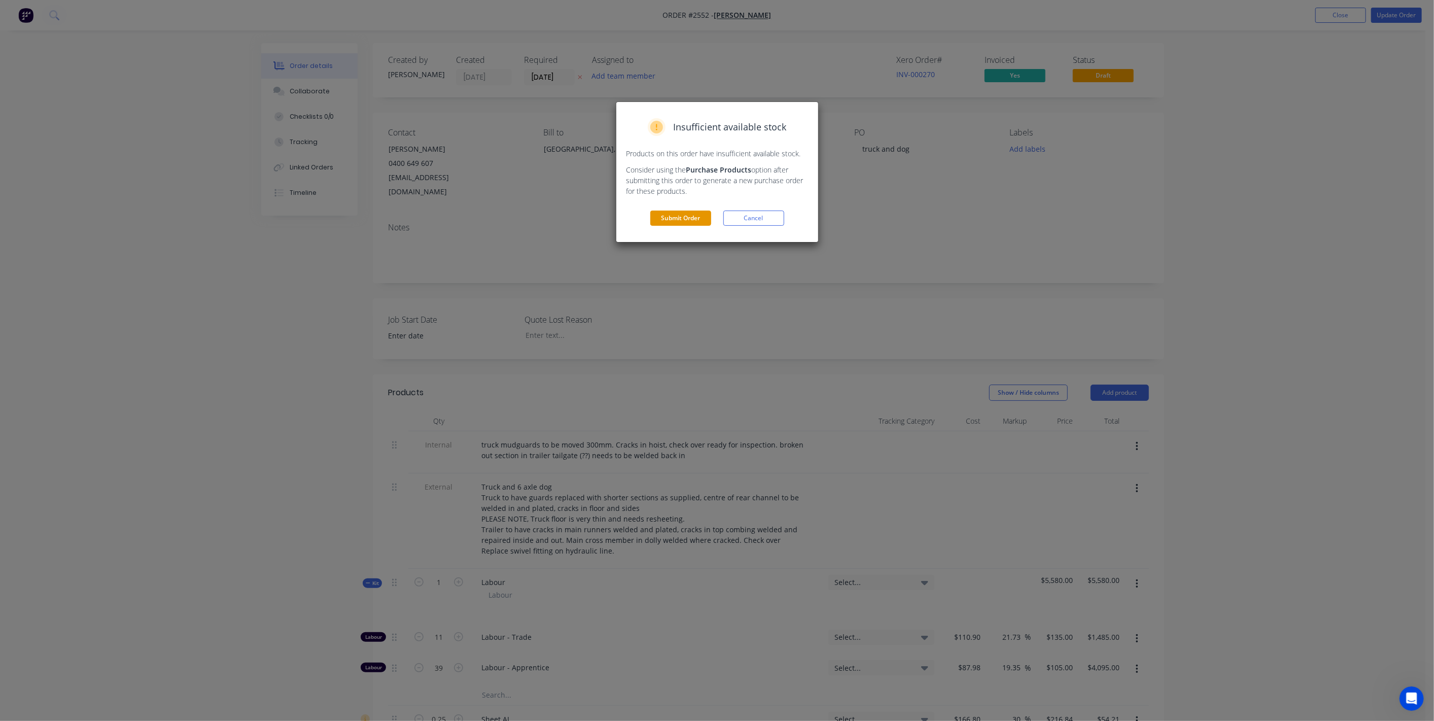
click at [685, 220] on button "Submit Order" at bounding box center [680, 218] width 61 height 15
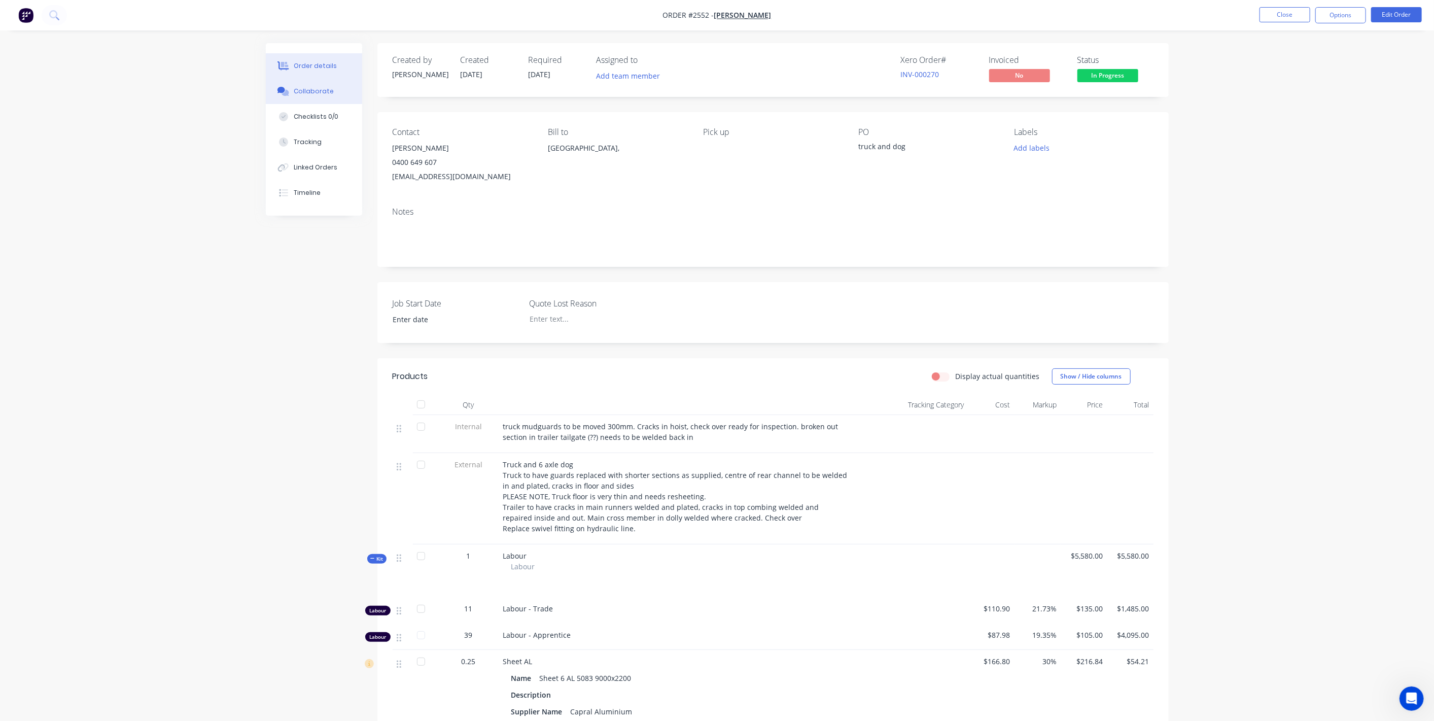
click at [337, 96] on button "Collaborate" at bounding box center [314, 91] width 96 height 25
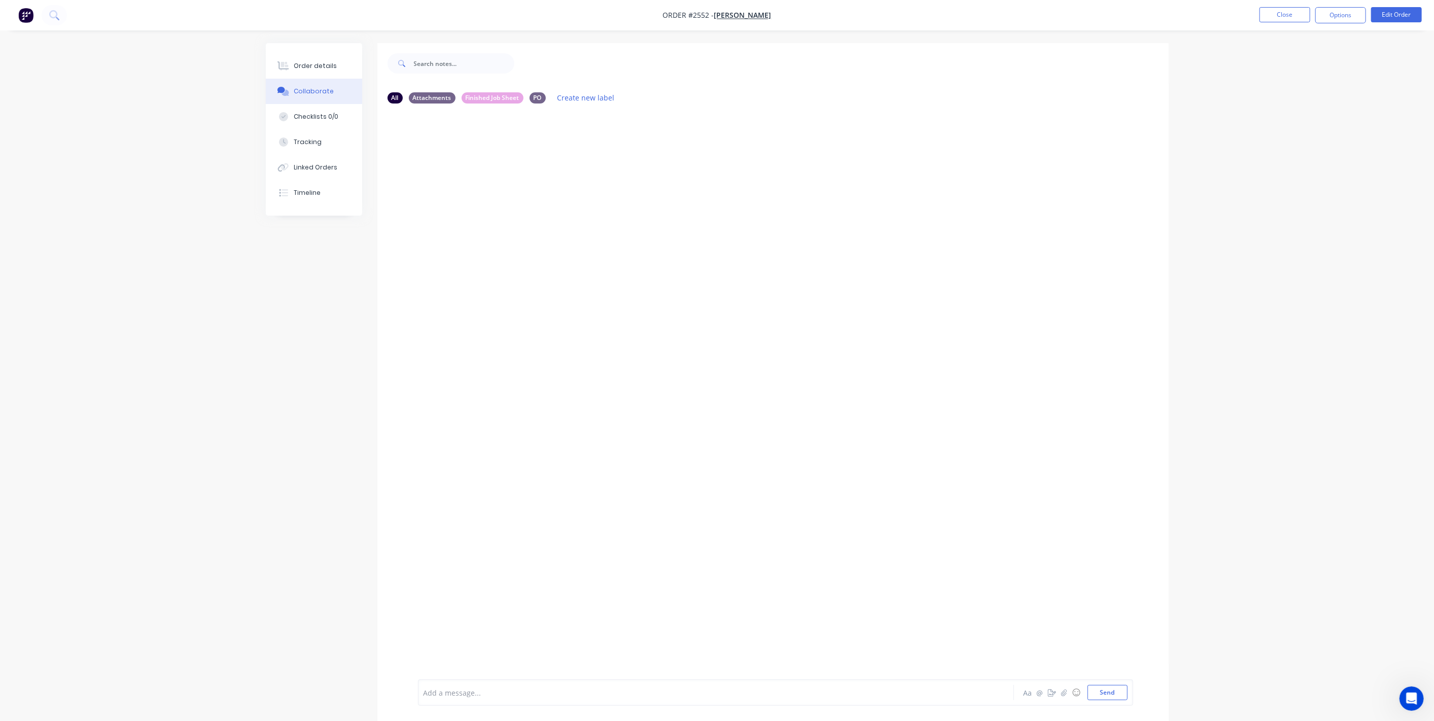
click at [465, 690] on div at bounding box center [688, 692] width 528 height 11
click at [1100, 691] on button "Send" at bounding box center [1108, 692] width 40 height 15
click at [584, 149] on icon "button" at bounding box center [585, 153] width 3 height 12
click at [601, 177] on button "Edit" at bounding box center [623, 170] width 64 height 17
click at [587, 151] on button "button" at bounding box center [586, 152] width 4 height 15
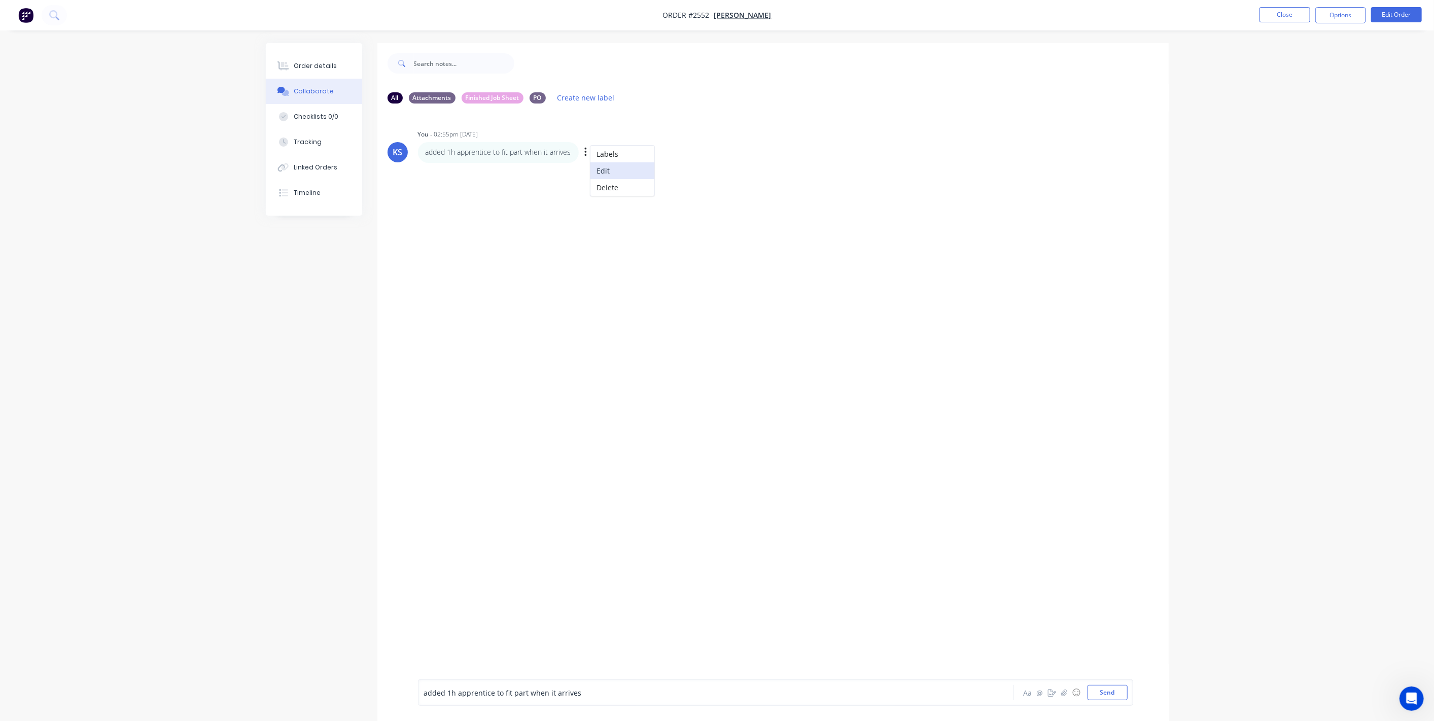
click at [607, 176] on button "Edit" at bounding box center [623, 170] width 64 height 17
drag, startPoint x: 464, startPoint y: 154, endPoint x: 520, endPoint y: 148, distance: 56.2
click at [520, 148] on p "added 1h apprentice to fit part when it arrives" at bounding box center [499, 152] width 146 height 10
click at [583, 151] on div "added 1h apprentice to fit part when it arrives Labels Edit Delete" at bounding box center [576, 152] width 317 height 20
click at [567, 151] on p "added 1h apprentice to fit part when it arrives" at bounding box center [499, 152] width 146 height 10
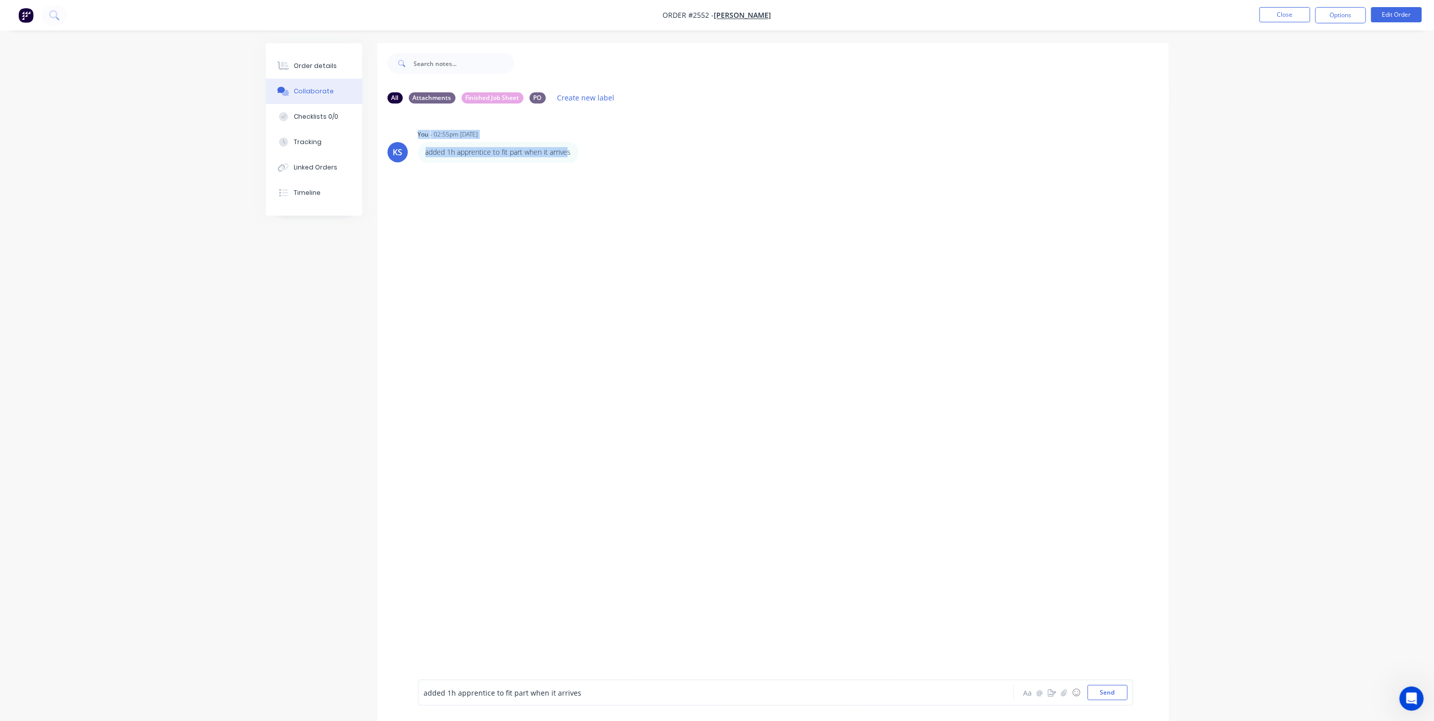
drag, startPoint x: 569, startPoint y: 151, endPoint x: 400, endPoint y: 167, distance: 170.2
click at [400, 167] on div "KS You - 02:55pm 13/08/25 added 1h apprentice to fit part when it arrives Label…" at bounding box center [772, 396] width 791 height 568
drag, startPoint x: 572, startPoint y: 153, endPoint x: 420, endPoint y: 168, distance: 153.5
click at [420, 168] on div "KS You - 02:55pm 13/08/25 added 1h apprentice to fit part when it arrives Label…" at bounding box center [772, 396] width 791 height 568
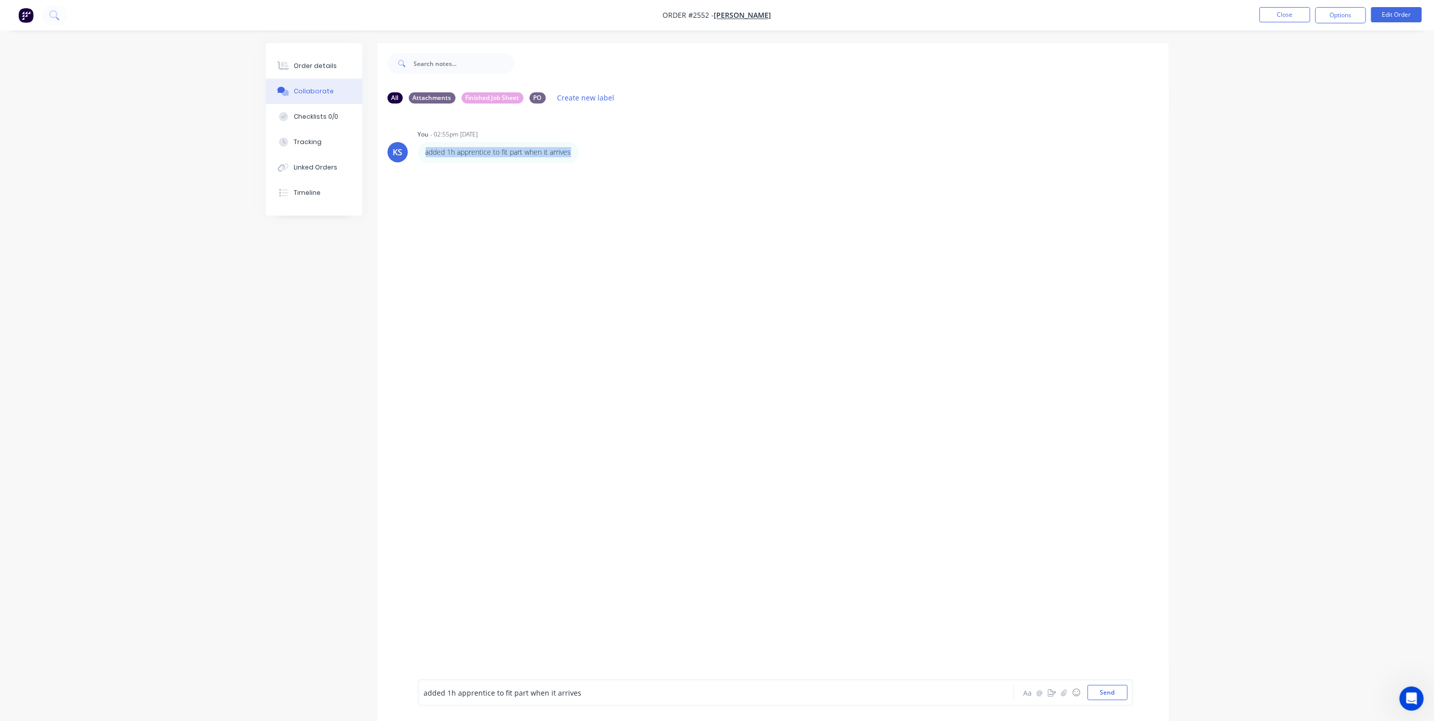
copy p "added 1h apprentice to fit part when it arrives"
click at [594, 691] on div "added 1h apprentice to fit part when it arrives" at bounding box center [688, 692] width 528 height 11
drag, startPoint x: 461, startPoint y: 693, endPoint x: 490, endPoint y: 687, distance: 29.9
click at [490, 687] on div "added 1h apprentice to fit part when it arrives" at bounding box center [688, 692] width 528 height 15
click at [565, 689] on div "added 1h Trade to fit part when it arrives" at bounding box center [688, 692] width 528 height 11
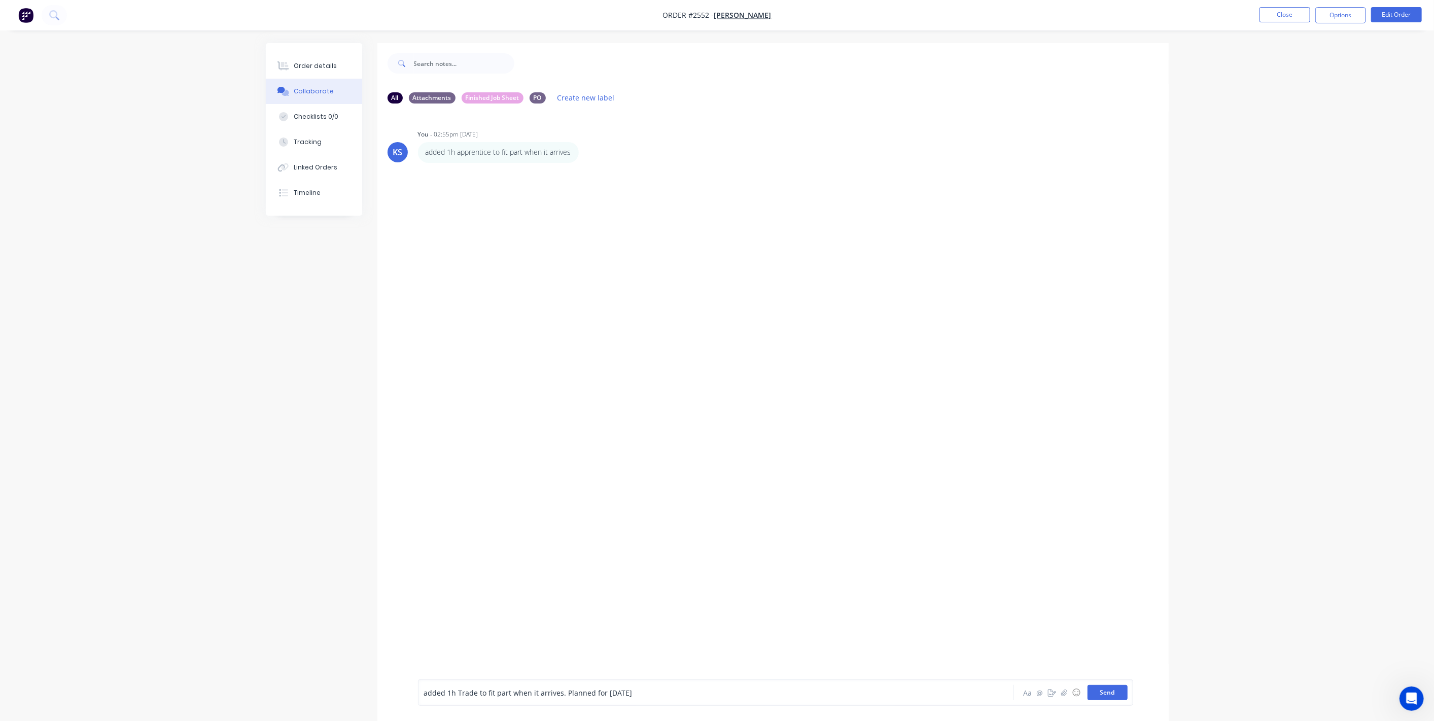
click at [1107, 690] on button "Send" at bounding box center [1108, 692] width 40 height 15
click at [320, 60] on button "Order details" at bounding box center [314, 65] width 96 height 25
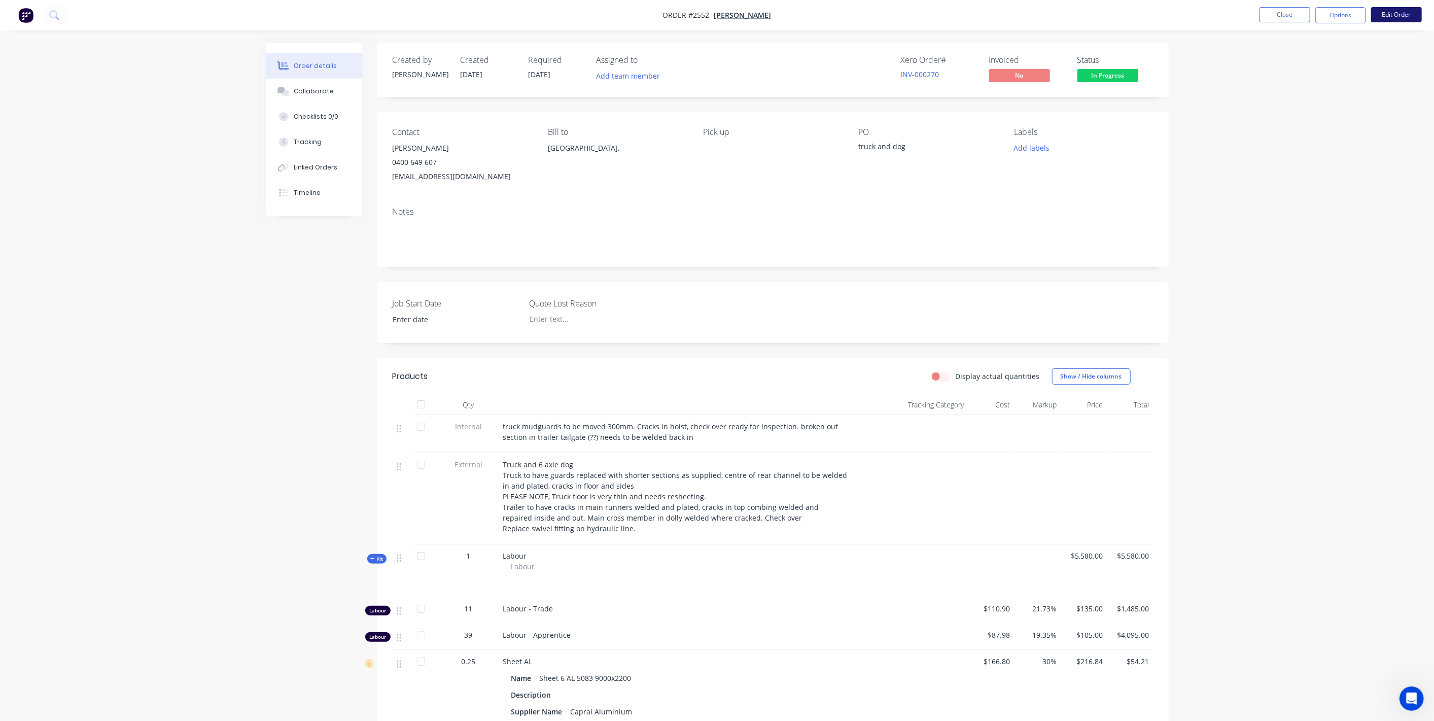
click at [1383, 16] on button "Edit Order" at bounding box center [1396, 14] width 51 height 15
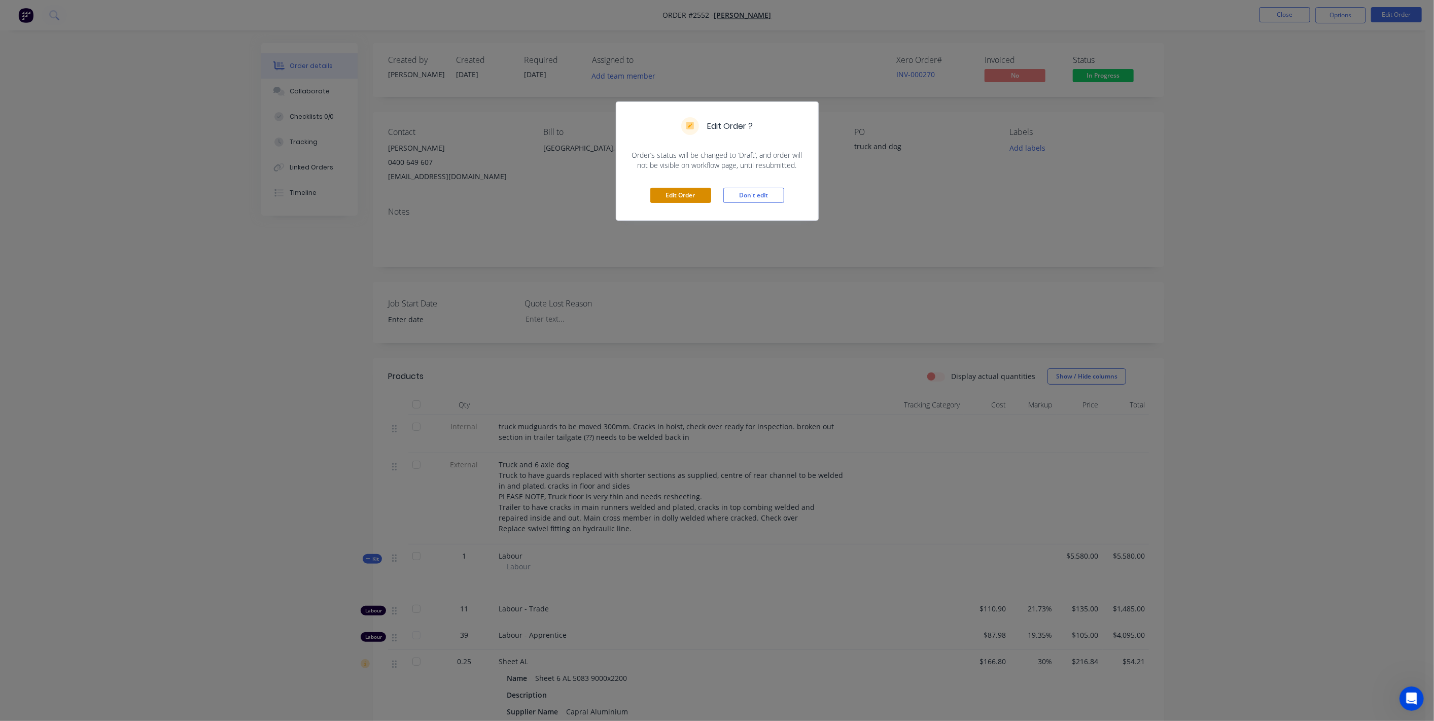
click at [681, 190] on button "Edit Order" at bounding box center [680, 195] width 61 height 15
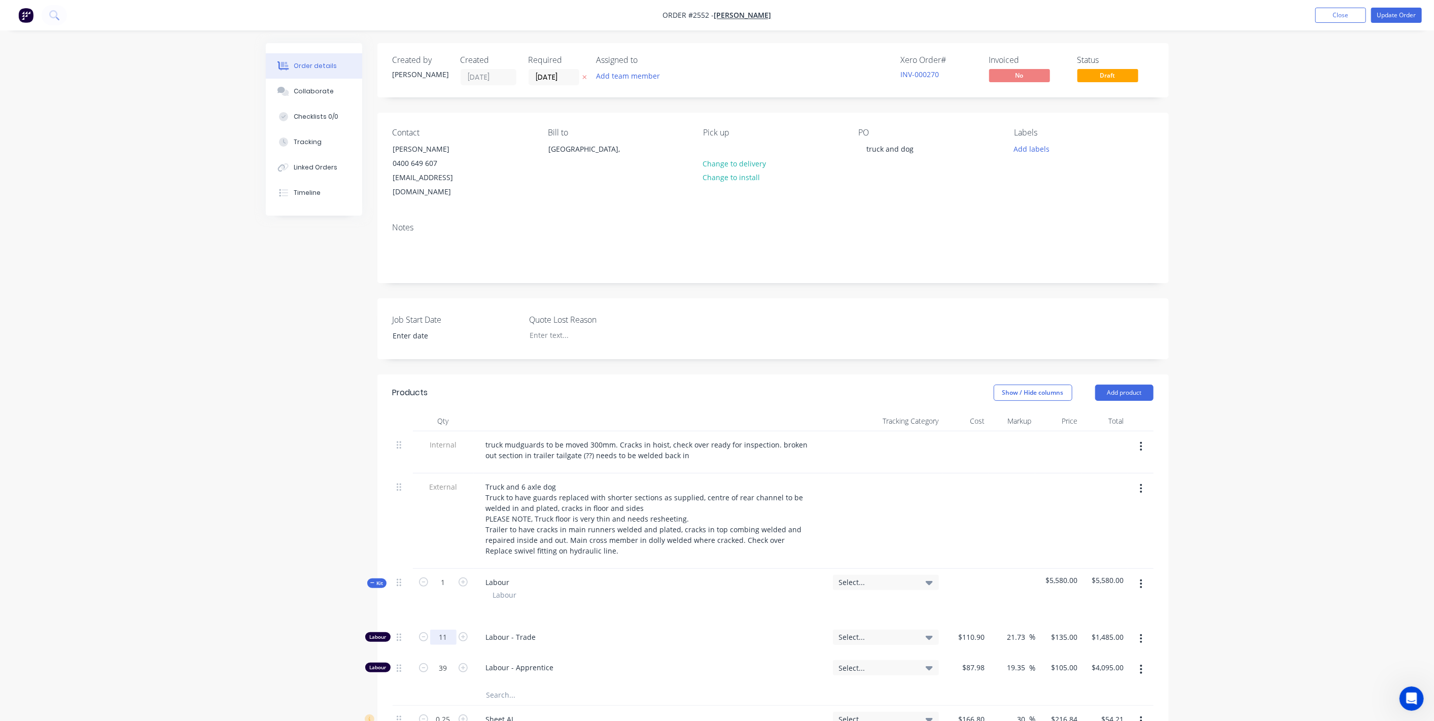
click at [442, 630] on input "11" at bounding box center [443, 637] width 26 height 15
type input "12"
type input "$1,620.00"
click at [1425, 498] on div "Order details Collaborate Checklists 0/0 Tracking Linked Orders Timeline Order …" at bounding box center [717, 618] width 1434 height 1236
click at [1404, 15] on button "Update Order" at bounding box center [1396, 15] width 51 height 15
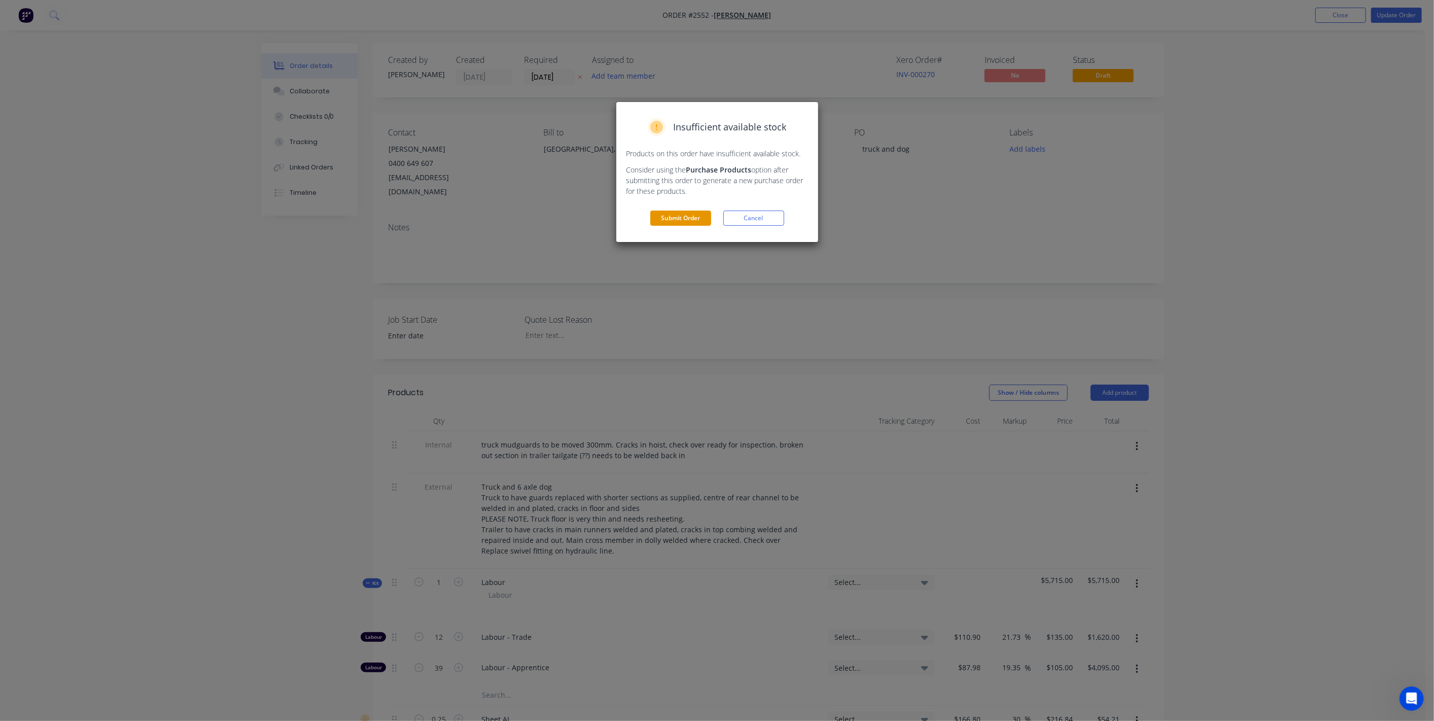
click at [661, 217] on button "Submit Order" at bounding box center [680, 218] width 61 height 15
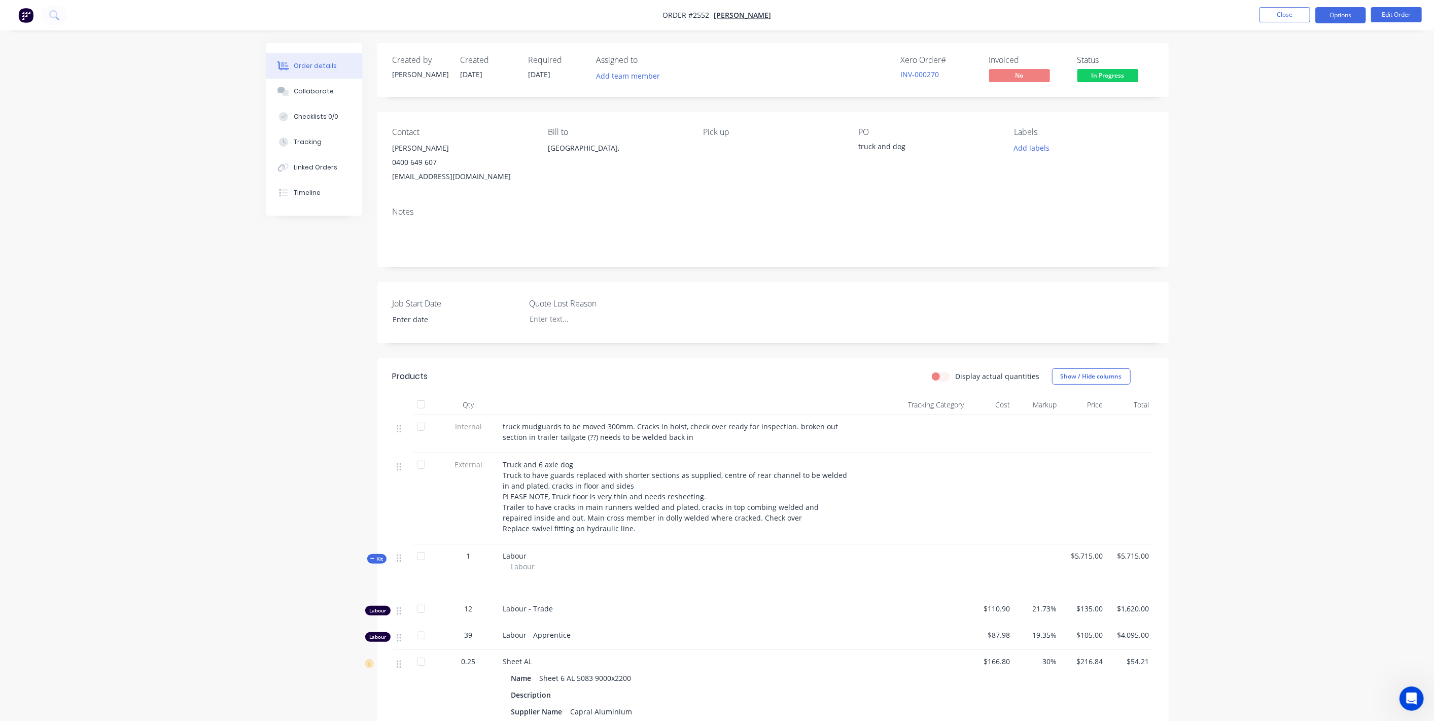
click at [1354, 20] on button "Options" at bounding box center [1341, 15] width 51 height 16
click at [1298, 61] on div "Invoice" at bounding box center [1310, 61] width 93 height 15
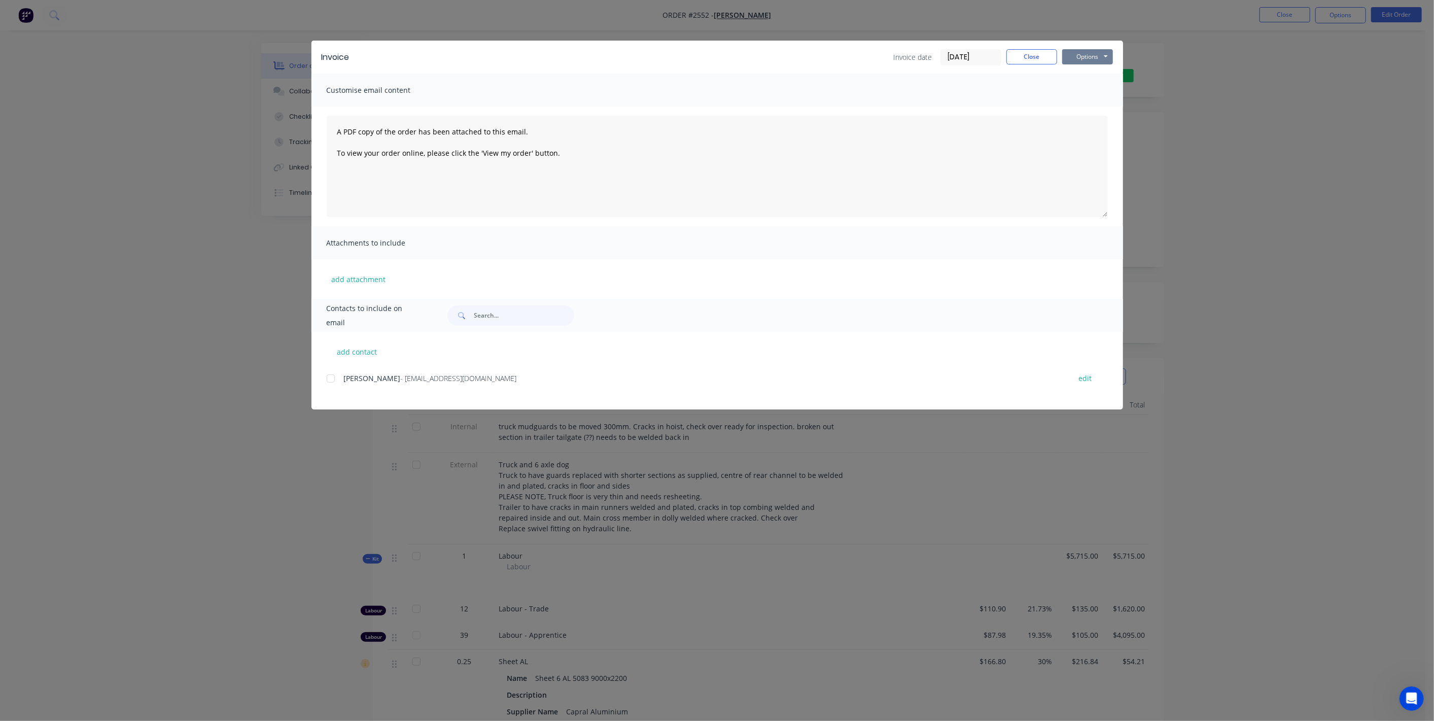
click at [1085, 54] on button "Options" at bounding box center [1087, 56] width 51 height 15
click at [1081, 72] on button "Preview" at bounding box center [1094, 74] width 65 height 17
click at [1041, 60] on button "Close" at bounding box center [1032, 56] width 51 height 15
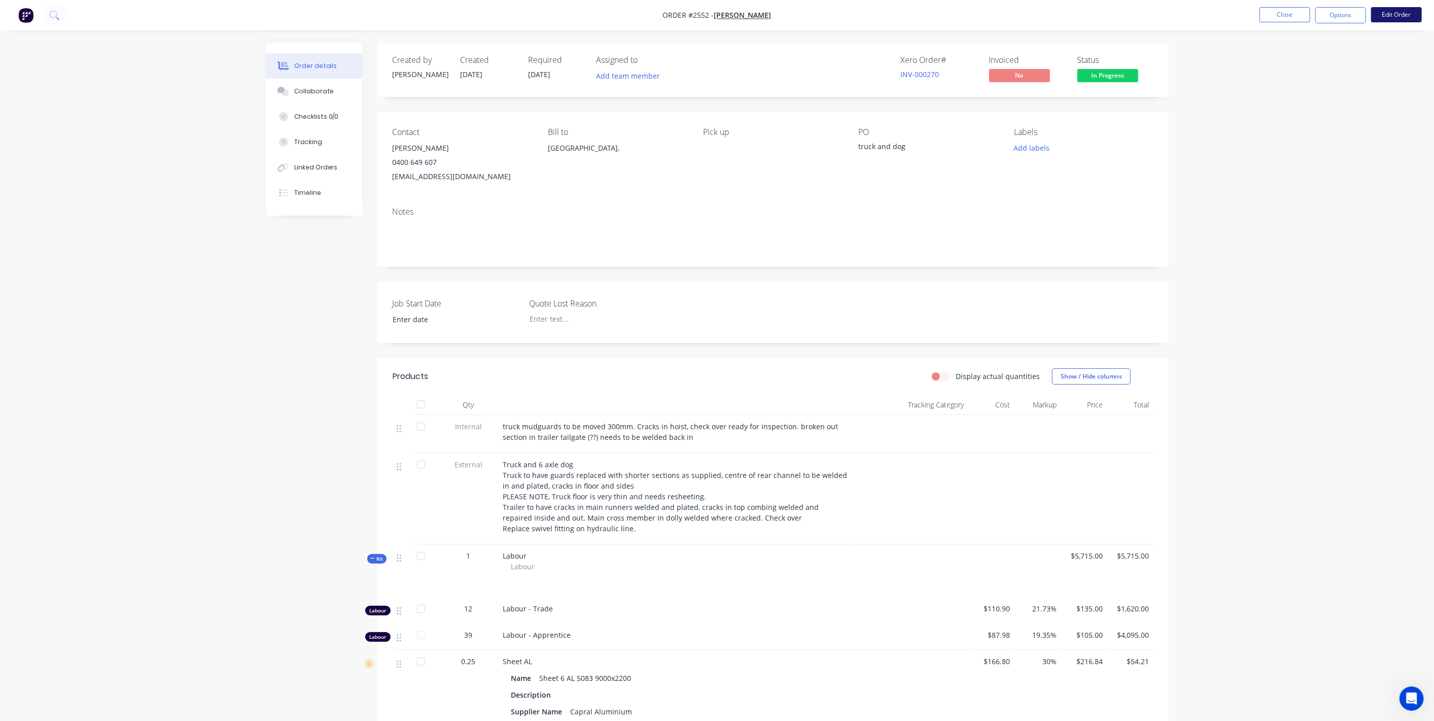
click at [1399, 15] on button "Edit Order" at bounding box center [1396, 14] width 51 height 15
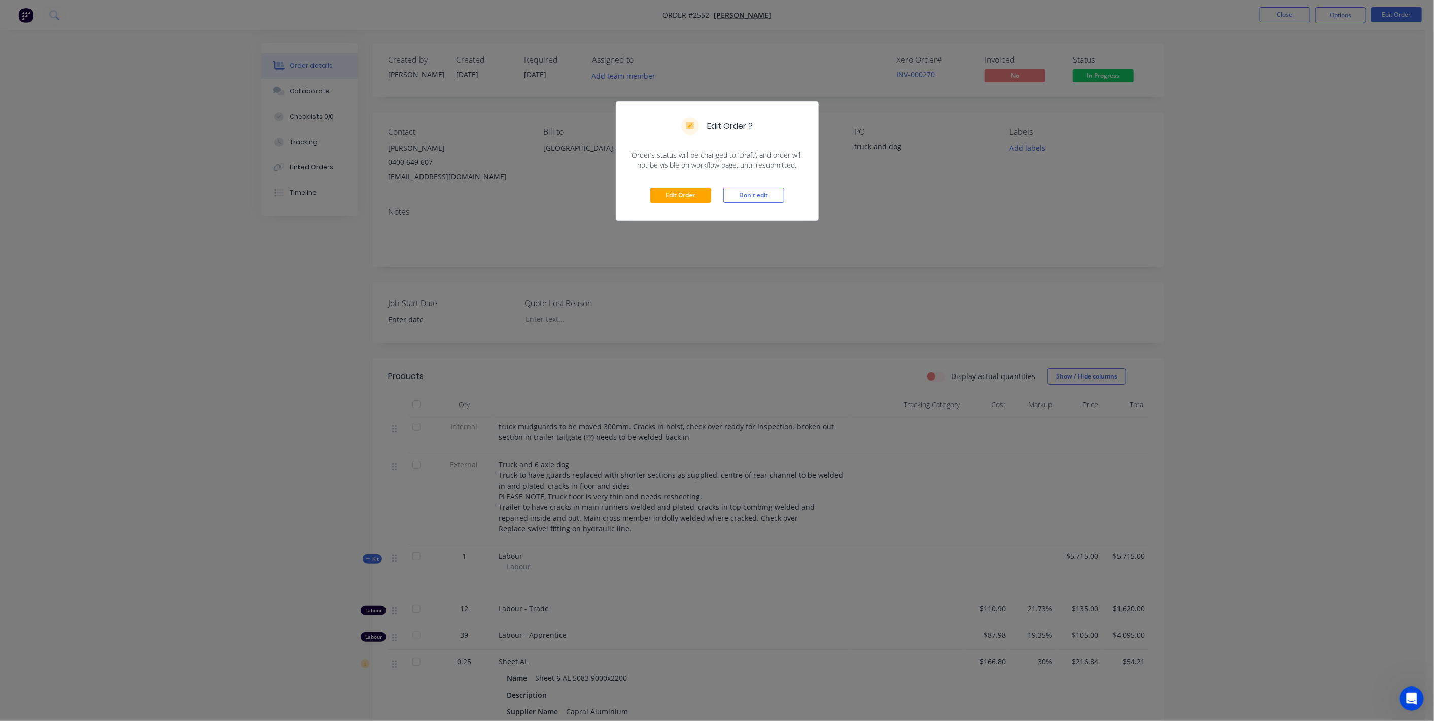
click at [710, 178] on div "Edit Order Don't edit" at bounding box center [717, 195] width 202 height 50
click at [685, 197] on button "Edit Order" at bounding box center [680, 195] width 61 height 15
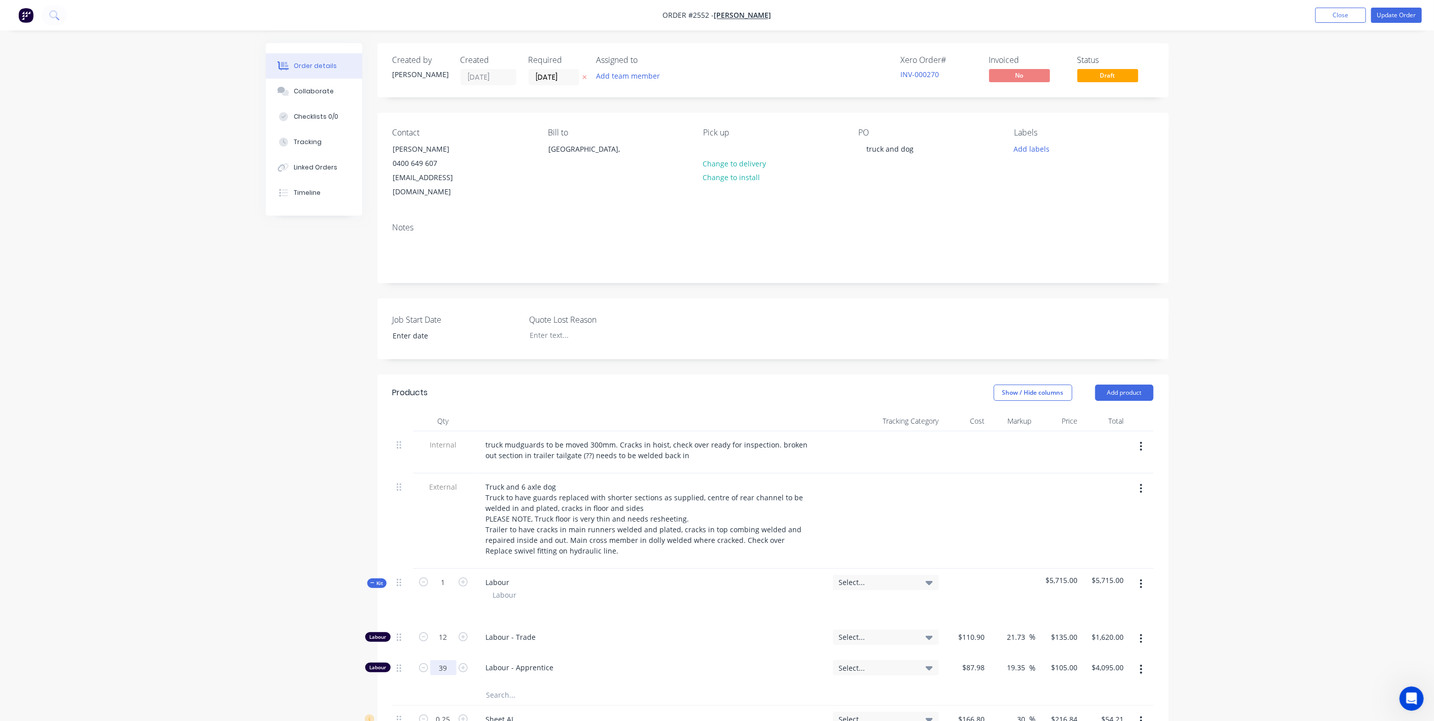
click at [447, 645] on input "39" at bounding box center [443, 637] width 26 height 15
type input "38"
type input "$3,990.00"
click at [1253, 459] on div "Order details Collaborate Checklists 0/0 Tracking Linked Orders Timeline Order …" at bounding box center [717, 618] width 1434 height 1236
click at [1403, 15] on button "Update Order" at bounding box center [1396, 15] width 51 height 15
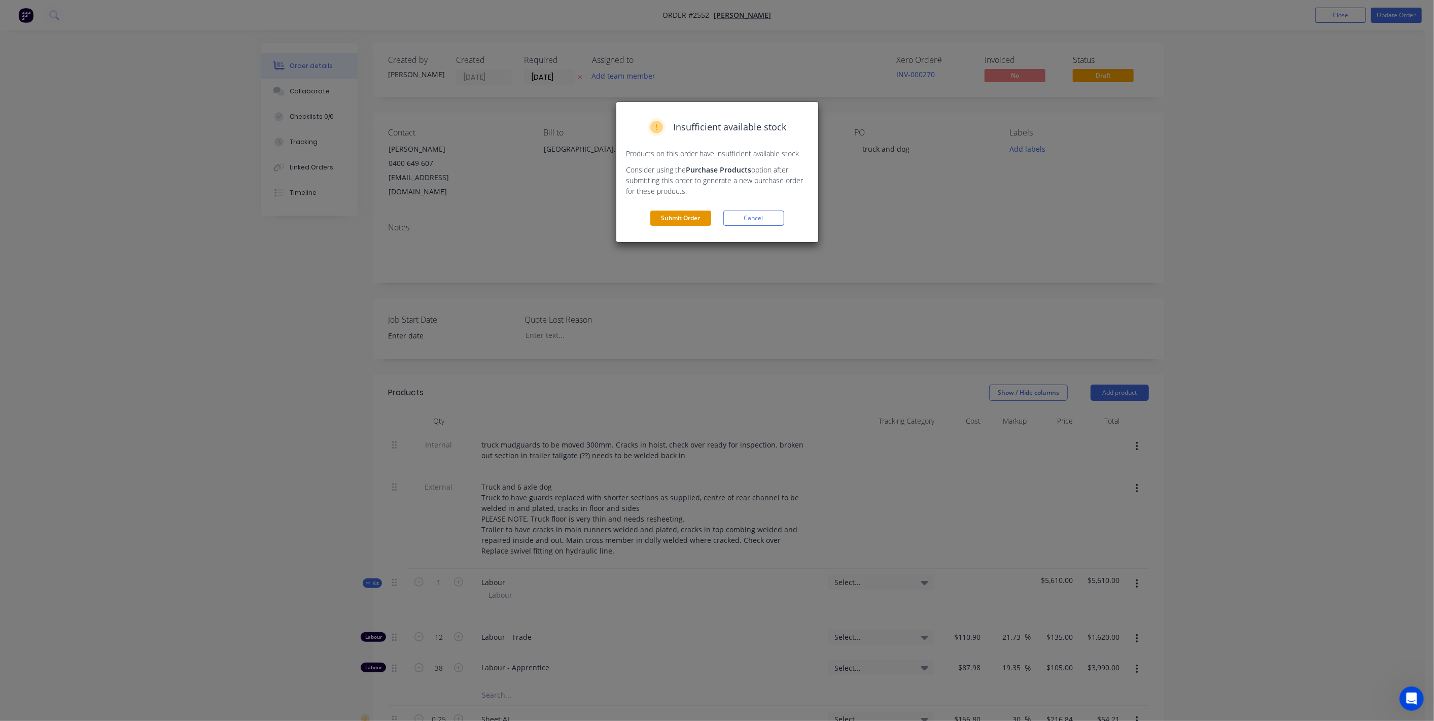
click at [689, 223] on button "Submit Order" at bounding box center [680, 218] width 61 height 15
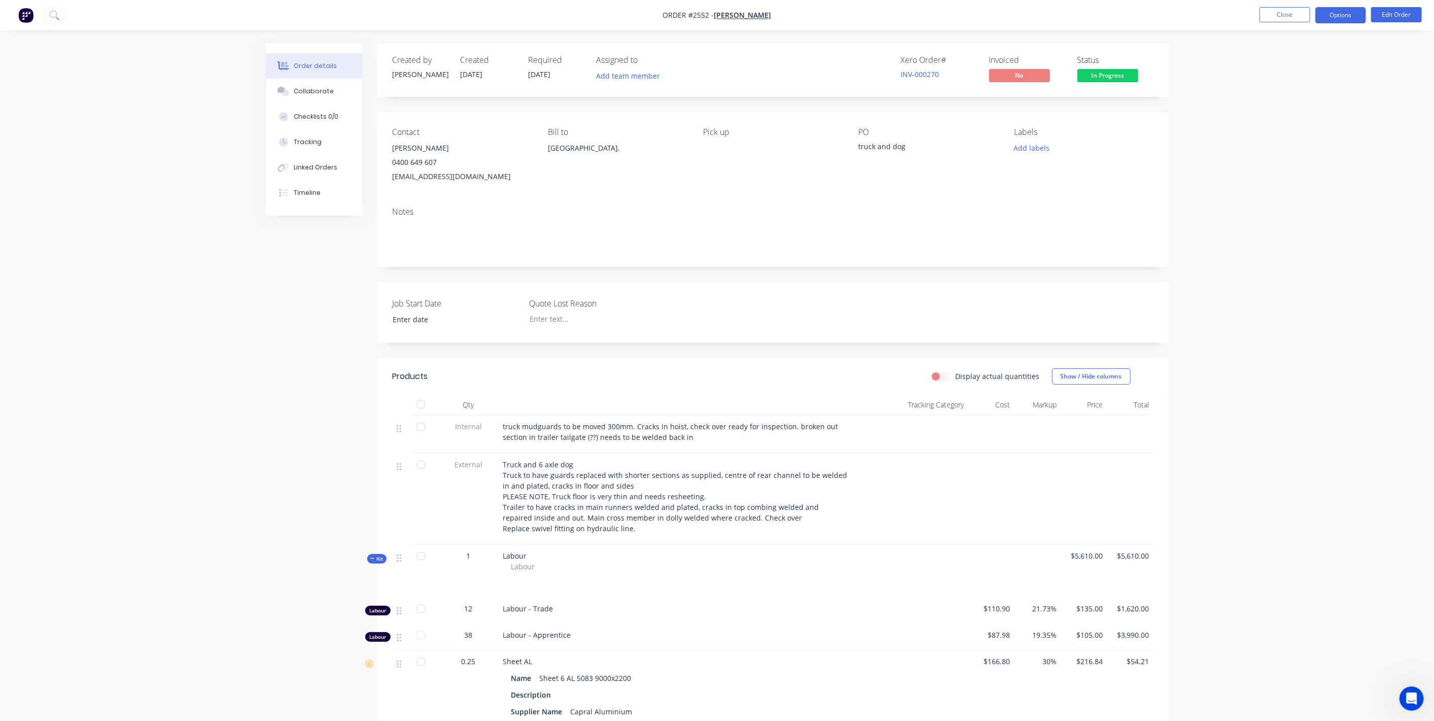
click at [1340, 15] on button "Options" at bounding box center [1341, 15] width 51 height 16
click at [1306, 60] on div "Invoice" at bounding box center [1310, 61] width 93 height 15
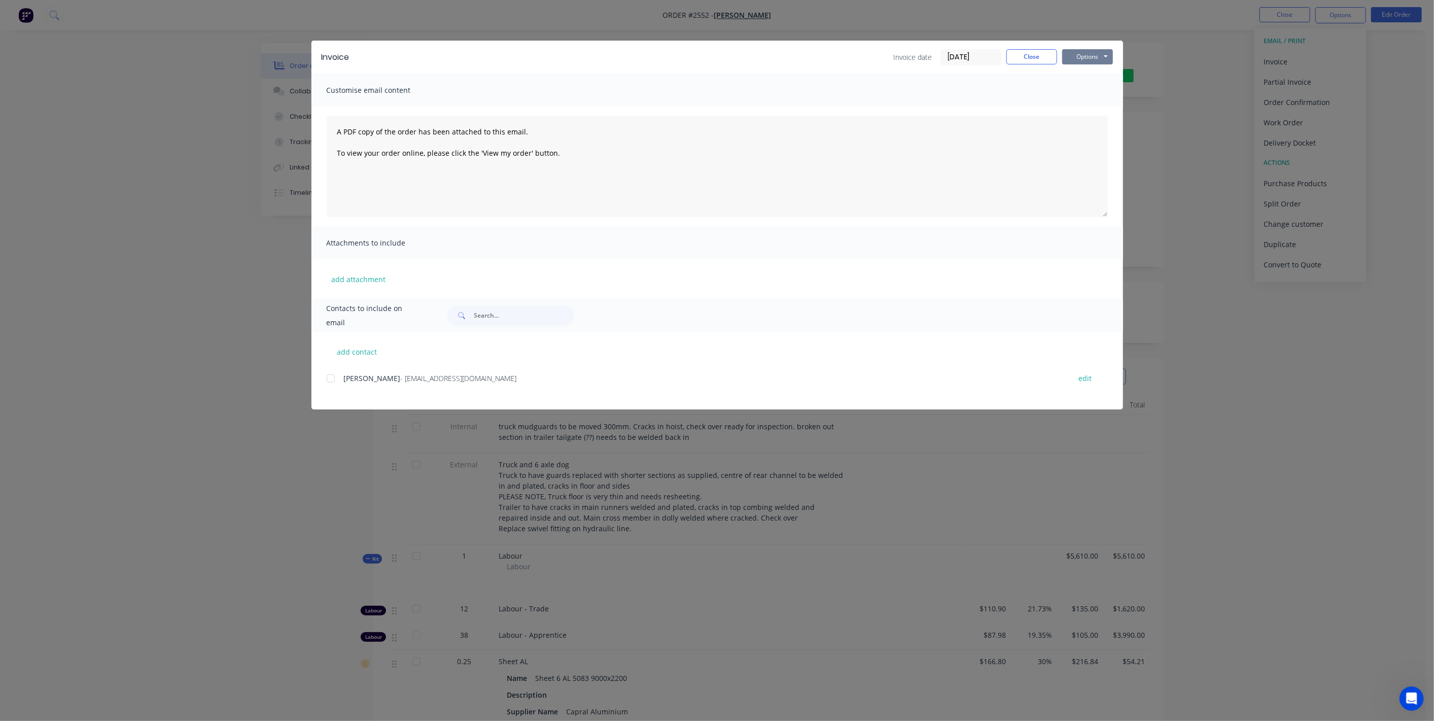
click at [1079, 59] on button "Options" at bounding box center [1087, 56] width 51 height 15
click at [1071, 77] on button "Preview" at bounding box center [1094, 74] width 65 height 17
click at [1024, 59] on button "Close" at bounding box center [1032, 56] width 51 height 15
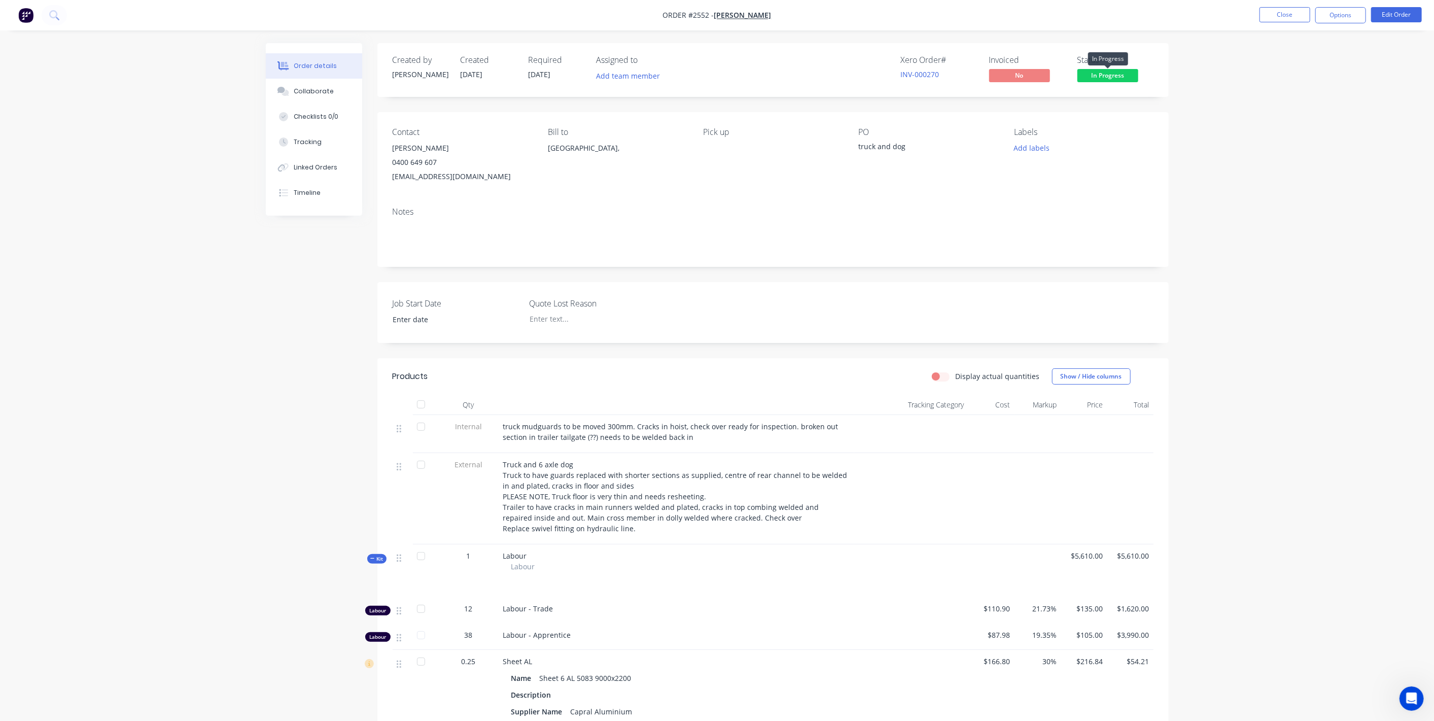
click at [1100, 79] on span "In Progress" at bounding box center [1108, 75] width 61 height 13
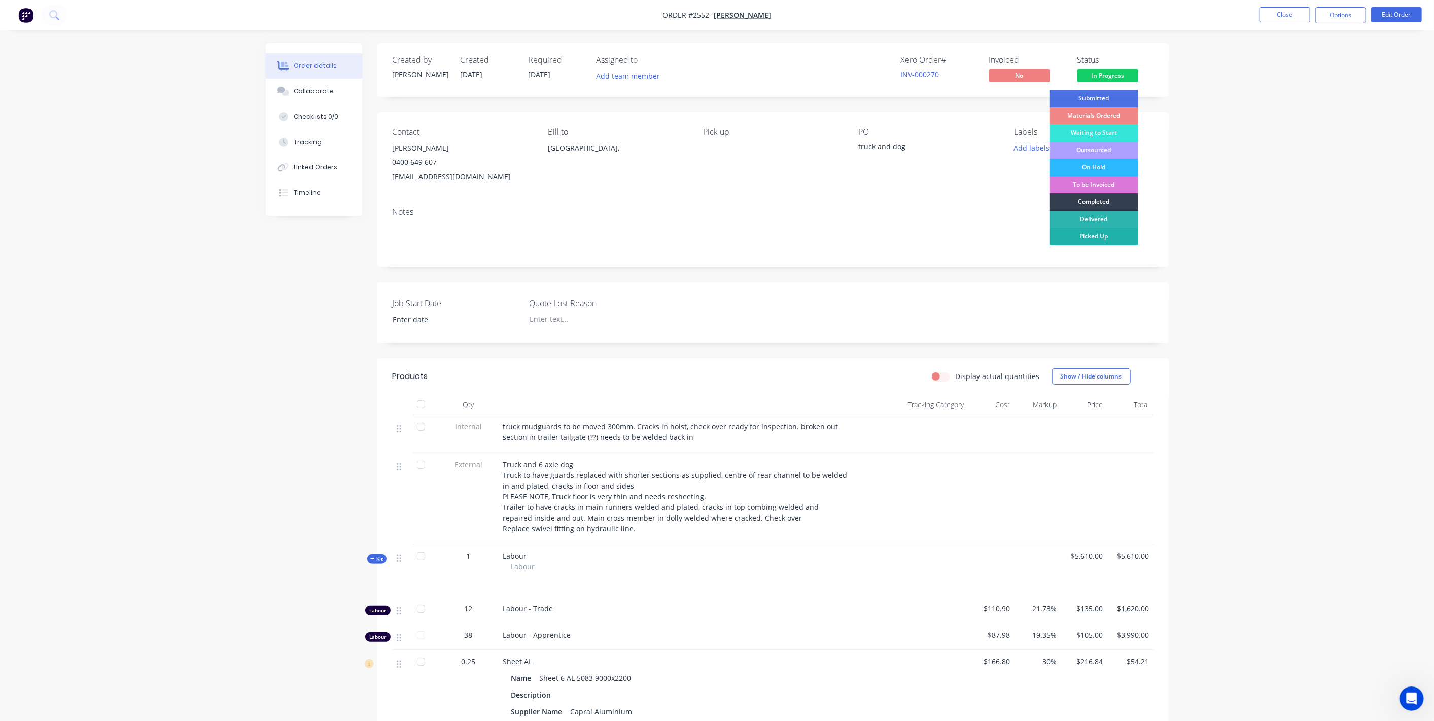
click at [1069, 228] on div "Picked Up" at bounding box center [1094, 236] width 89 height 17
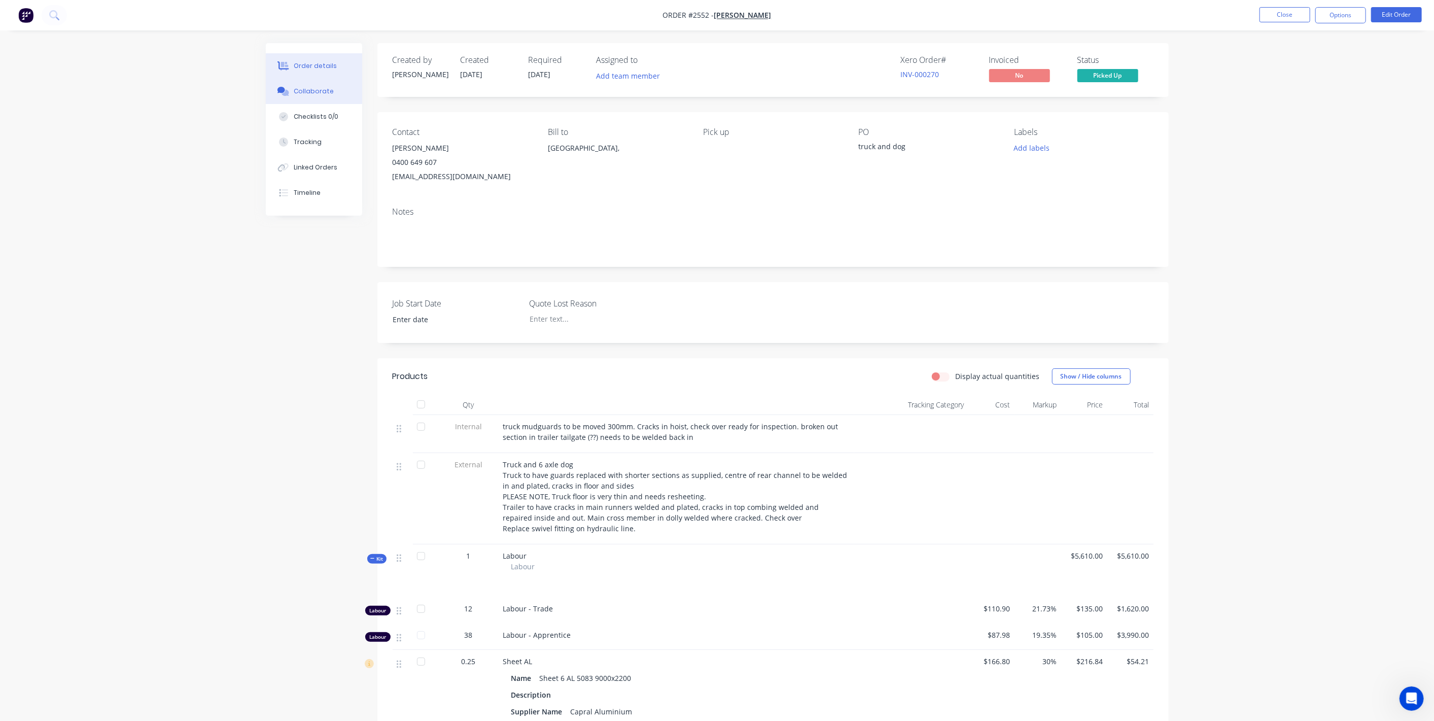
click at [320, 92] on div "Collaborate" at bounding box center [314, 91] width 40 height 9
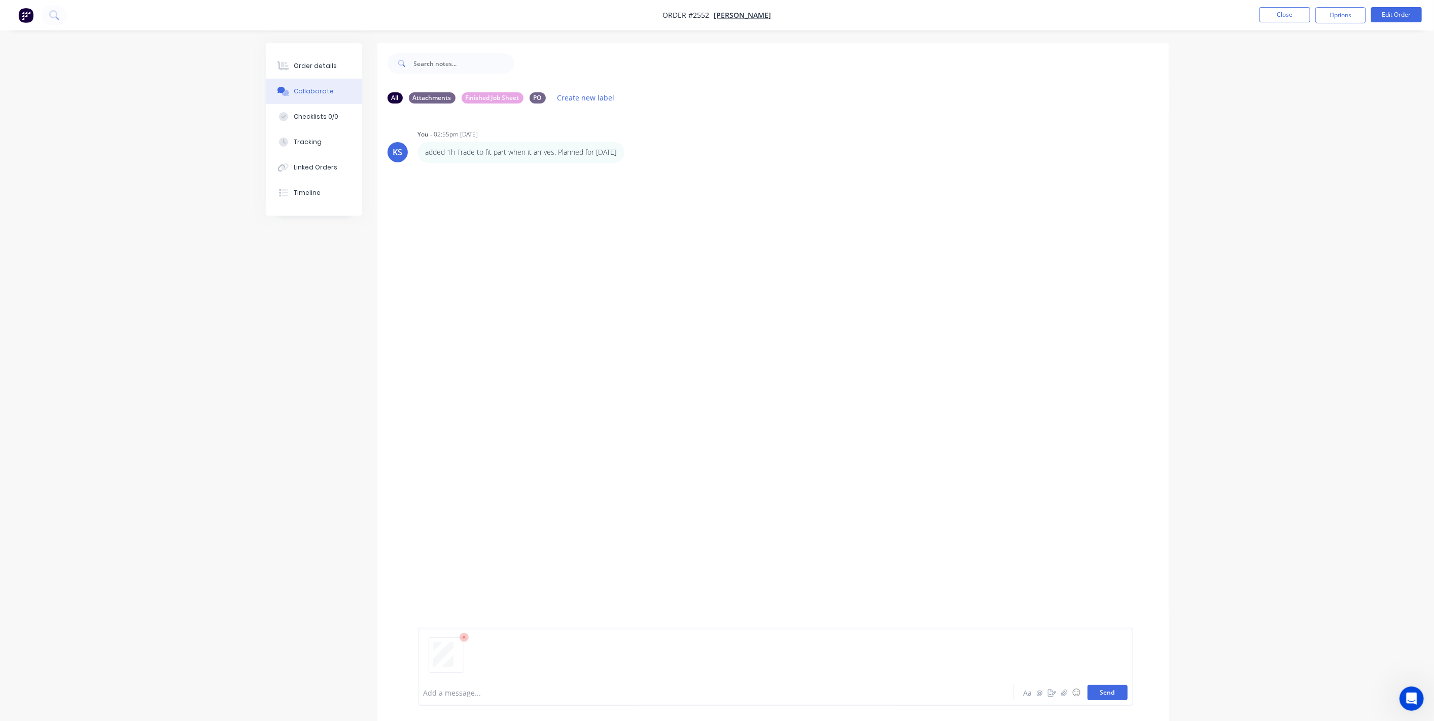
click at [1093, 691] on button "Send" at bounding box center [1108, 692] width 40 height 15
click at [1304, 20] on button "Close" at bounding box center [1285, 14] width 51 height 15
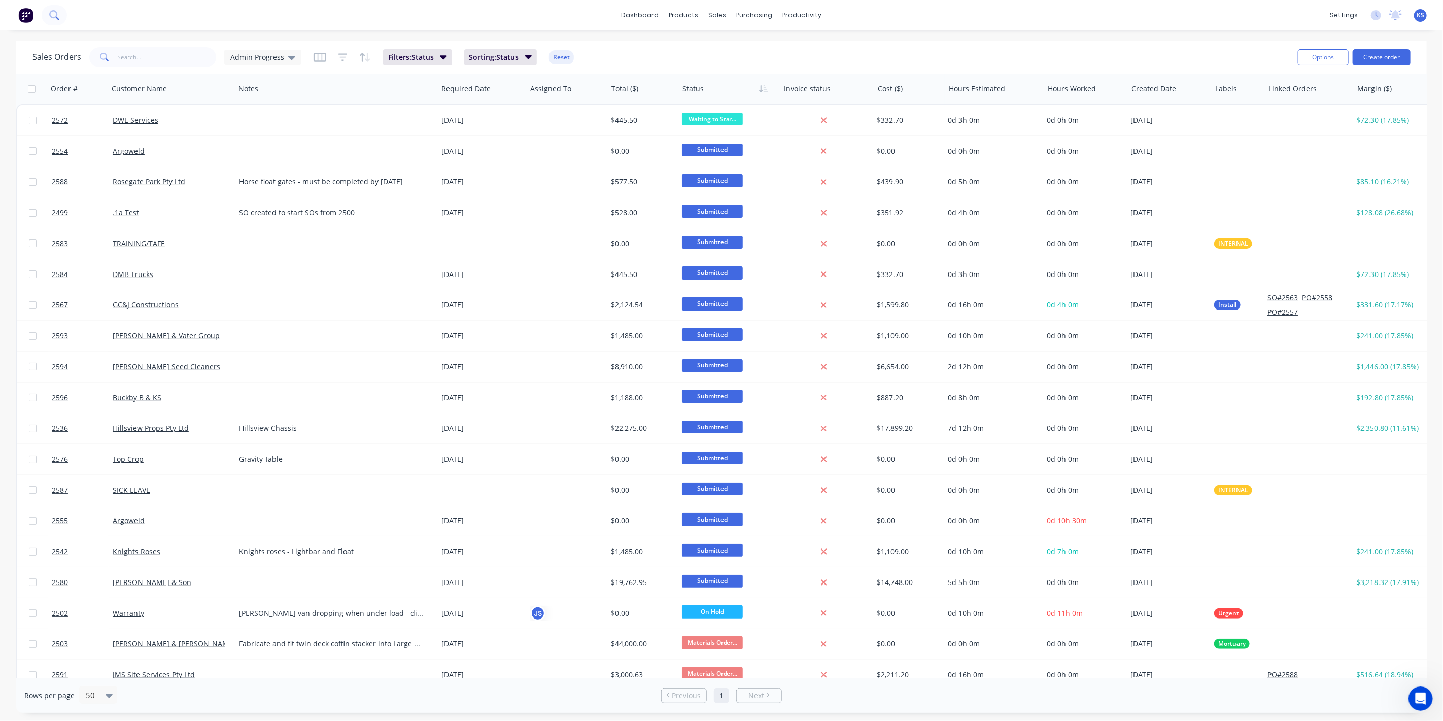
click at [52, 16] on icon at bounding box center [54, 15] width 10 height 10
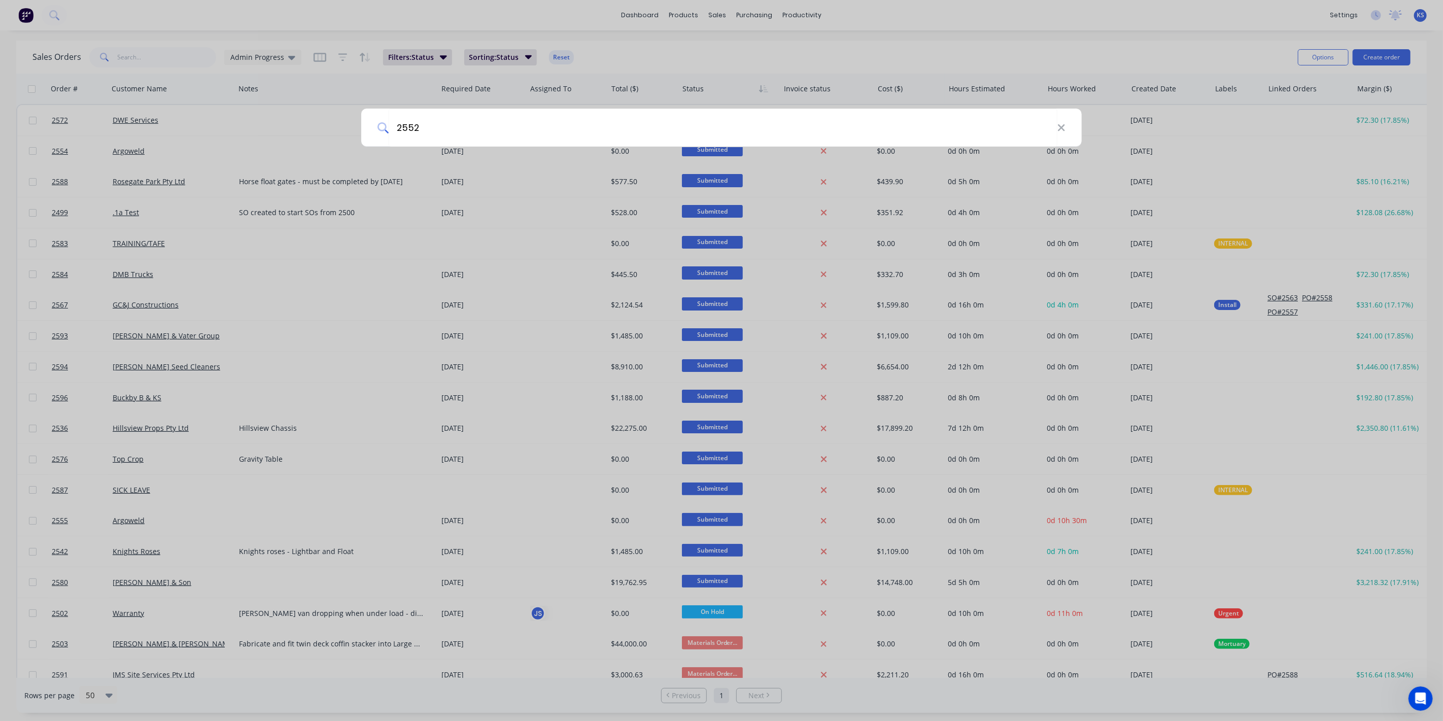
type input "2552"
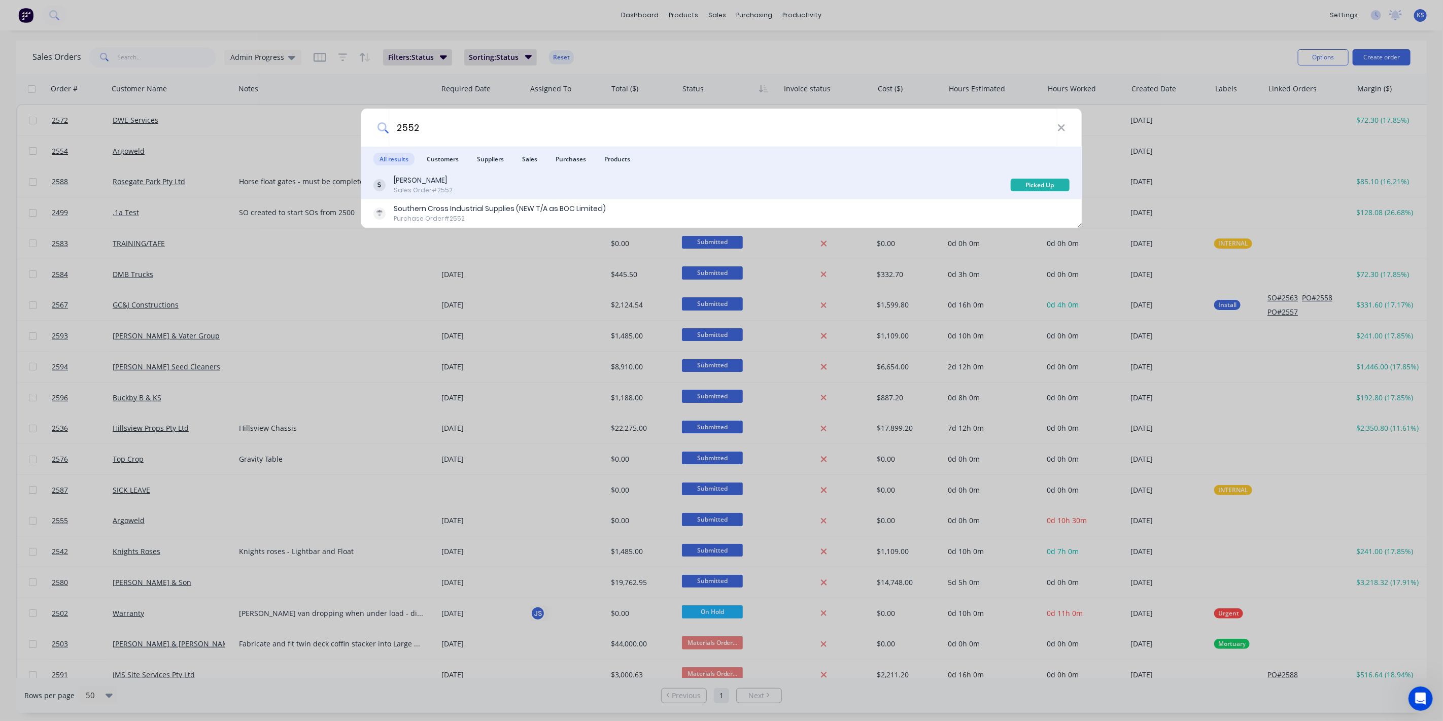
click at [419, 185] on div "Daniel Browne" at bounding box center [423, 180] width 59 height 11
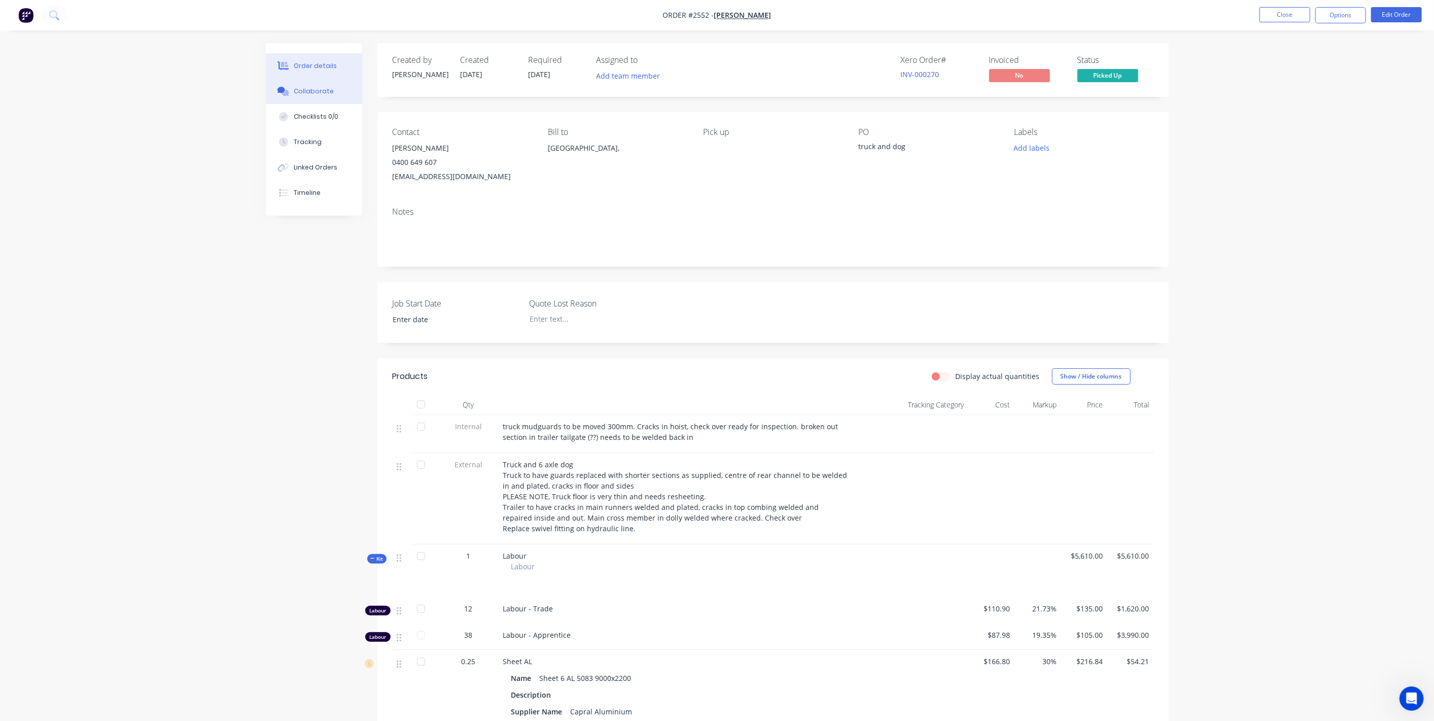
click at [321, 86] on button "Collaborate" at bounding box center [314, 91] width 96 height 25
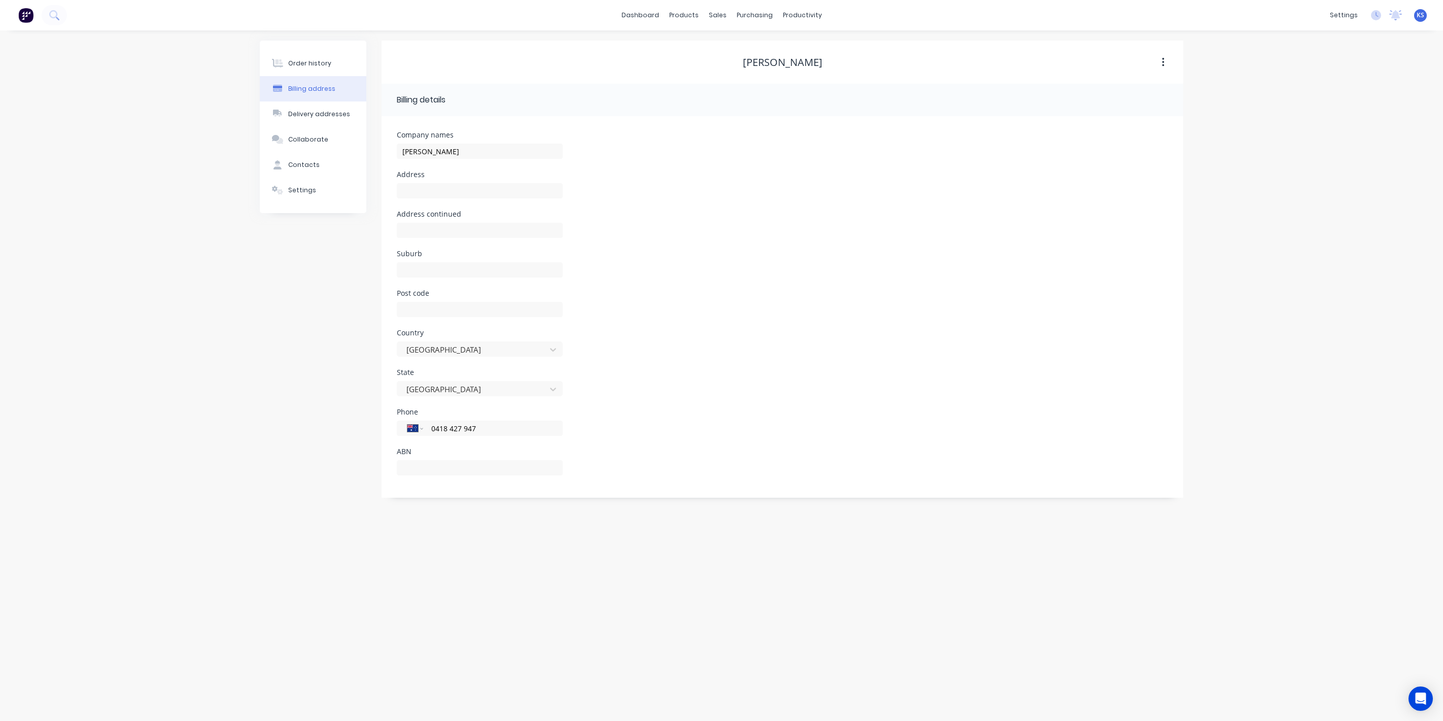
select select "AU"
click at [653, 18] on link "dashboard" at bounding box center [640, 15] width 48 height 15
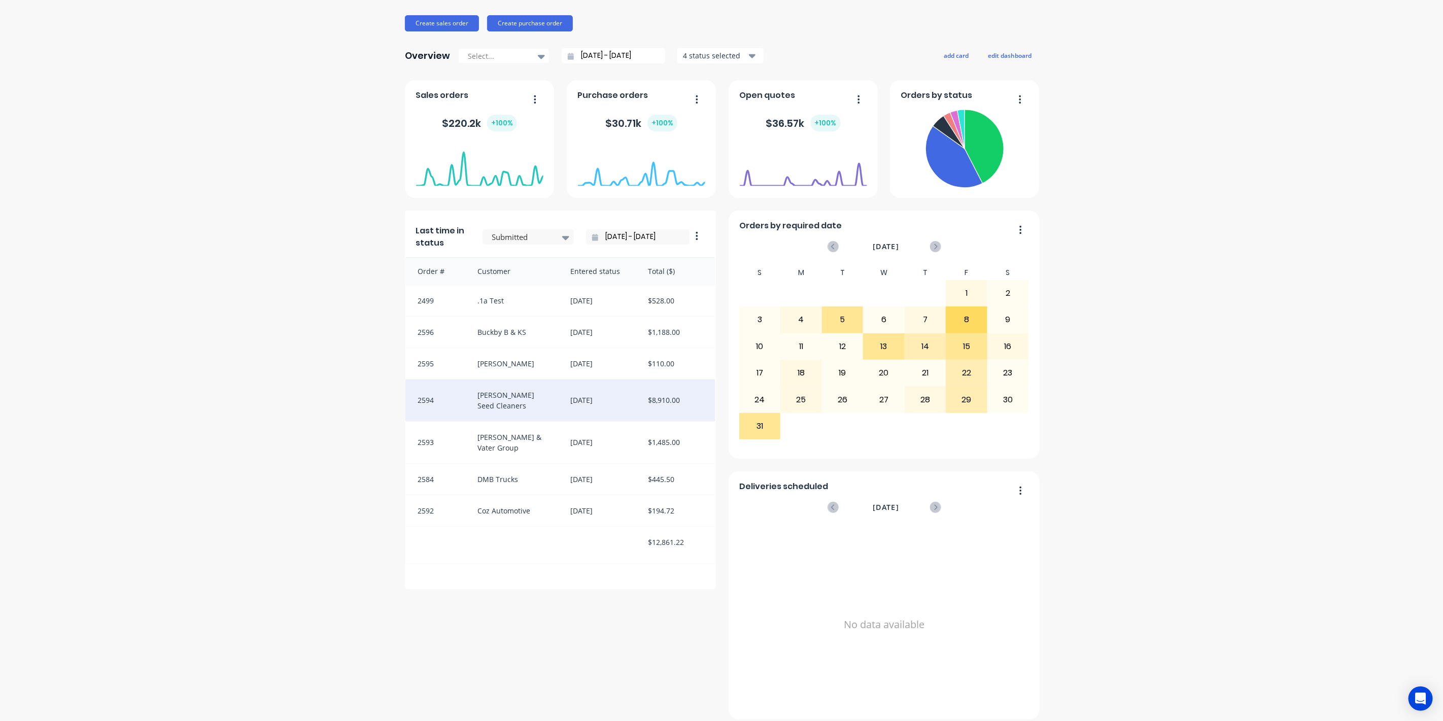
scroll to position [169, 0]
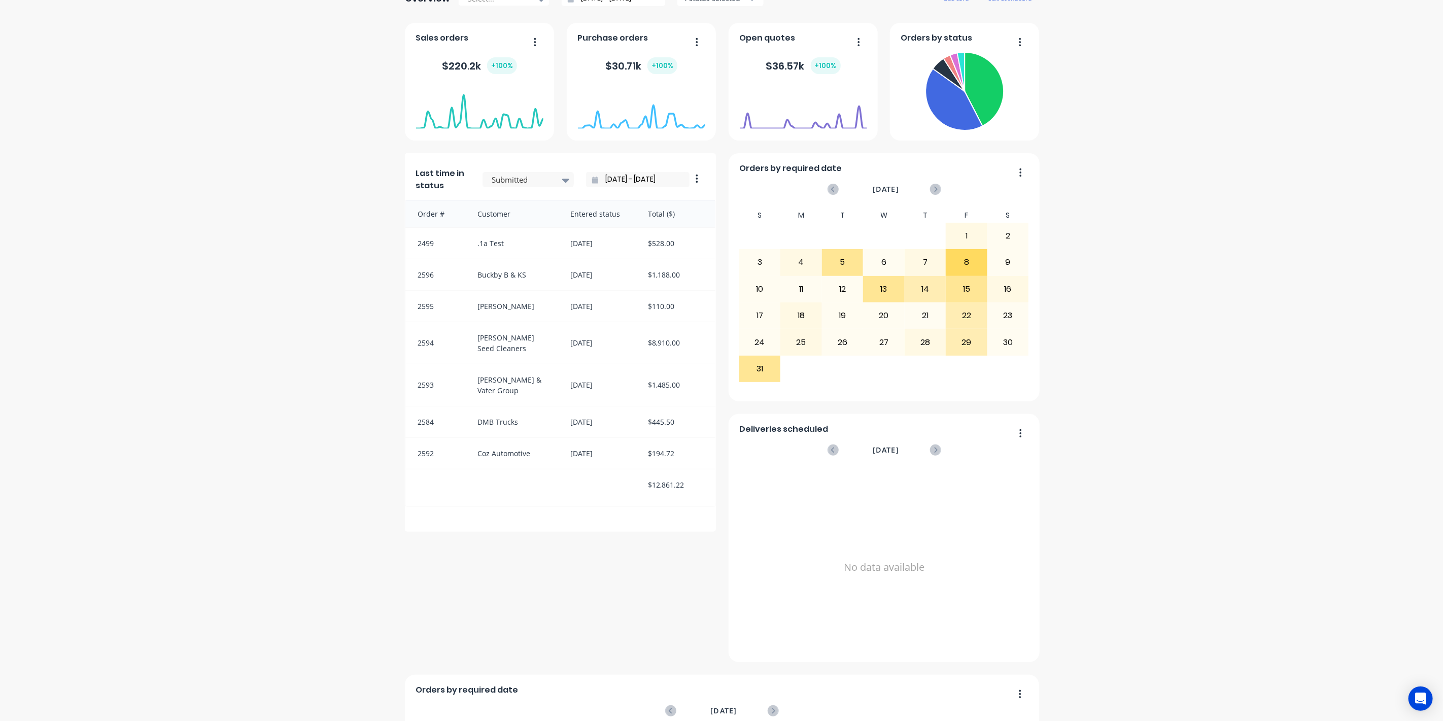
click at [693, 175] on div at bounding box center [641, 129] width 127 height 96
click at [691, 184] on button "button" at bounding box center [692, 179] width 21 height 16
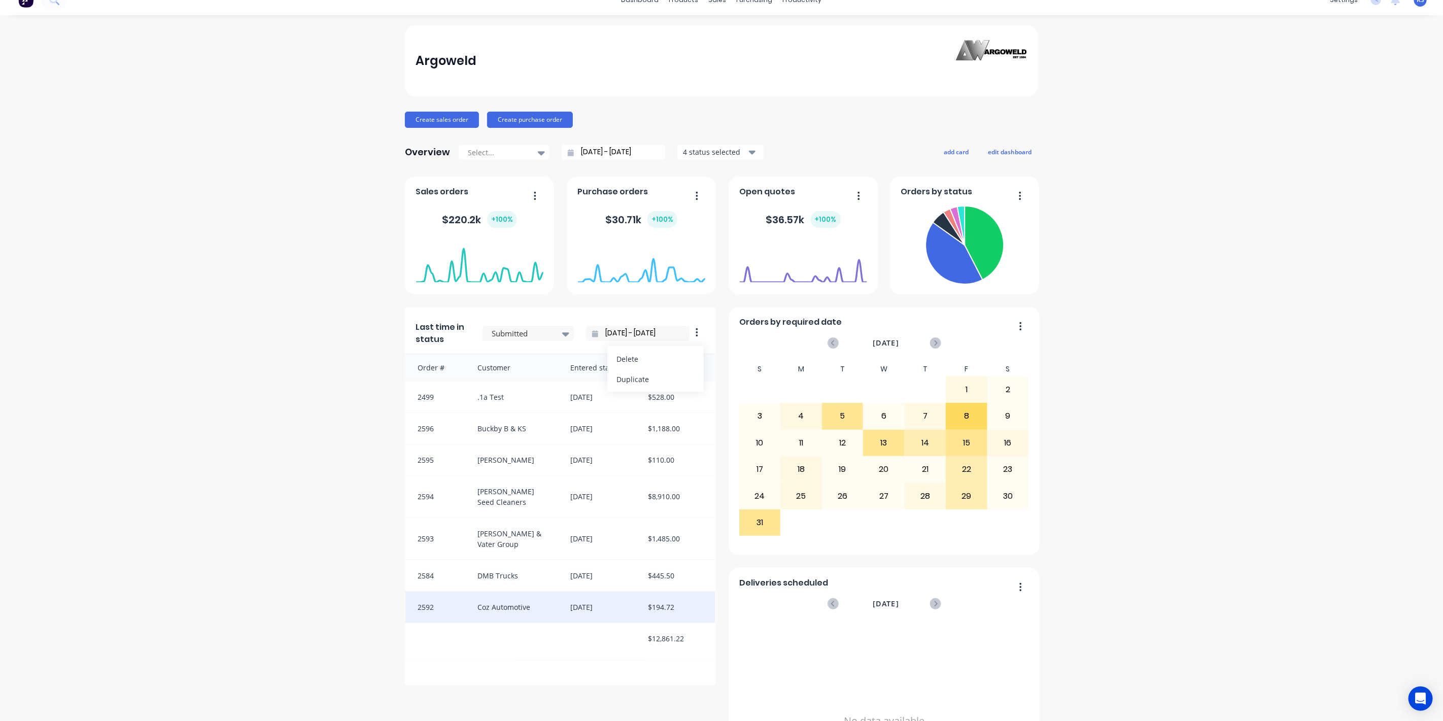
scroll to position [0, 0]
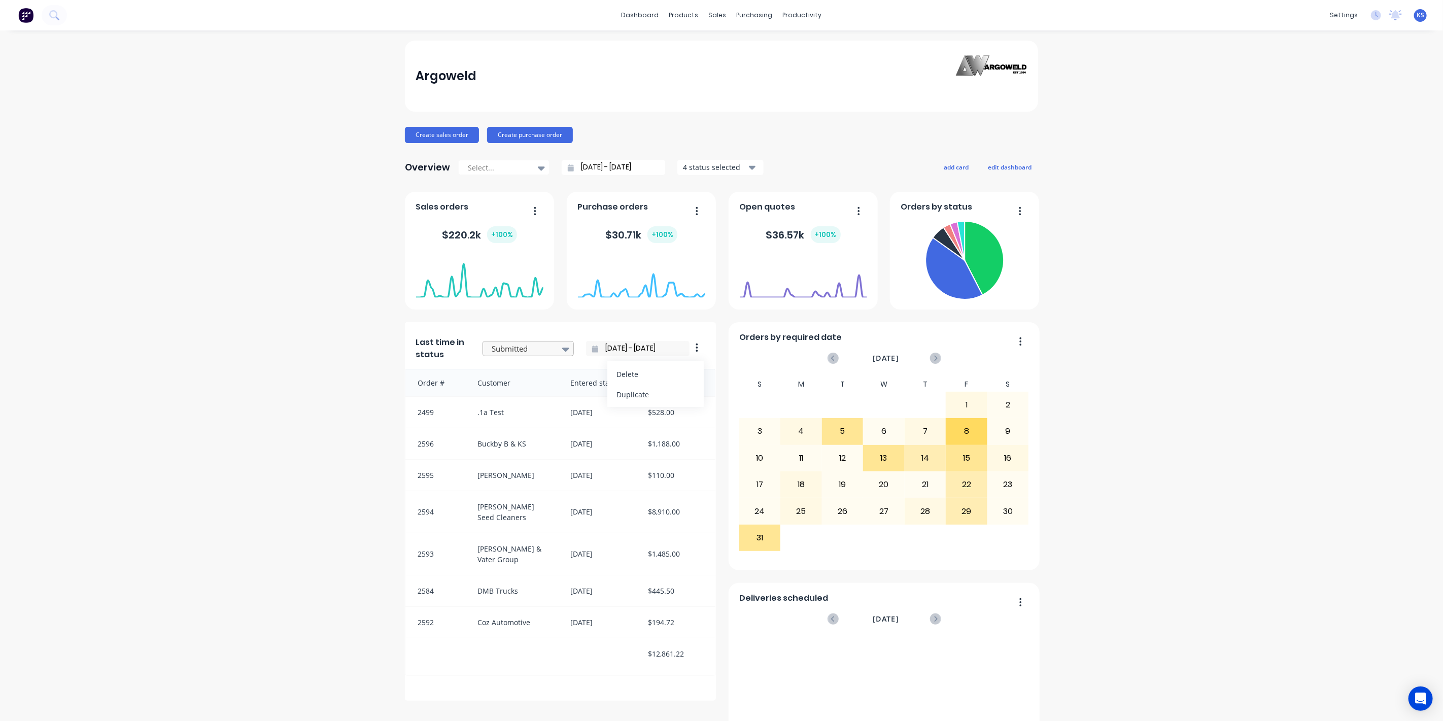
click at [558, 345] on div at bounding box center [565, 348] width 15 height 17
click at [515, 440] on div "To be Invoiced" at bounding box center [527, 445] width 91 height 19
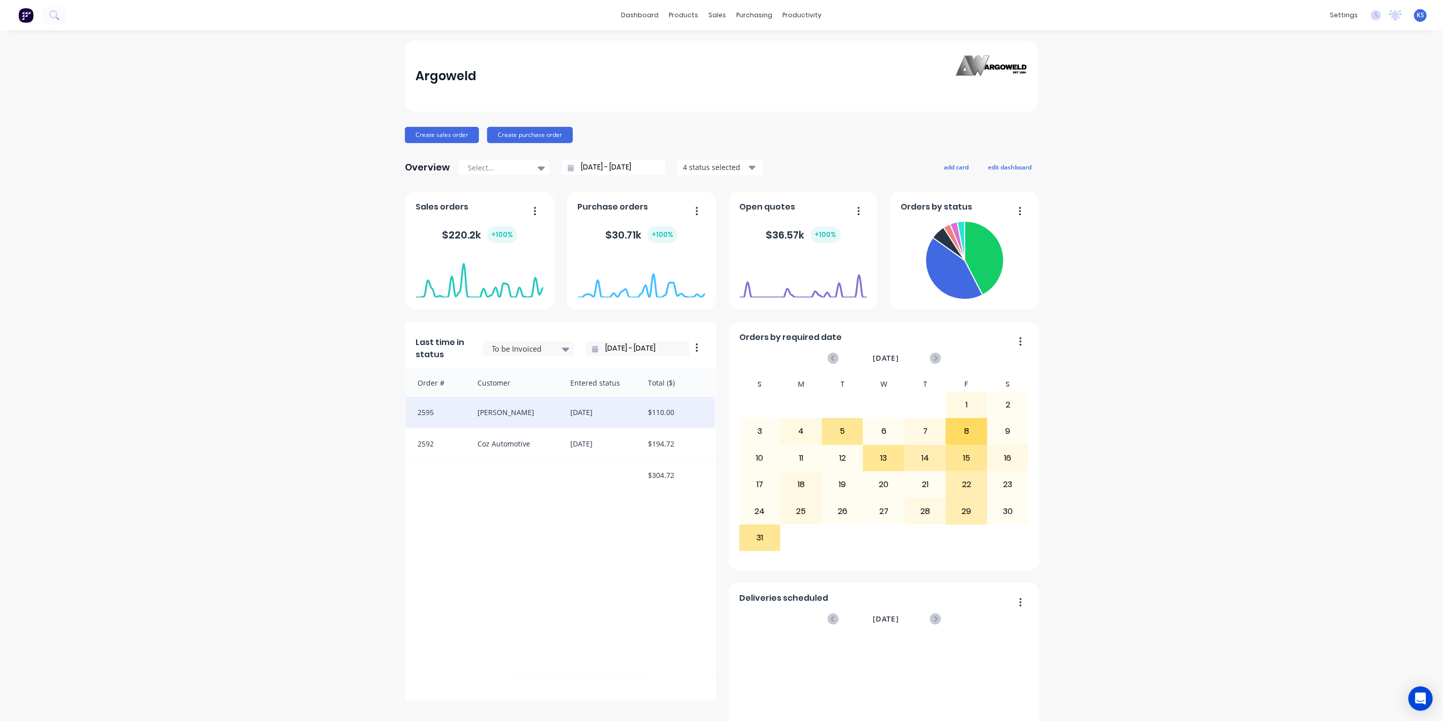
click at [519, 418] on div "[PERSON_NAME]" at bounding box center [513, 412] width 93 height 31
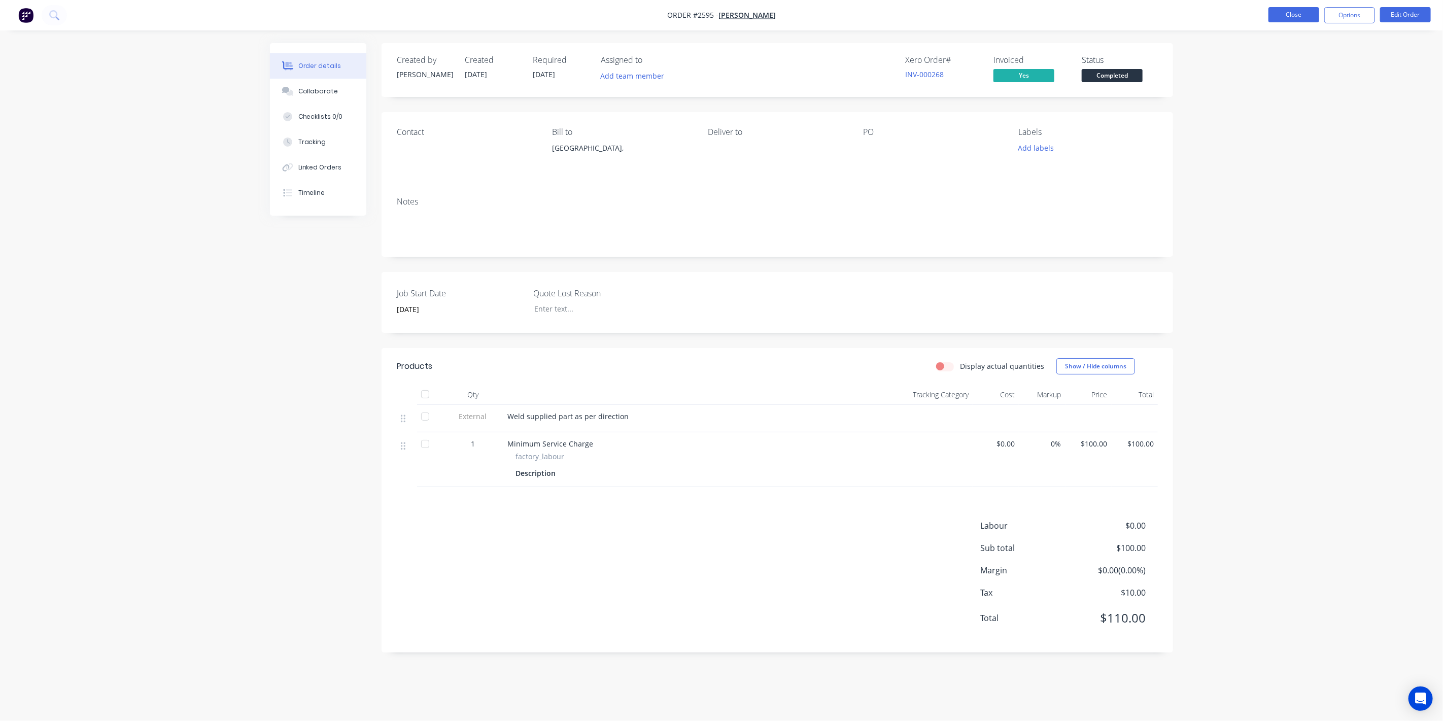
click at [1298, 11] on button "Close" at bounding box center [1293, 14] width 51 height 15
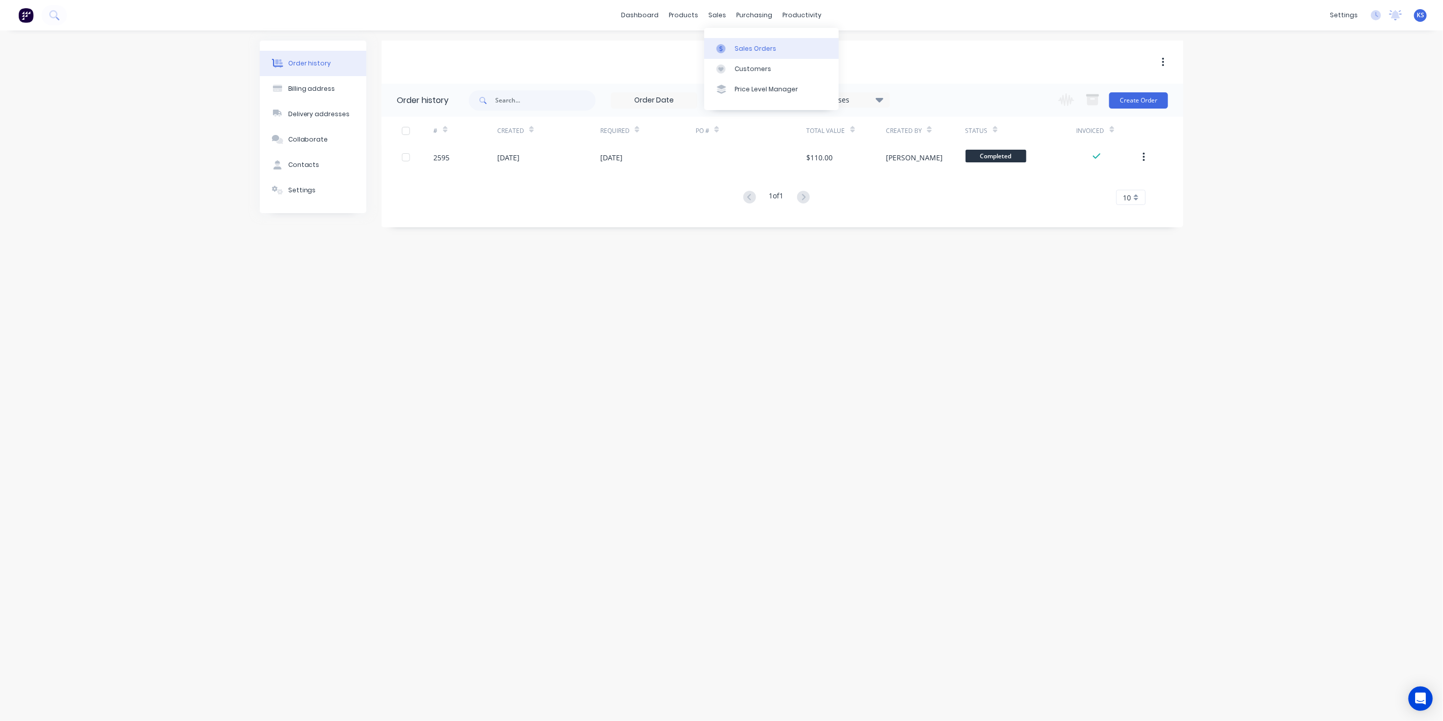
click at [740, 45] on div "Sales Orders" at bounding box center [756, 48] width 42 height 9
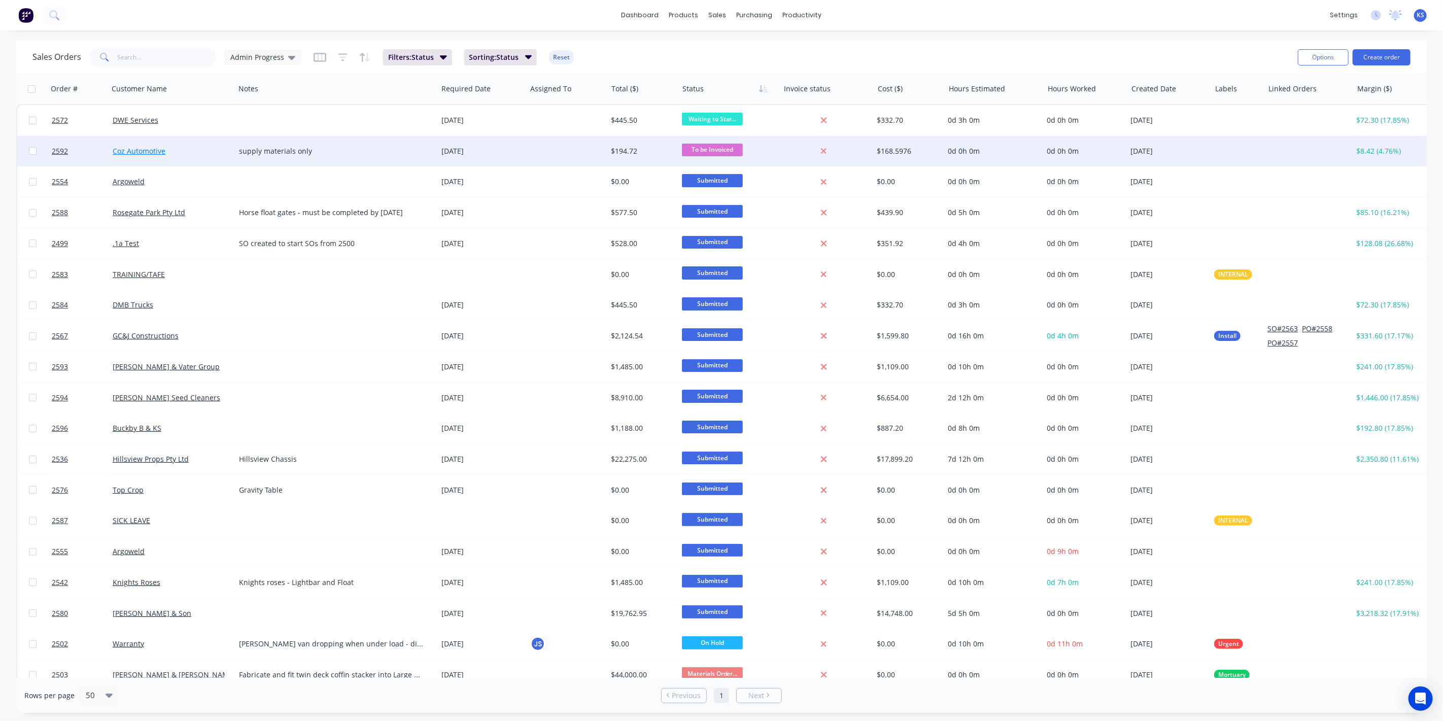
click at [141, 150] on link "Coz Automotive" at bounding box center [139, 151] width 53 height 10
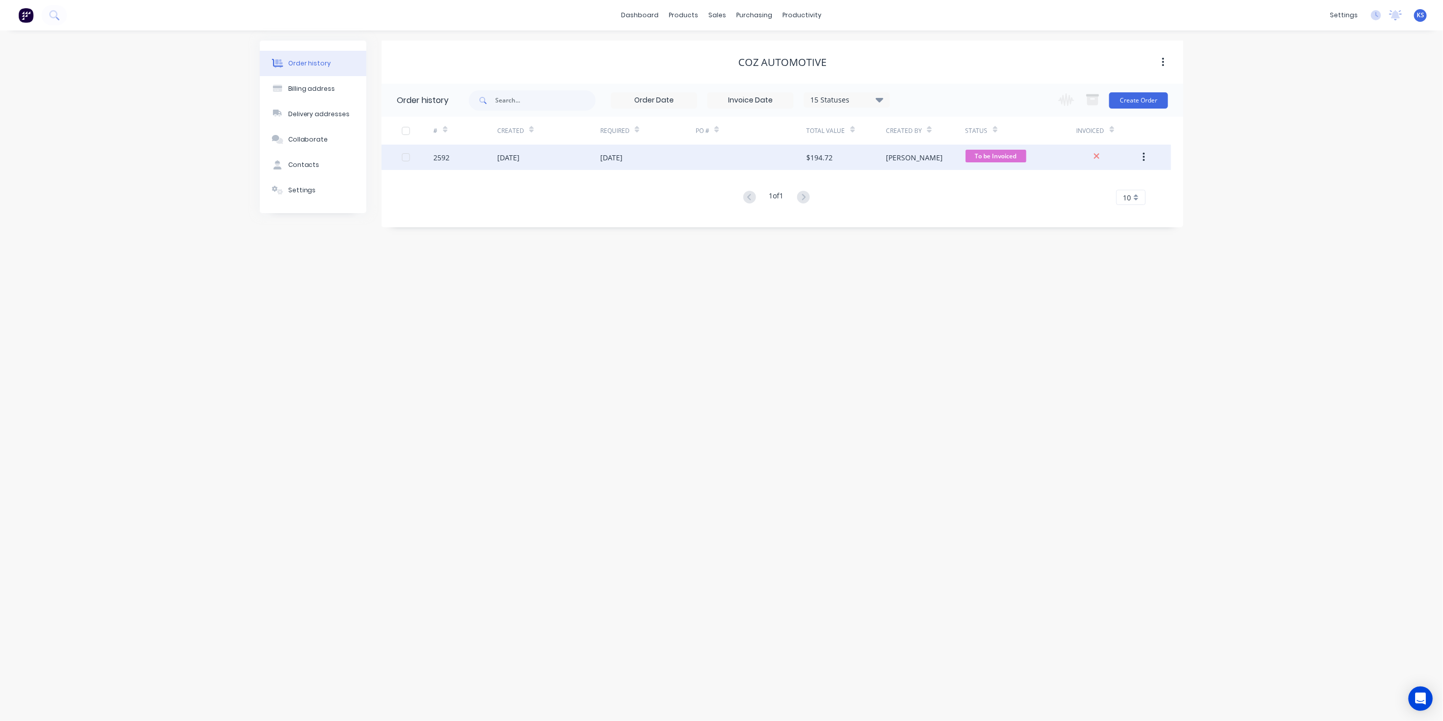
click at [516, 152] on div "[DATE]" at bounding box center [508, 157] width 22 height 11
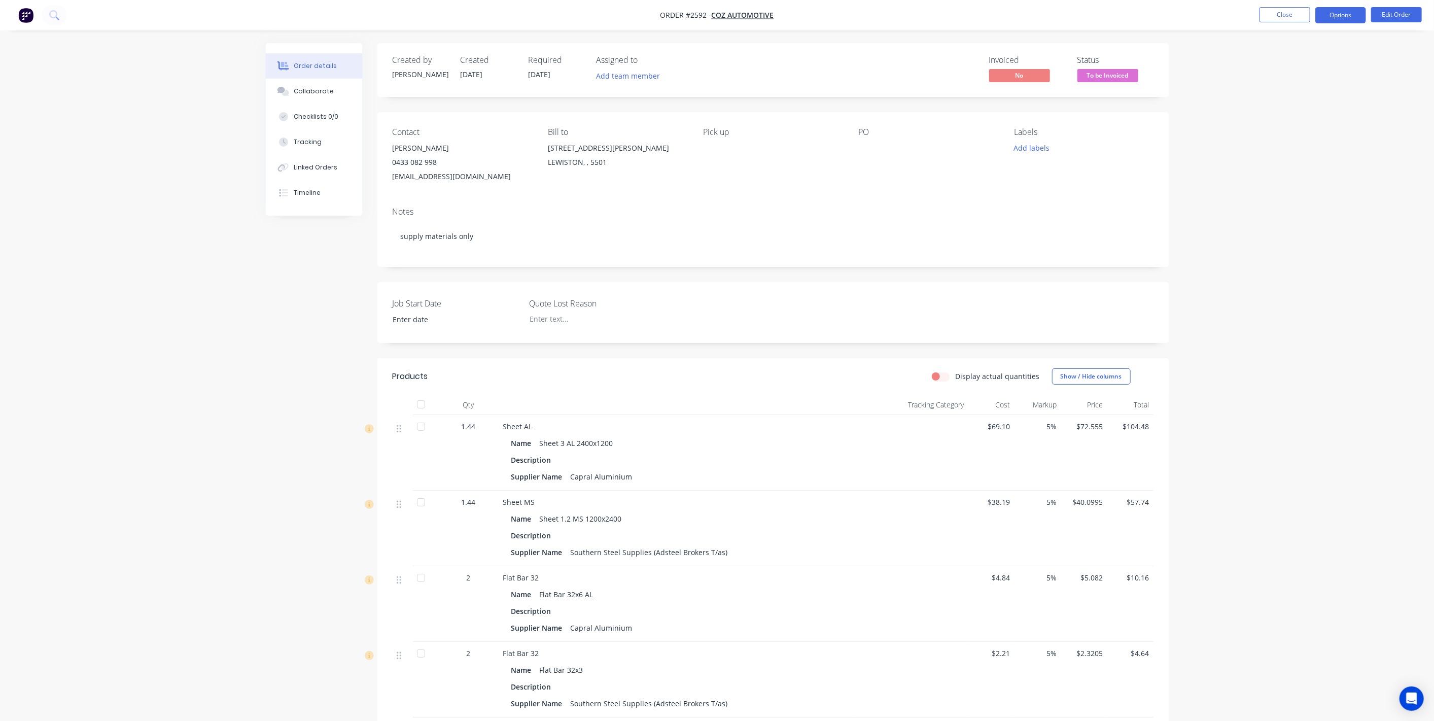
click at [1341, 17] on button "Options" at bounding box center [1341, 15] width 51 height 16
click at [1297, 66] on div "Invoice" at bounding box center [1310, 61] width 93 height 15
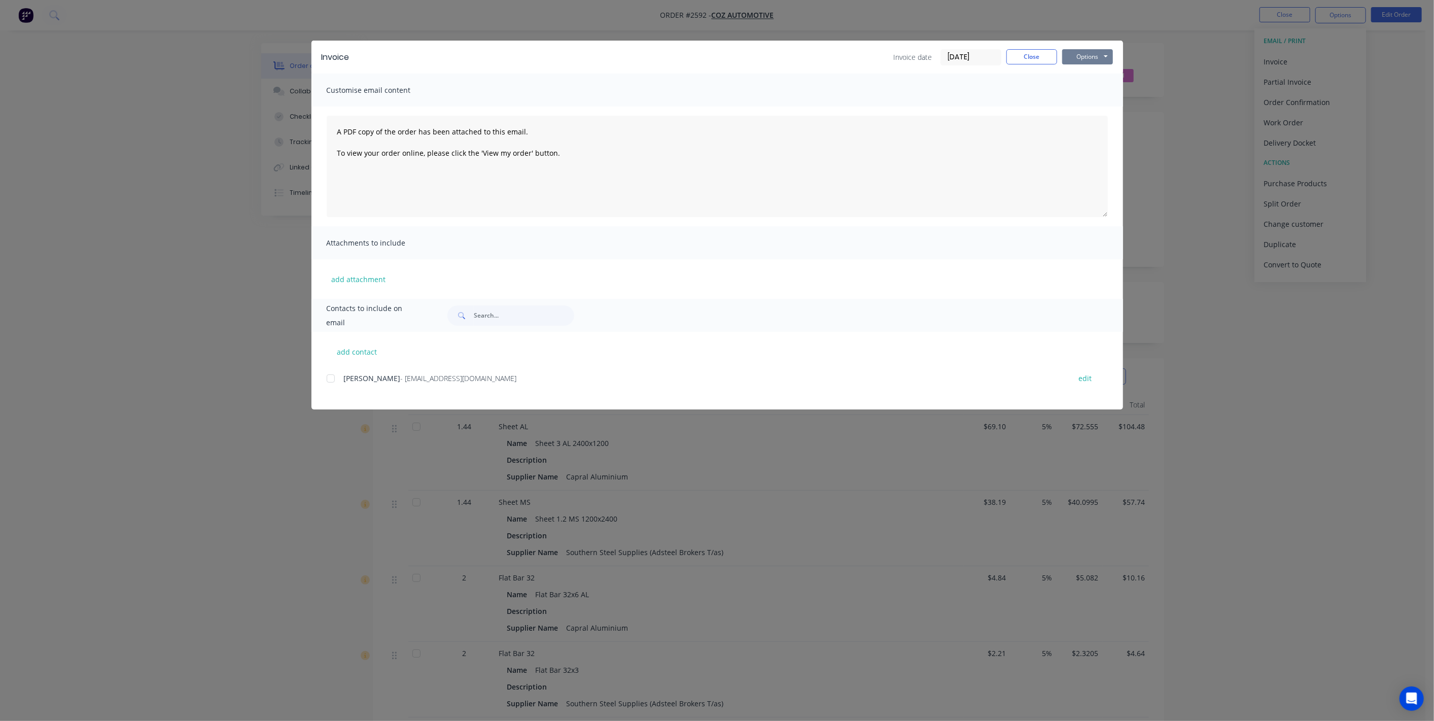
click at [1104, 57] on button "Options" at bounding box center [1087, 56] width 51 height 15
click at [1100, 75] on button "Preview" at bounding box center [1094, 74] width 65 height 17
click at [1089, 57] on button "Options" at bounding box center [1087, 56] width 51 height 15
click at [1075, 89] on button "Print" at bounding box center [1094, 91] width 65 height 17
click at [1044, 62] on button "Close" at bounding box center [1032, 56] width 51 height 15
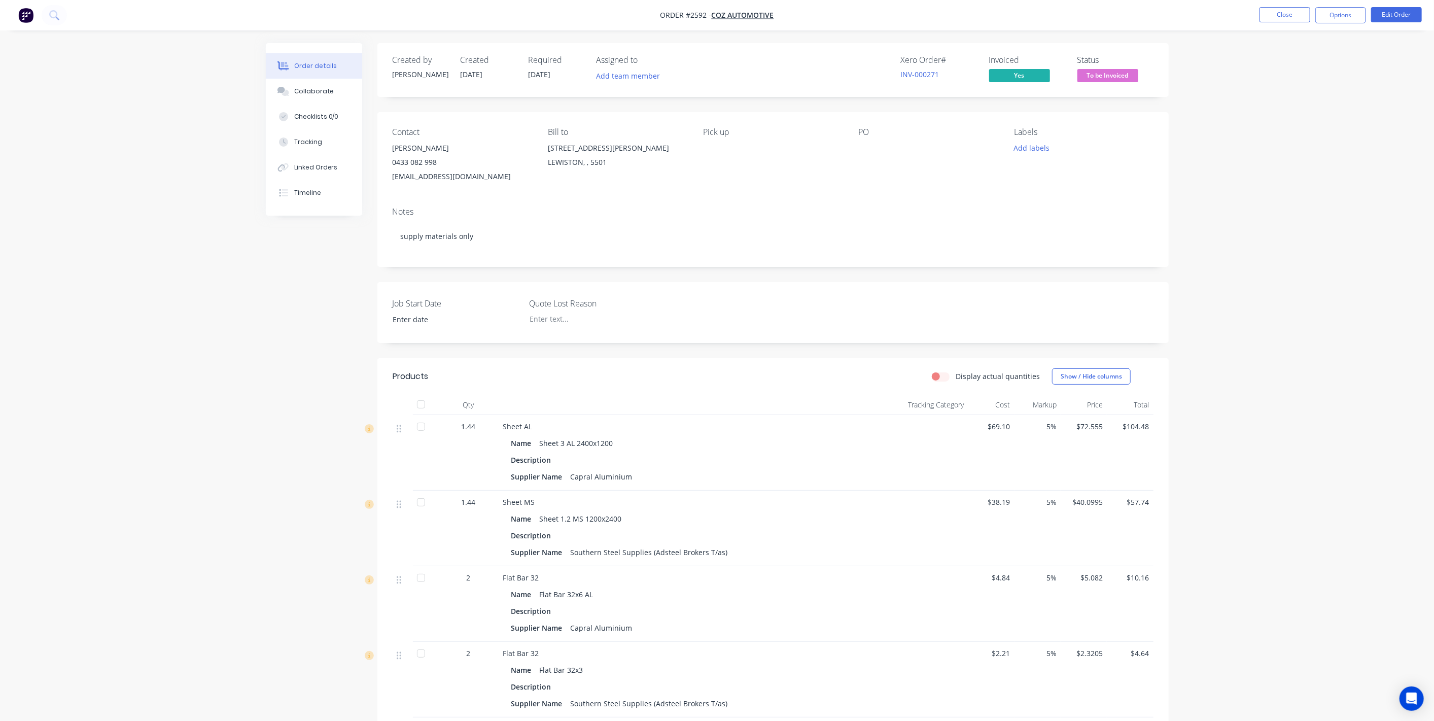
click at [1120, 76] on span "To be Invoiced" at bounding box center [1108, 75] width 61 height 13
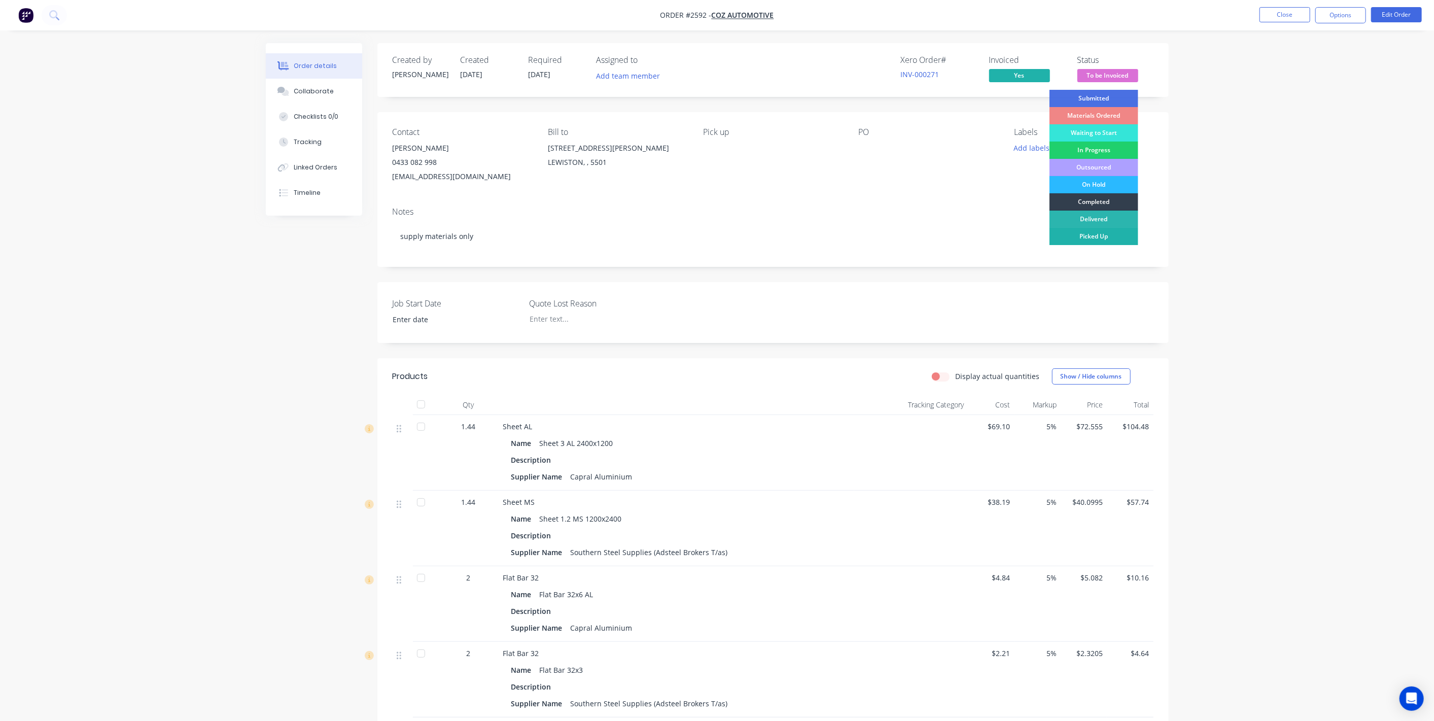
click at [1104, 236] on div "Picked Up" at bounding box center [1094, 236] width 89 height 17
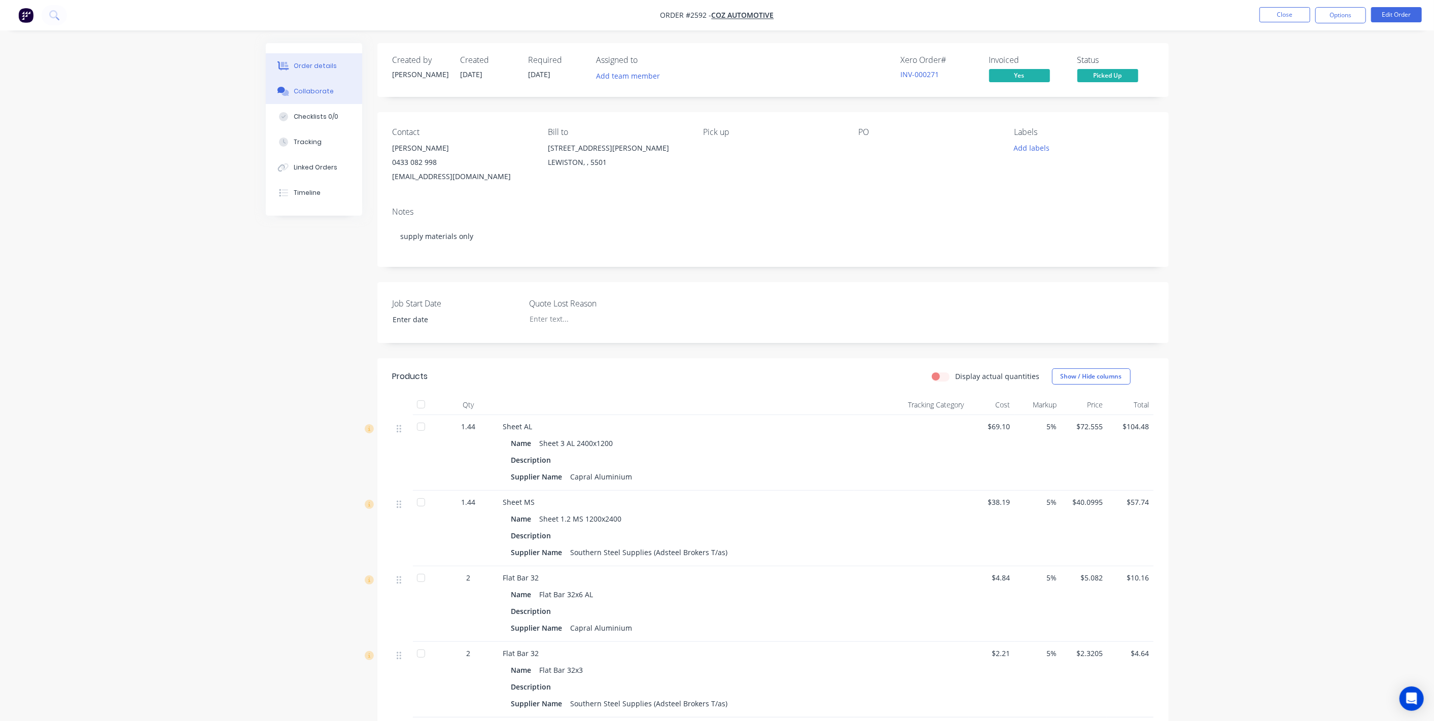
click at [319, 89] on div "Collaborate" at bounding box center [314, 91] width 40 height 9
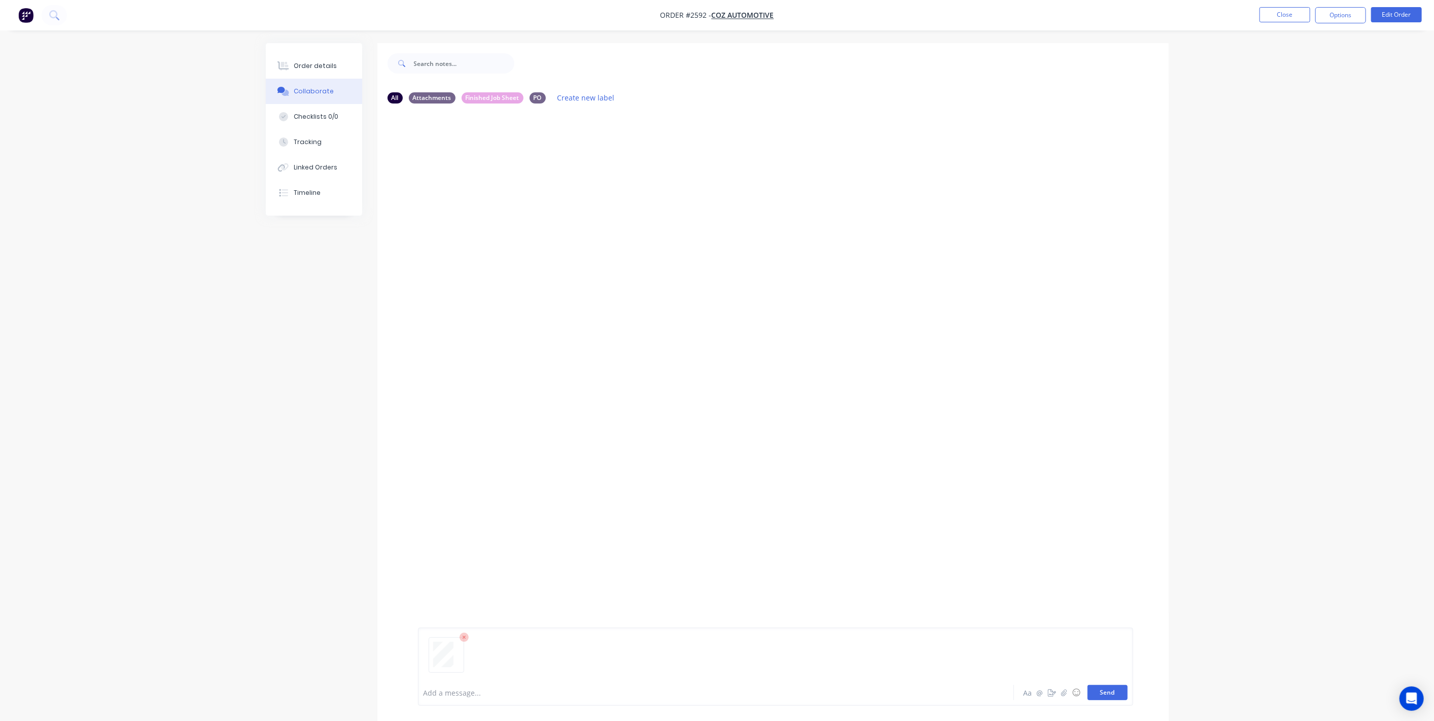
click at [1106, 694] on button "Send" at bounding box center [1108, 692] width 40 height 15
click at [1273, 18] on button "Close" at bounding box center [1285, 14] width 51 height 15
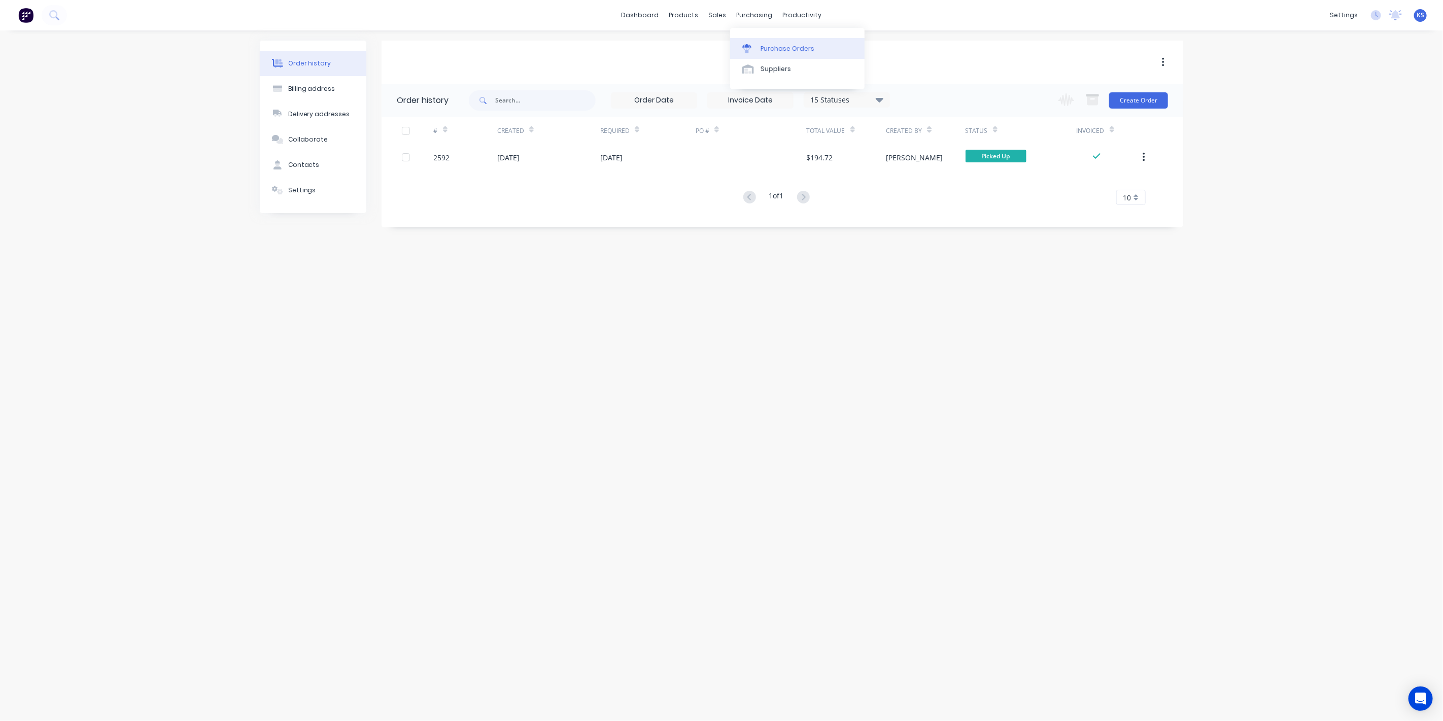
click at [768, 47] on div "Purchase Orders" at bounding box center [787, 48] width 54 height 9
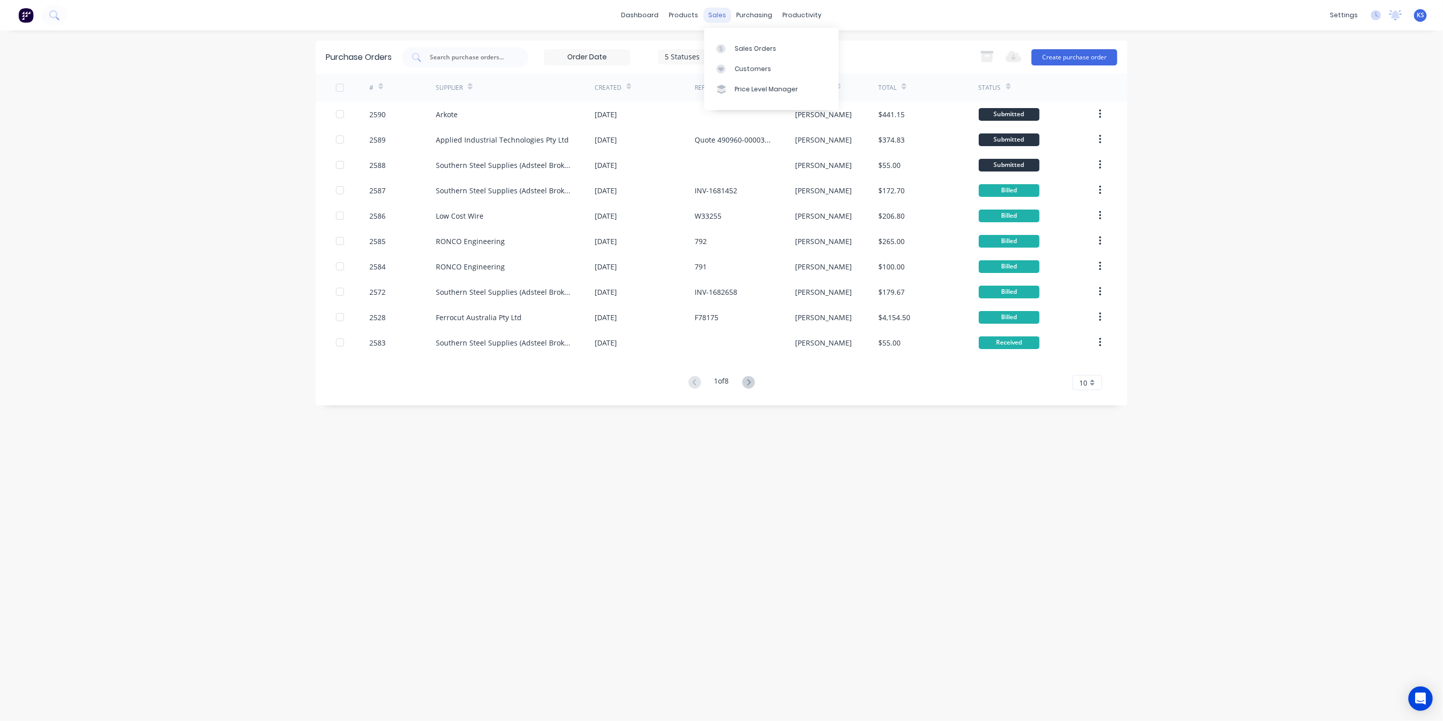
click at [711, 14] on div "sales" at bounding box center [718, 15] width 28 height 15
click at [733, 52] on link "Sales Orders" at bounding box center [771, 48] width 134 height 20
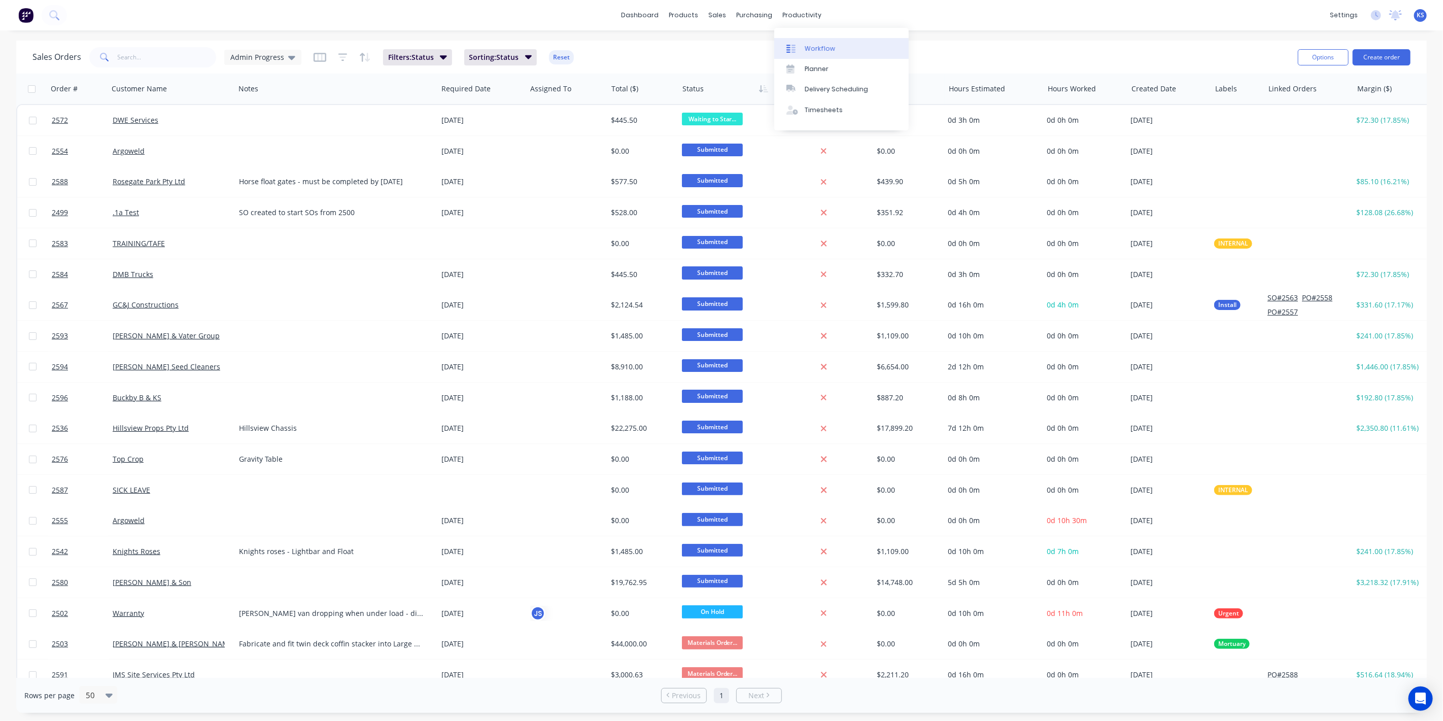
click at [822, 43] on link "Workflow" at bounding box center [841, 48] width 134 height 20
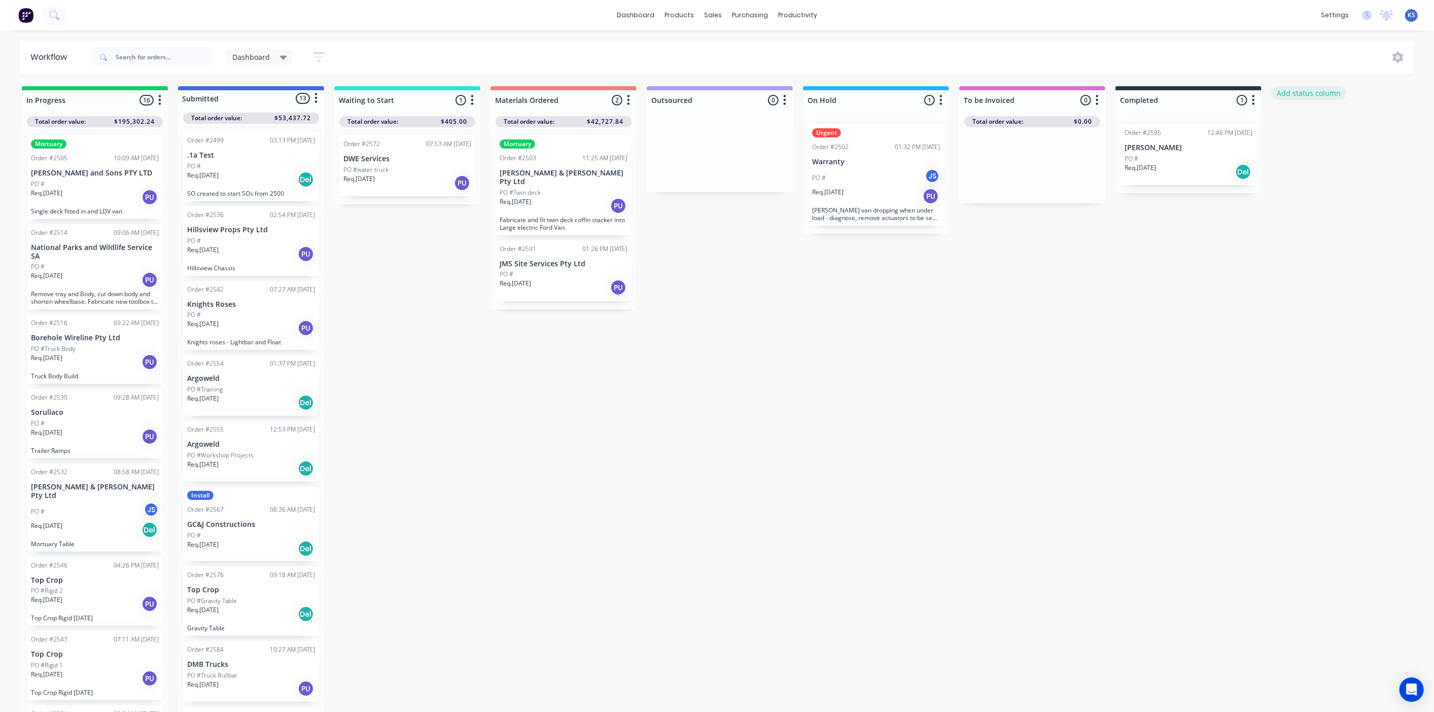
click at [1332, 90] on button "Add status column" at bounding box center [1309, 93] width 75 height 14
type input "Internal Argoweld Jobs"
click at [1324, 128] on button "Add" at bounding box center [1306, 124] width 56 height 16
click at [1413, 95] on button "button" at bounding box center [1410, 100] width 12 height 12
click at [1366, 121] on span "Status colour" at bounding box center [1347, 122] width 45 height 11
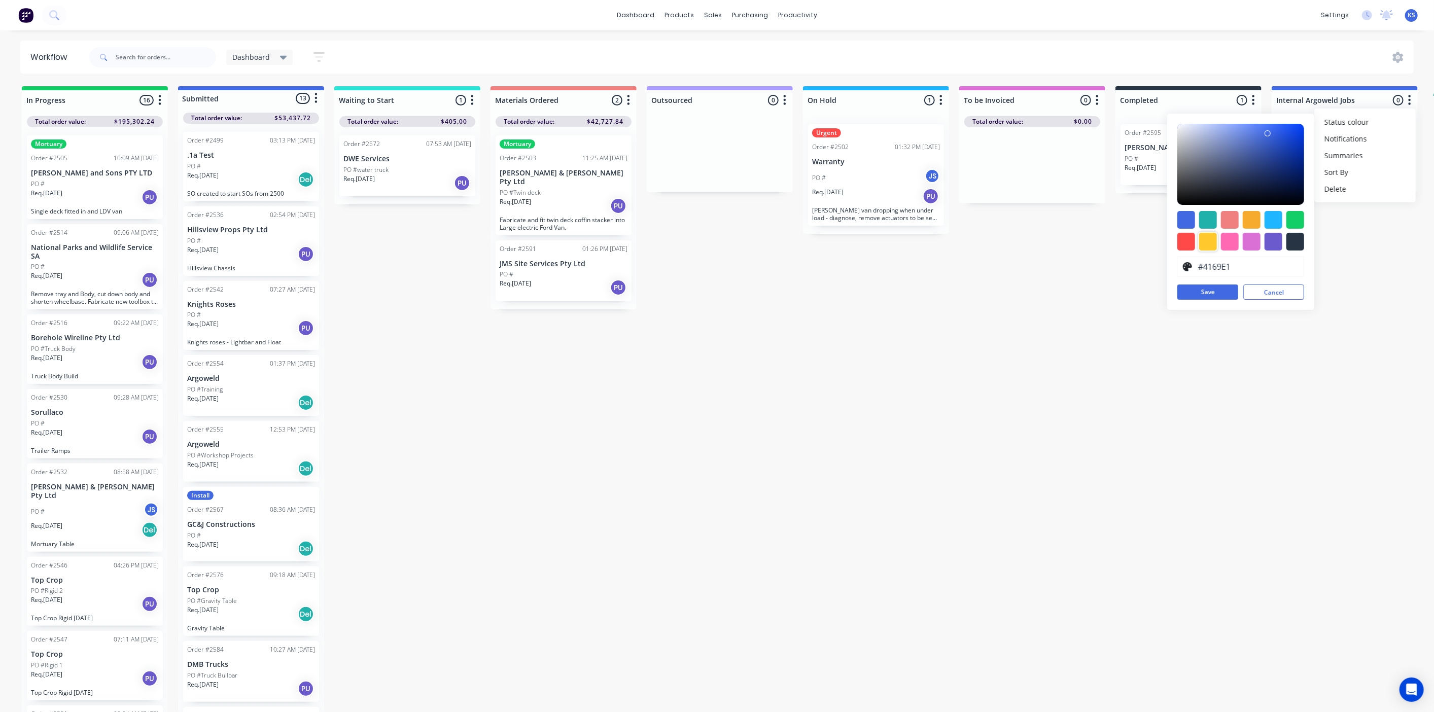
click at [1214, 241] on div at bounding box center [1208, 242] width 18 height 18
drag, startPoint x: 1276, startPoint y: 124, endPoint x: 1287, endPoint y: 142, distance: 21.0
click at [1287, 142] on div at bounding box center [1241, 164] width 127 height 81
click at [1300, 234] on div at bounding box center [1296, 242] width 18 height 18
type input "#969A9E"
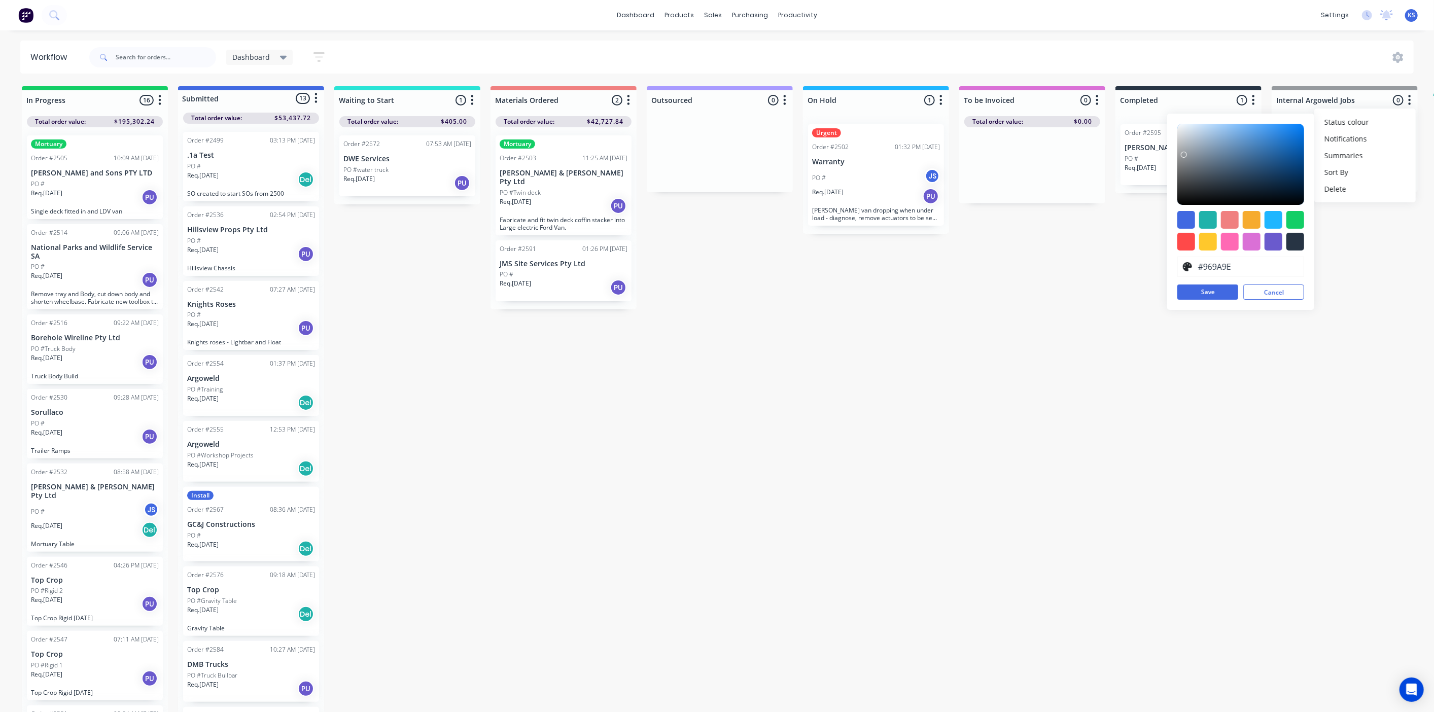
drag, startPoint x: 1233, startPoint y: 183, endPoint x: 1184, endPoint y: 154, distance: 57.1
click at [1184, 154] on div at bounding box center [1184, 155] width 6 height 6
click at [1228, 291] on button "Save" at bounding box center [1208, 292] width 61 height 15
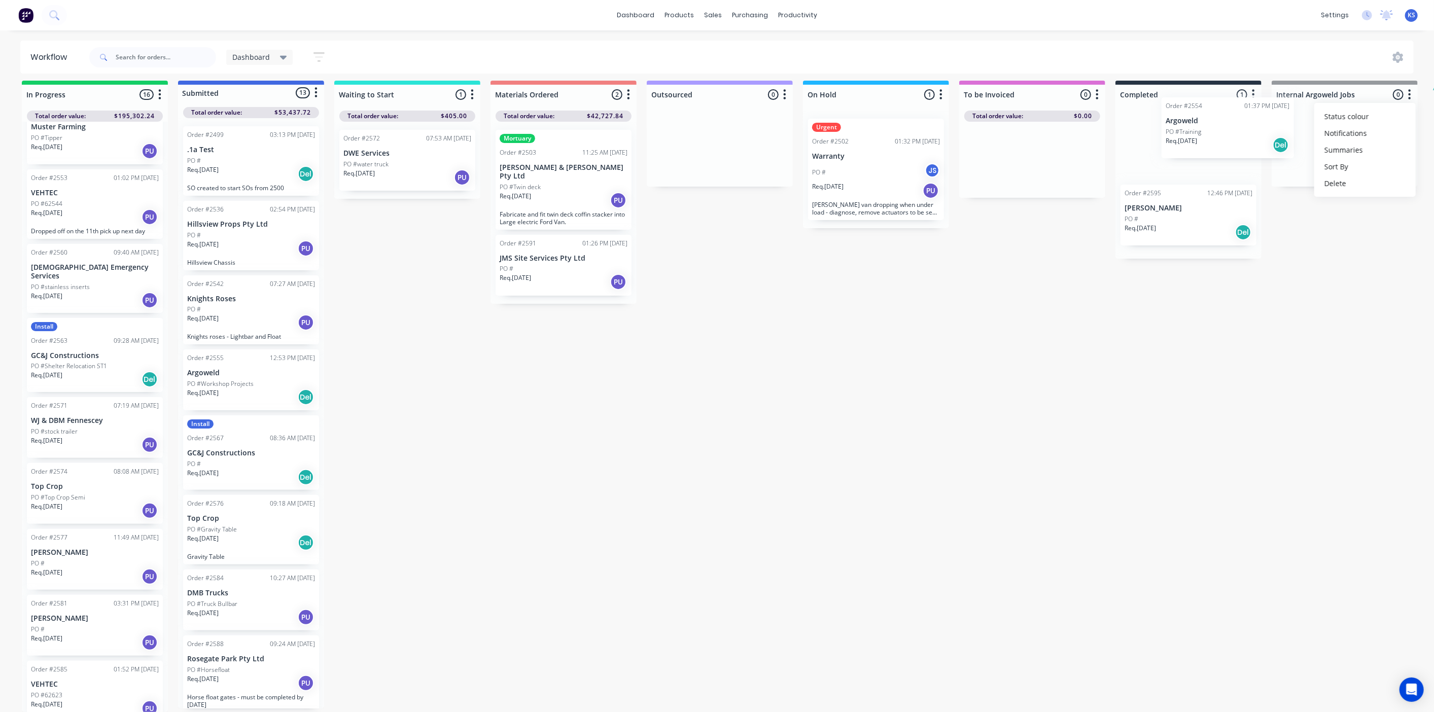
scroll to position [4, 20]
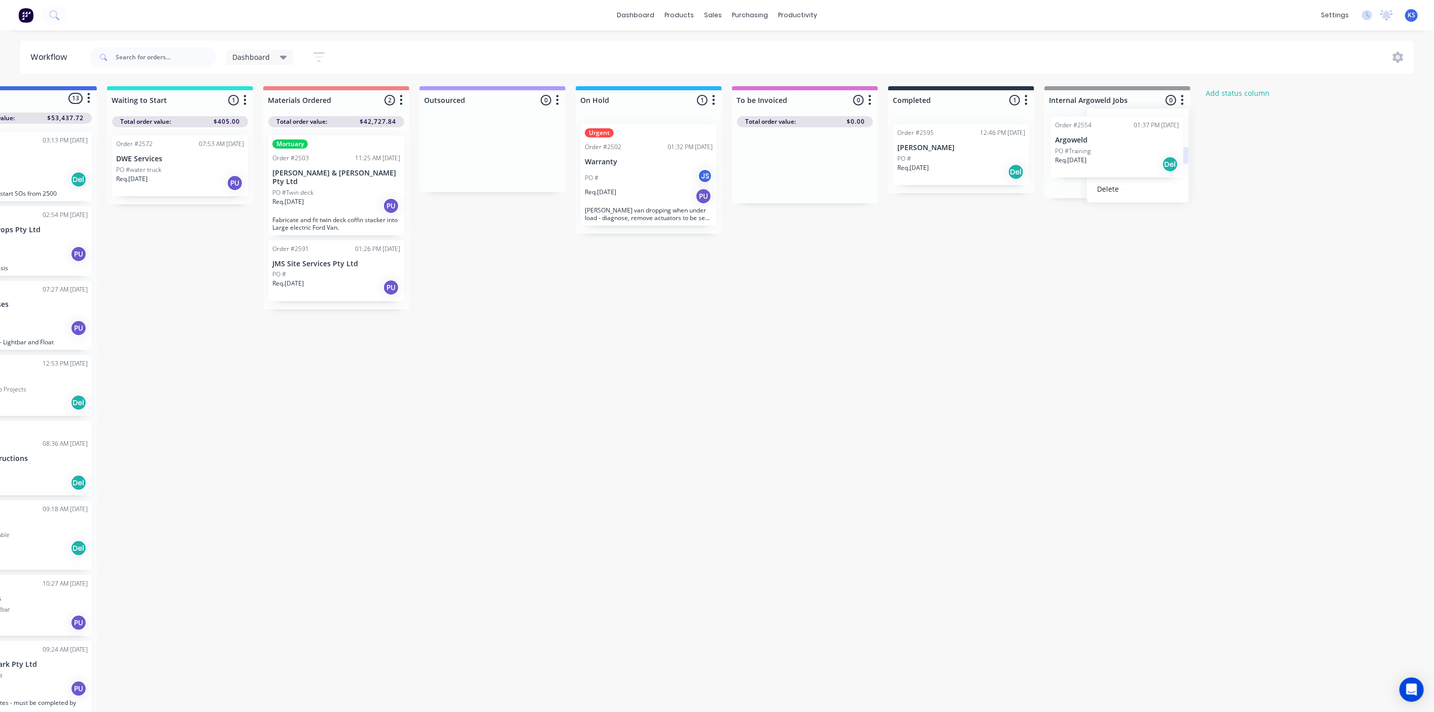
drag, startPoint x: 231, startPoint y: 376, endPoint x: 1105, endPoint y: 150, distance: 903.1
click at [1105, 150] on div "In Progress 16 Status colour #13CE66 hex #13CE66 Save Cancel Notifications Emai…" at bounding box center [611, 402] width 1692 height 632
drag, startPoint x: 520, startPoint y: 712, endPoint x: 404, endPoint y: 711, distance: 115.7
click at [404, 711] on div "In Progress 16 Status colour #13CE66 hex #13CE66 Save Cancel Notifications Emai…" at bounding box center [610, 402] width 1692 height 632
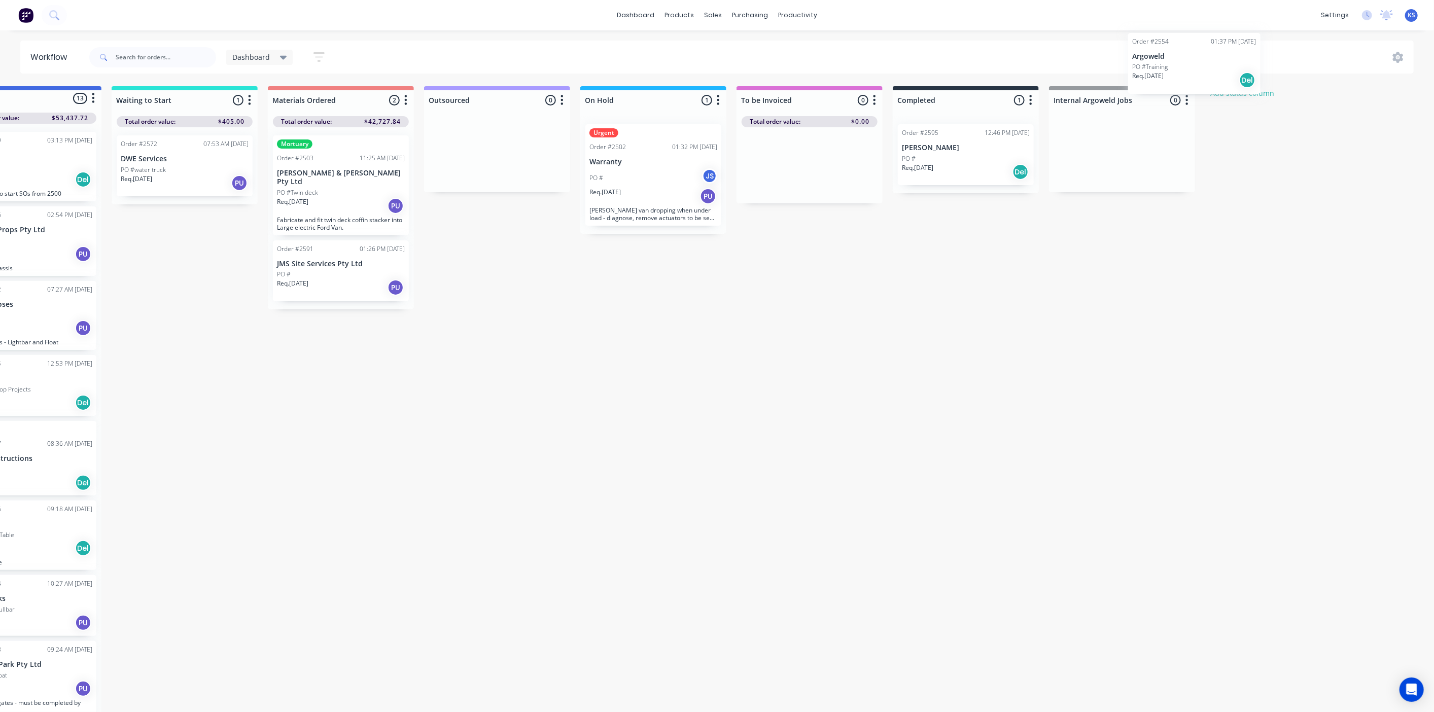
scroll to position [0, 257]
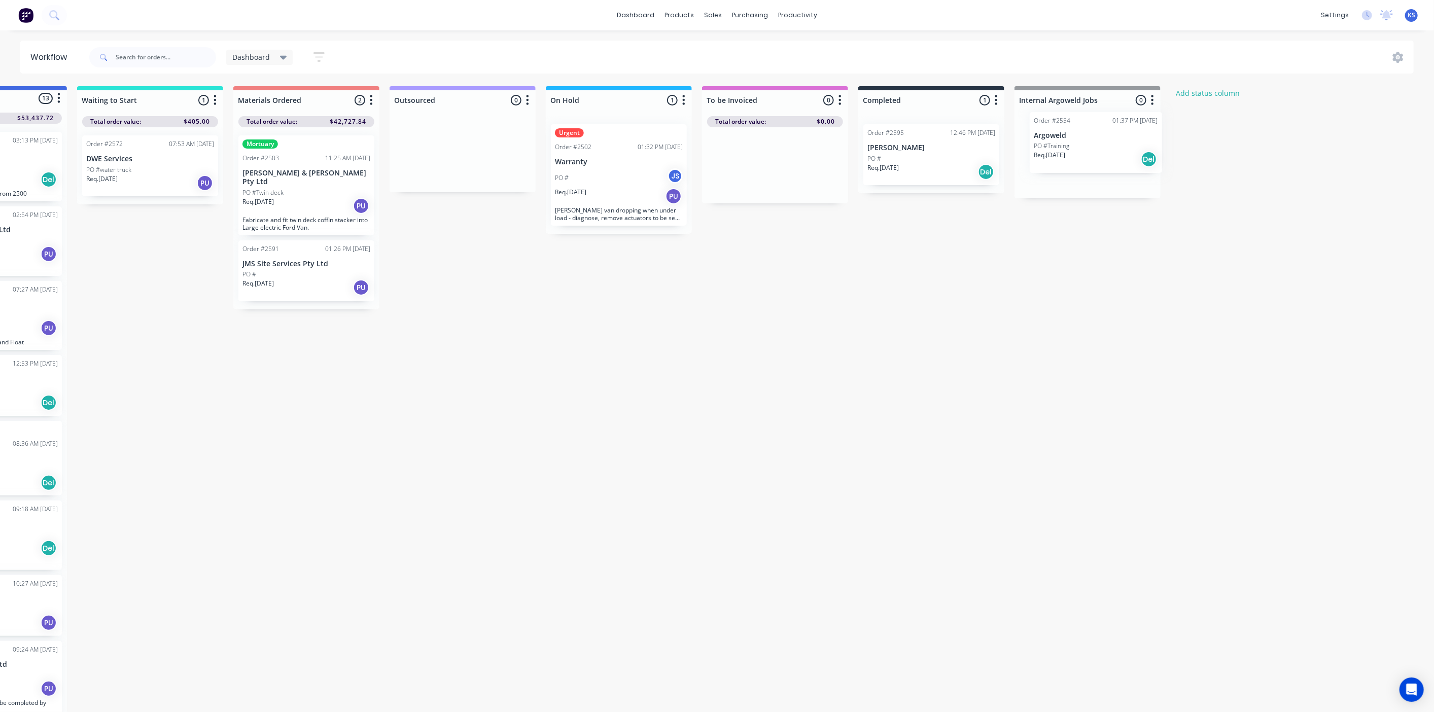
drag, startPoint x: 228, startPoint y: 381, endPoint x: 1090, endPoint y: 146, distance: 893.0
click at [1090, 146] on div "In Progress 16 Status colour #13CE66 hex #13CE66 Save Cancel Notifications Emai…" at bounding box center [581, 402] width 1692 height 632
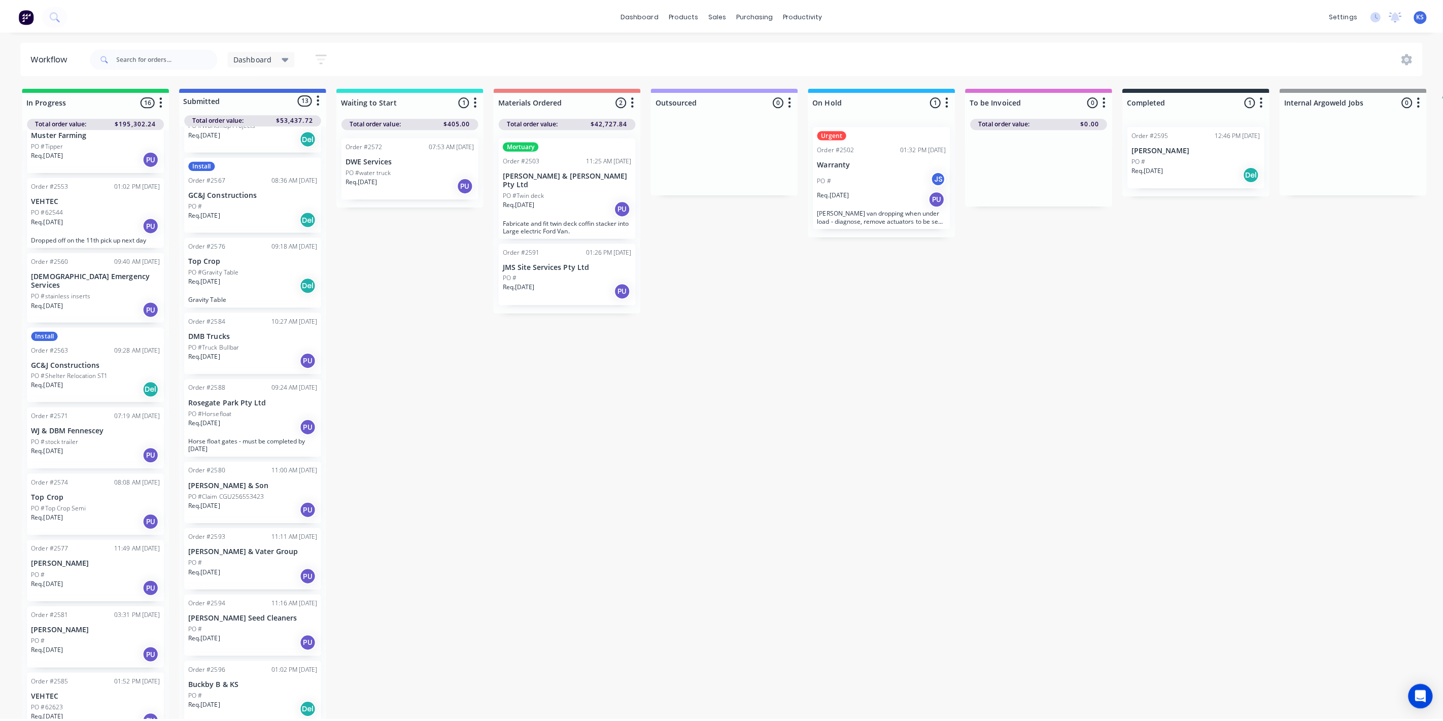
scroll to position [0, 0]
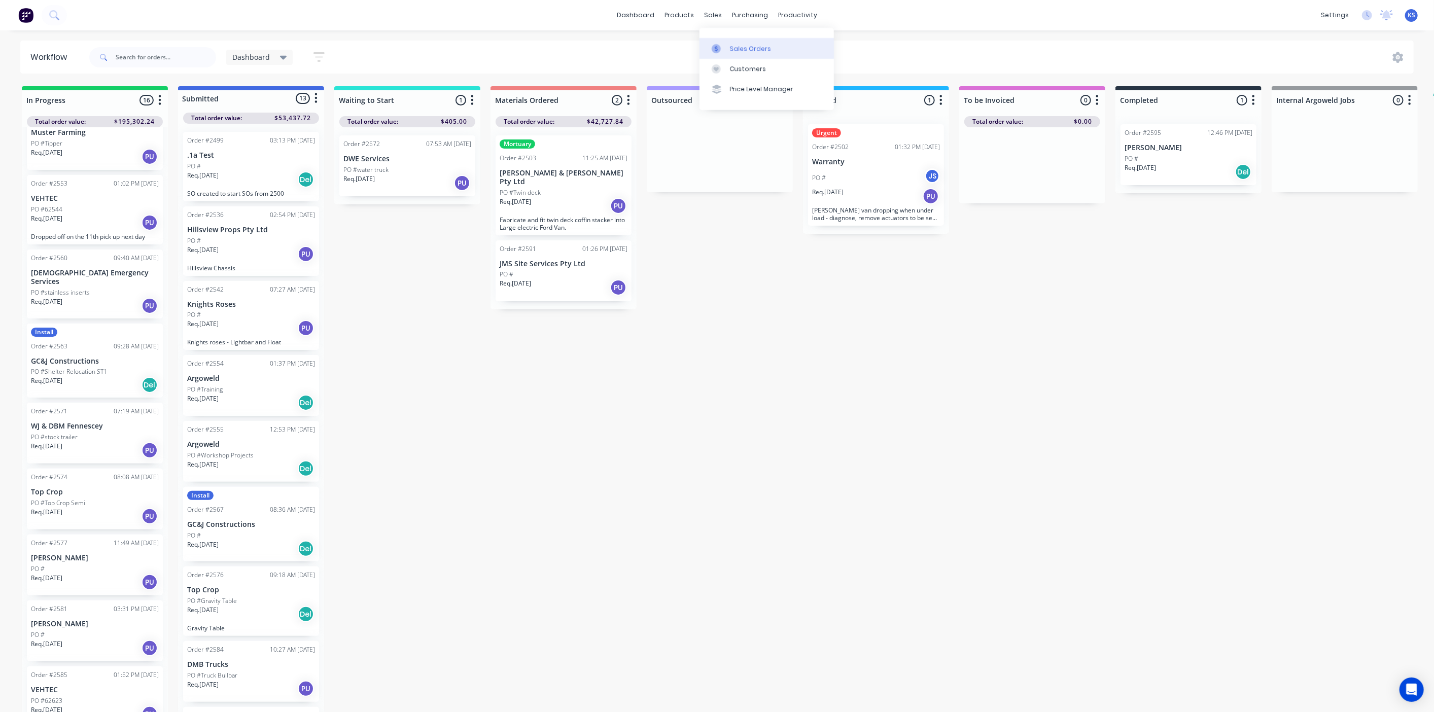
click at [739, 54] on link "Sales Orders" at bounding box center [767, 48] width 134 height 20
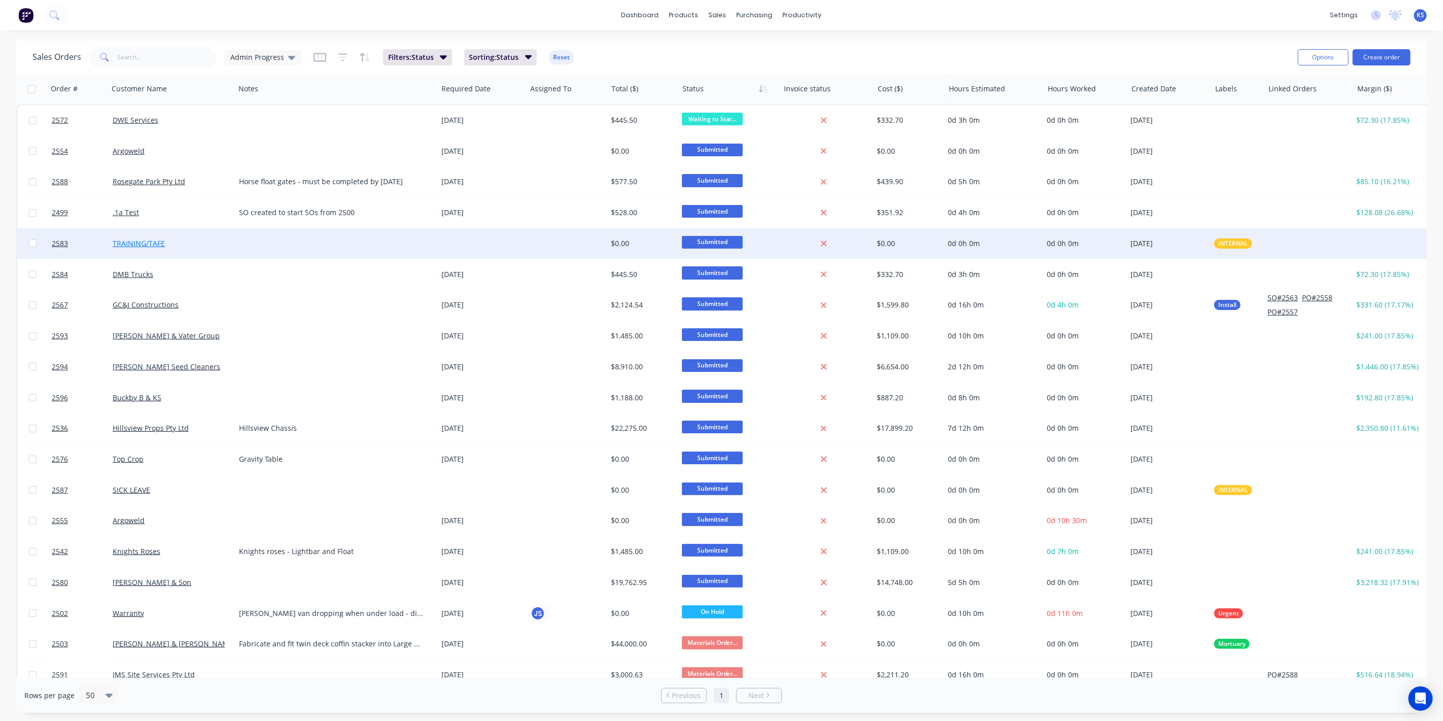
click at [130, 243] on link "TRAINING/TAFE" at bounding box center [139, 243] width 52 height 10
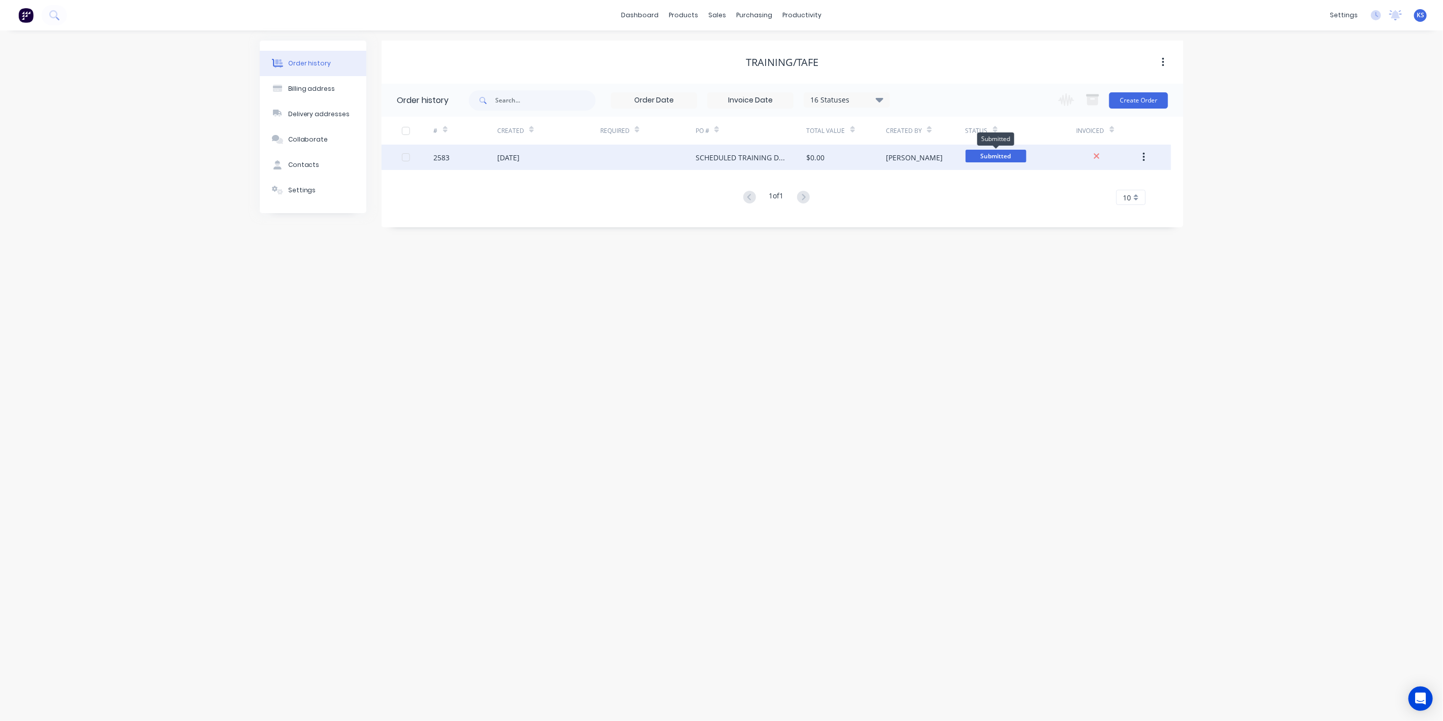
click at [1011, 158] on span "Submitted" at bounding box center [995, 156] width 61 height 13
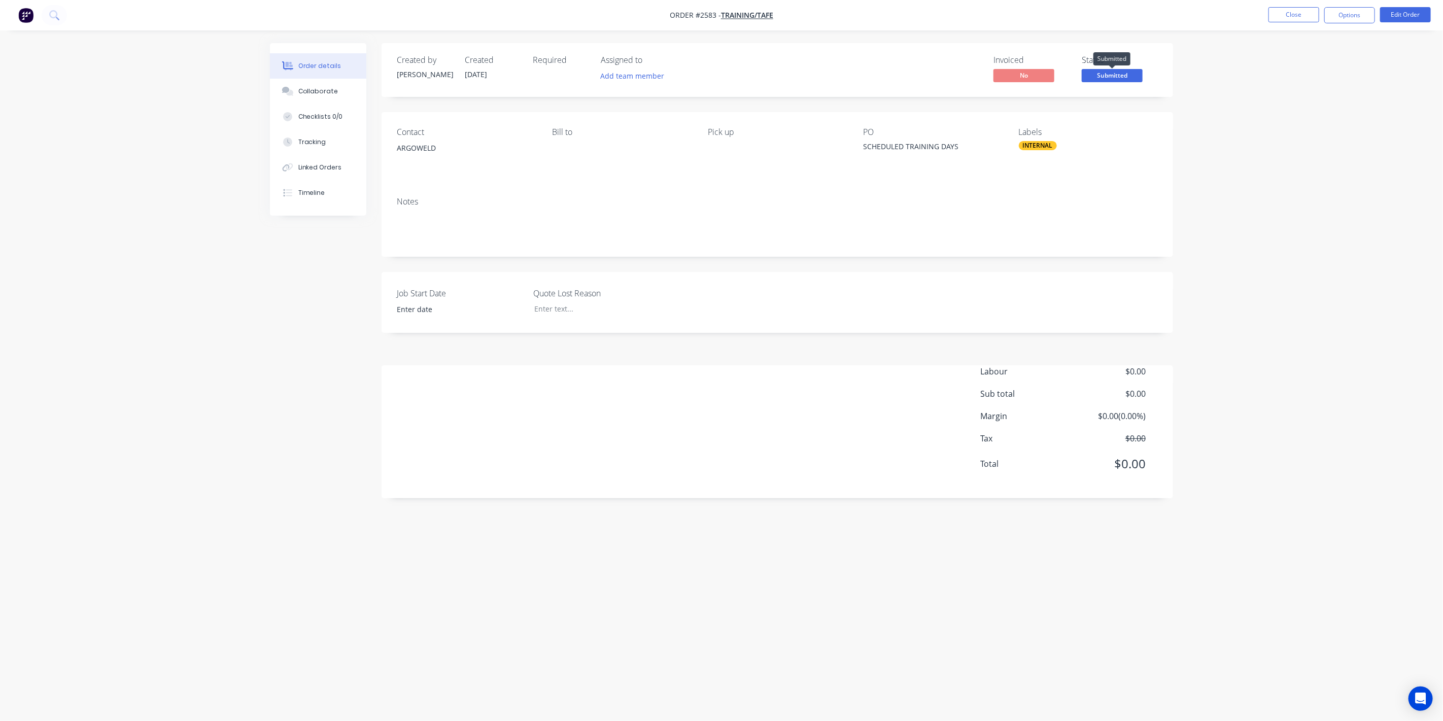
click at [1124, 76] on span "Submitted" at bounding box center [1112, 75] width 61 height 13
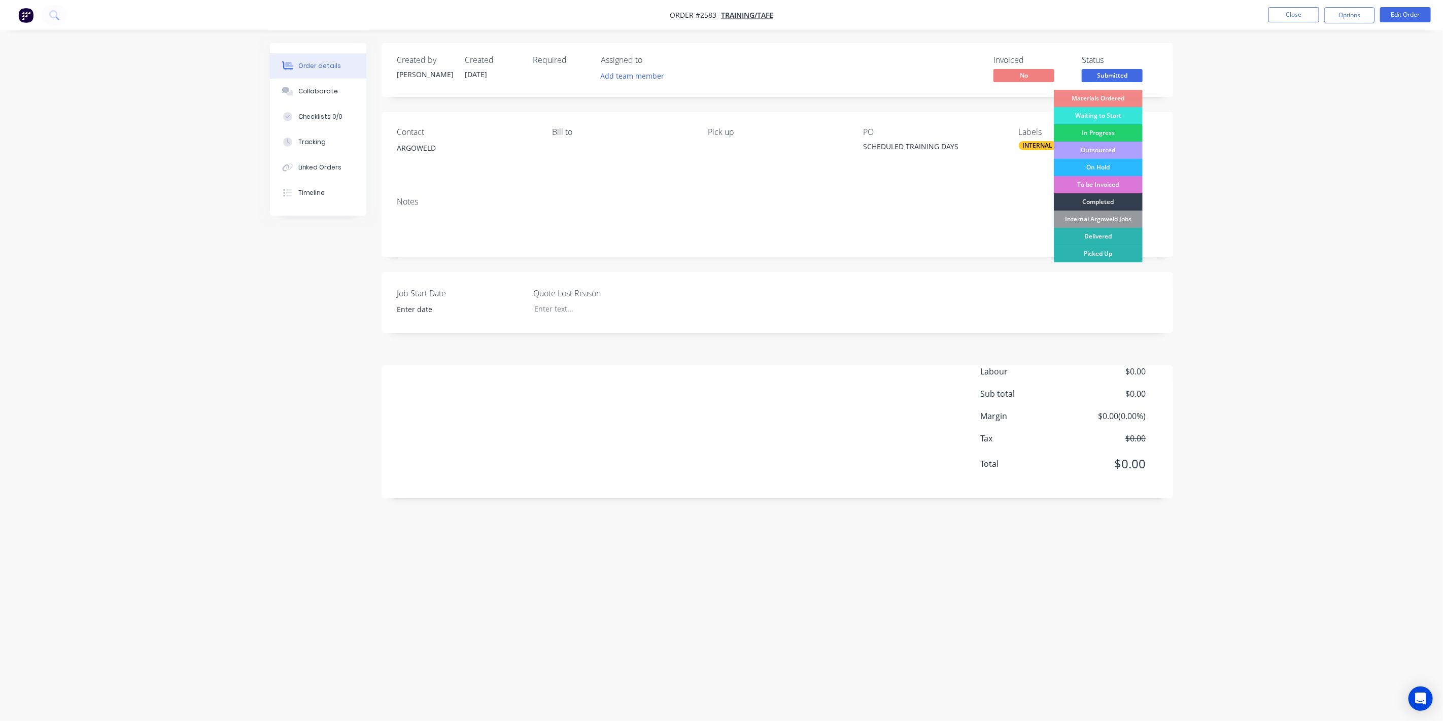
click at [1101, 216] on div "Internal Argoweld Jobs" at bounding box center [1098, 219] width 89 height 17
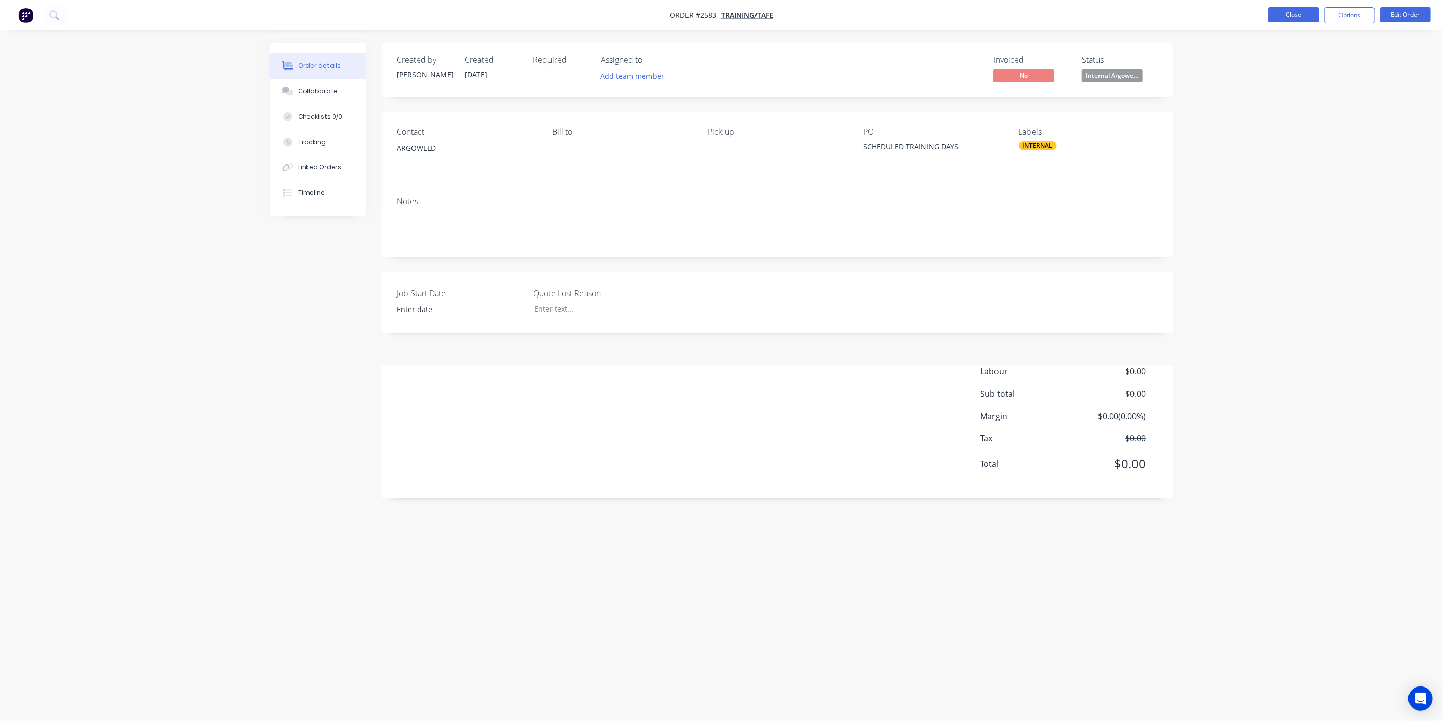
click at [1303, 17] on button "Close" at bounding box center [1293, 14] width 51 height 15
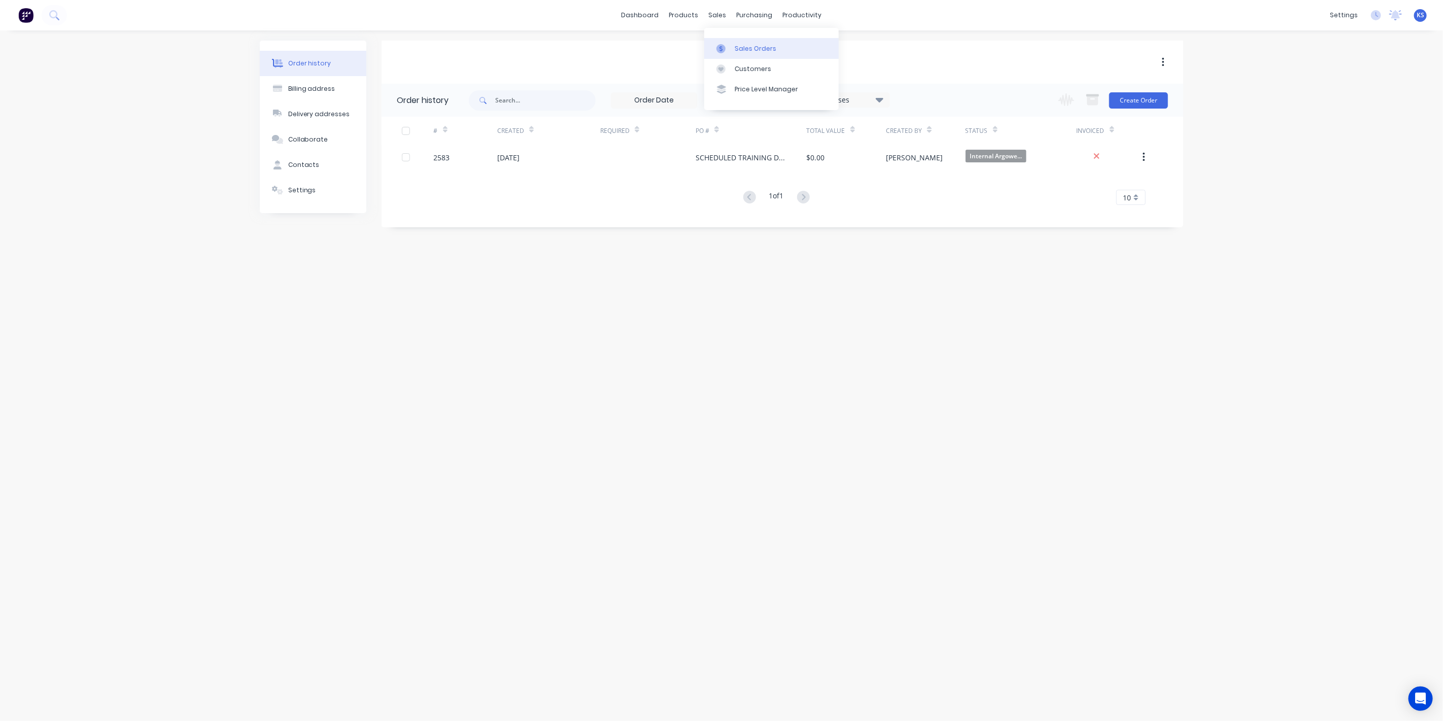
click at [743, 52] on div "Sales Orders" at bounding box center [756, 48] width 42 height 9
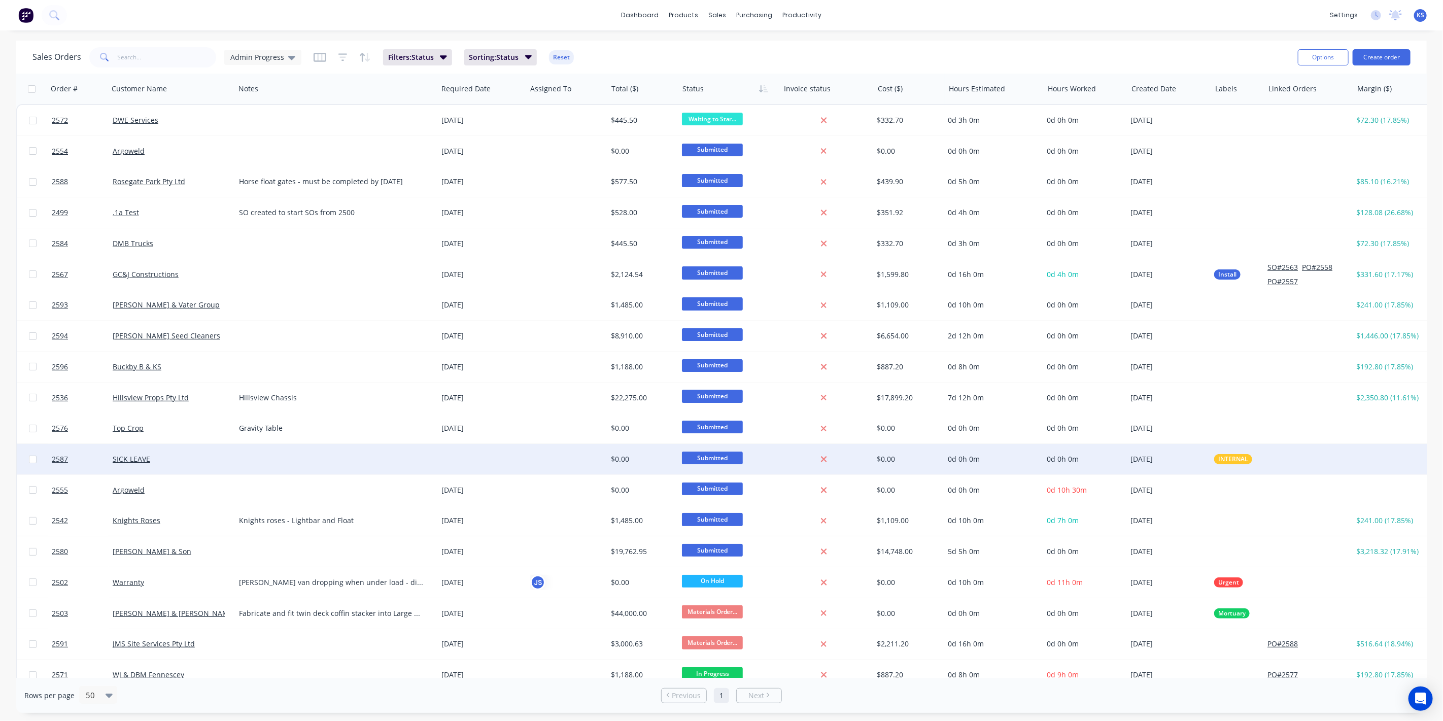
click at [702, 453] on span "Submitted" at bounding box center [712, 458] width 61 height 13
click at [727, 577] on span "Internal Argoweld Jobs" at bounding box center [724, 578] width 77 height 10
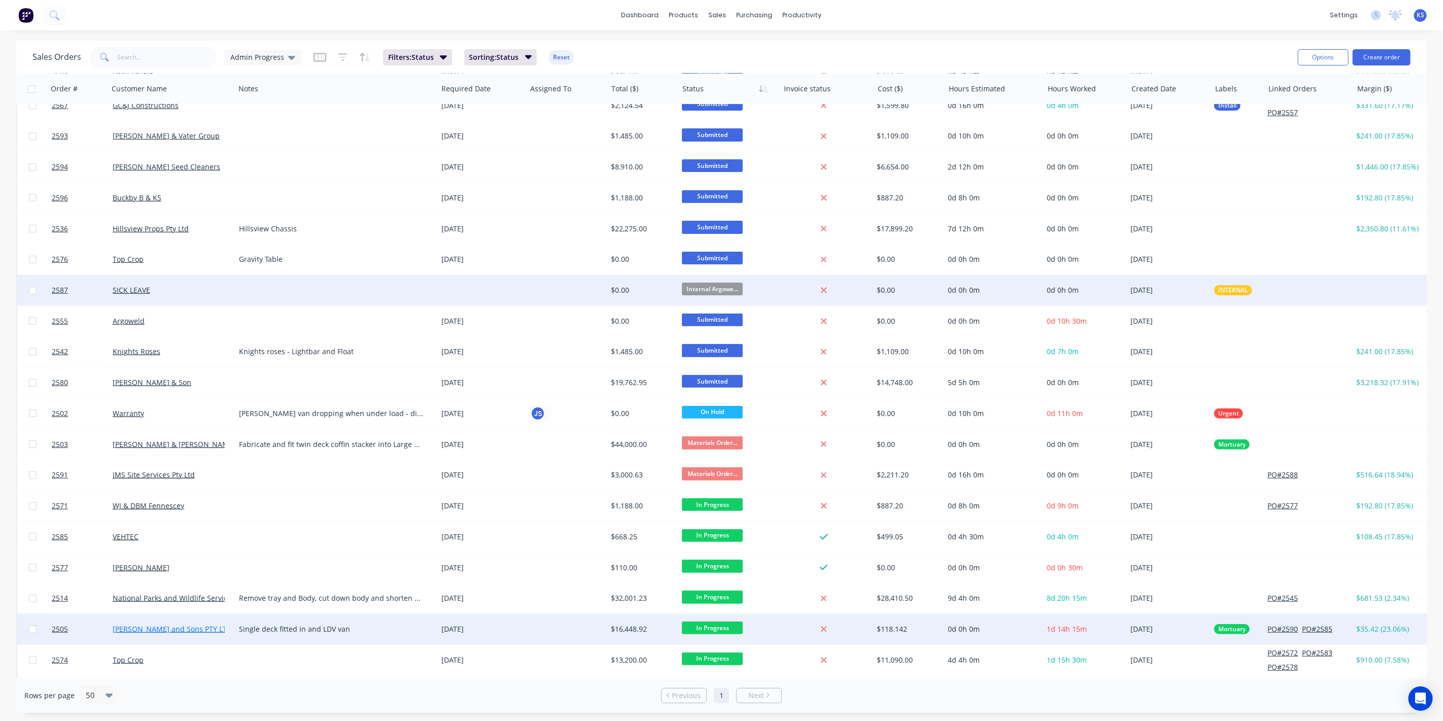
scroll to position [282, 0]
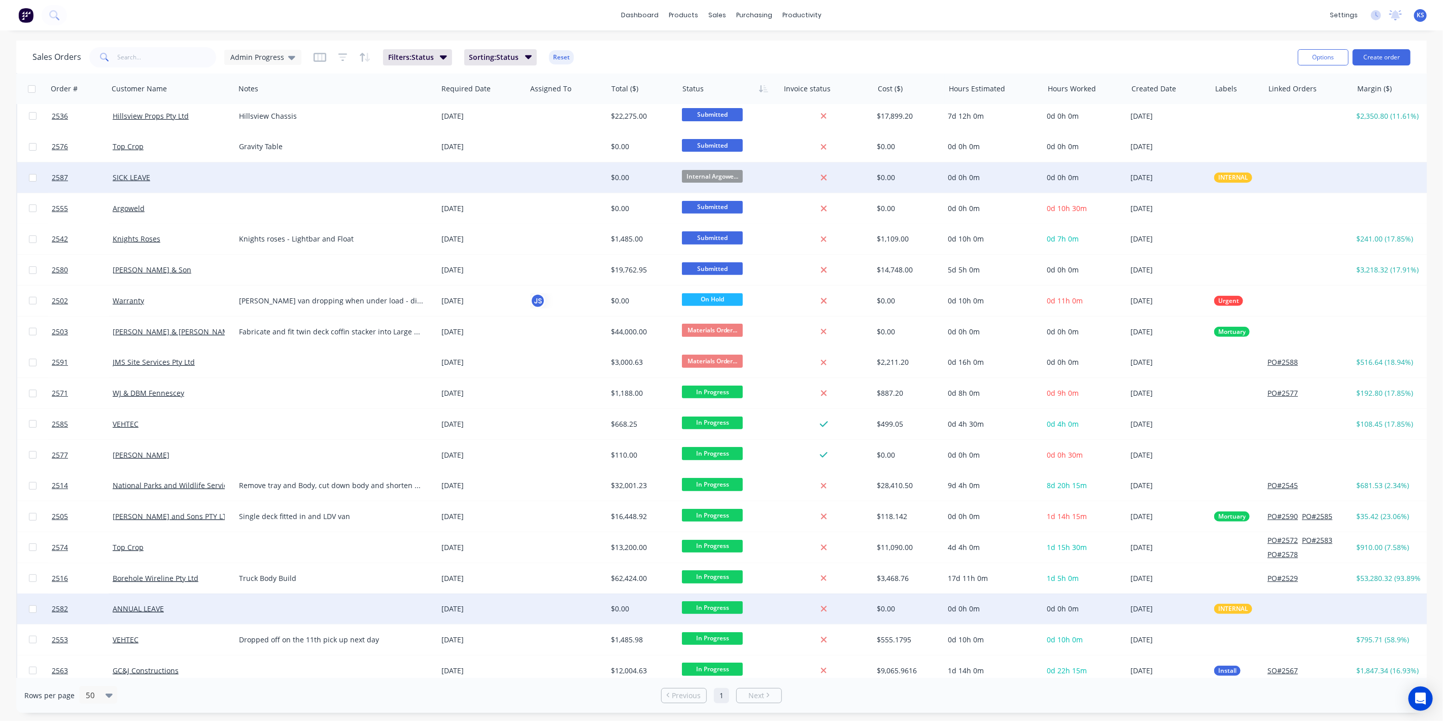
click at [720, 609] on span "In Progress" at bounding box center [712, 607] width 61 height 13
click at [726, 537] on span "Internal Argoweld Jobs" at bounding box center [724, 540] width 77 height 10
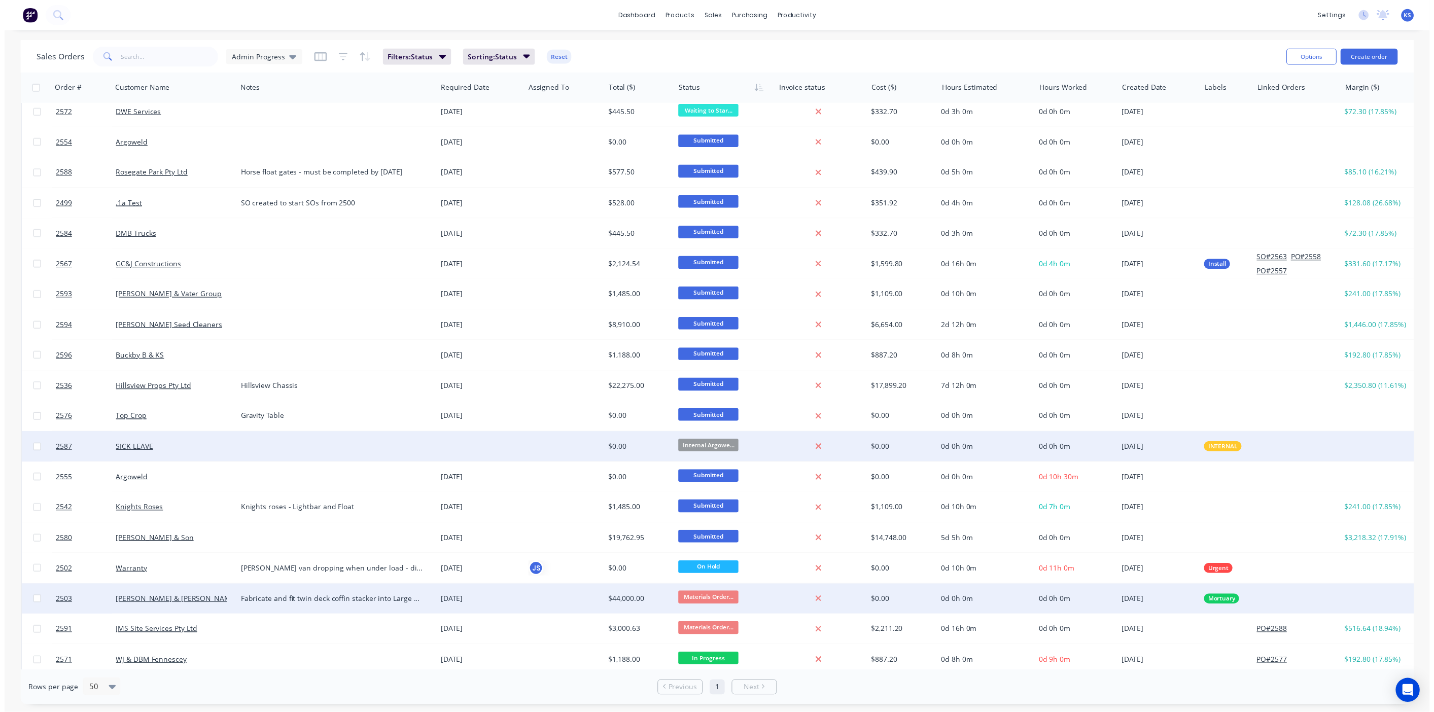
scroll to position [0, 0]
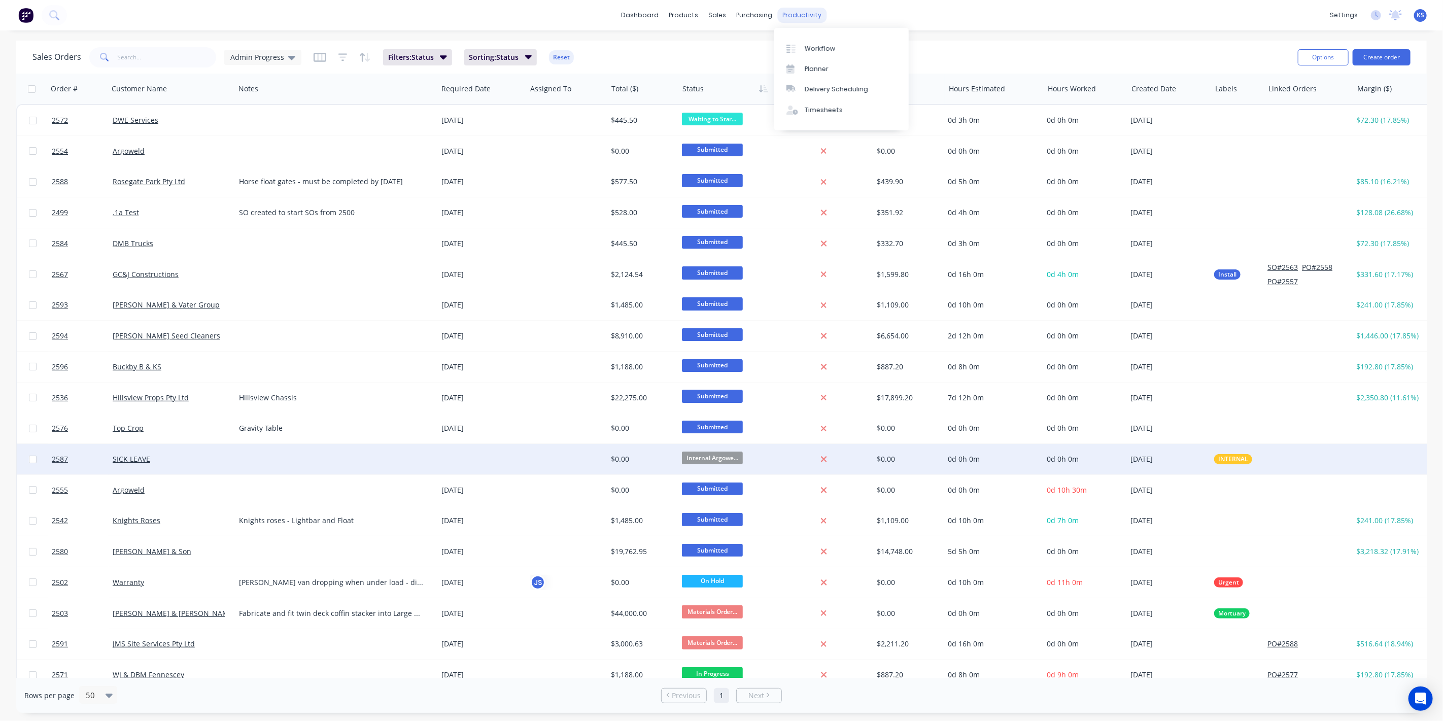
click at [798, 14] on div "productivity" at bounding box center [802, 15] width 49 height 15
click at [824, 48] on div "Workflow" at bounding box center [820, 48] width 30 height 9
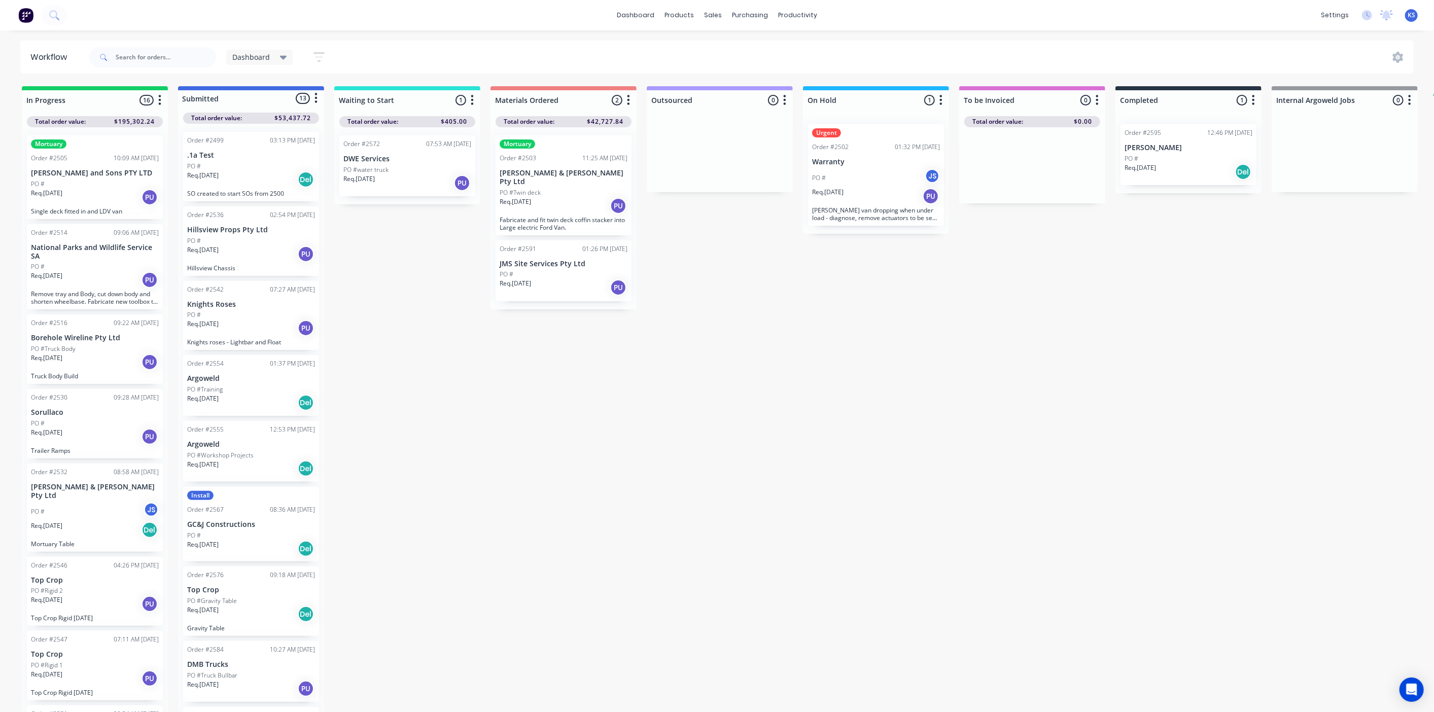
click at [1310, 284] on div "In Progress 16 Status colour #13CE66 hex #13CE66 Save Cancel Notifications Emai…" at bounding box center [838, 402] width 1692 height 632
click at [1409, 100] on icon "button" at bounding box center [1410, 100] width 3 height 10
click at [1212, 301] on div "In Progress 16 Status colour #13CE66 hex #13CE66 Save Cancel Notifications Emai…" at bounding box center [838, 402] width 1692 height 632
click at [307, 408] on div "Req. 31/12/25 Del" at bounding box center [251, 402] width 128 height 17
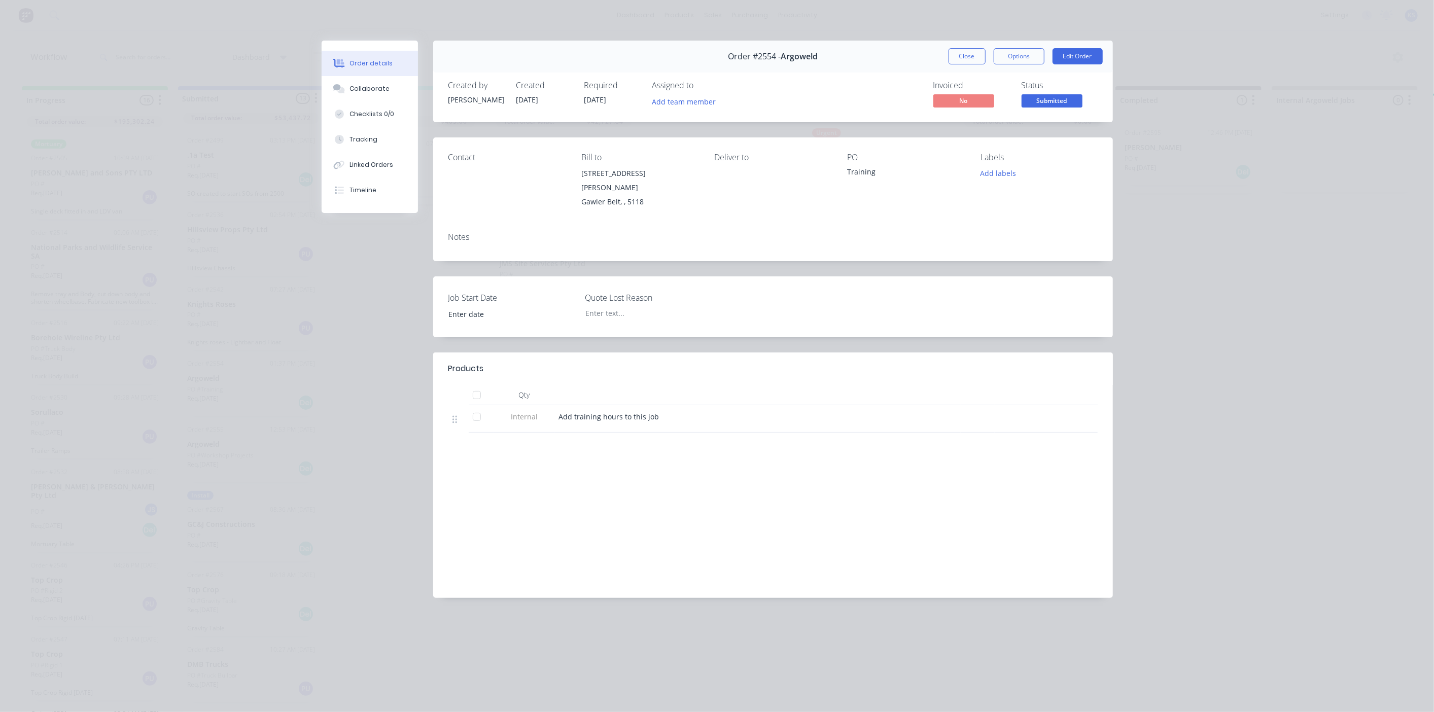
click at [957, 58] on button "Close" at bounding box center [967, 56] width 37 height 16
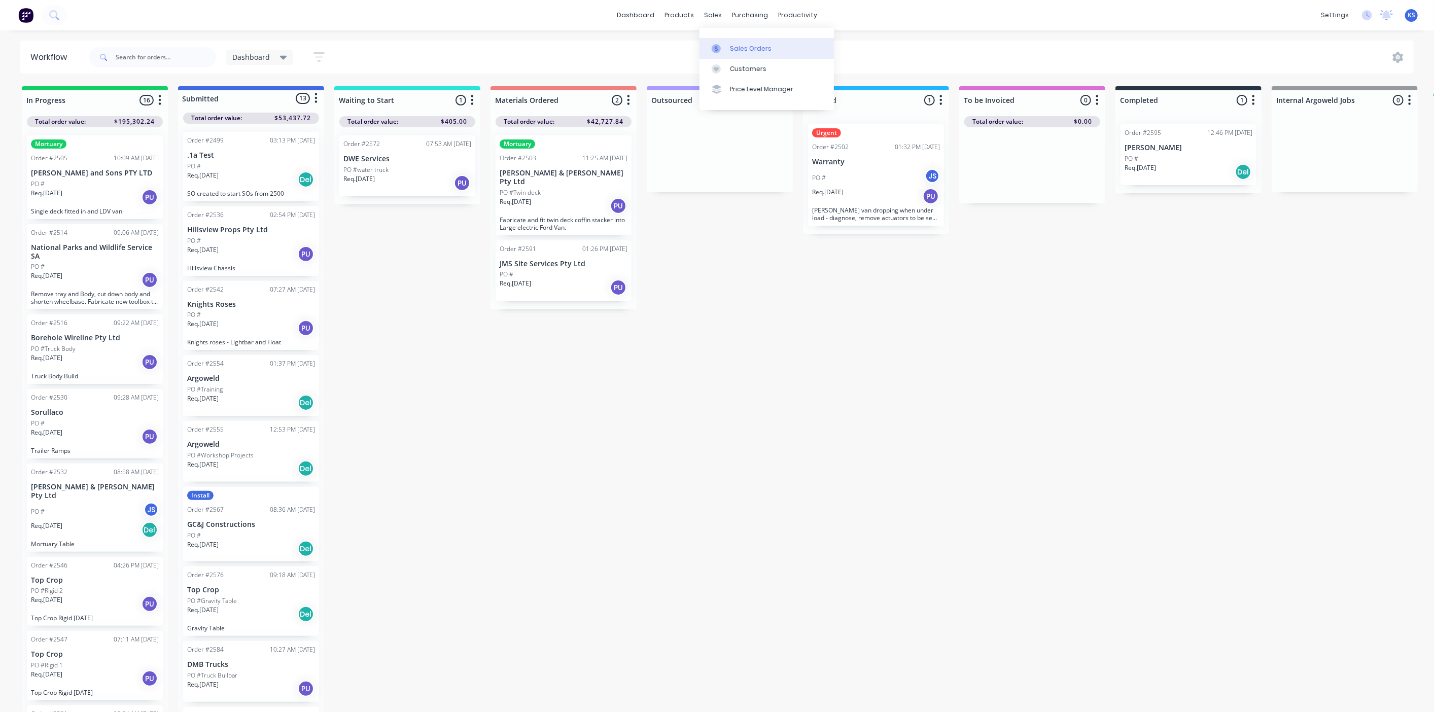
click at [743, 48] on div "Sales Orders" at bounding box center [751, 48] width 42 height 9
